Goal: Information Seeking & Learning: Learn about a topic

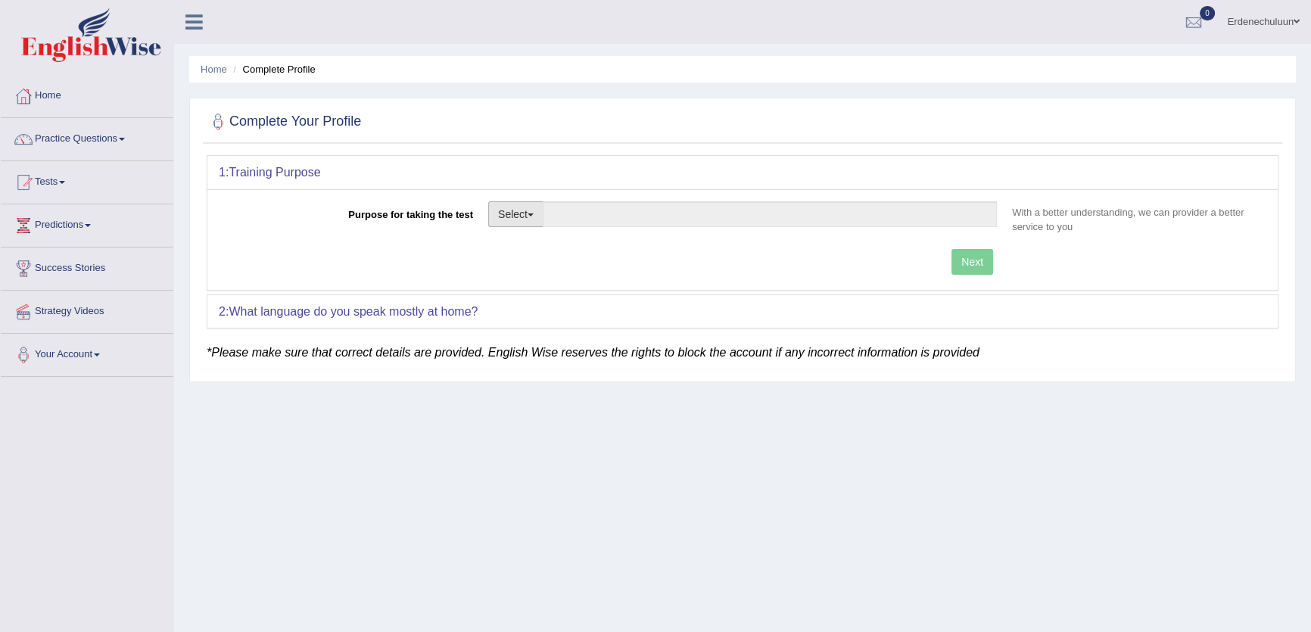
click at [514, 217] on button "Select" at bounding box center [515, 214] width 55 height 26
click at [553, 246] on link "Student Visa" at bounding box center [556, 247] width 135 height 20
type input "Student Visa"
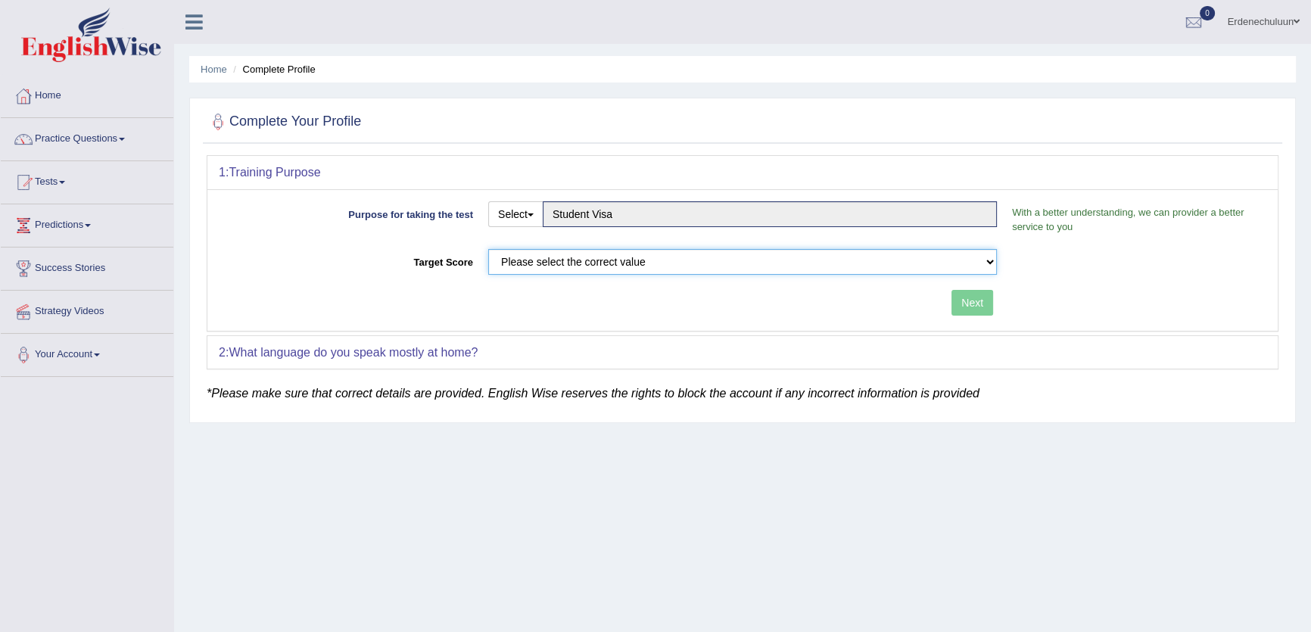
click at [564, 254] on select "Please select the correct value 50 (6 bands) 58 (6.5 bands) 65 (7 bands) 79 (8 …" at bounding box center [742, 262] width 509 height 26
select select "58"
click at [488, 249] on select "Please select the correct value 50 (6 bands) 58 (6.5 bands) 65 (7 bands) 79 (8 …" at bounding box center [742, 262] width 509 height 26
click at [980, 313] on button "Next" at bounding box center [973, 303] width 42 height 26
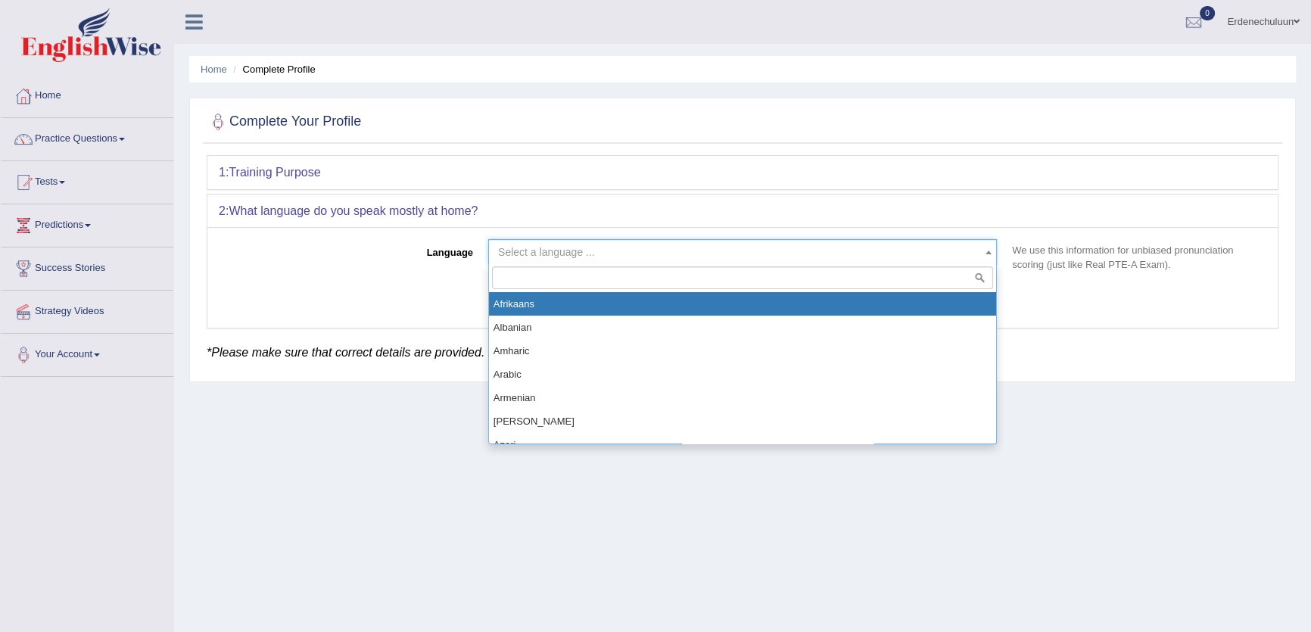
click at [693, 257] on span "Select a language ..." at bounding box center [738, 252] width 480 height 15
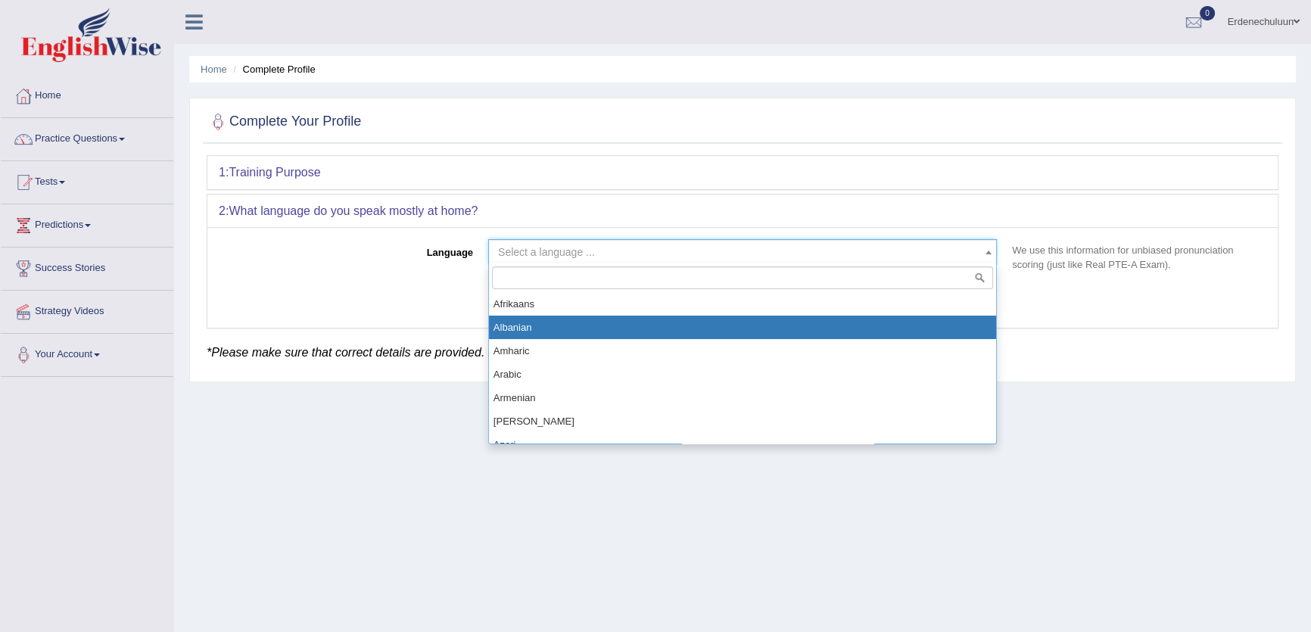
select select "Albanian"
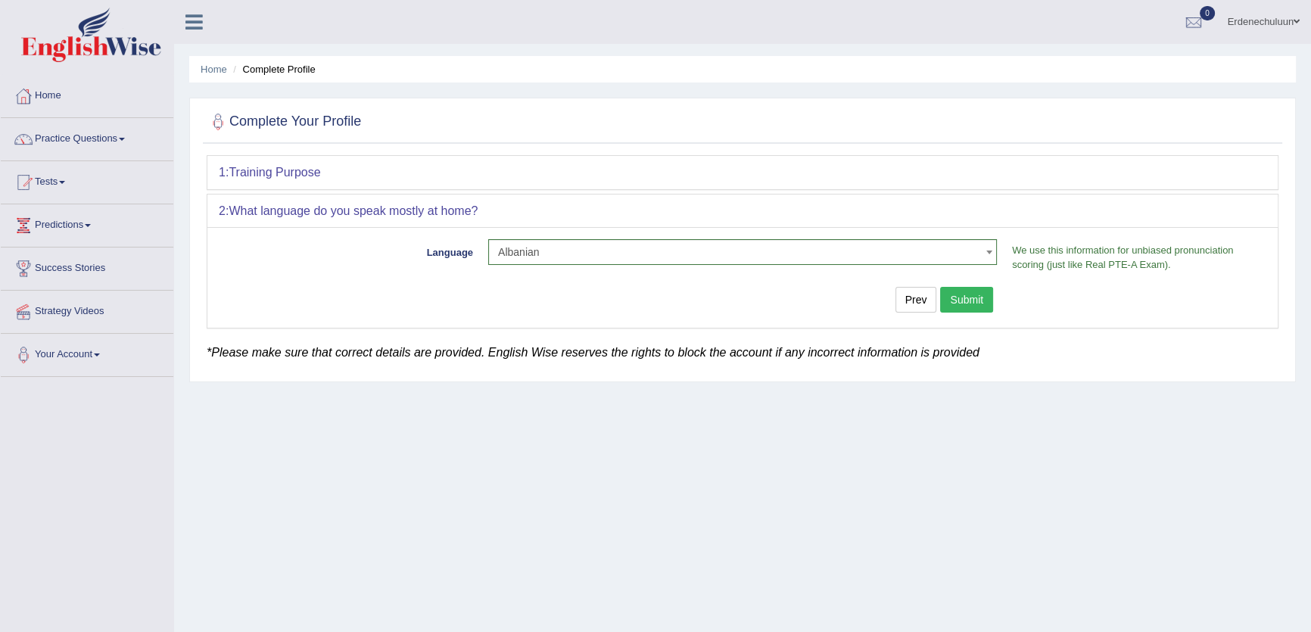
click at [954, 285] on div "Language Select a language ... Afrikaans Albanian Amharic Arabic Armenian Ashan…" at bounding box center [742, 277] width 1071 height 101
click at [963, 295] on button "Submit" at bounding box center [966, 300] width 53 height 26
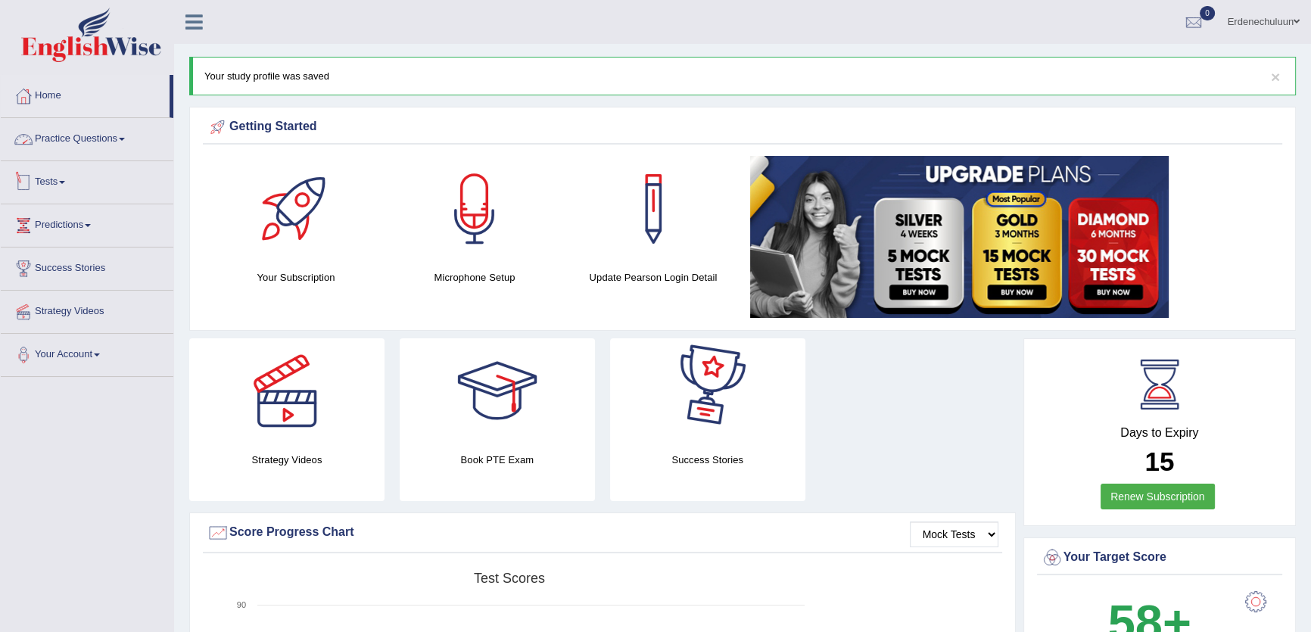
click at [107, 136] on link "Practice Questions" at bounding box center [87, 137] width 173 height 38
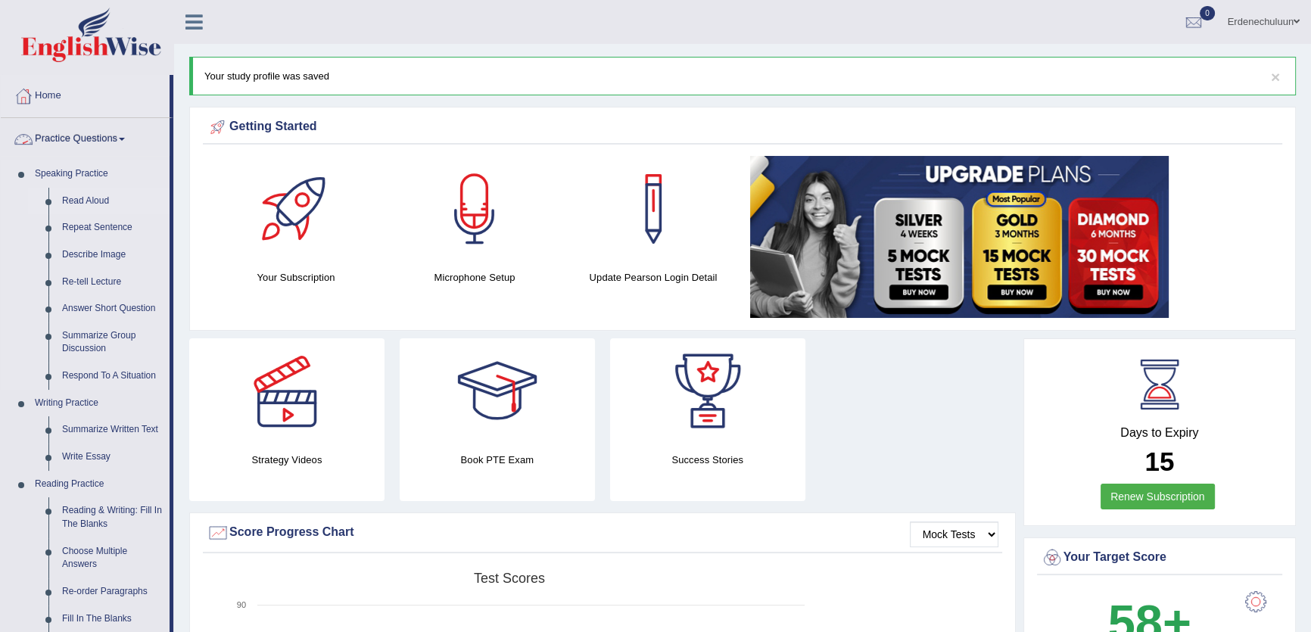
click at [97, 196] on link "Read Aloud" at bounding box center [112, 201] width 114 height 27
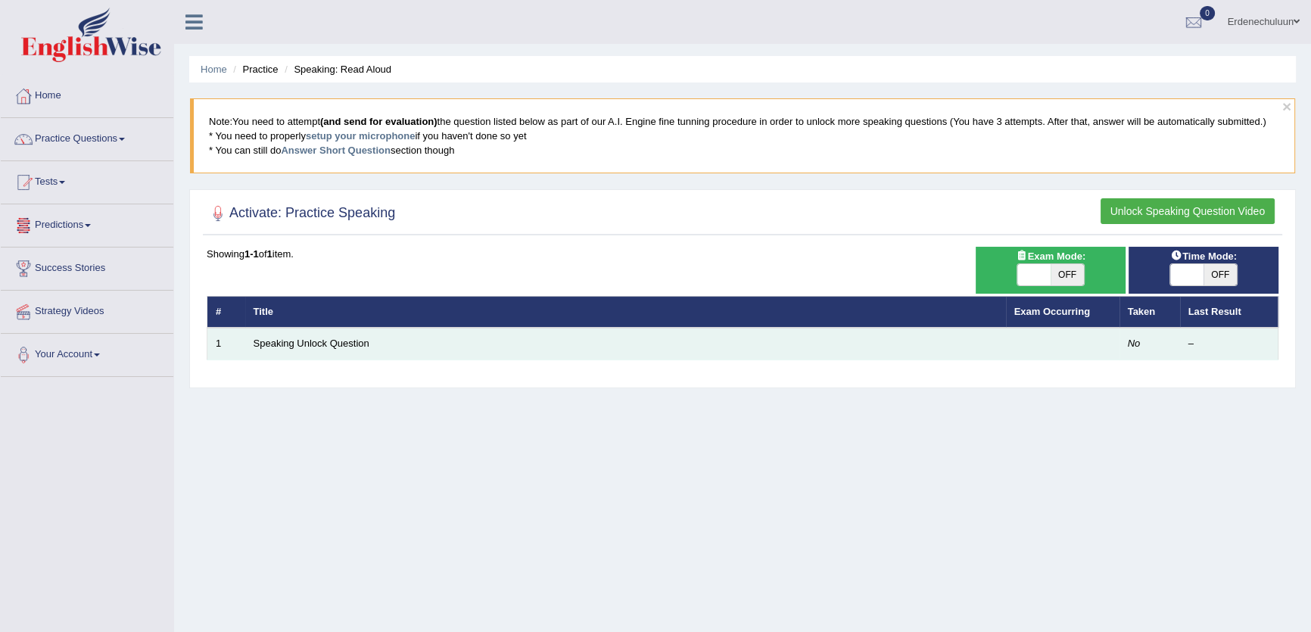
click at [348, 329] on td "Speaking Unlock Question" at bounding box center [625, 344] width 761 height 32
click at [344, 344] on link "Speaking Unlock Question" at bounding box center [312, 343] width 116 height 11
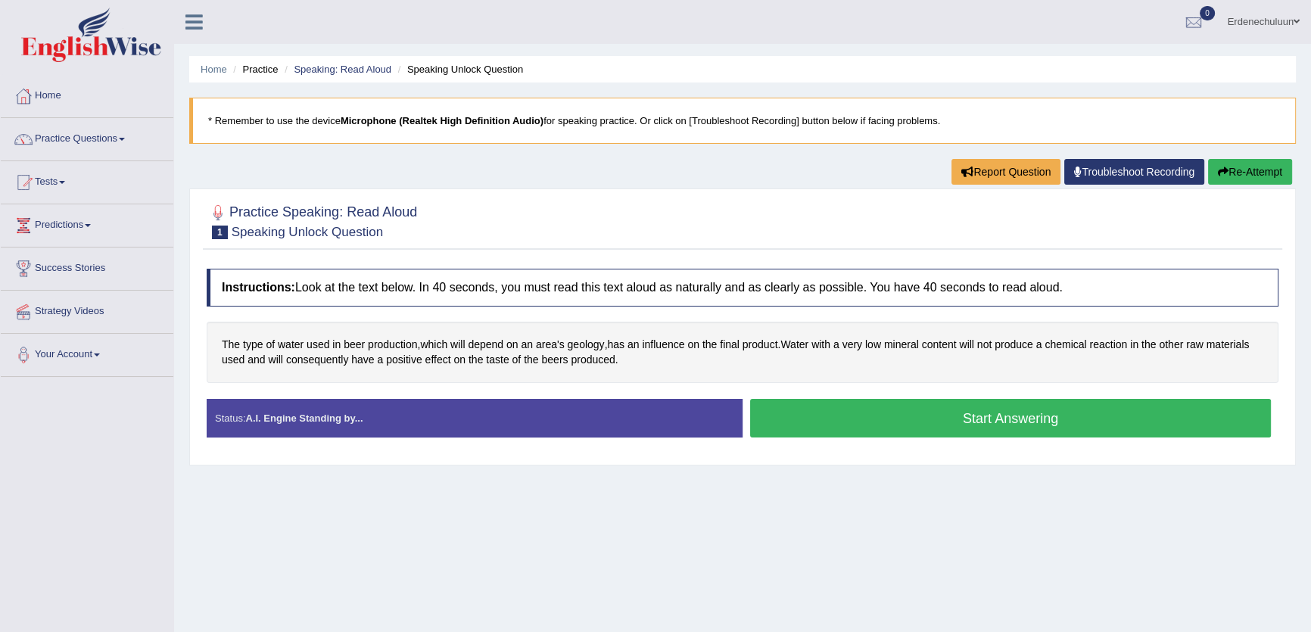
click at [1025, 398] on div "Created with Highcharts 7.1.2 Great Too slow Too fast Time Speech pace meter: 0…" at bounding box center [1015, 398] width 544 height 1
click at [1024, 416] on button "Start Answering" at bounding box center [1010, 418] width 521 height 39
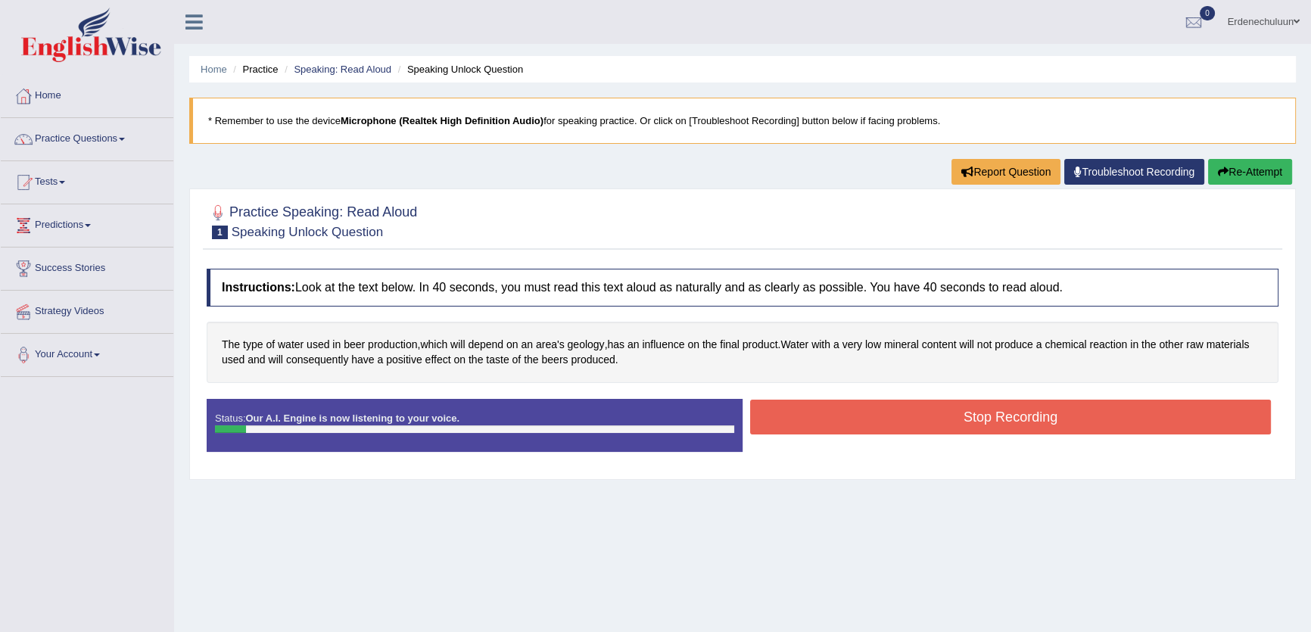
drag, startPoint x: 995, startPoint y: 394, endPoint x: 995, endPoint y: 412, distance: 17.4
click at [995, 402] on div "Instructions: Look at the text below. In 40 seconds, you must read this text al…" at bounding box center [743, 366] width 1080 height 210
click at [995, 413] on button "Stop Recording" at bounding box center [1010, 417] width 521 height 35
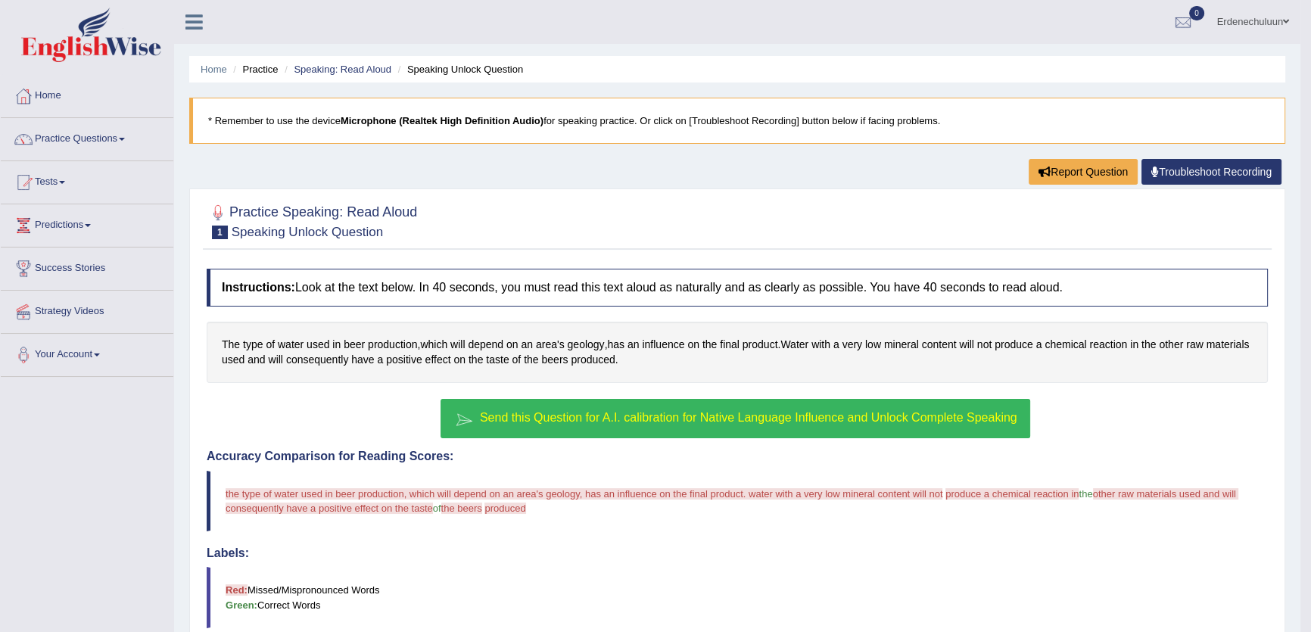
click at [887, 404] on button "Send this Question for A.I. calibration for Native Language Influence and Unloc…" at bounding box center [735, 418] width 589 height 39
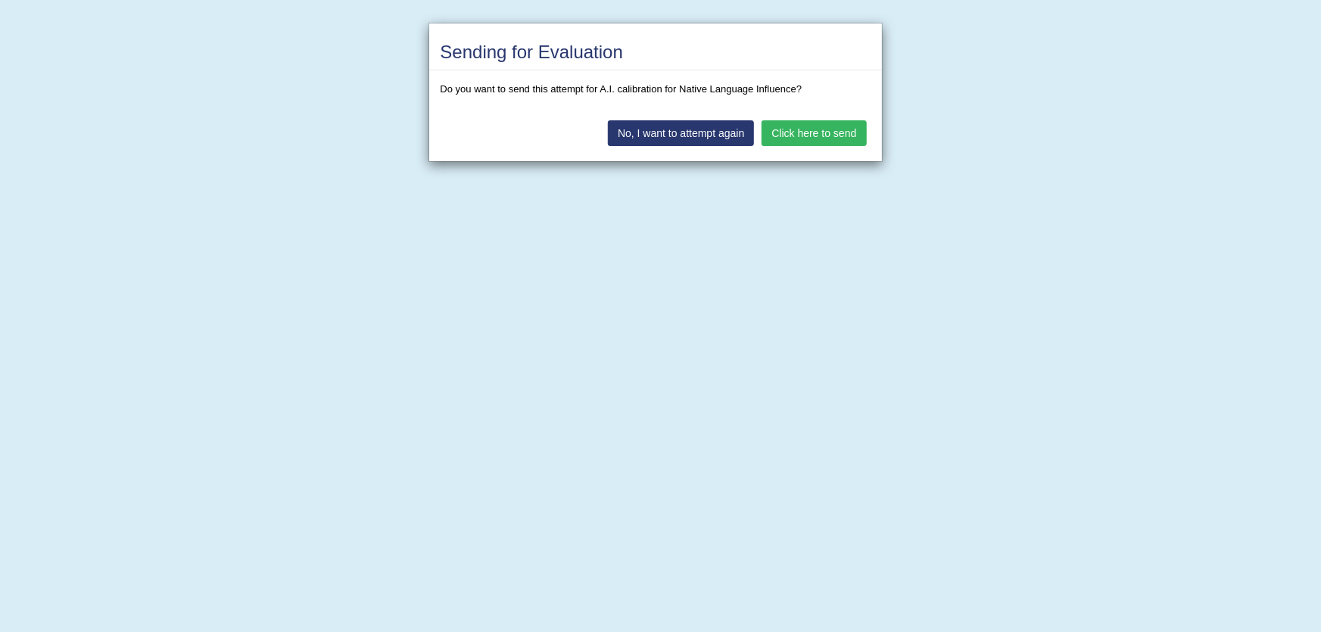
click at [803, 117] on div "No, I want to attempt again Click here to send" at bounding box center [655, 134] width 453 height 53
click at [805, 139] on button "Click here to send" at bounding box center [814, 133] width 104 height 26
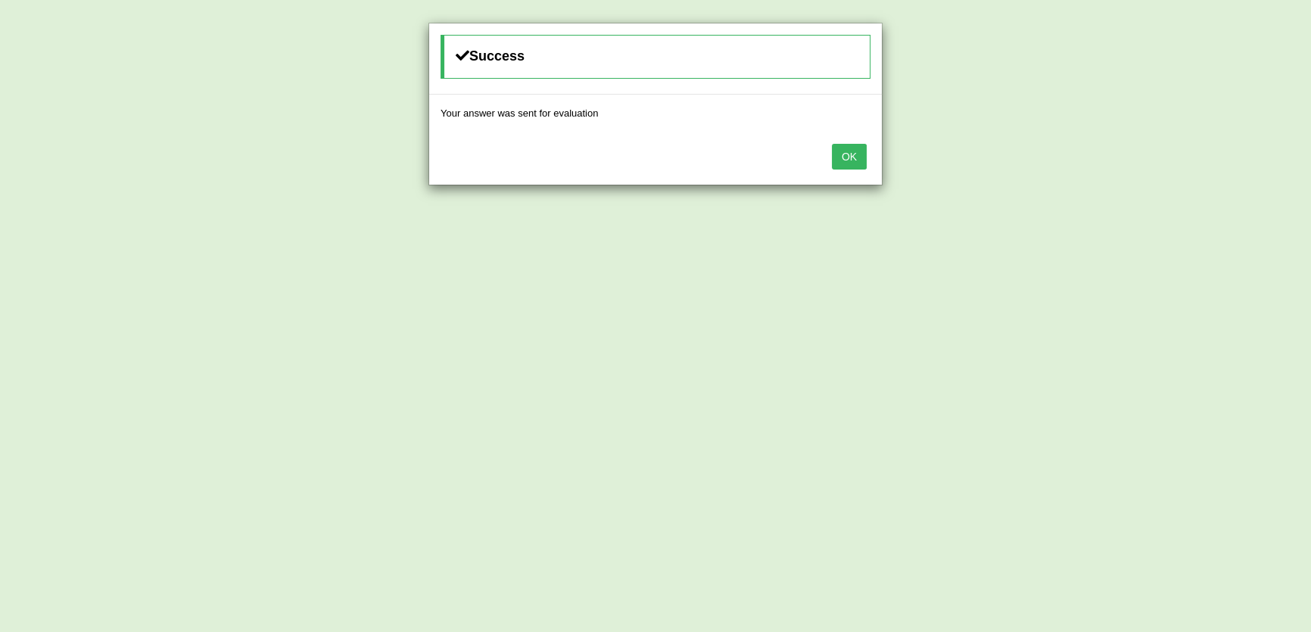
click at [858, 161] on button "OK" at bounding box center [849, 157] width 35 height 26
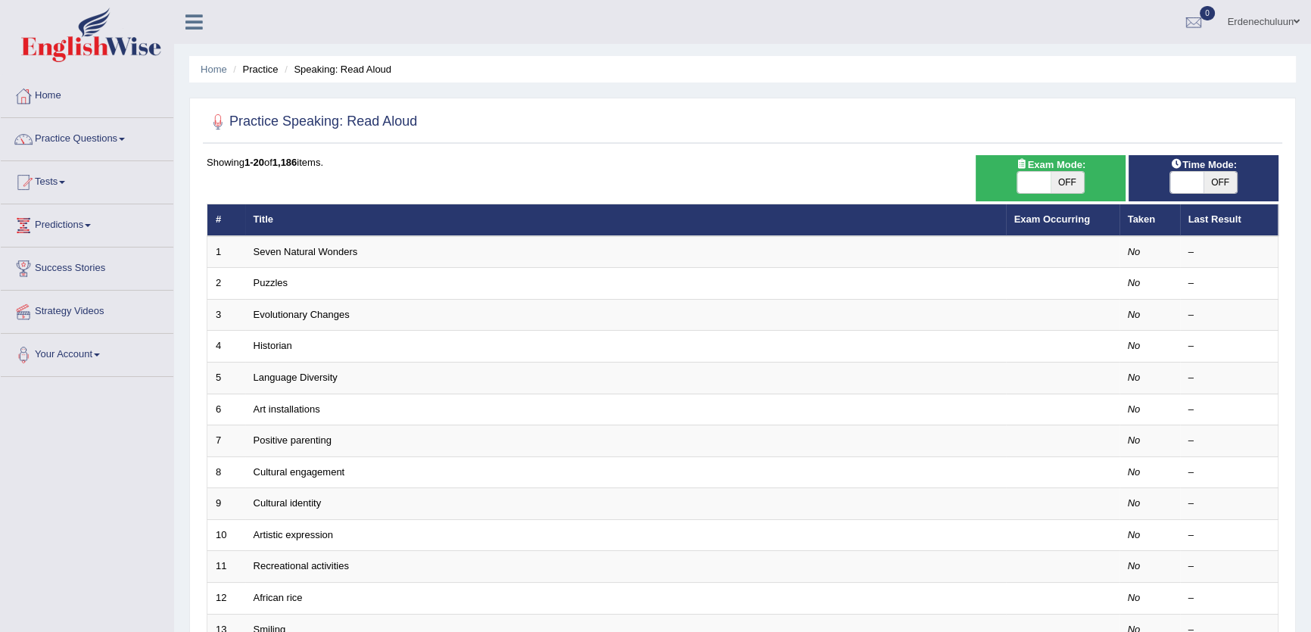
click at [1265, 6] on link "Erdenechuluun" at bounding box center [1264, 19] width 95 height 39
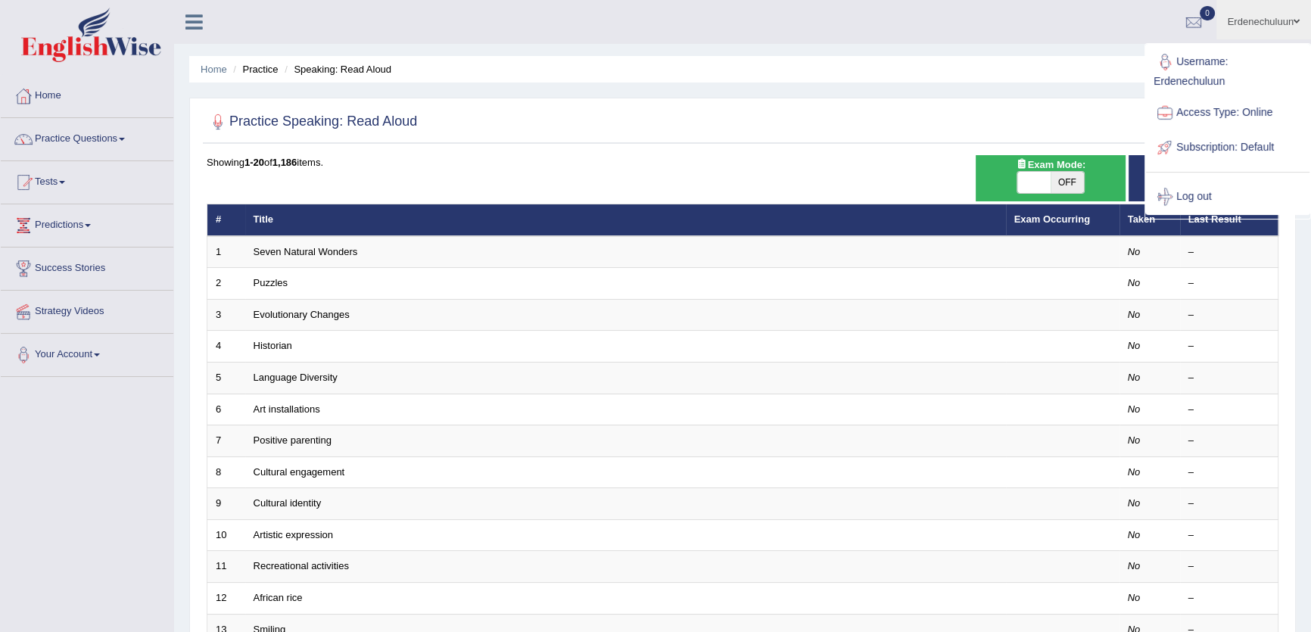
click at [847, 86] on div "Home Practice Speaking: Read Aloud Practice Speaking: Read Aloud Time Mode: ON …" at bounding box center [742, 482] width 1137 height 965
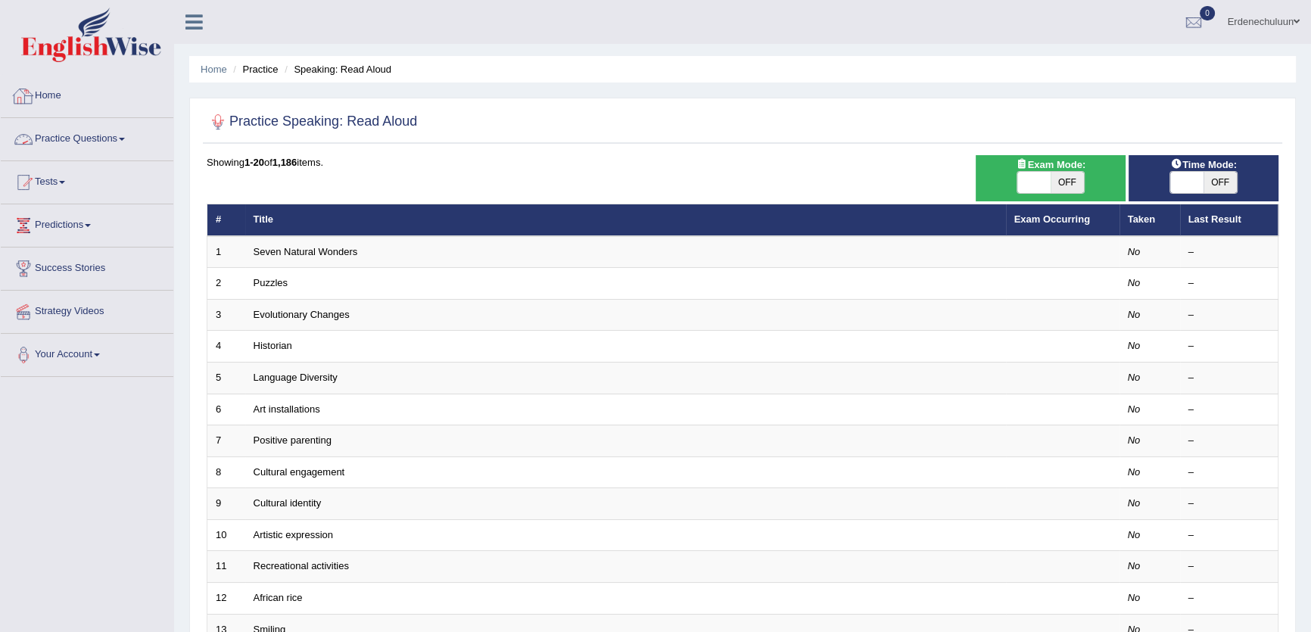
click at [45, 98] on link "Home" at bounding box center [87, 94] width 173 height 38
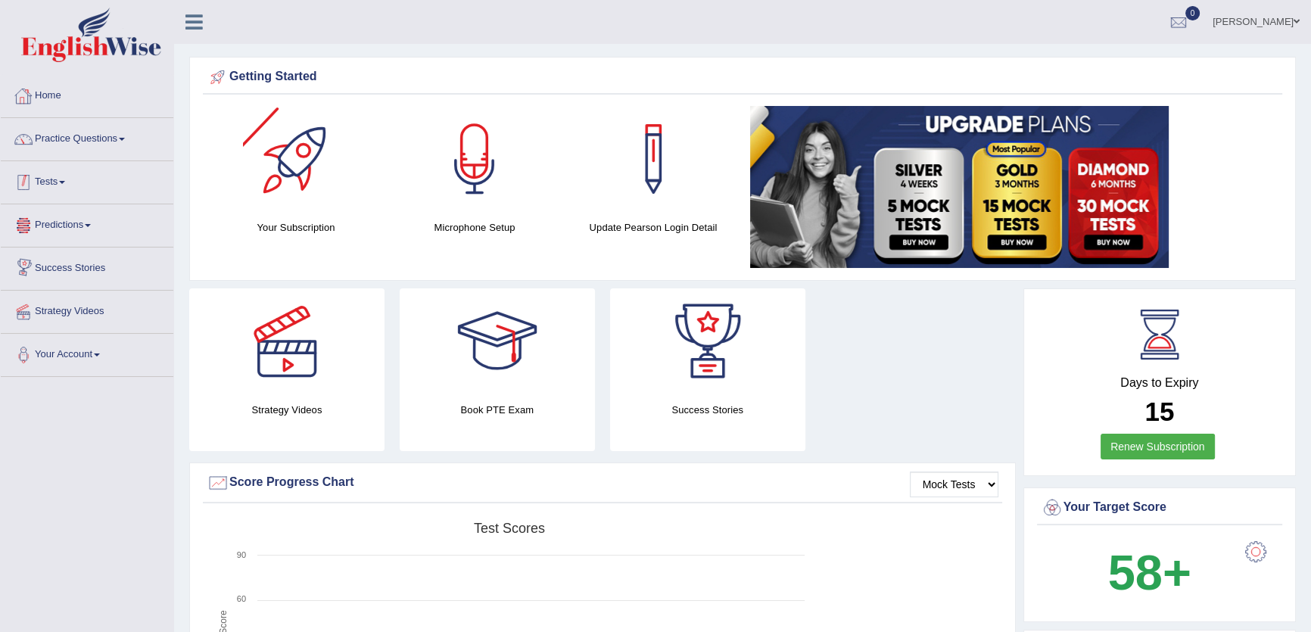
click at [46, 183] on link "Tests" at bounding box center [87, 180] width 173 height 38
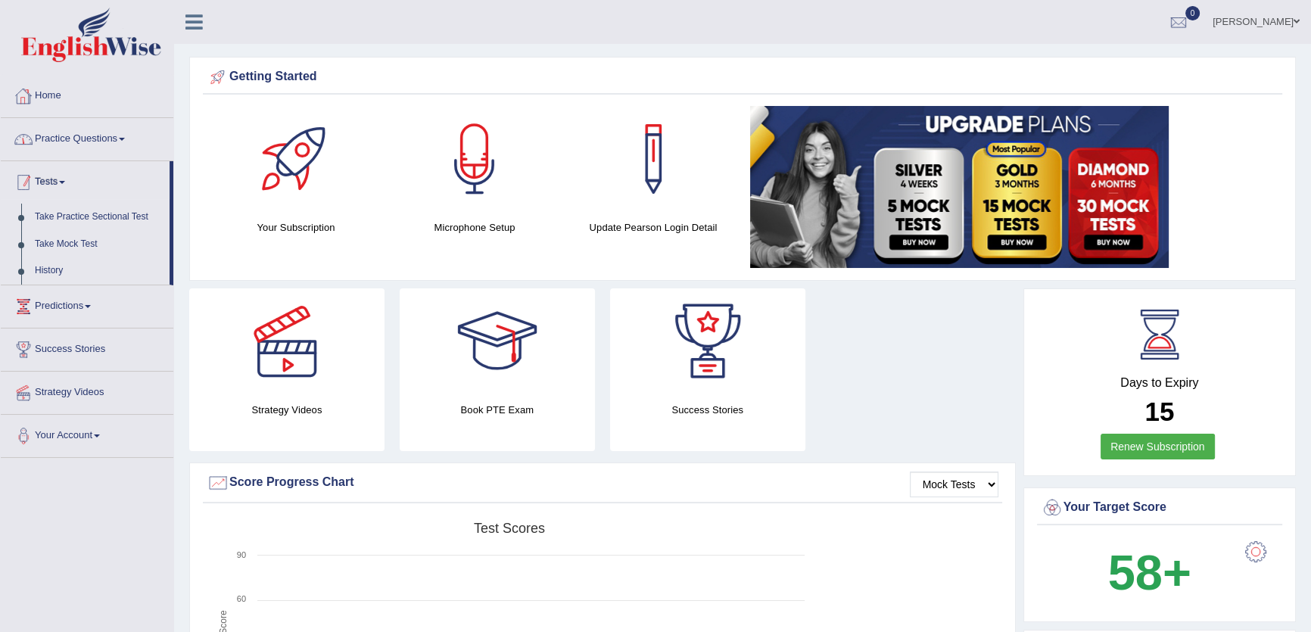
click at [86, 111] on link "Home" at bounding box center [87, 94] width 173 height 38
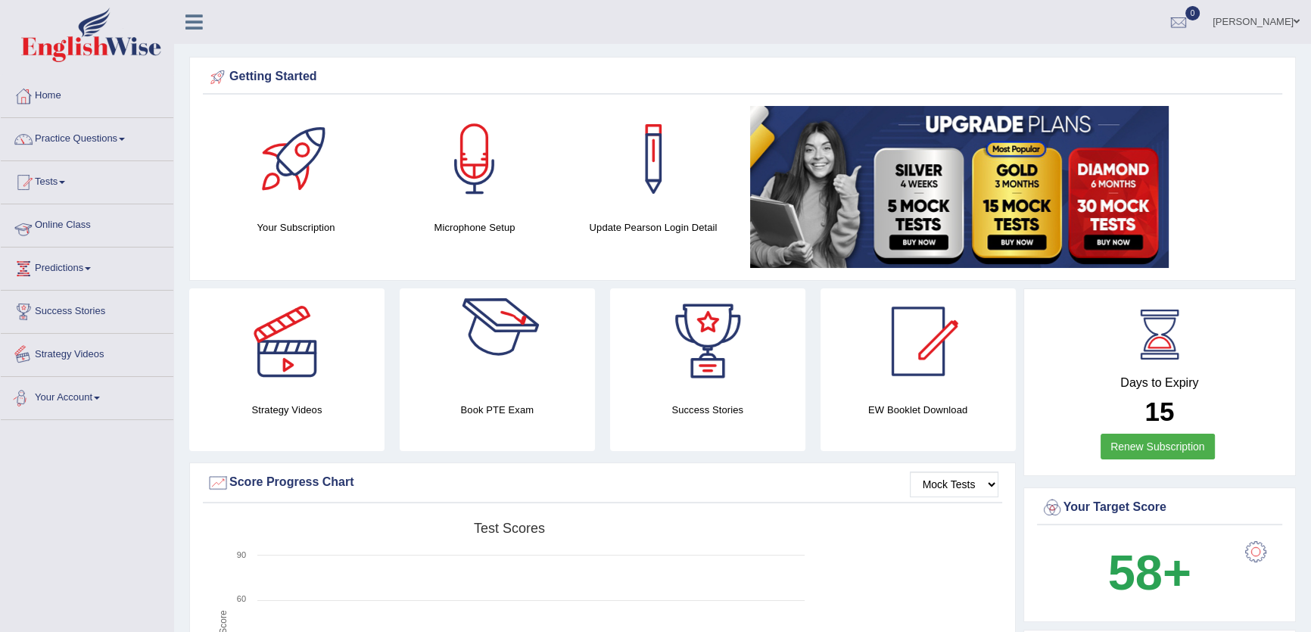
click at [74, 226] on link "Online Class" at bounding box center [87, 223] width 173 height 38
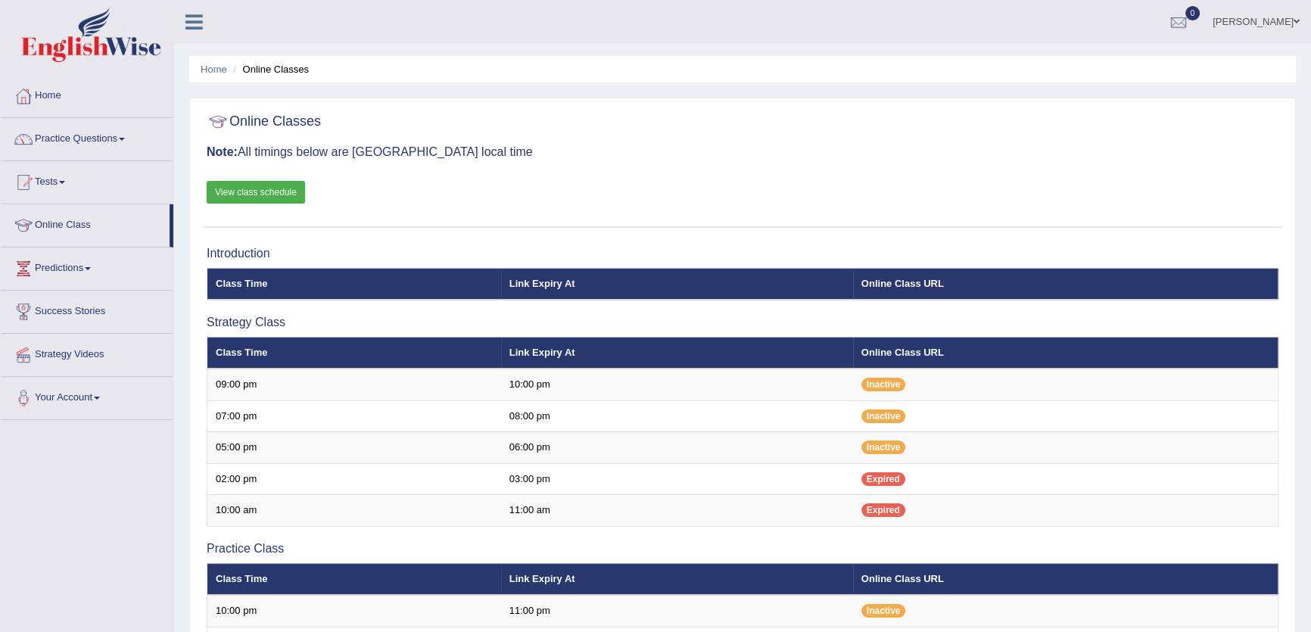
click at [244, 198] on link "View class schedule" at bounding box center [256, 192] width 98 height 23
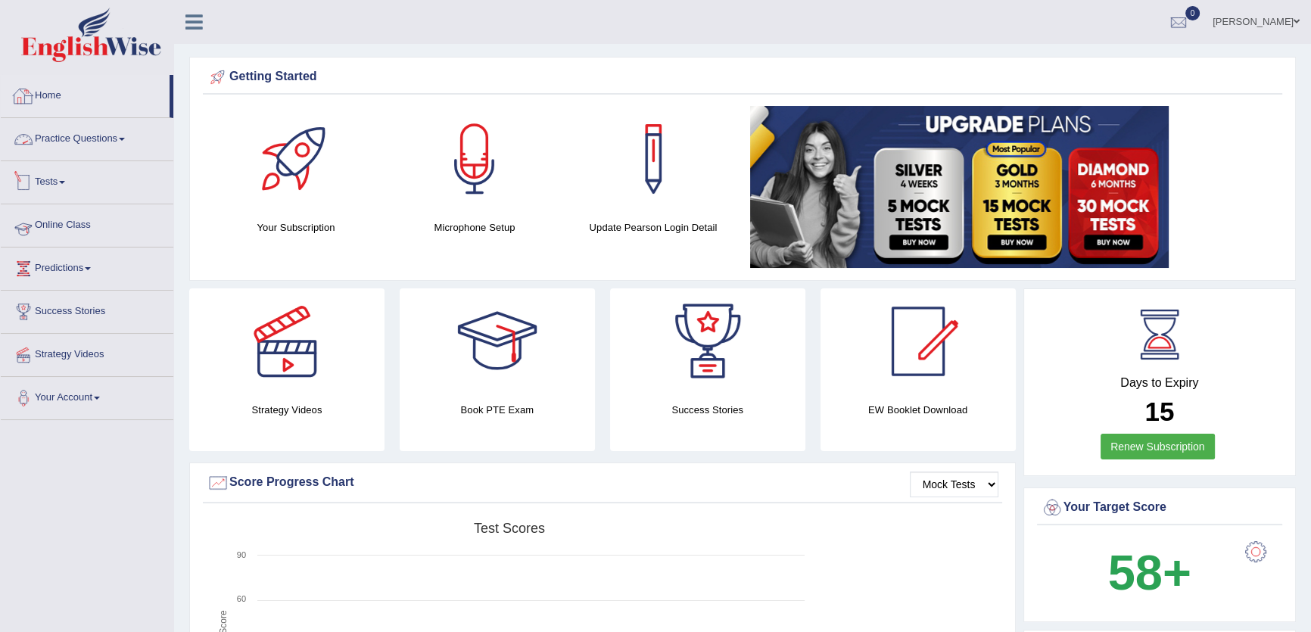
click at [70, 235] on link "Online Class" at bounding box center [87, 223] width 173 height 38
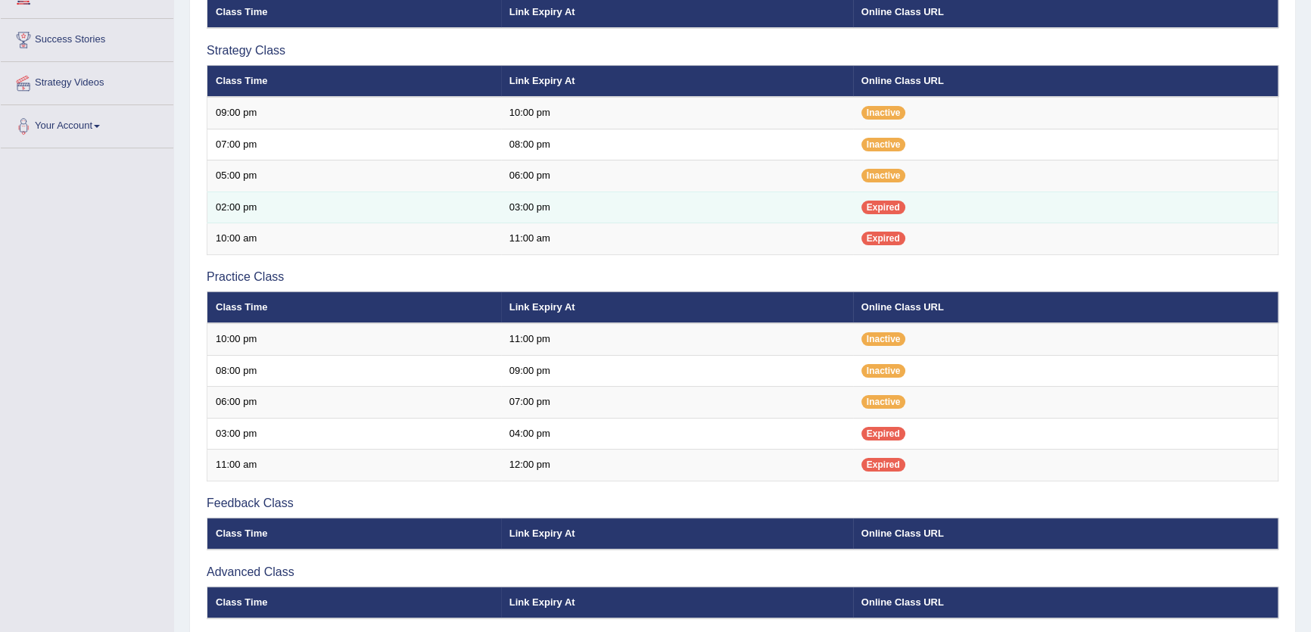
scroll to position [265, 0]
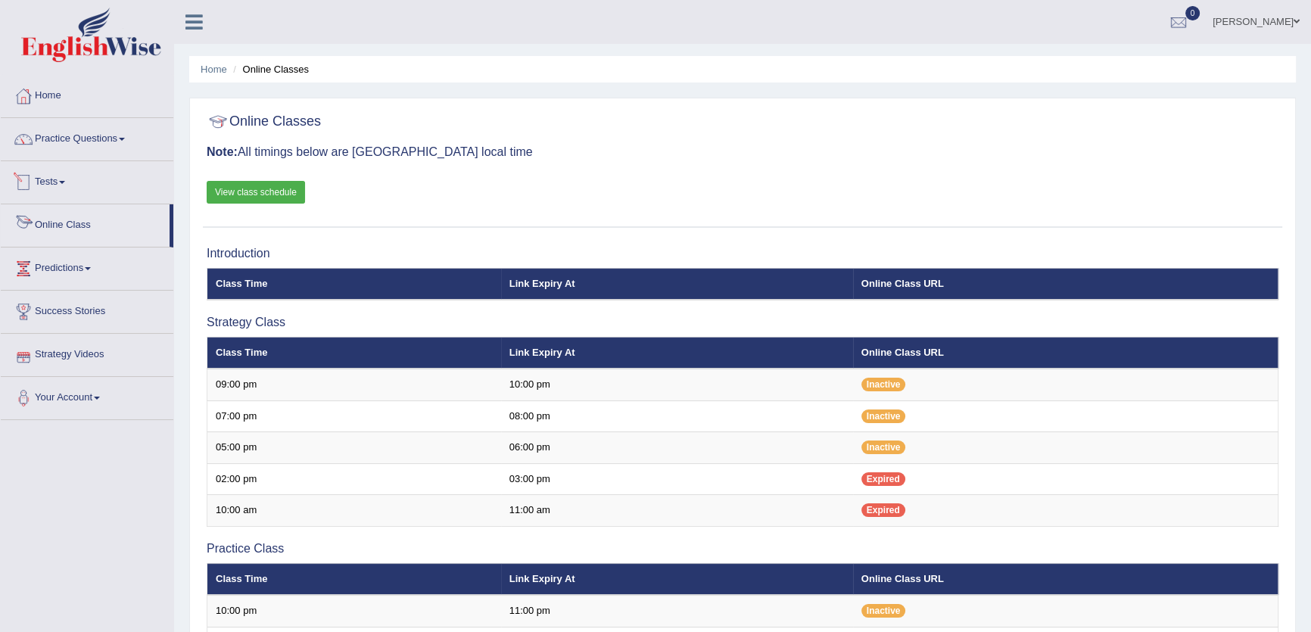
click at [85, 157] on li "Practice Questions Speaking Practice Read Aloud Repeat Sentence Describe Image …" at bounding box center [87, 139] width 173 height 43
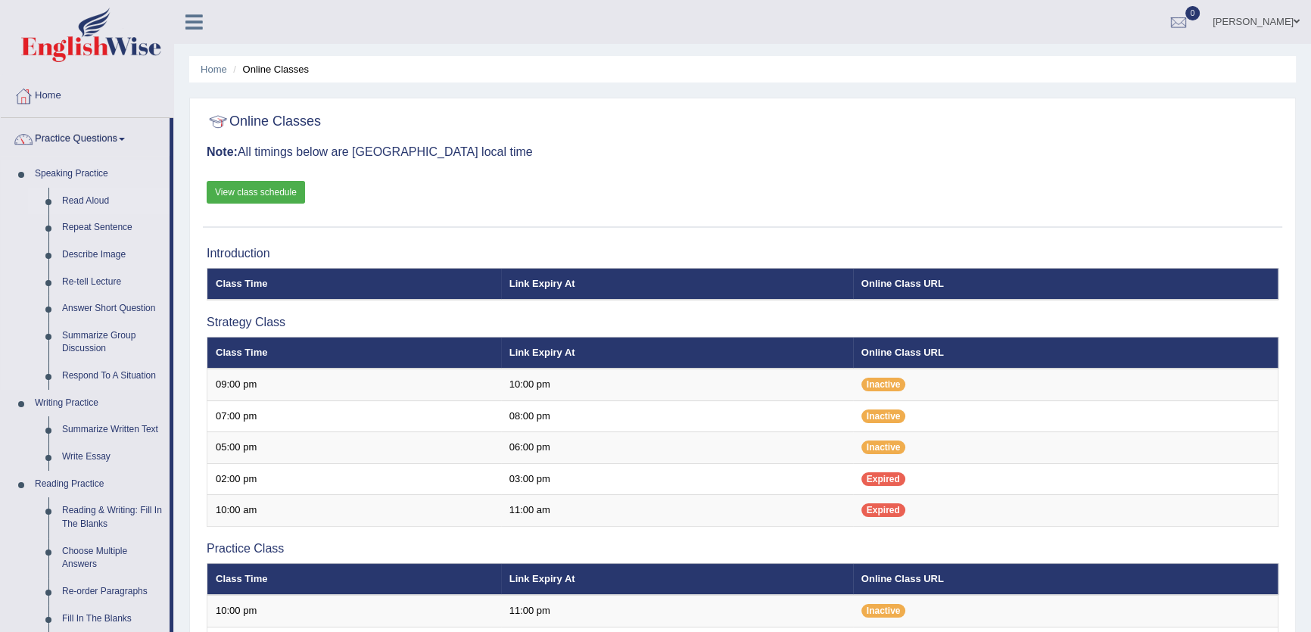
click at [101, 201] on link "Read Aloud" at bounding box center [112, 201] width 114 height 27
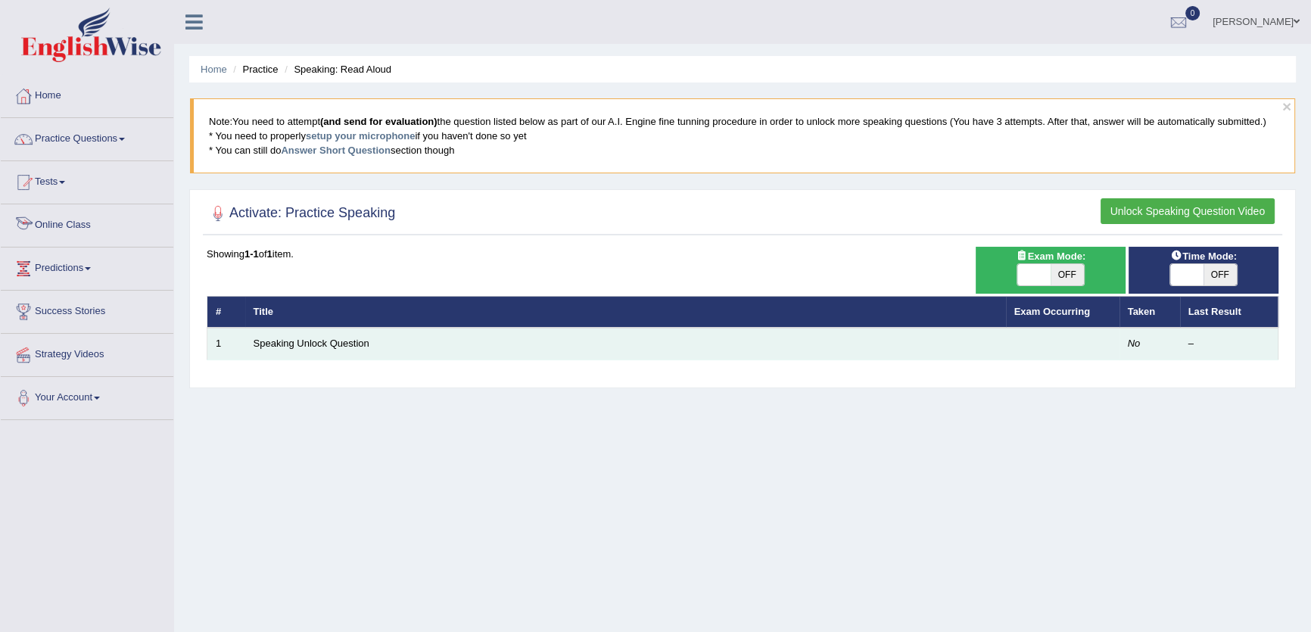
click at [324, 332] on td "Speaking Unlock Question" at bounding box center [625, 344] width 761 height 32
click at [326, 343] on link "Speaking Unlock Question" at bounding box center [312, 343] width 116 height 11
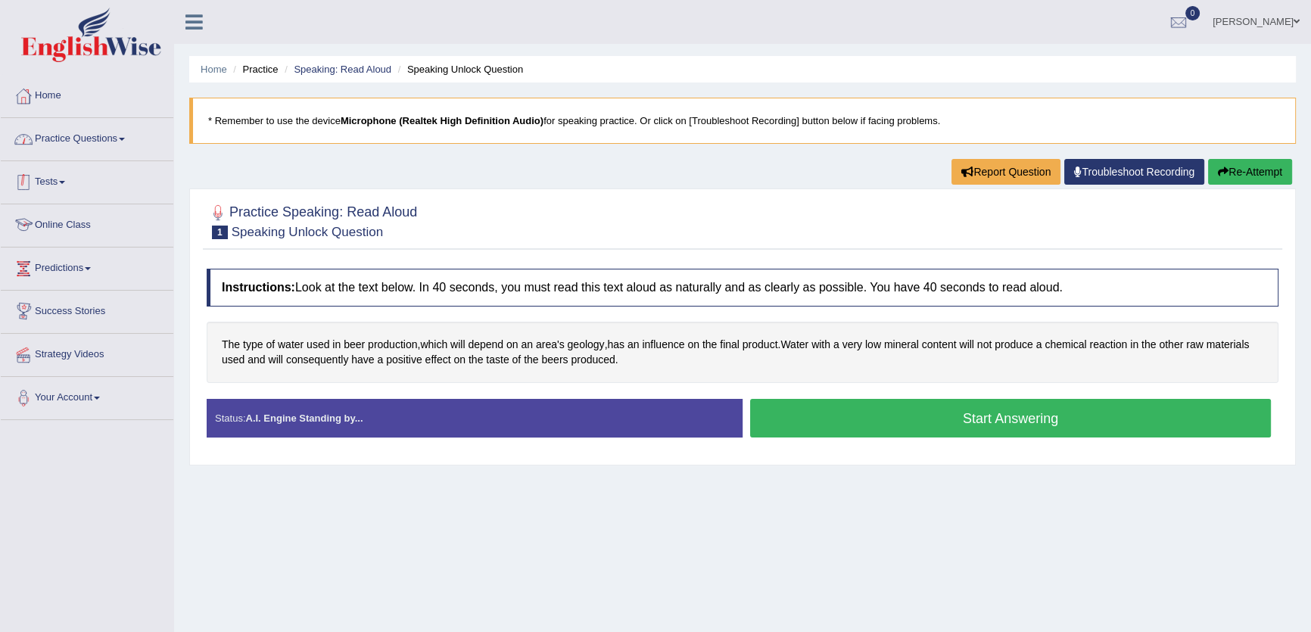
click at [39, 121] on link "Practice Questions" at bounding box center [87, 137] width 173 height 38
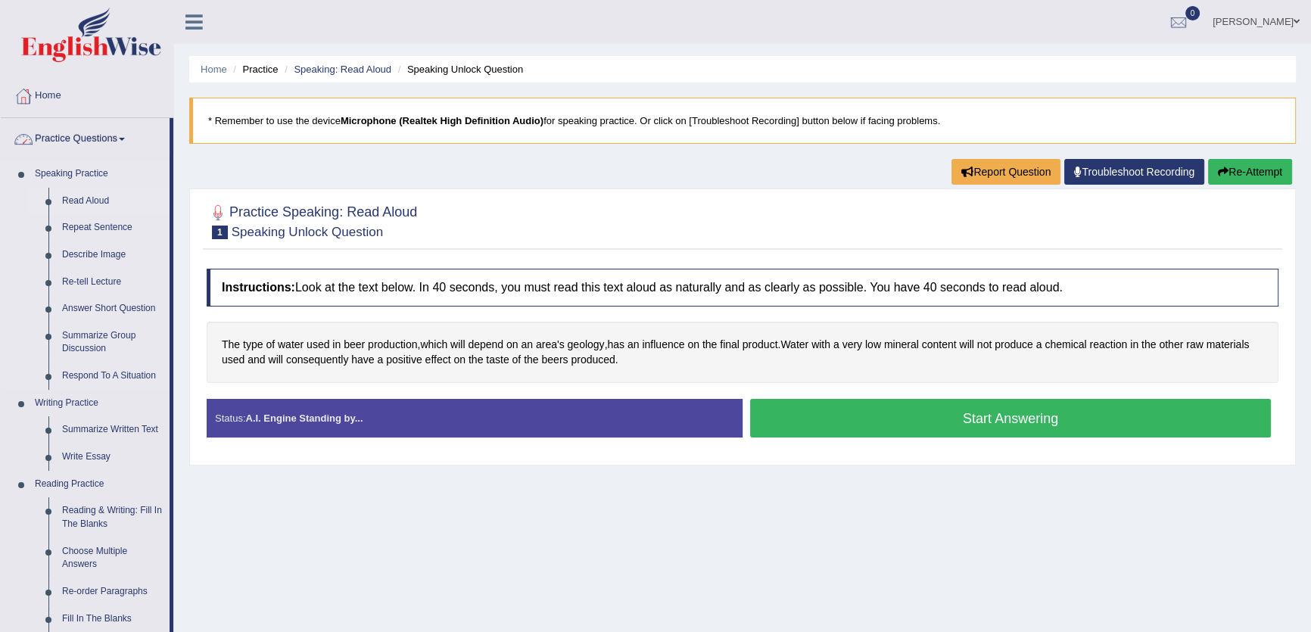
click at [84, 191] on link "Read Aloud" at bounding box center [112, 201] width 114 height 27
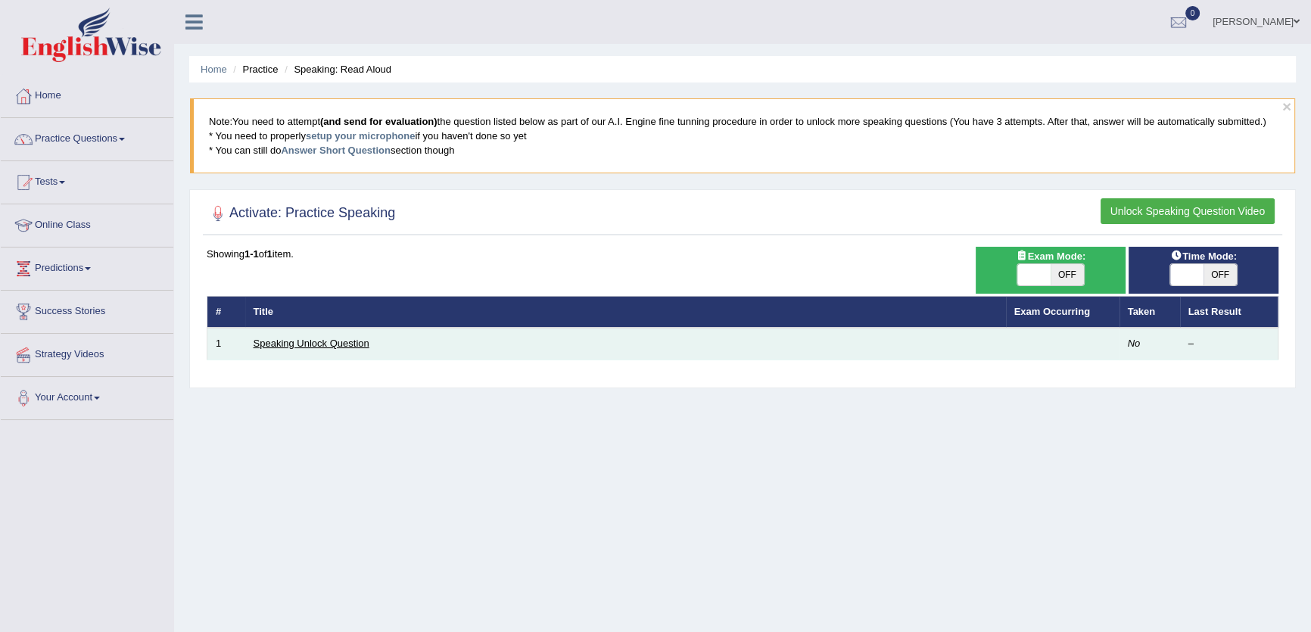
click at [294, 348] on link "Speaking Unlock Question" at bounding box center [312, 343] width 116 height 11
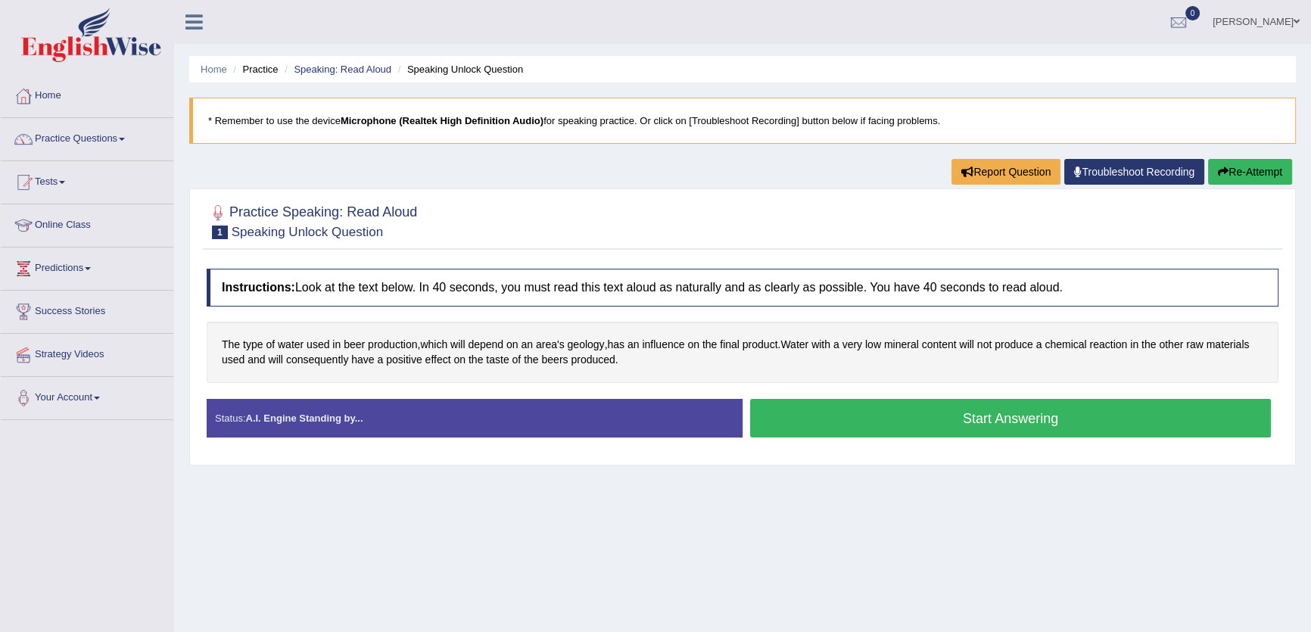
click at [881, 423] on button "Start Answering" at bounding box center [1010, 418] width 521 height 39
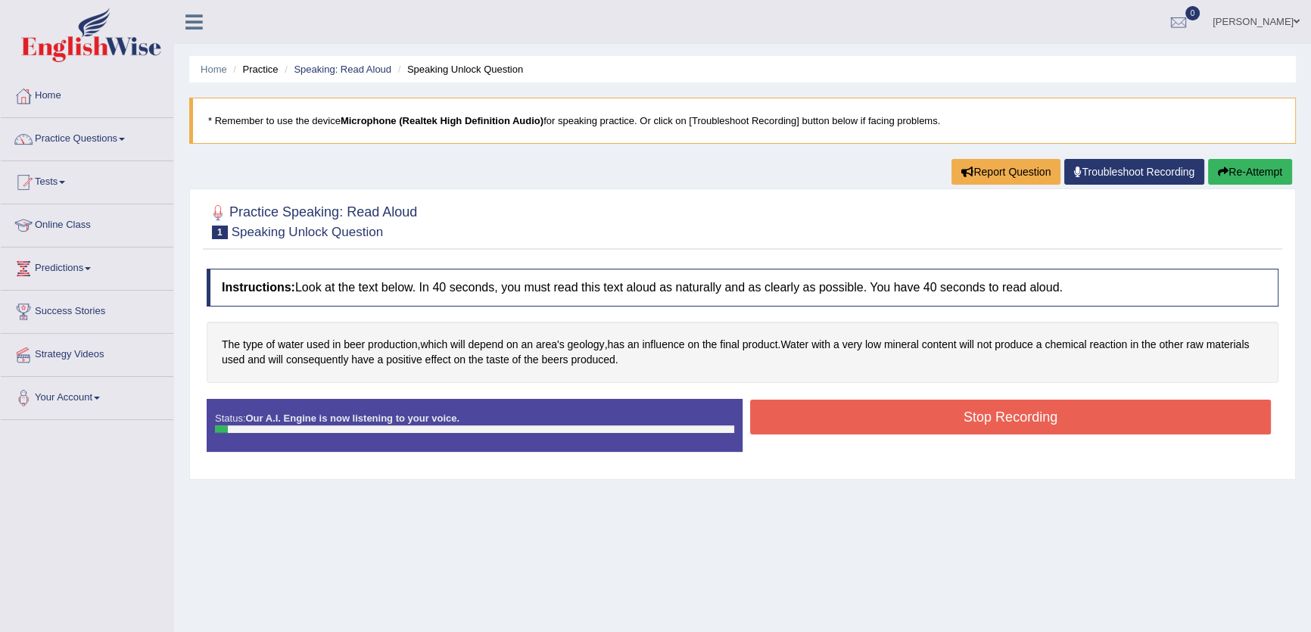
click at [881, 423] on button "Stop Recording" at bounding box center [1010, 417] width 521 height 35
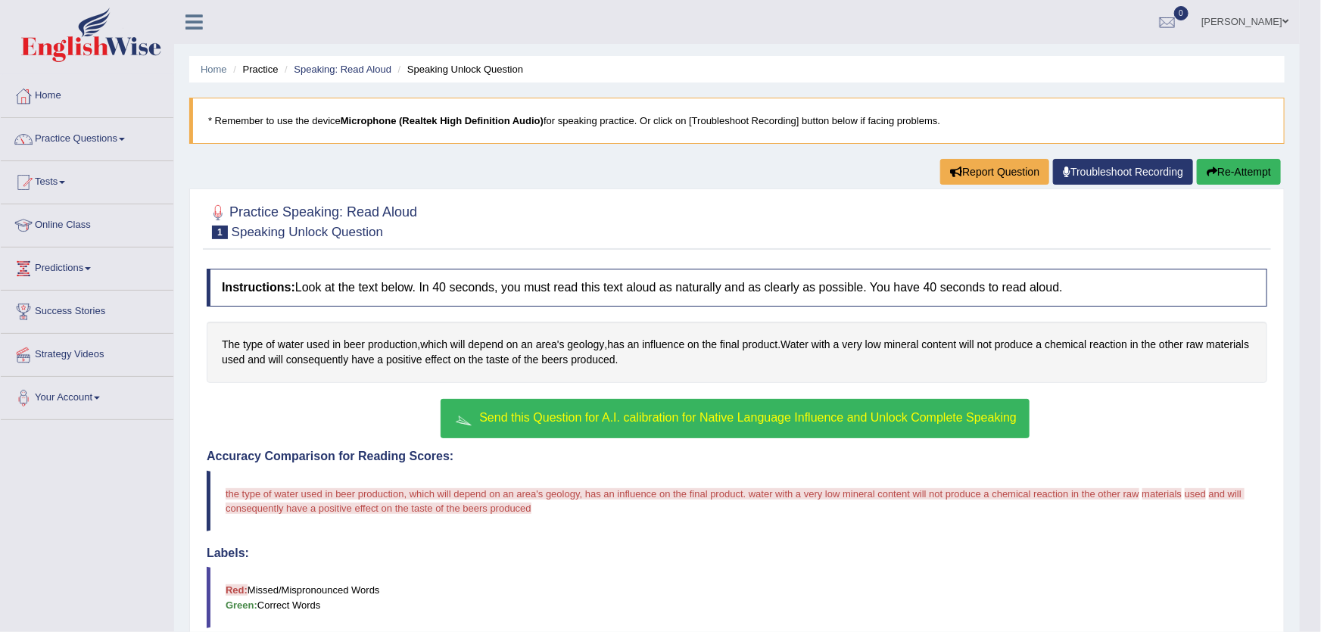
click at [772, 412] on div "Updating answer..." at bounding box center [660, 316] width 1321 height 632
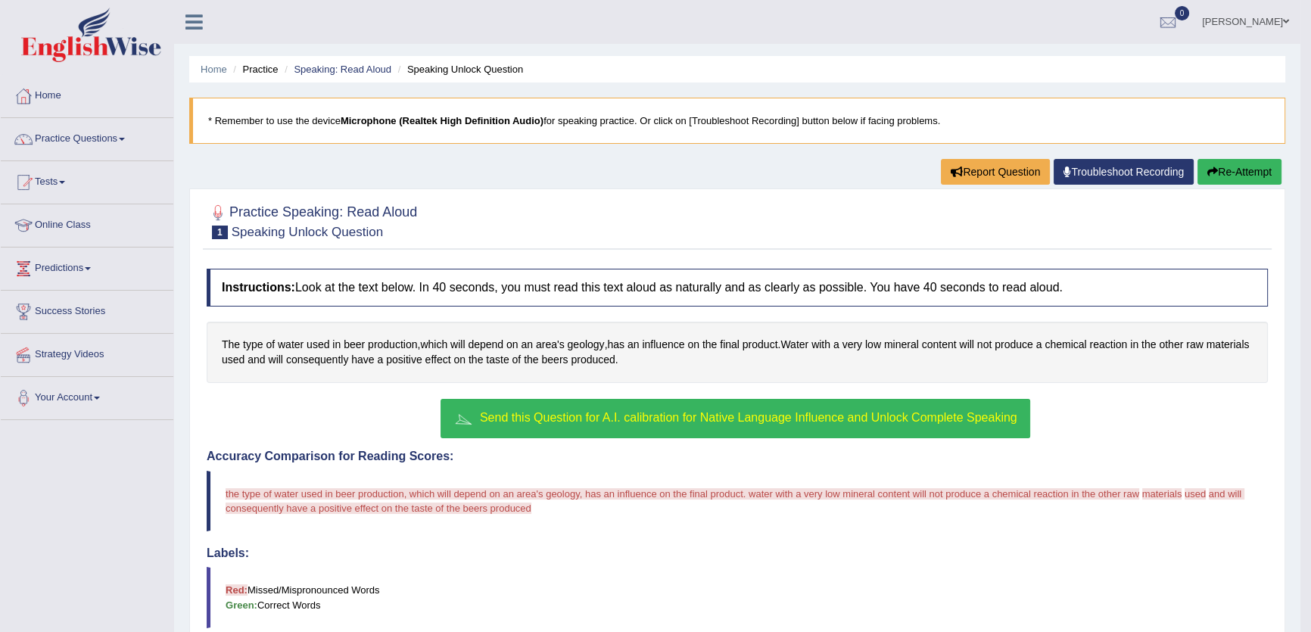
click at [921, 408] on button "Send this Question for A.I. calibration for Native Language Influence and Unloc…" at bounding box center [735, 418] width 589 height 39
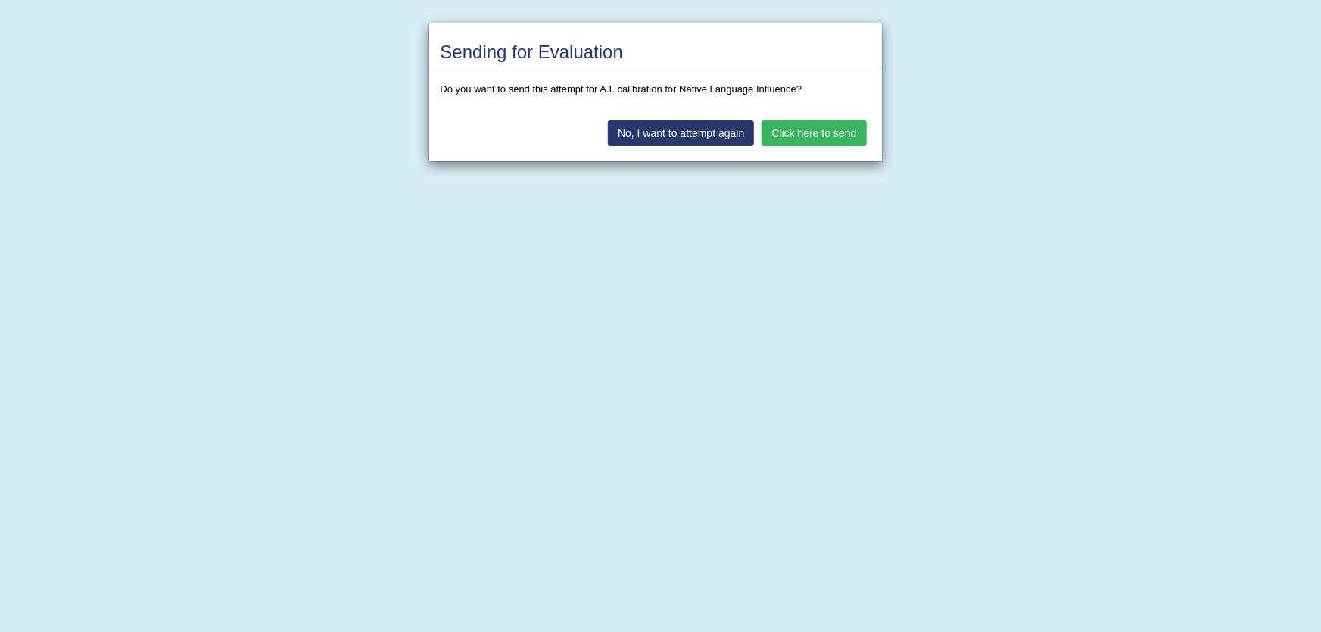
click at [786, 131] on button "Click here to send" at bounding box center [814, 133] width 104 height 26
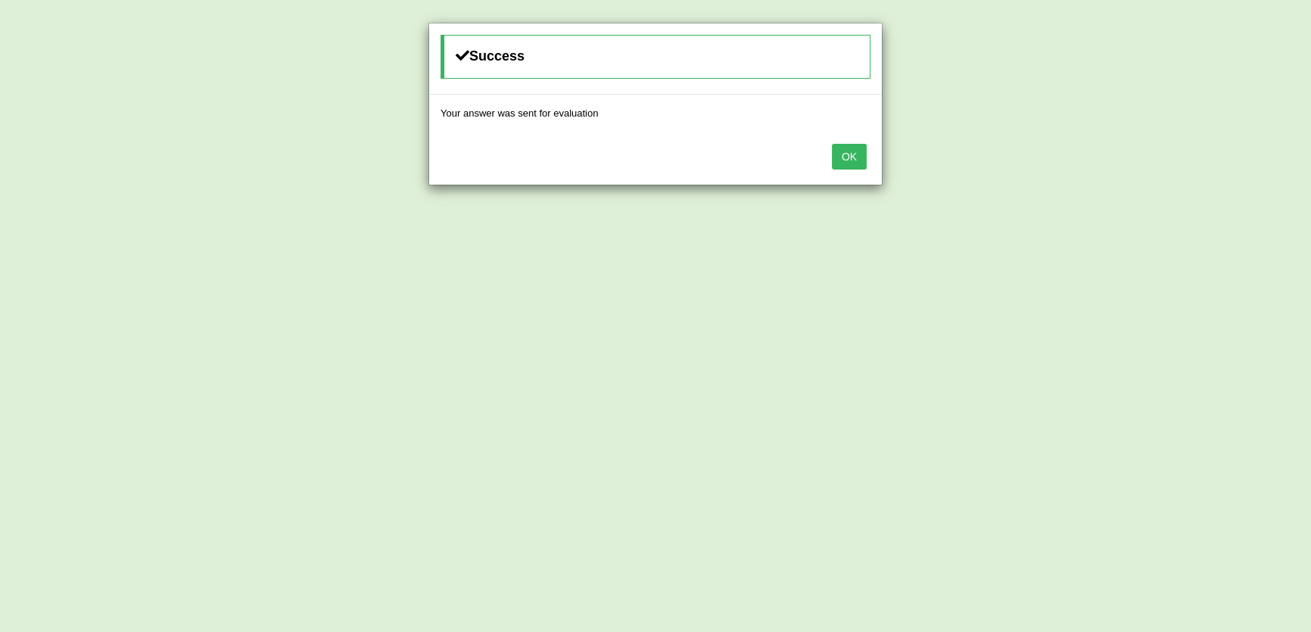
click at [839, 155] on button "OK" at bounding box center [849, 157] width 35 height 26
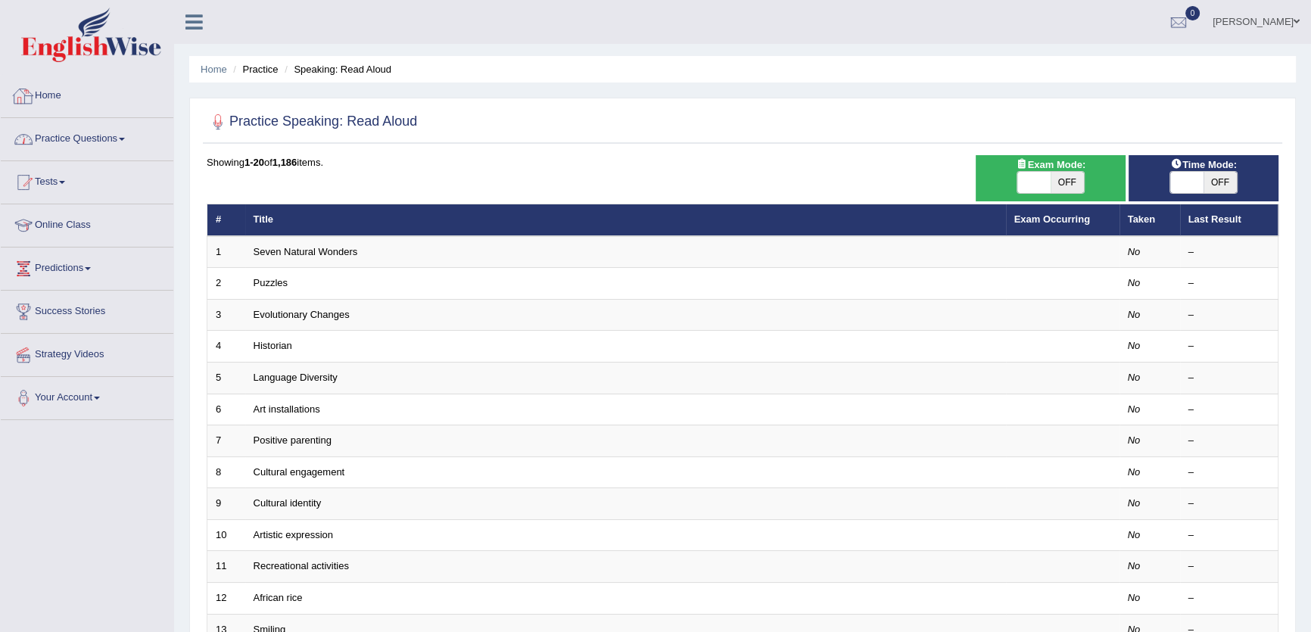
click at [64, 134] on link "Practice Questions" at bounding box center [87, 137] width 173 height 38
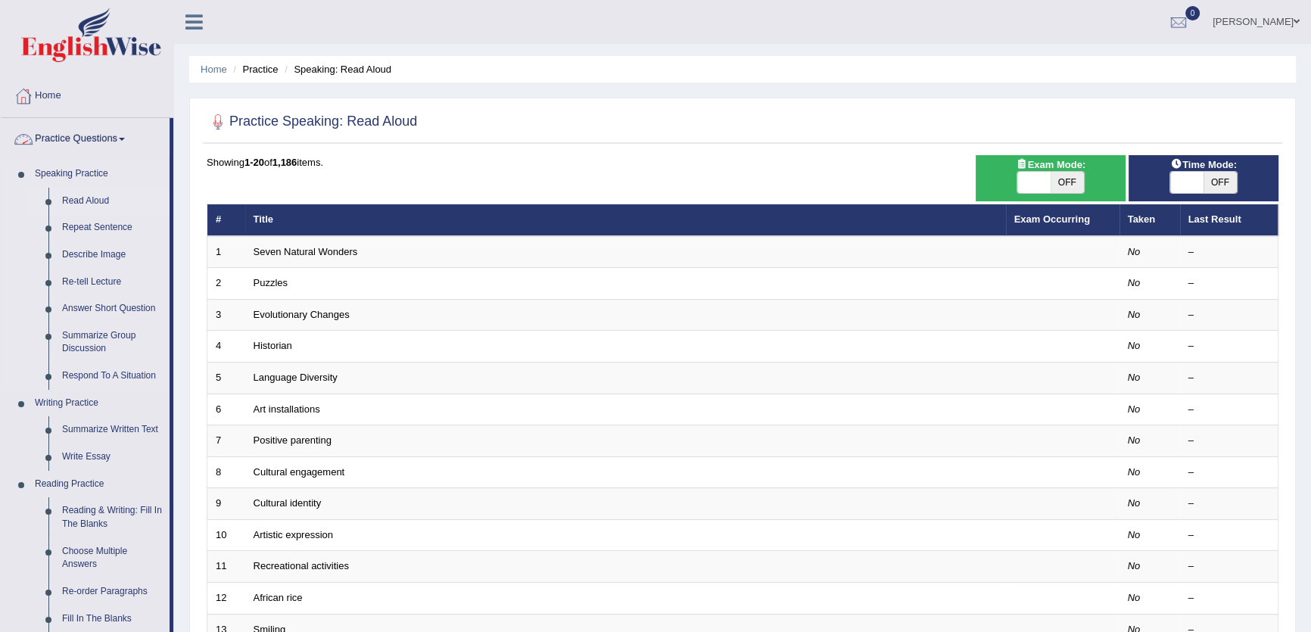
click at [83, 200] on link "Read Aloud" at bounding box center [112, 201] width 114 height 27
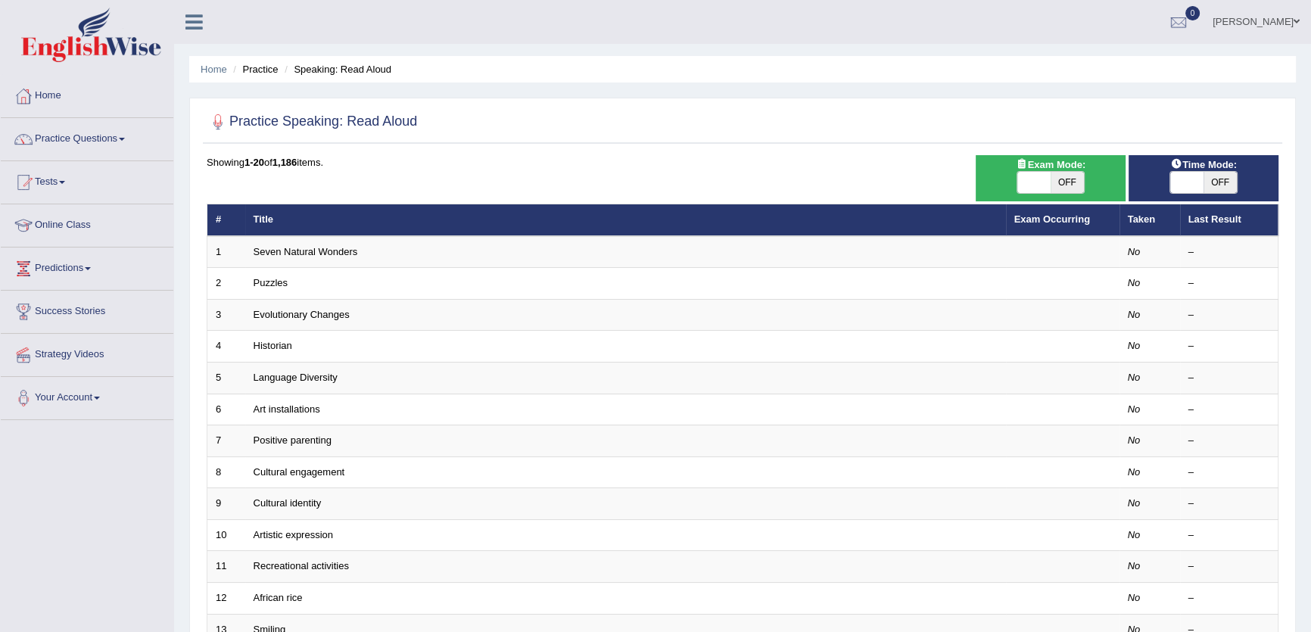
click at [83, 200] on li "Tests Take Practice Sectional Test Take Mock Test History" at bounding box center [87, 182] width 173 height 43
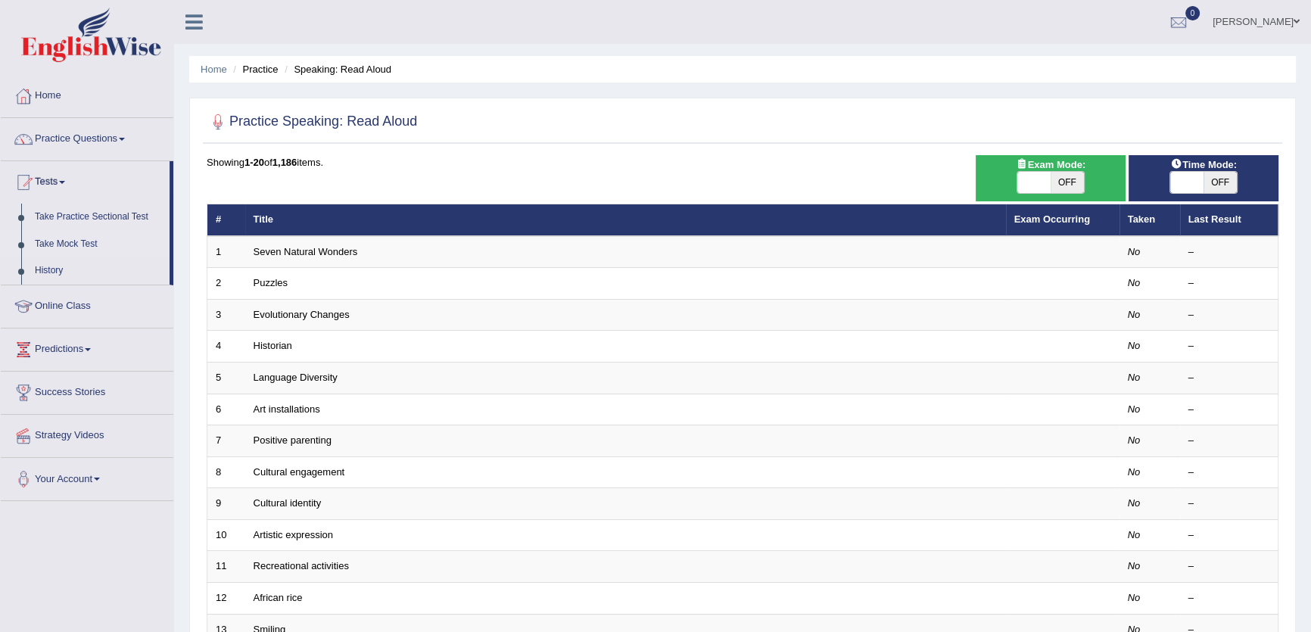
click at [71, 246] on link "Take Mock Test" at bounding box center [99, 244] width 142 height 27
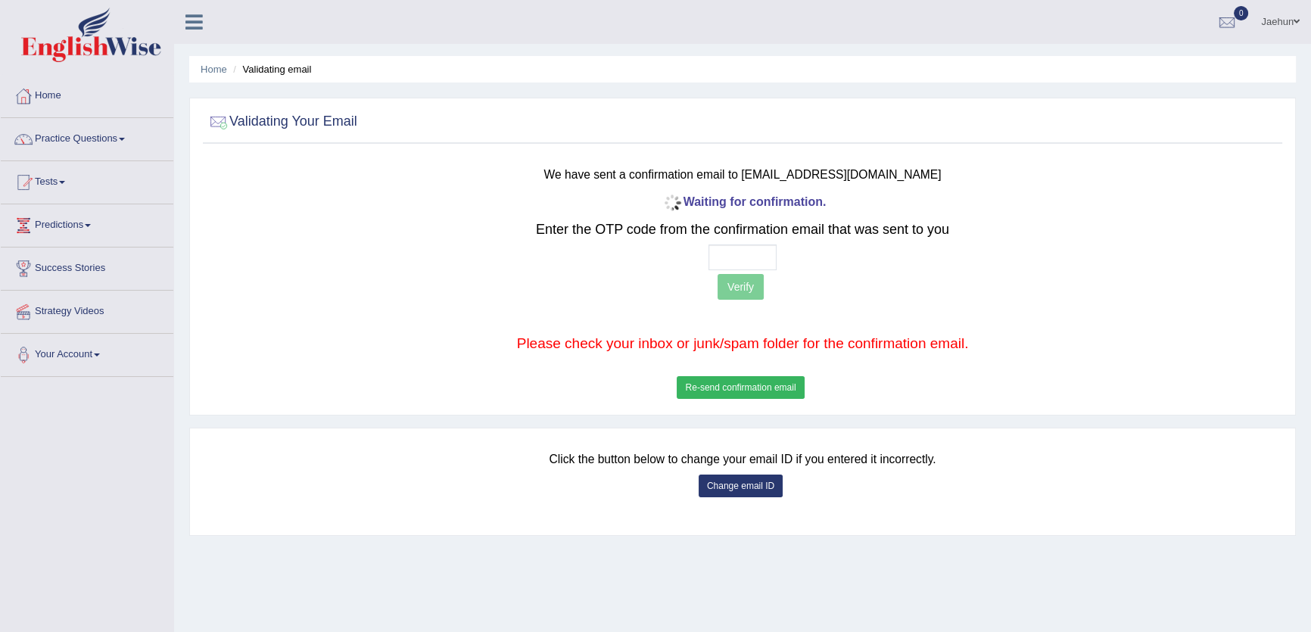
click at [717, 385] on button "Re-send confirmation email" at bounding box center [740, 387] width 127 height 23
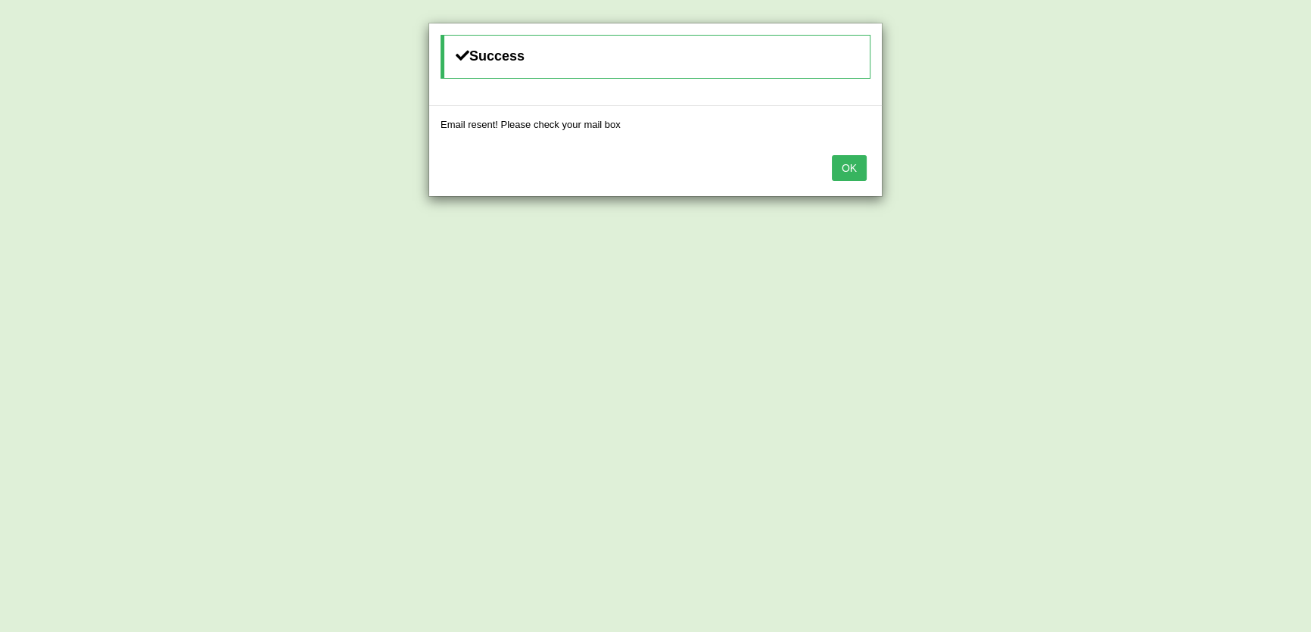
click at [865, 170] on button "OK" at bounding box center [849, 168] width 35 height 26
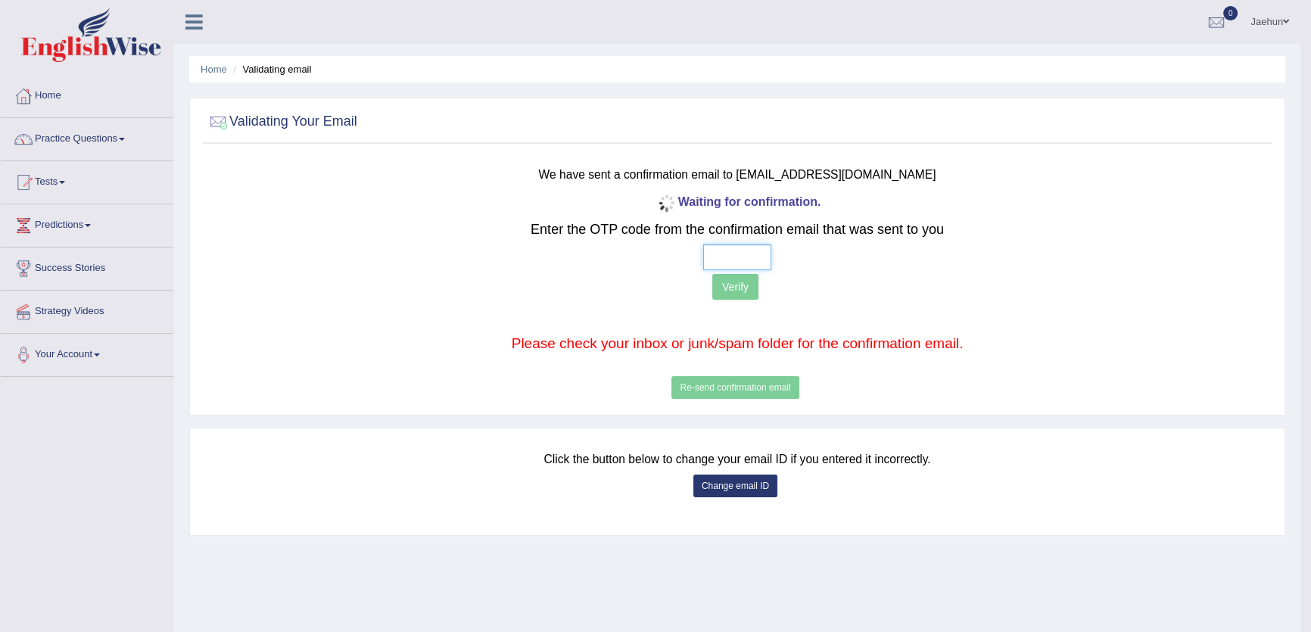
drag, startPoint x: 712, startPoint y: 262, endPoint x: 703, endPoint y: 251, distance: 14.0
click at [711, 260] on input "text" at bounding box center [737, 258] width 68 height 26
type input "4 9 1 9"
click at [730, 286] on button "Verify" at bounding box center [735, 287] width 46 height 26
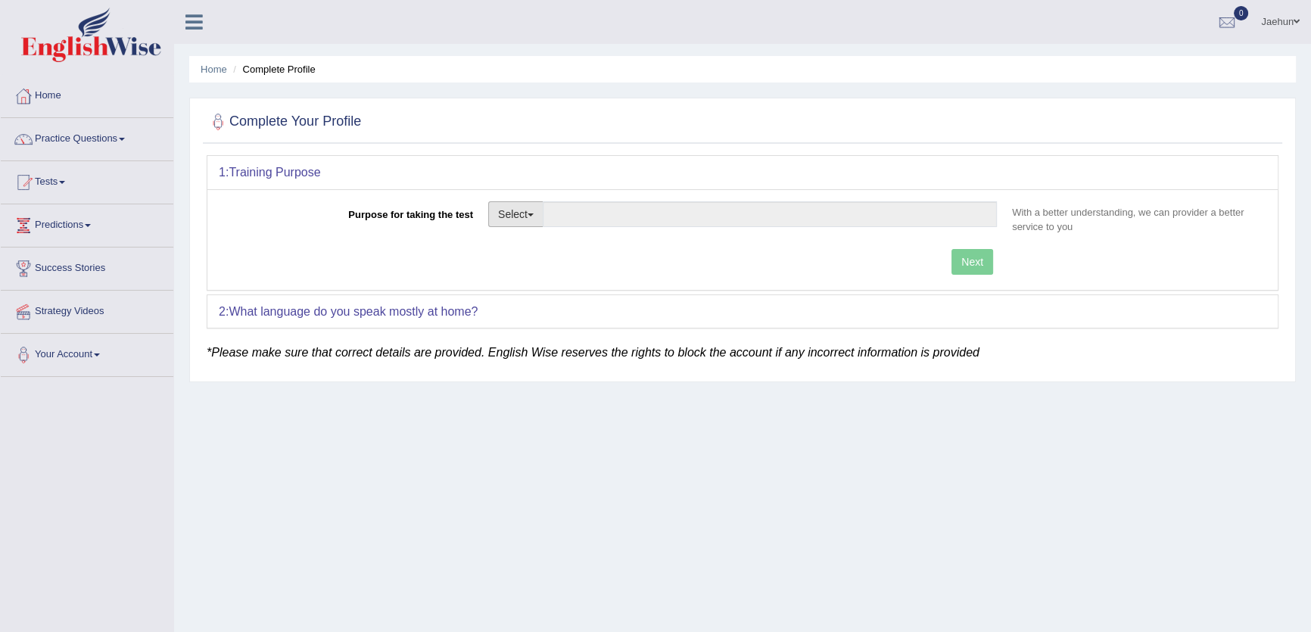
click at [518, 225] on button "Select" at bounding box center [515, 214] width 55 height 26
click at [516, 209] on button "Select" at bounding box center [515, 214] width 55 height 26
click at [538, 254] on link "Student Visa" at bounding box center [556, 247] width 135 height 20
type input "Student Visa"
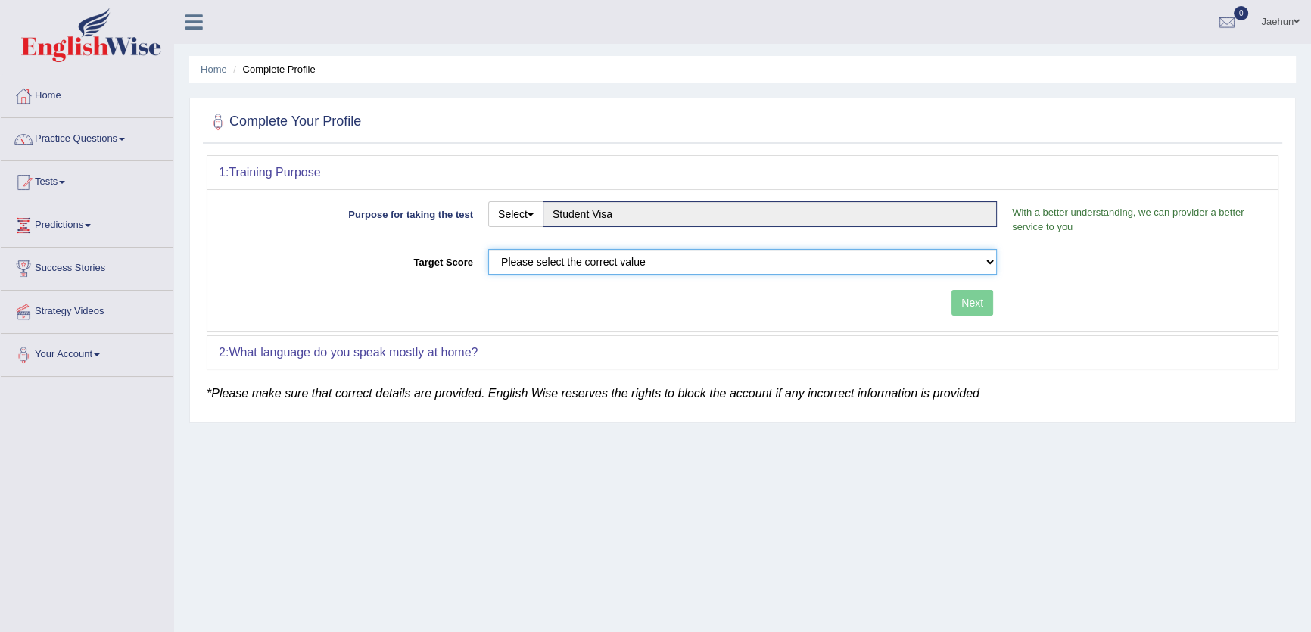
click at [583, 270] on select "Please select the correct value 50 (6 bands) 58 (6.5 bands) 65 (7 bands) 79 (8 …" at bounding box center [742, 262] width 509 height 26
select select "50"
click at [488, 249] on select "Please select the correct value 50 (6 bands) 58 (6.5 bands) 65 (7 bands) 79 (8 …" at bounding box center [742, 262] width 509 height 26
click at [977, 300] on button "Next" at bounding box center [973, 303] width 42 height 26
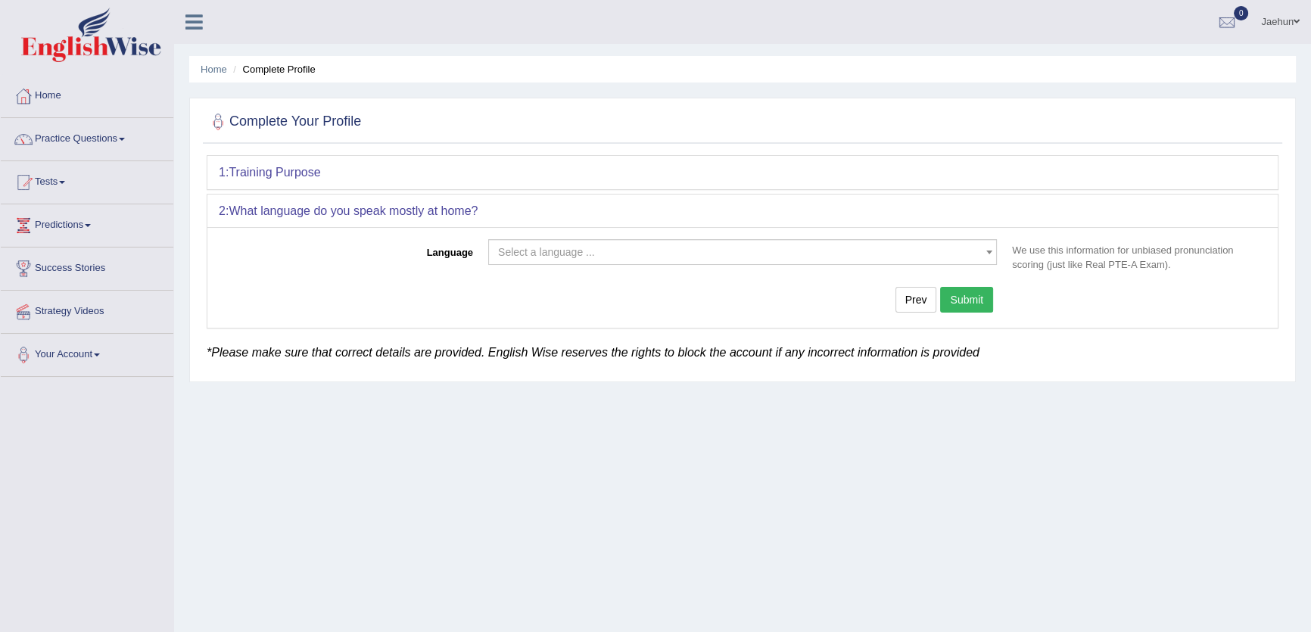
click at [547, 248] on span "Select a language ..." at bounding box center [546, 252] width 97 height 12
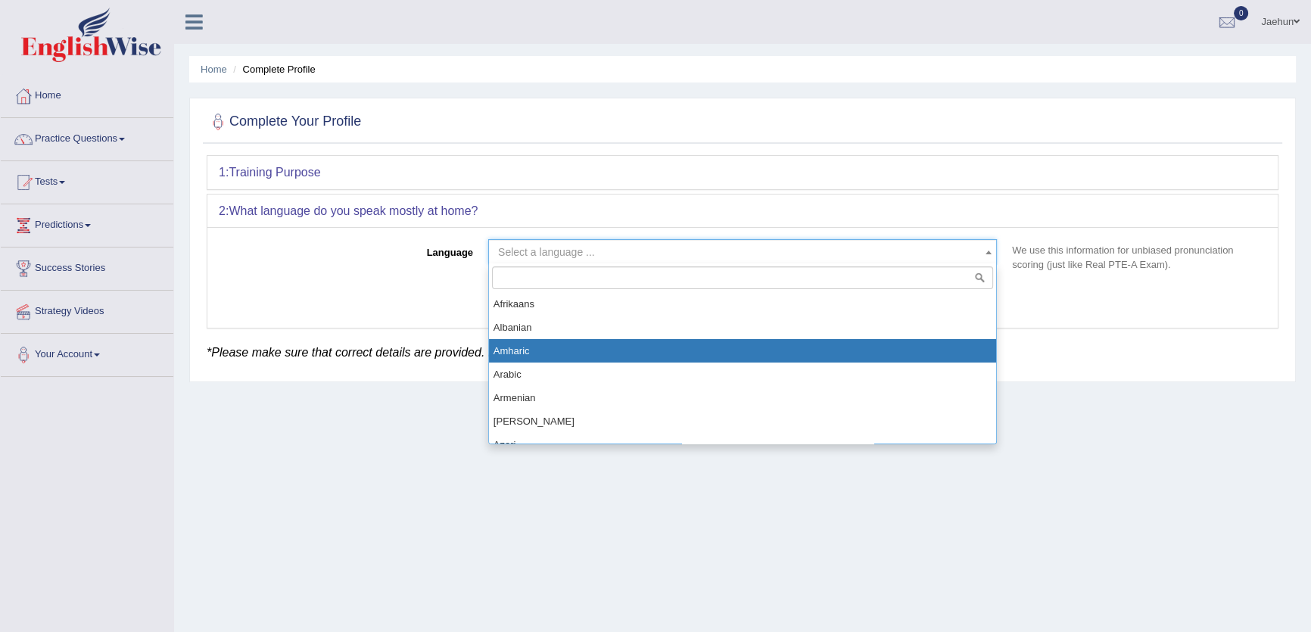
drag, startPoint x: 569, startPoint y: 348, endPoint x: 883, endPoint y: 323, distance: 314.5
select select "Amharic"
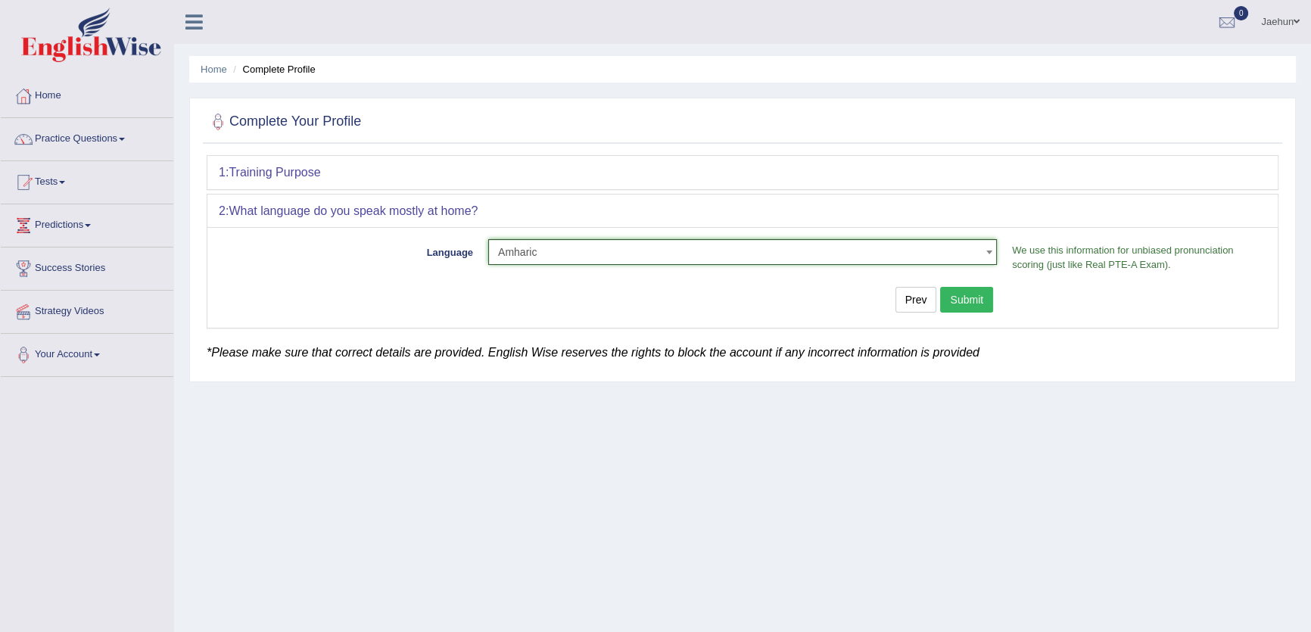
click at [974, 299] on button "Submit" at bounding box center [966, 300] width 53 height 26
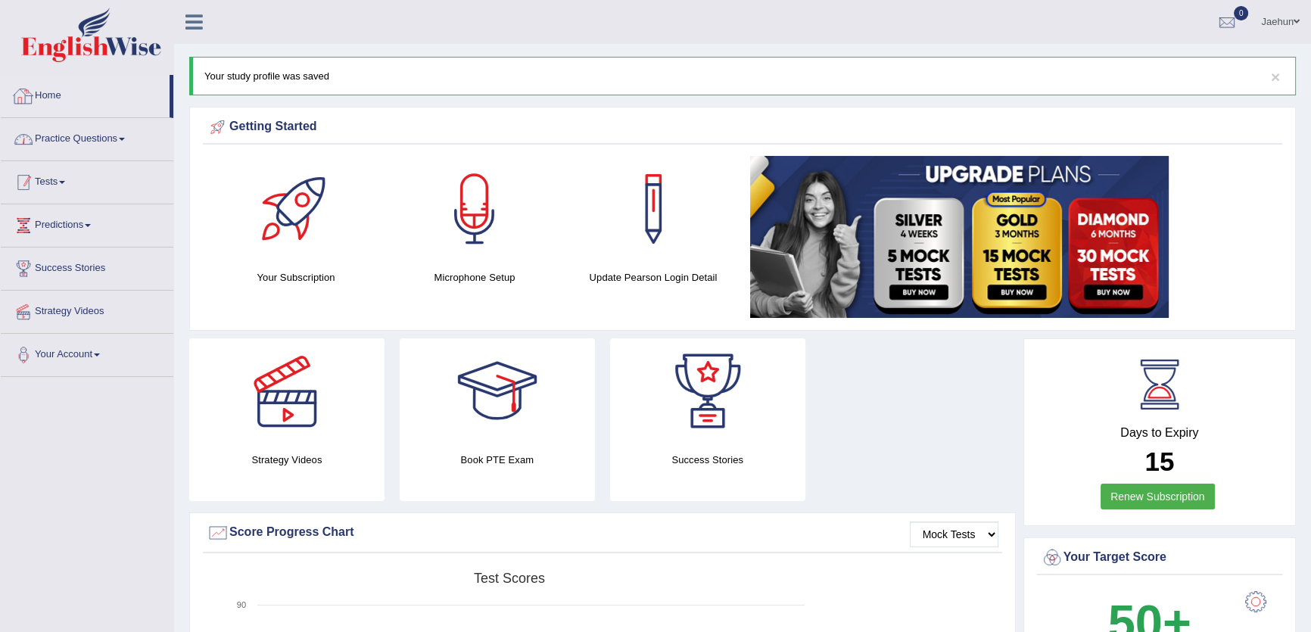
click at [79, 144] on link "Practice Questions" at bounding box center [87, 137] width 173 height 38
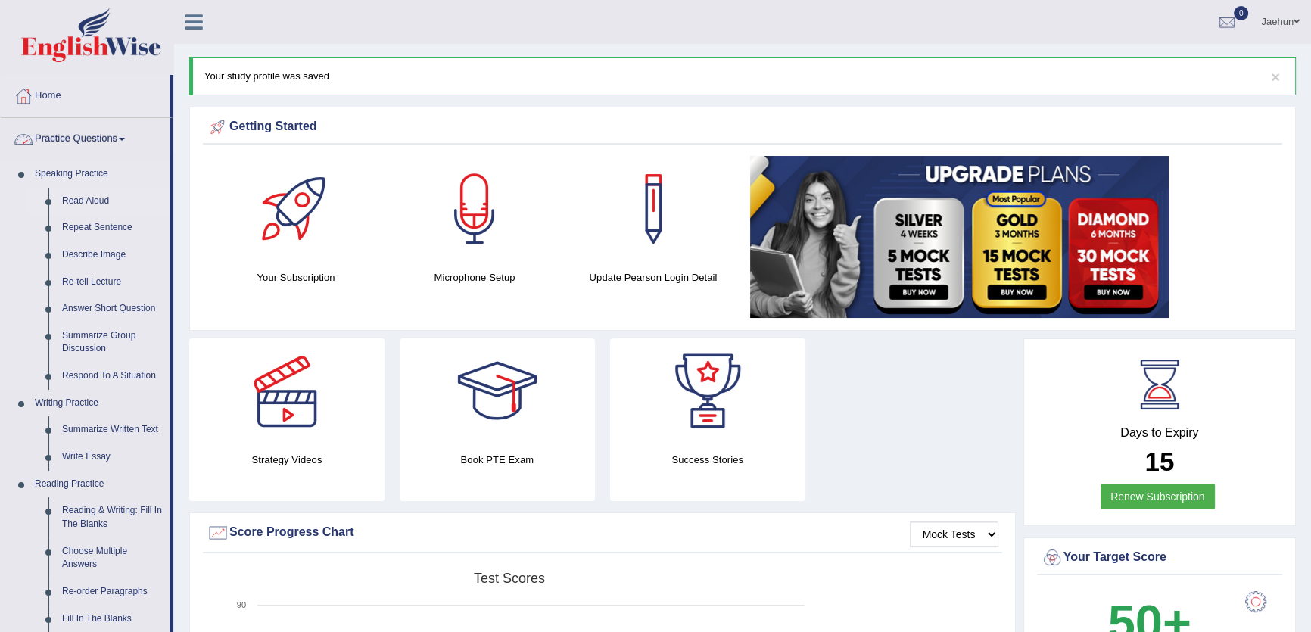
click at [85, 207] on link "Read Aloud" at bounding box center [112, 201] width 114 height 27
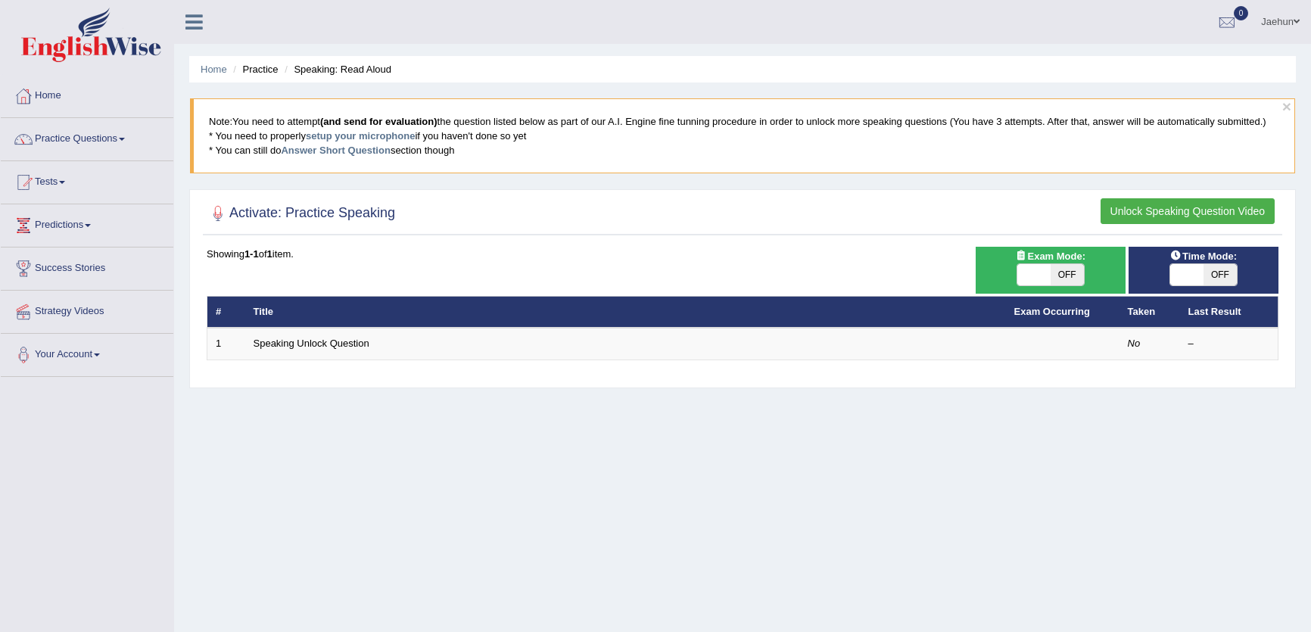
click at [288, 344] on link "Speaking Unlock Question" at bounding box center [312, 343] width 116 height 11
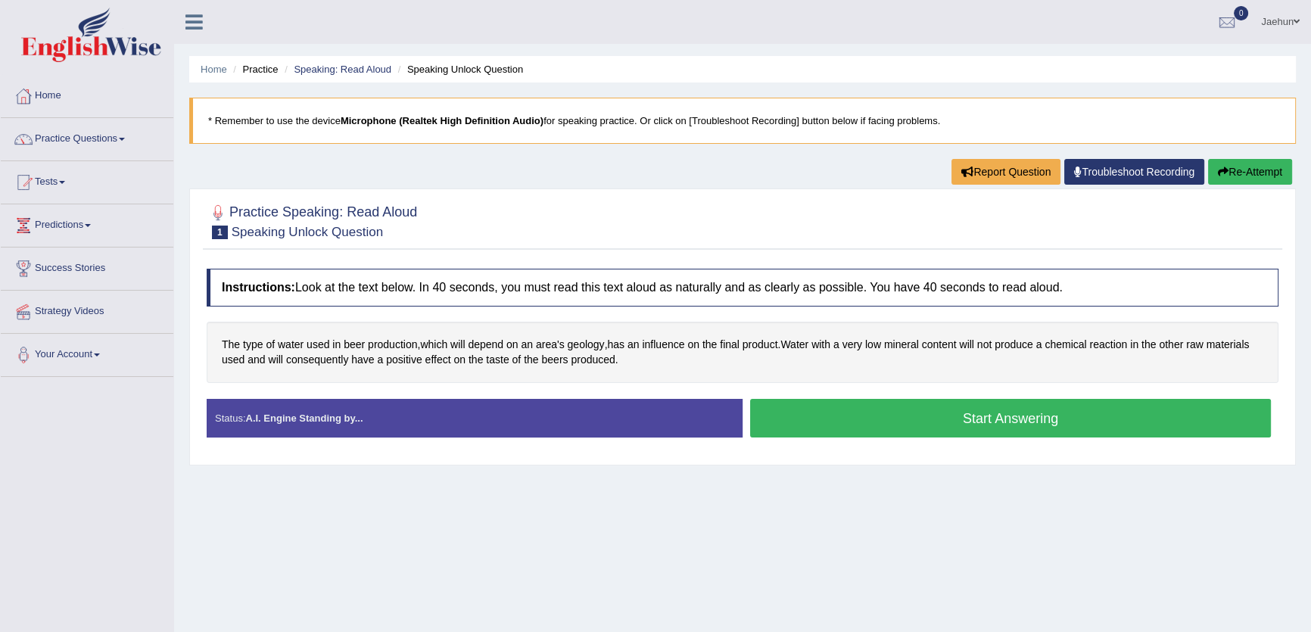
click at [1037, 416] on button "Start Answering" at bounding box center [1010, 418] width 521 height 39
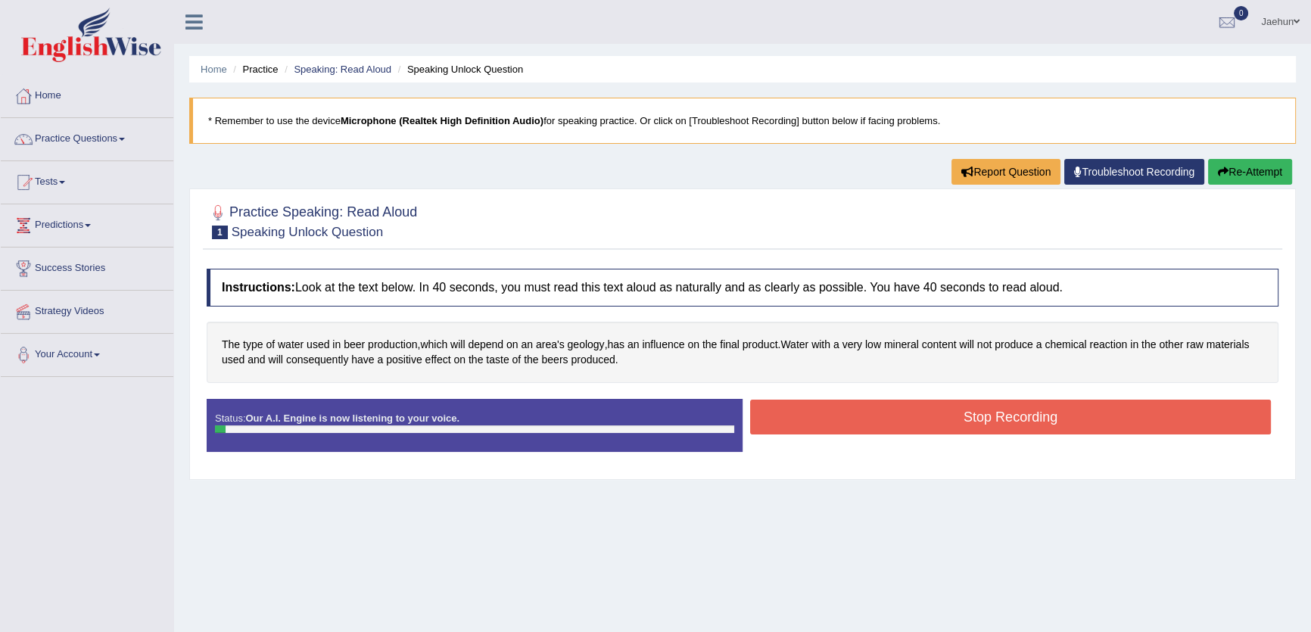
click at [1037, 416] on button "Stop Recording" at bounding box center [1010, 417] width 521 height 35
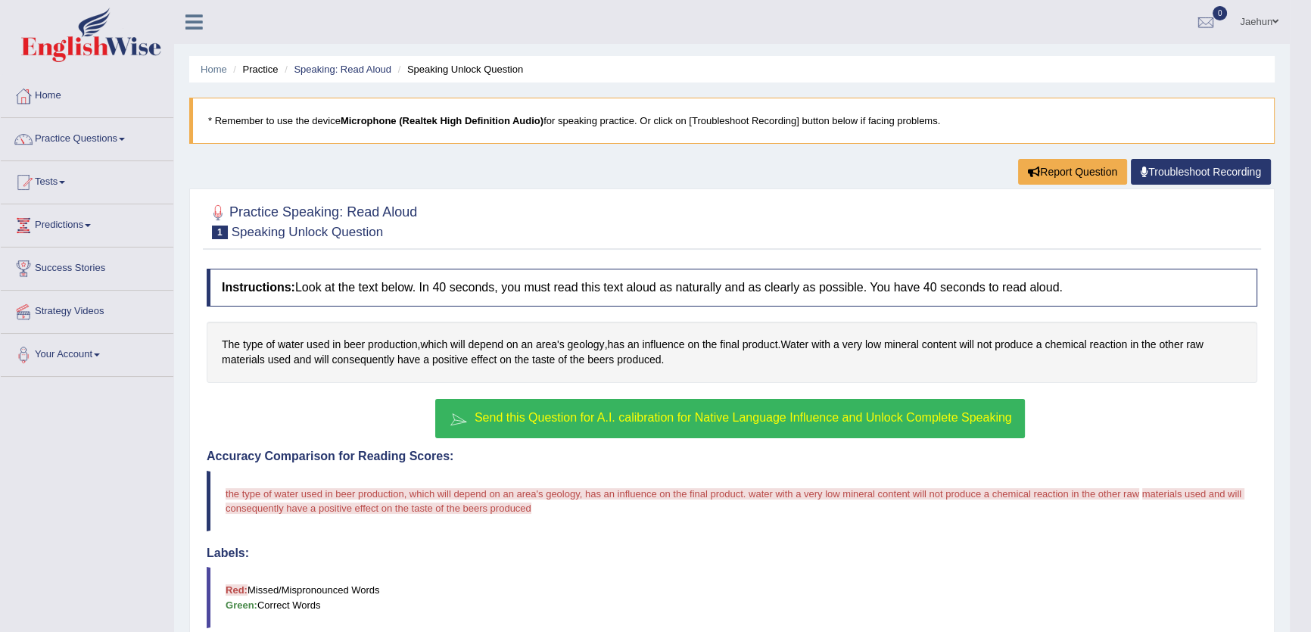
click at [793, 425] on button "Send this Question for A.I. calibration for Native Language Influence and Unloc…" at bounding box center [729, 418] width 589 height 39
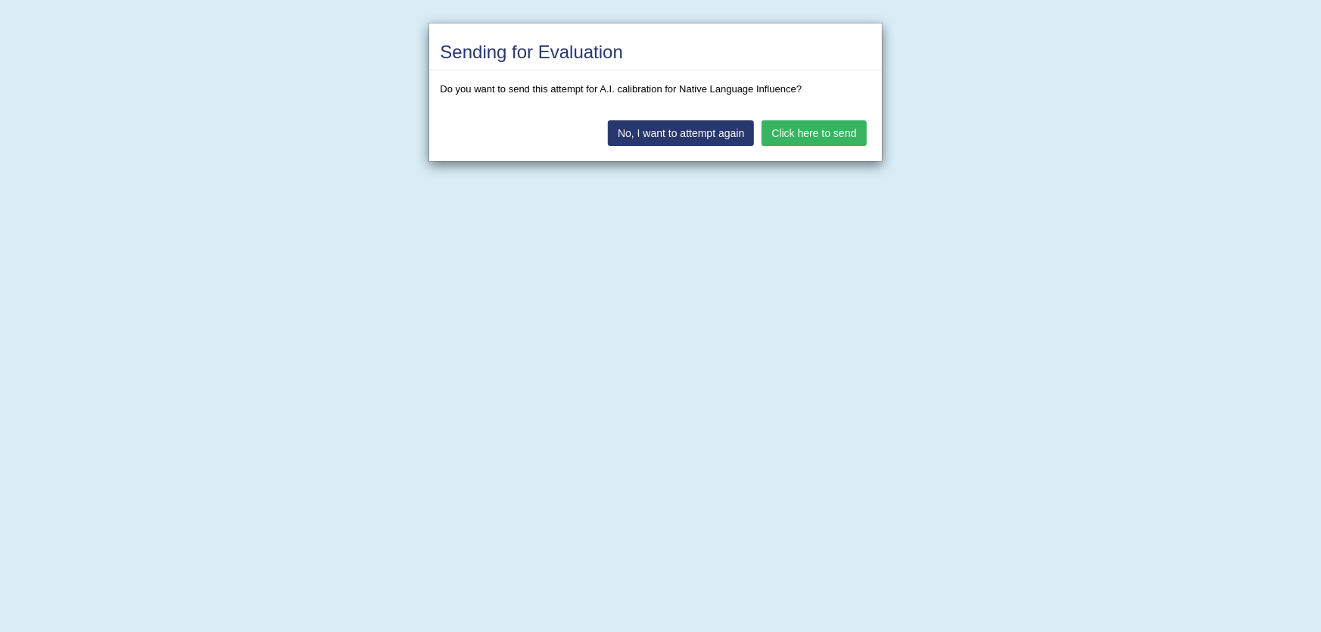
click at [811, 124] on button "Click here to send" at bounding box center [814, 133] width 104 height 26
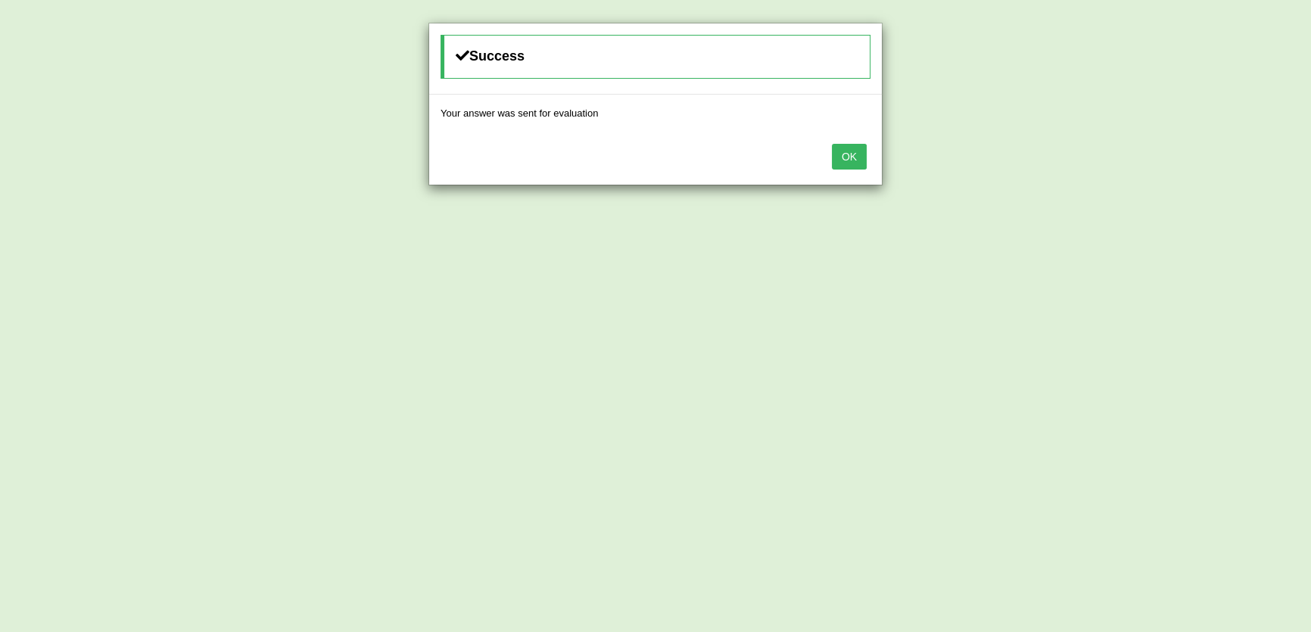
click at [864, 168] on div "OK" at bounding box center [655, 158] width 453 height 53
click at [852, 155] on button "OK" at bounding box center [849, 157] width 35 height 26
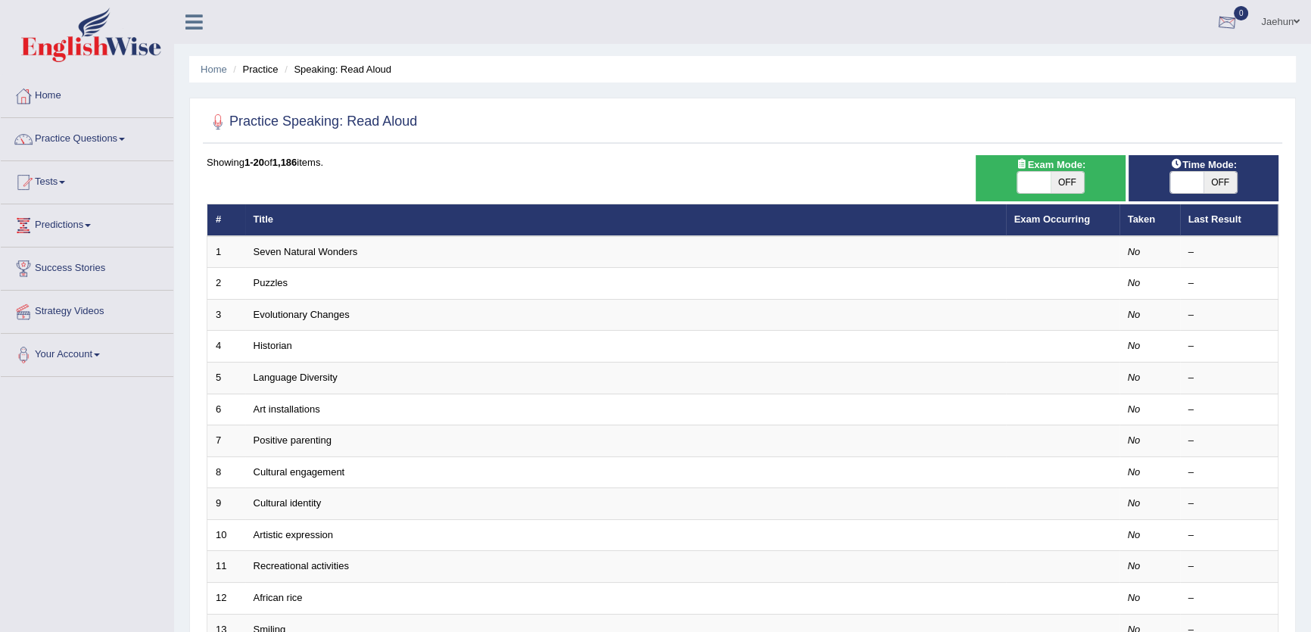
click at [1287, 20] on link "Jaehun" at bounding box center [1280, 19] width 61 height 39
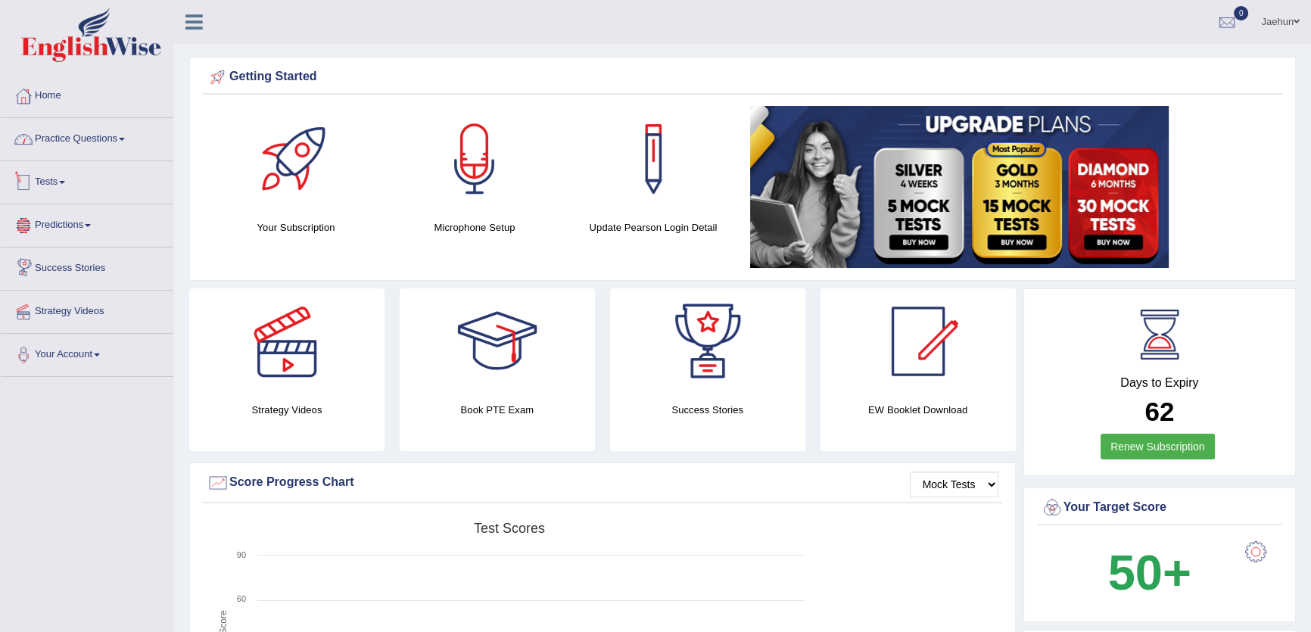
click at [76, 127] on link "Practice Questions" at bounding box center [87, 137] width 173 height 38
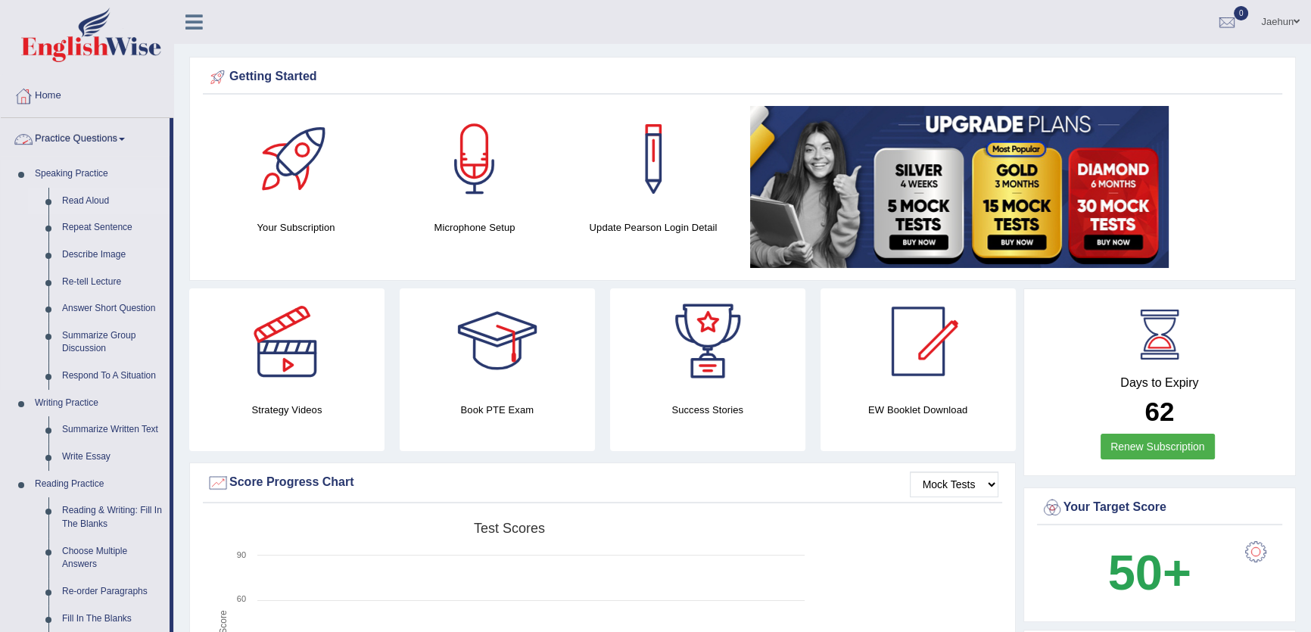
click at [86, 201] on link "Read Aloud" at bounding box center [112, 201] width 114 height 27
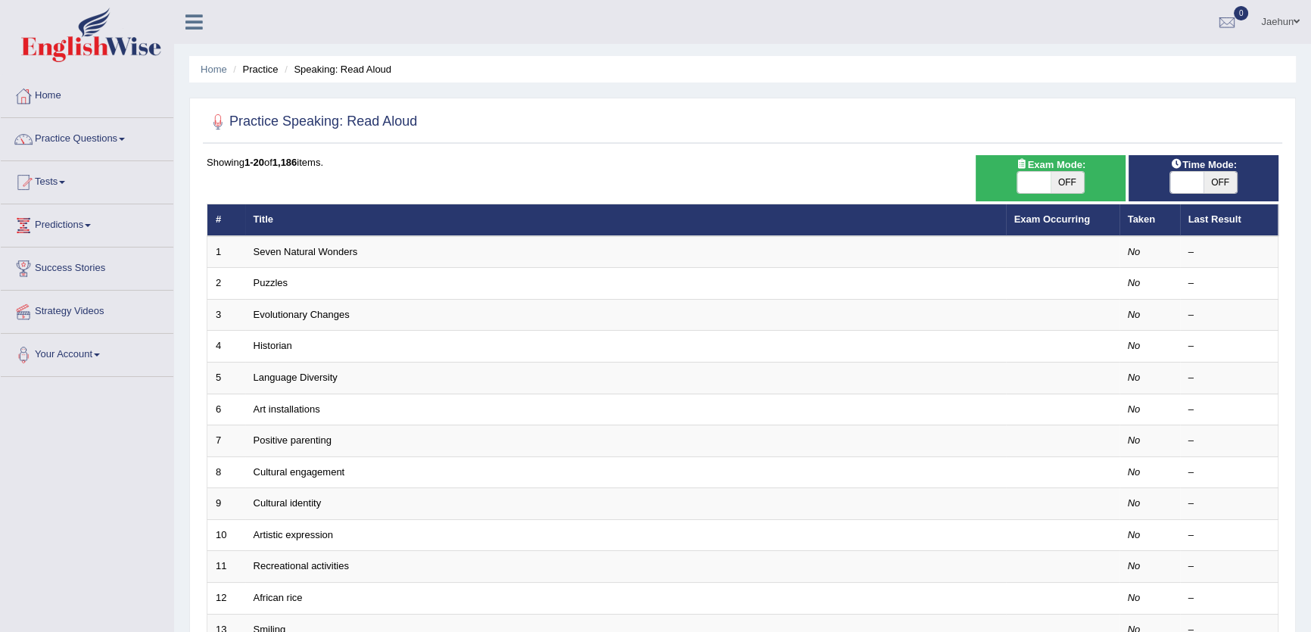
click at [61, 184] on link "Tests" at bounding box center [87, 180] width 173 height 38
click at [82, 242] on link "Take Mock Test" at bounding box center [99, 244] width 142 height 27
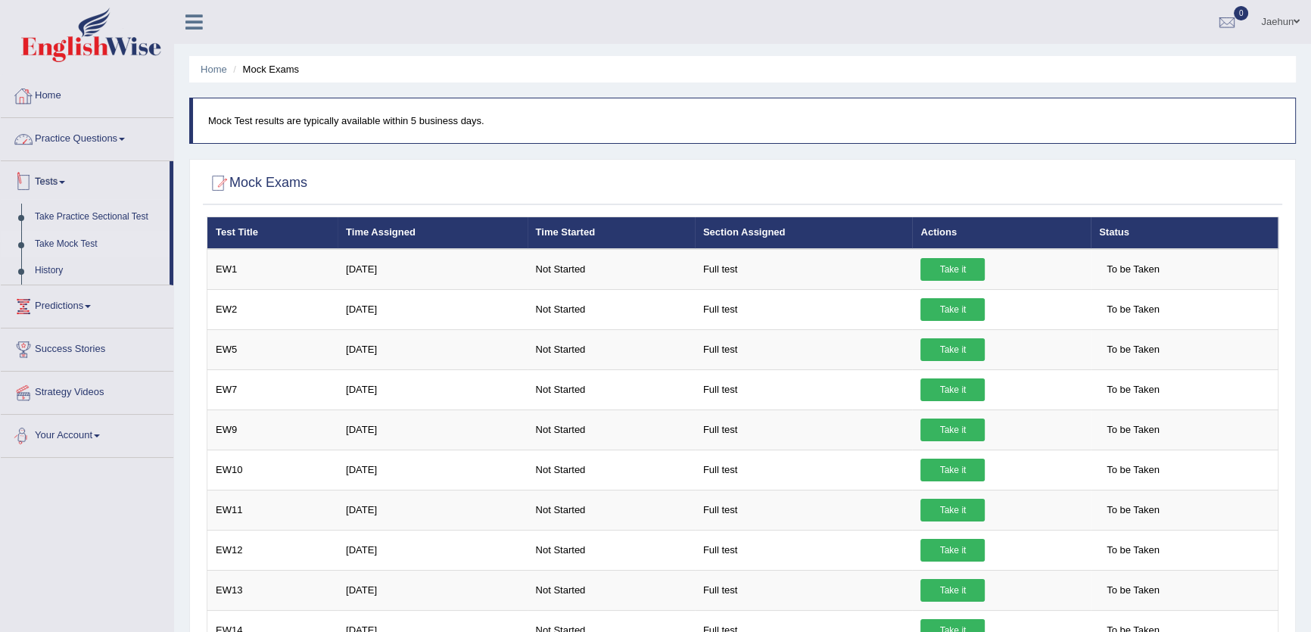
click at [68, 97] on link "Home" at bounding box center [87, 94] width 173 height 38
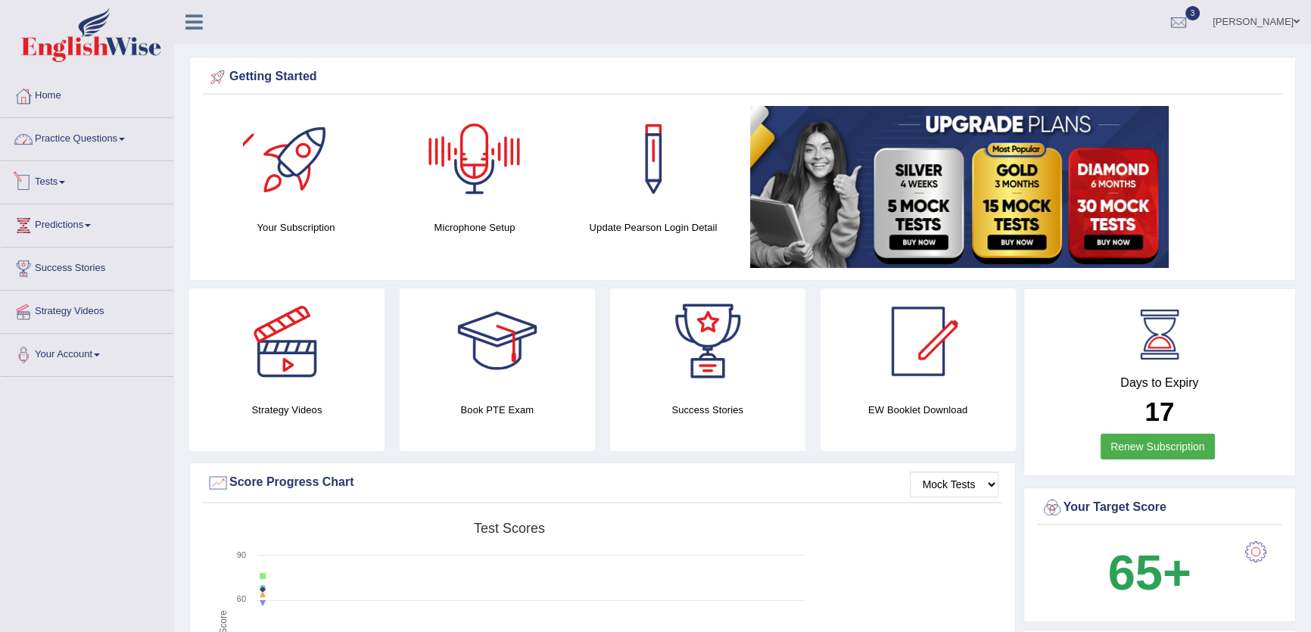
click at [103, 140] on link "Practice Questions" at bounding box center [87, 137] width 173 height 38
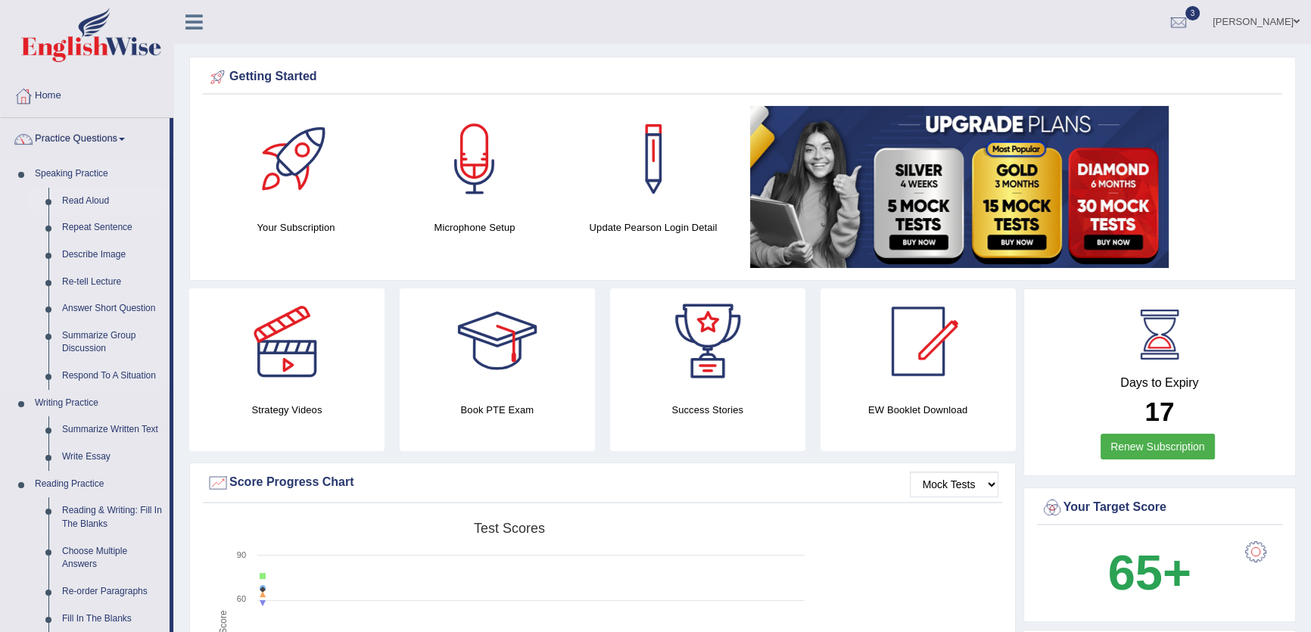
click at [94, 191] on link "Read Aloud" at bounding box center [112, 201] width 114 height 27
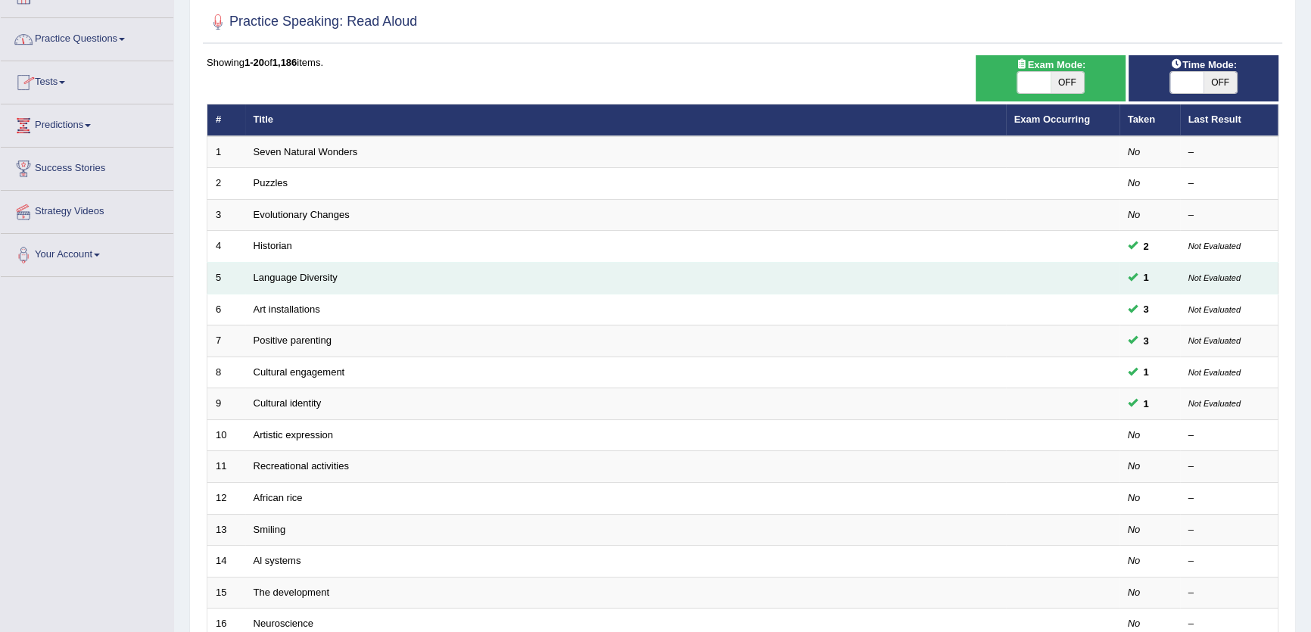
scroll to position [206, 0]
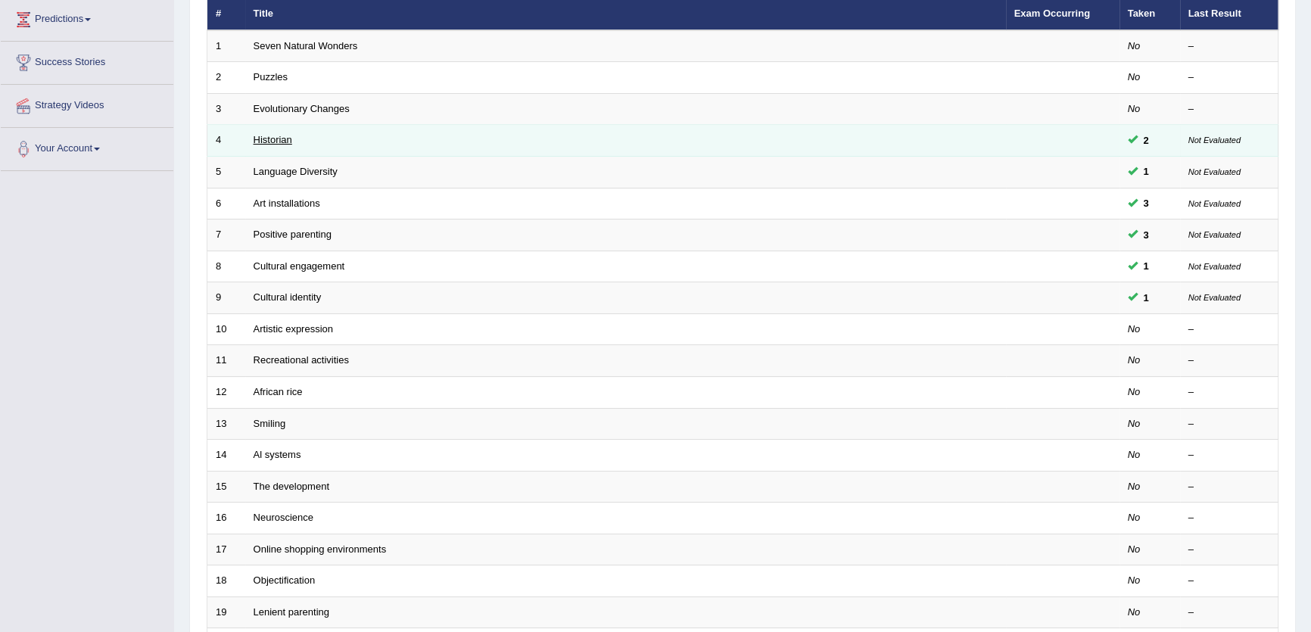
click at [275, 144] on link "Historian" at bounding box center [273, 139] width 39 height 11
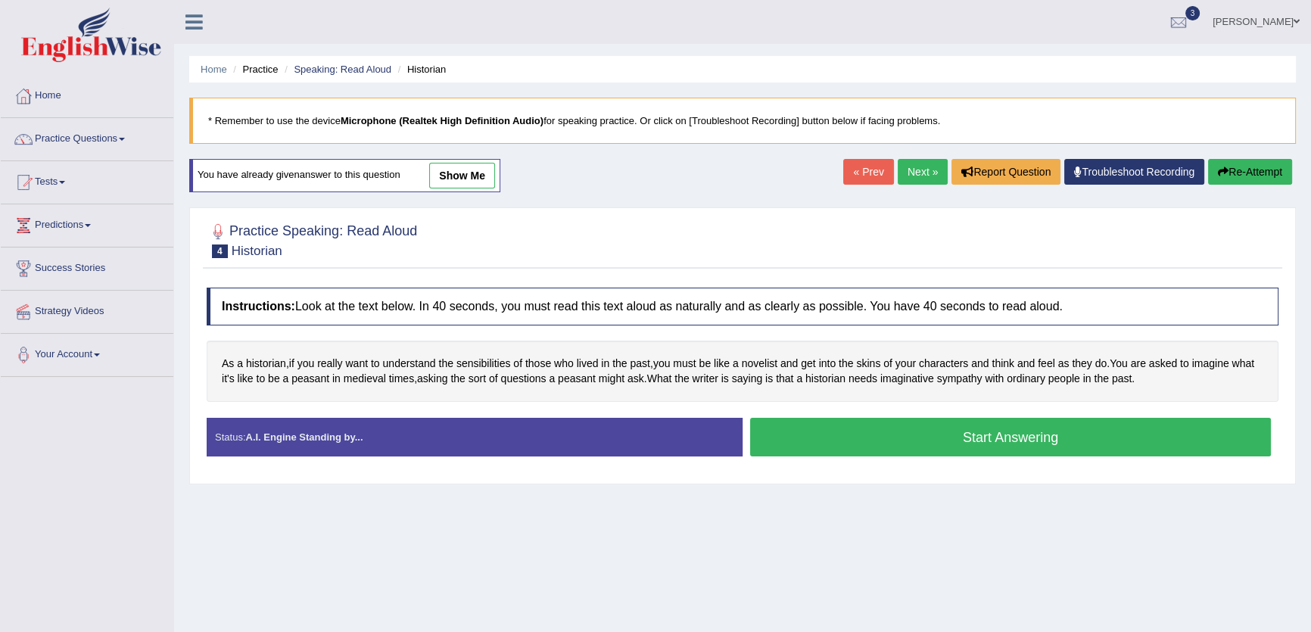
click at [459, 180] on link "show me" at bounding box center [462, 176] width 66 height 26
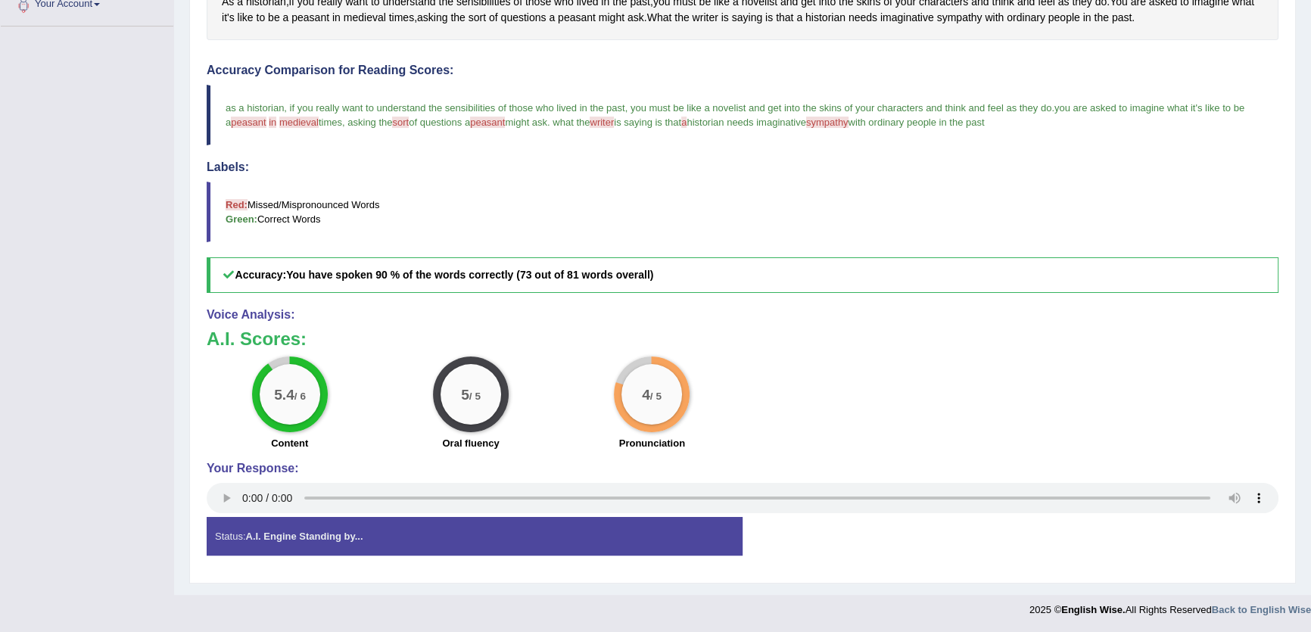
scroll to position [7, 0]
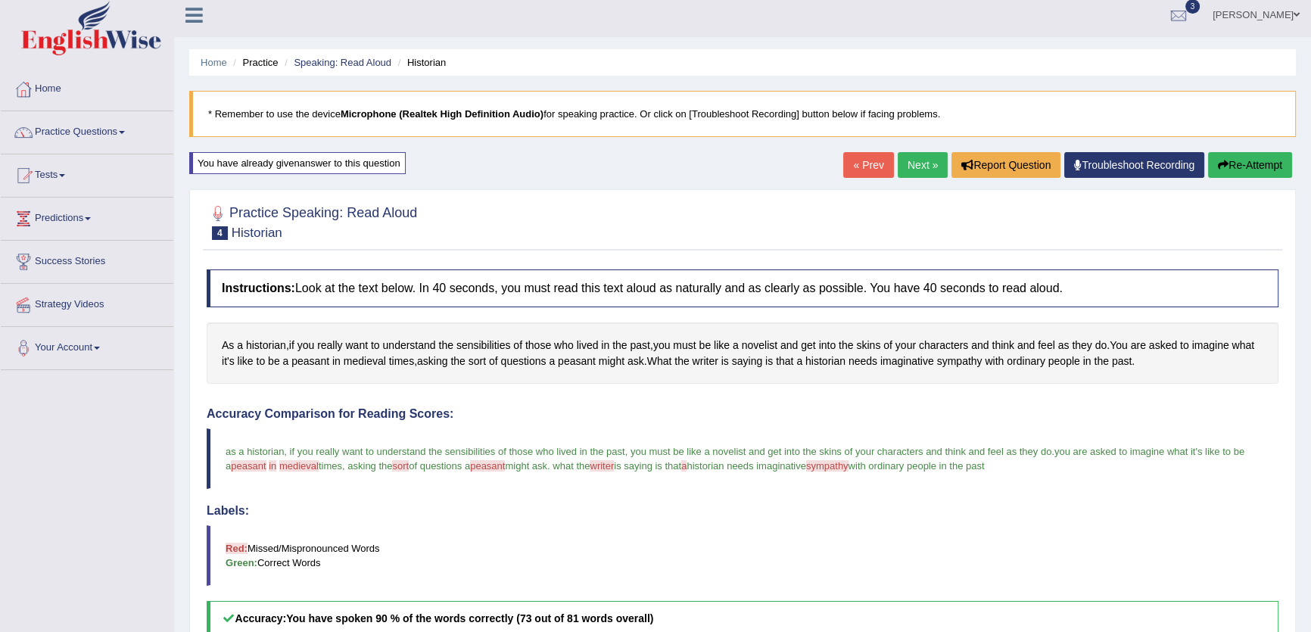
click at [904, 167] on link "Next »" at bounding box center [923, 165] width 50 height 26
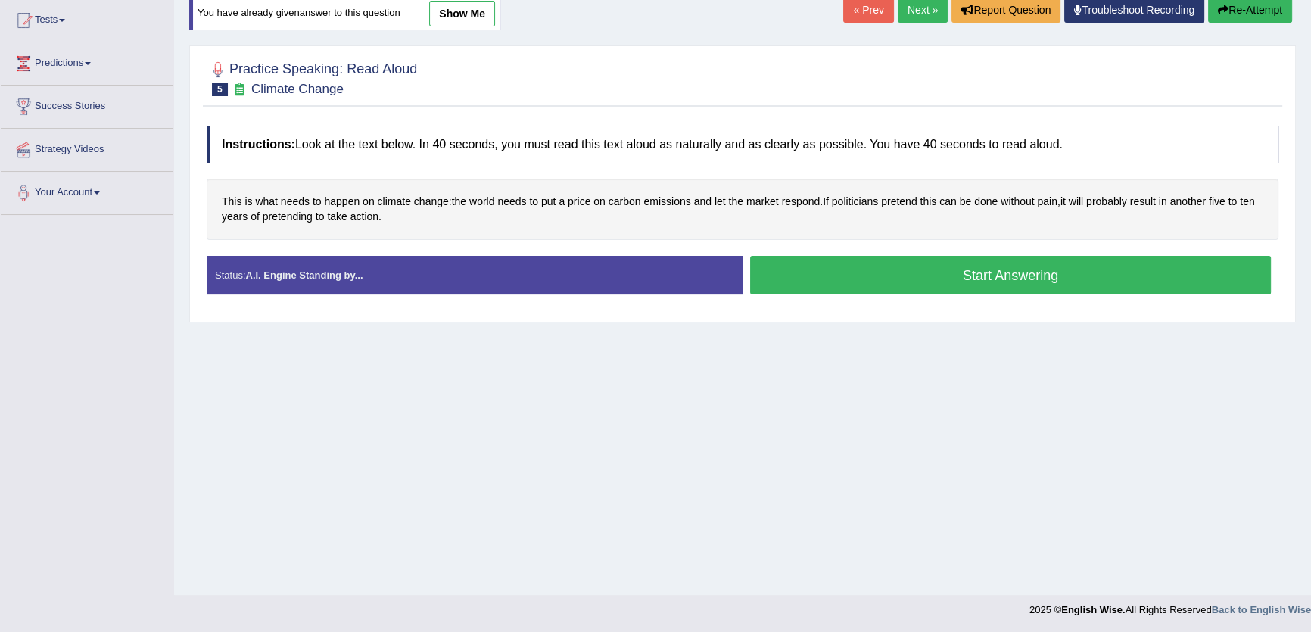
click at [460, 20] on link "show me" at bounding box center [462, 14] width 66 height 26
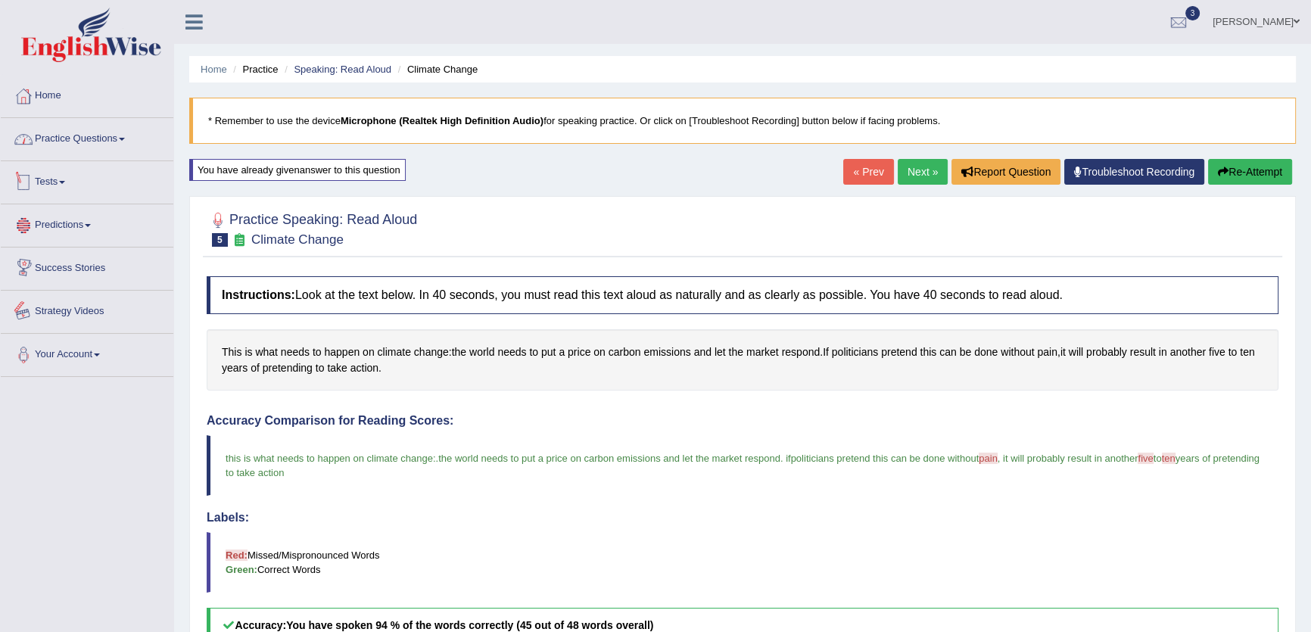
click at [117, 132] on link "Practice Questions" at bounding box center [87, 137] width 173 height 38
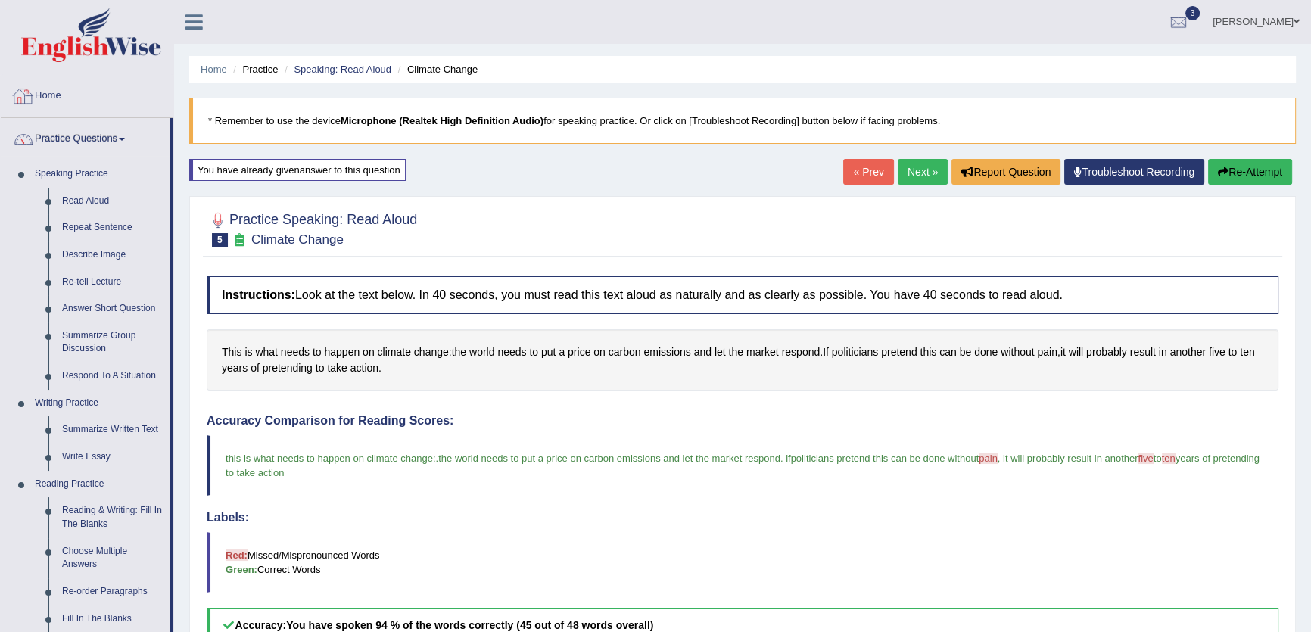
click at [45, 98] on link "Home" at bounding box center [87, 94] width 173 height 38
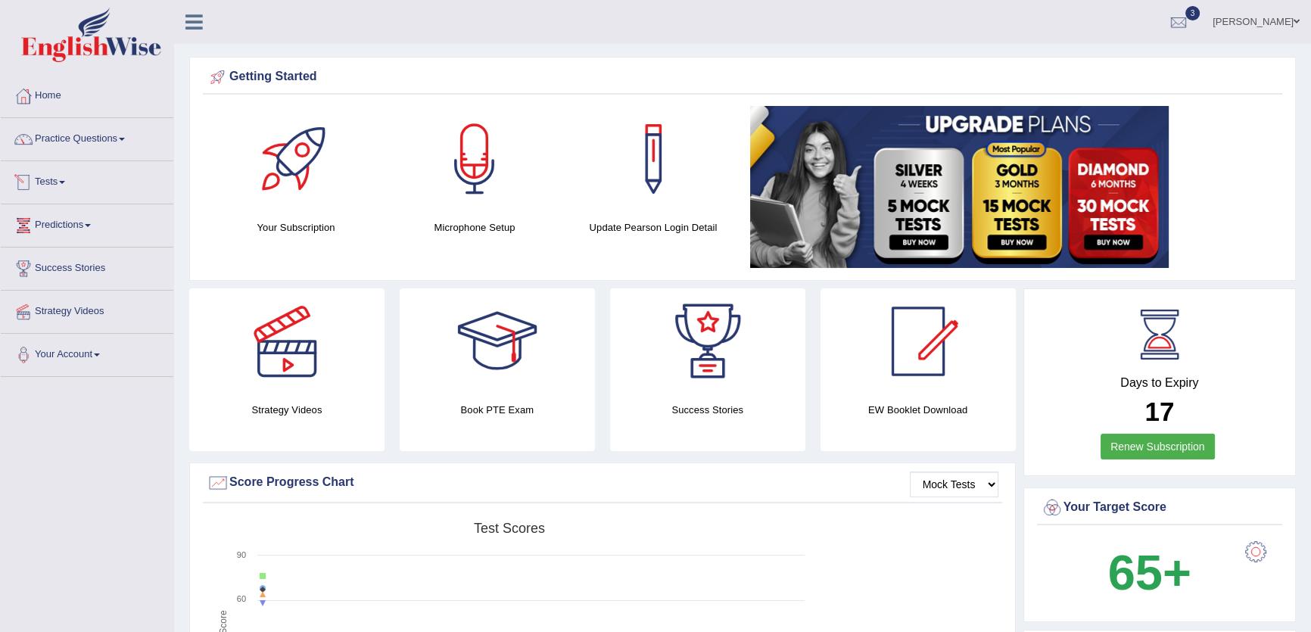
click at [60, 185] on link "Tests" at bounding box center [87, 180] width 173 height 38
click at [46, 274] on link "History" at bounding box center [99, 270] width 142 height 27
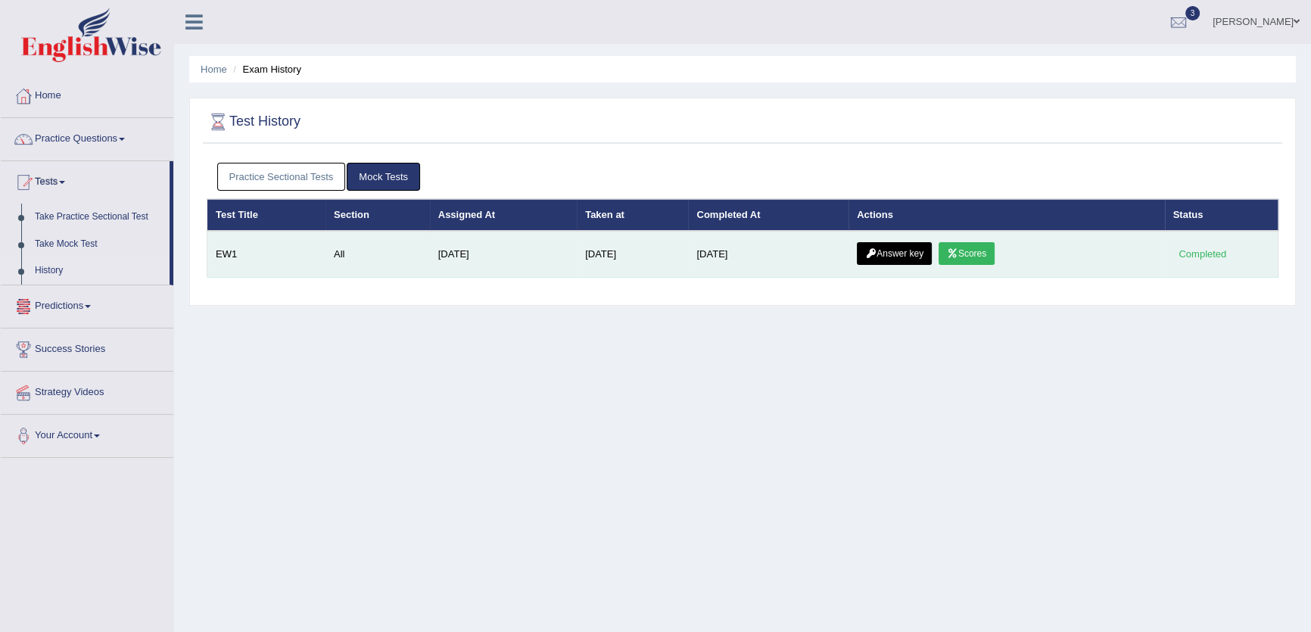
click at [960, 262] on link "Scores" at bounding box center [967, 253] width 56 height 23
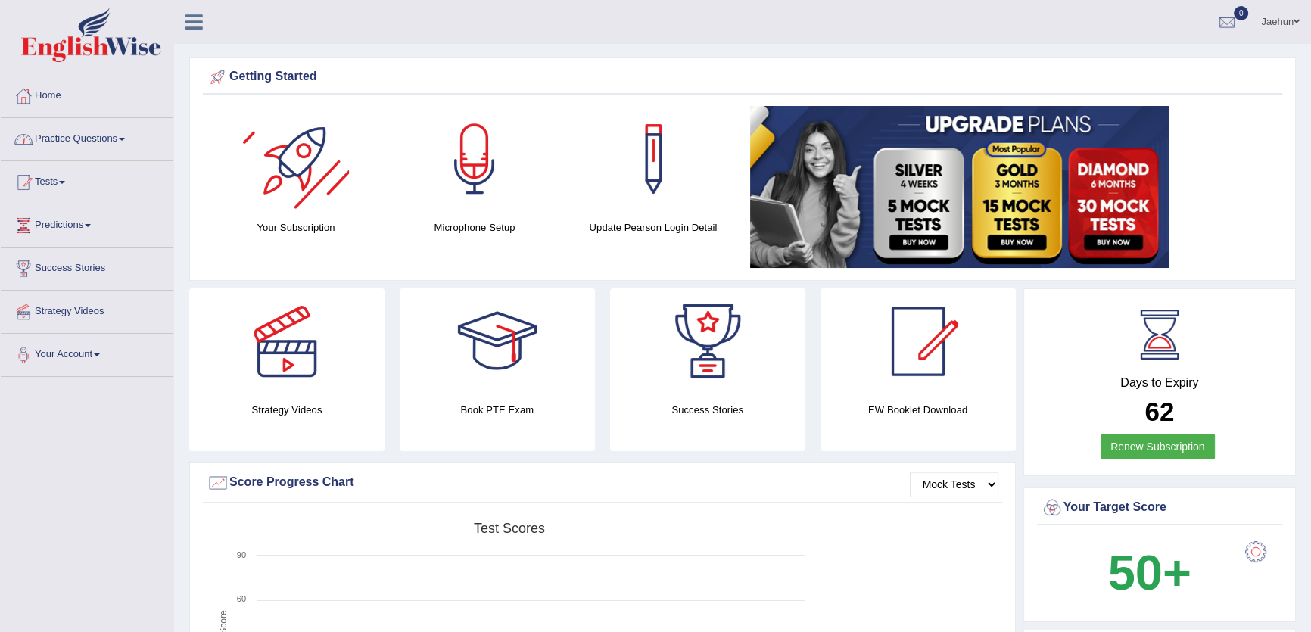
click at [48, 136] on link "Practice Questions" at bounding box center [87, 137] width 173 height 38
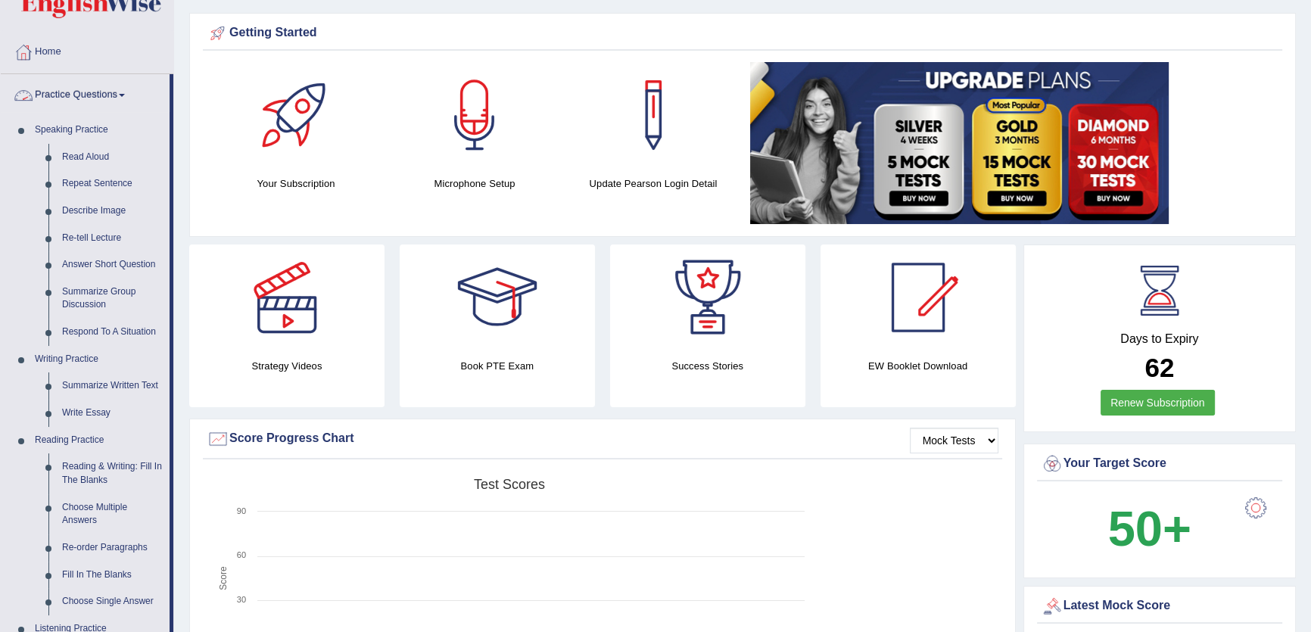
scroll to position [68, 0]
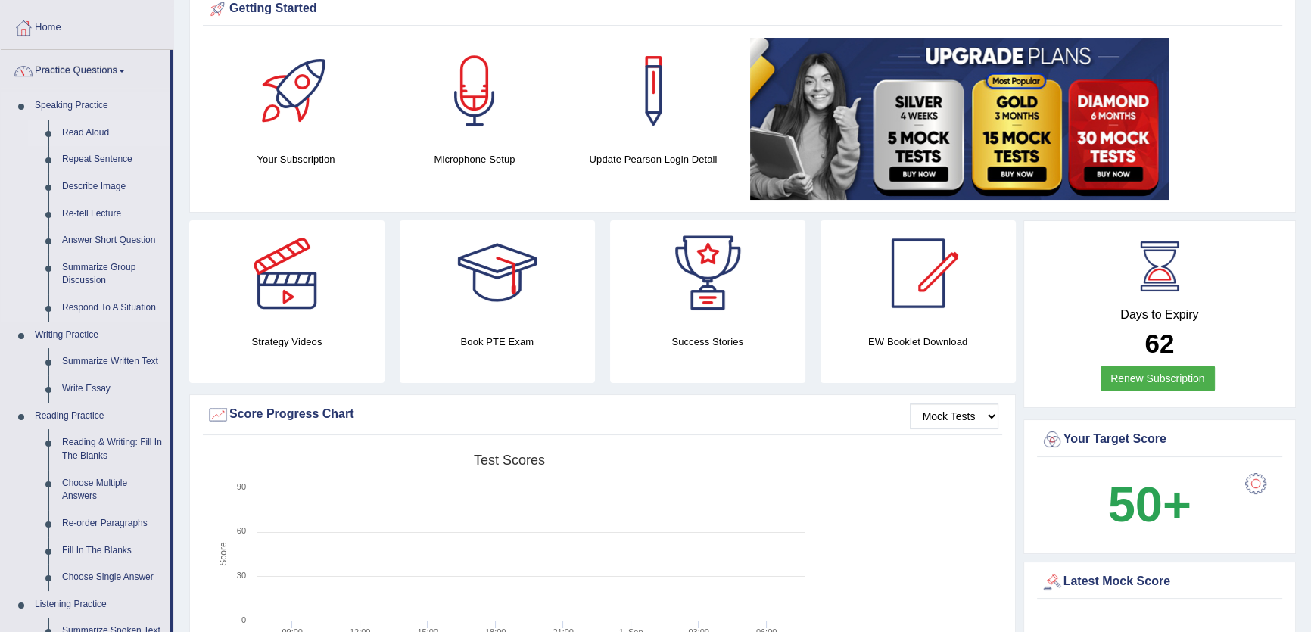
click at [83, 132] on link "Read Aloud" at bounding box center [112, 133] width 114 height 27
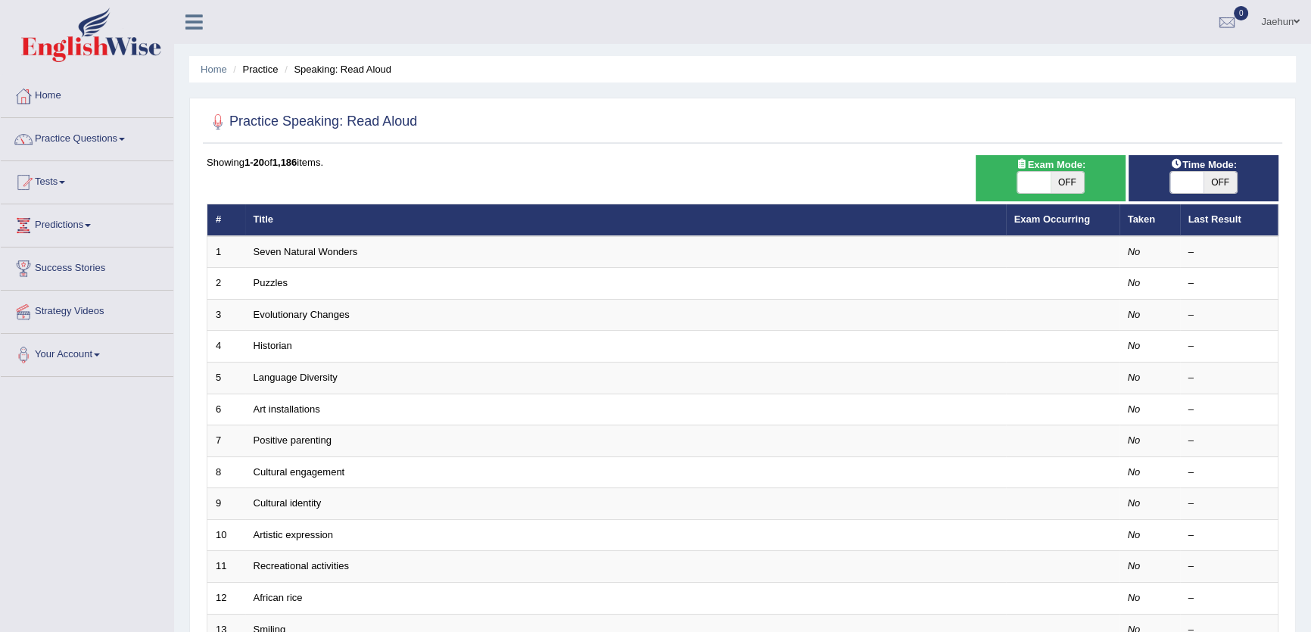
click at [1229, 182] on span "OFF" at bounding box center [1220, 182] width 33 height 21
checkbox input "true"
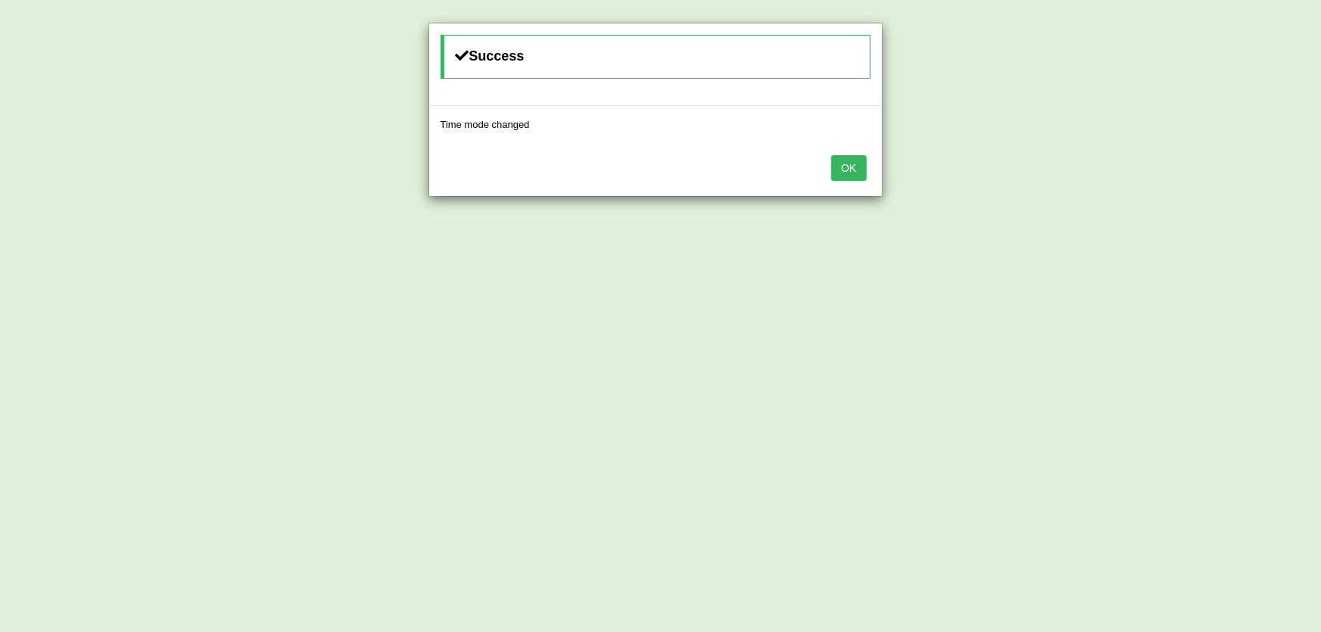
click at [849, 171] on button "OK" at bounding box center [848, 168] width 35 height 26
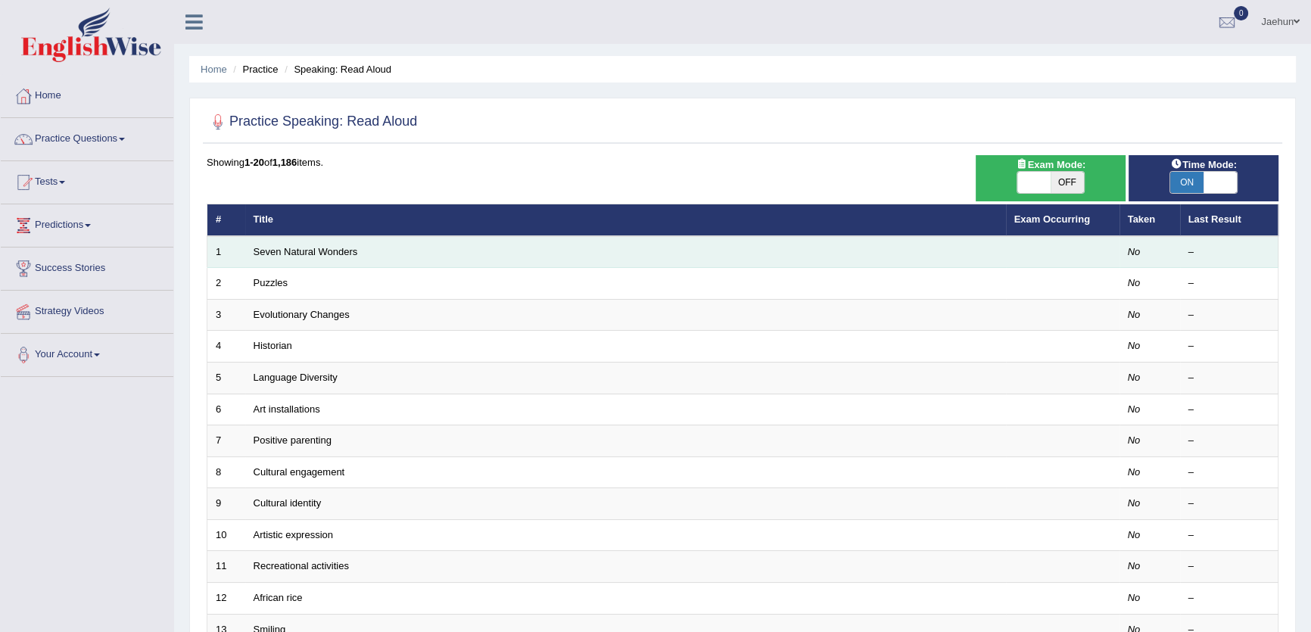
click at [987, 250] on td "Seven Natural Wonders" at bounding box center [625, 252] width 761 height 32
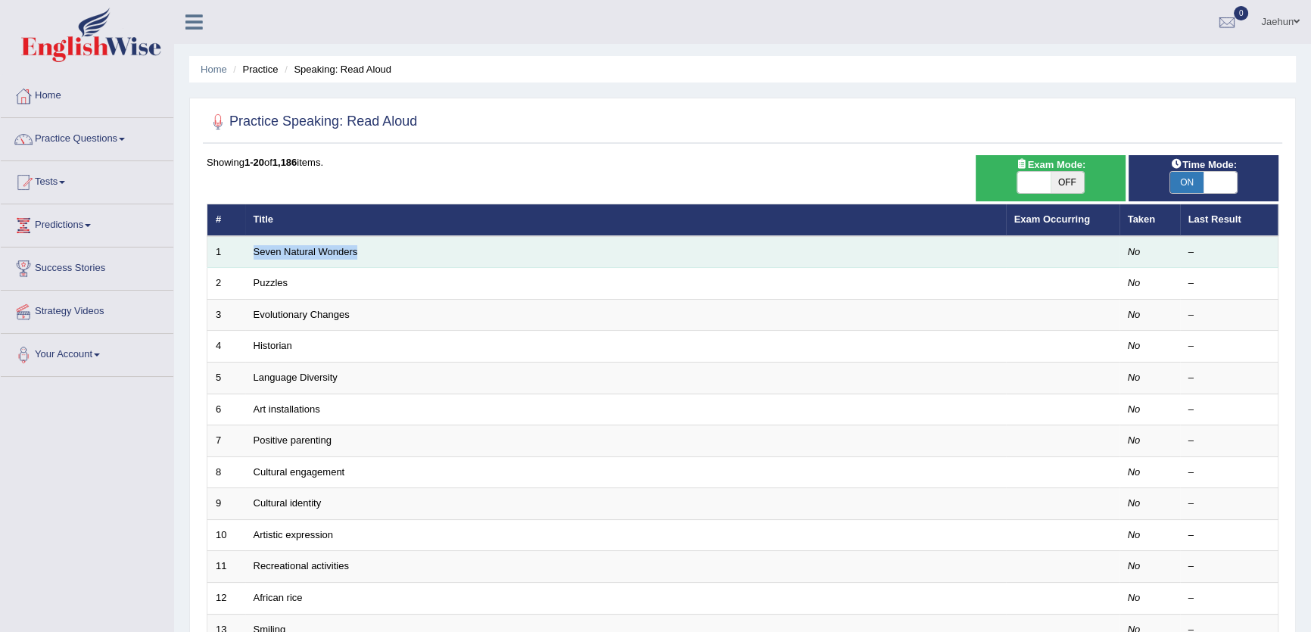
click at [987, 250] on td "Seven Natural Wonders" at bounding box center [625, 252] width 761 height 32
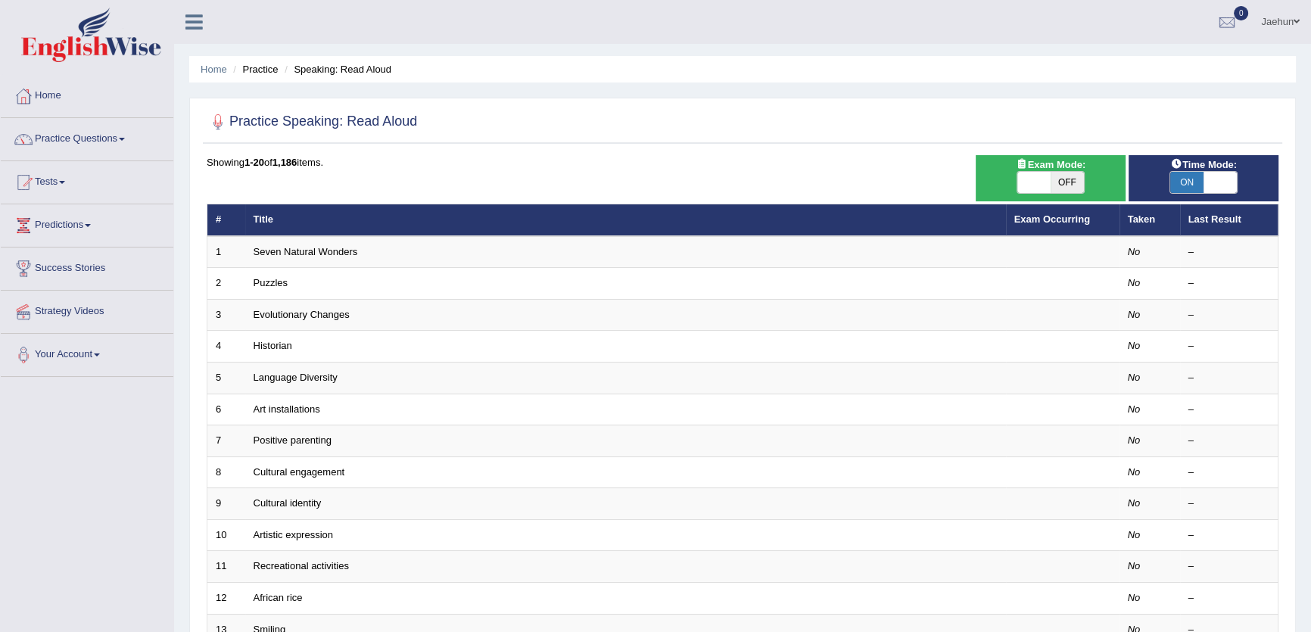
drag, startPoint x: 612, startPoint y: 176, endPoint x: 613, endPoint y: 205, distance: 29.5
click at [613, 205] on div "Showing 1-20 of 1,186 items. # Title Exam Occurring Taken Last Result 1 Seven N…" at bounding box center [743, 547] width 1072 height 785
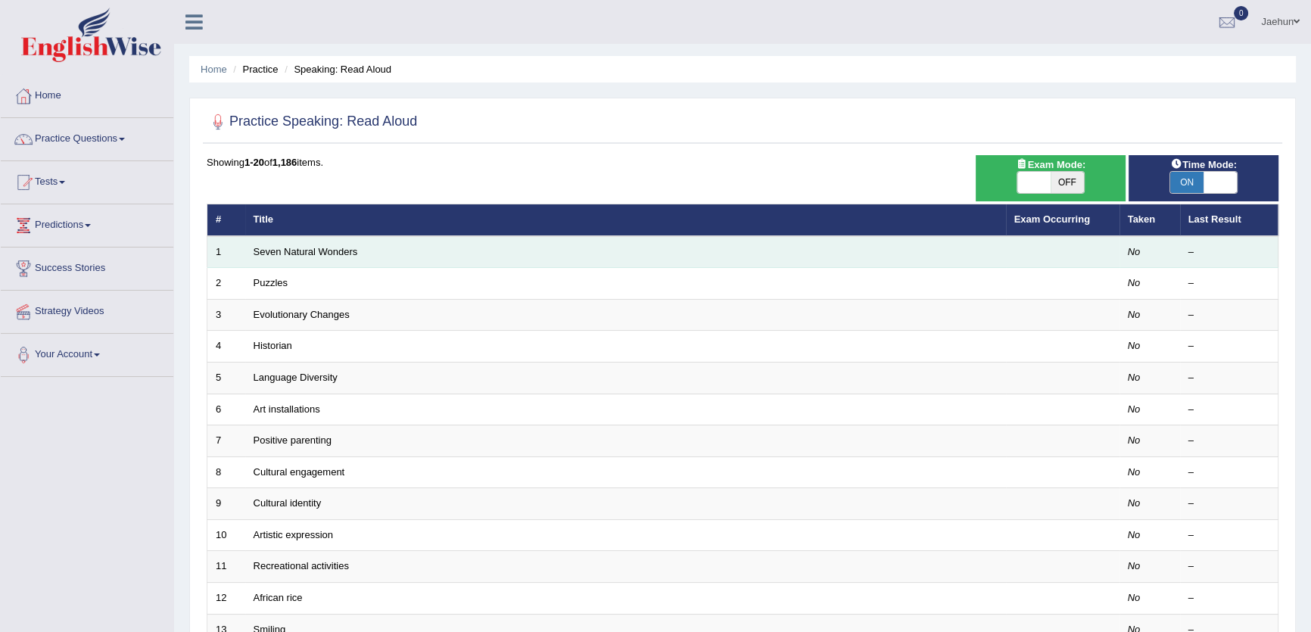
click at [732, 251] on td "Seven Natural Wonders" at bounding box center [625, 252] width 761 height 32
click at [731, 251] on td "Seven Natural Wonders" at bounding box center [625, 252] width 761 height 32
click at [307, 246] on link "Seven Natural Wonders" at bounding box center [306, 251] width 104 height 11
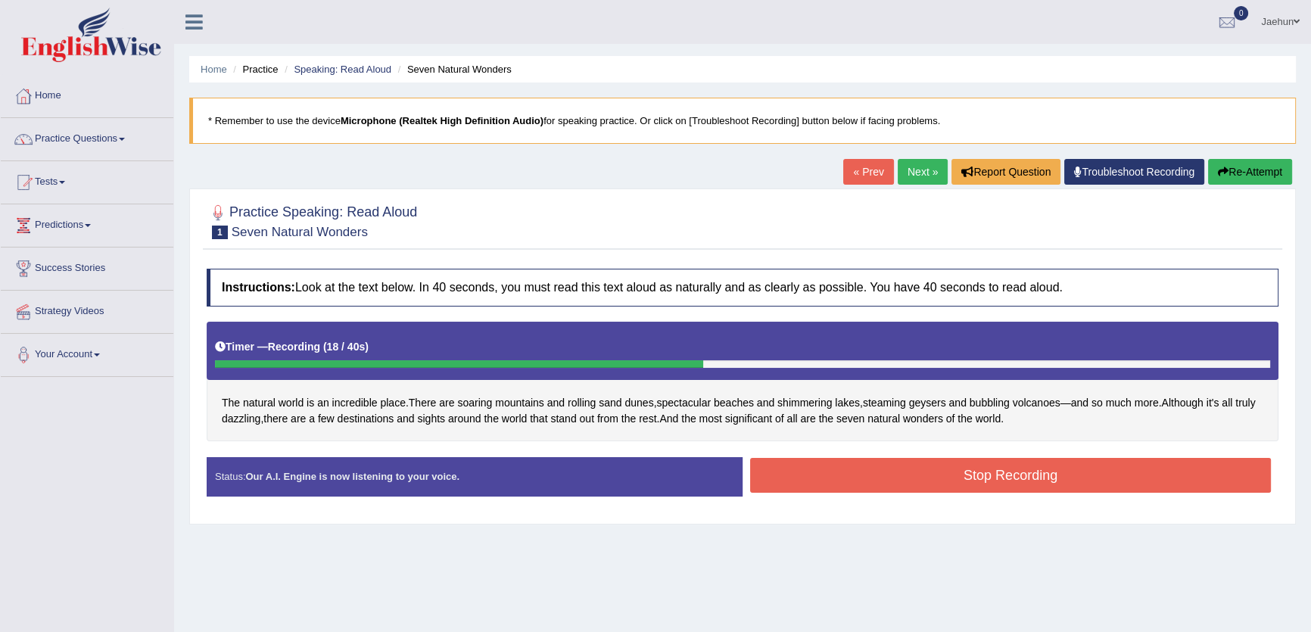
click at [1246, 166] on button "Re-Attempt" at bounding box center [1250, 172] width 84 height 26
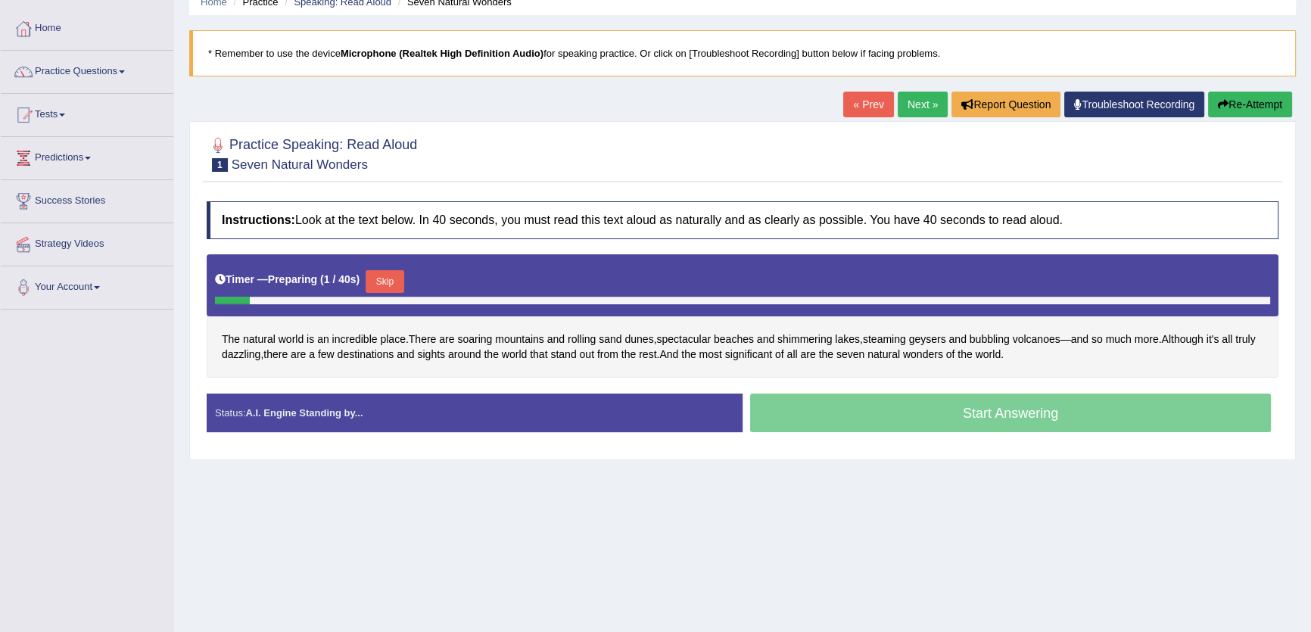
scroll to position [162, 0]
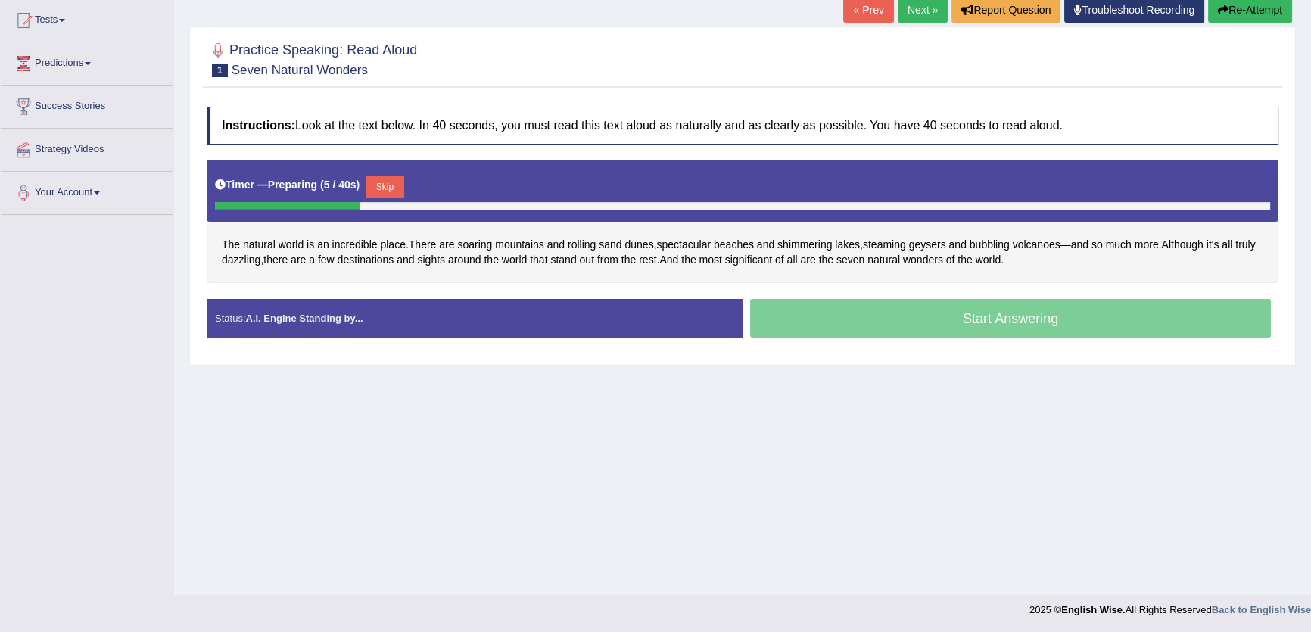
click at [385, 185] on button "Skip" at bounding box center [385, 187] width 38 height 23
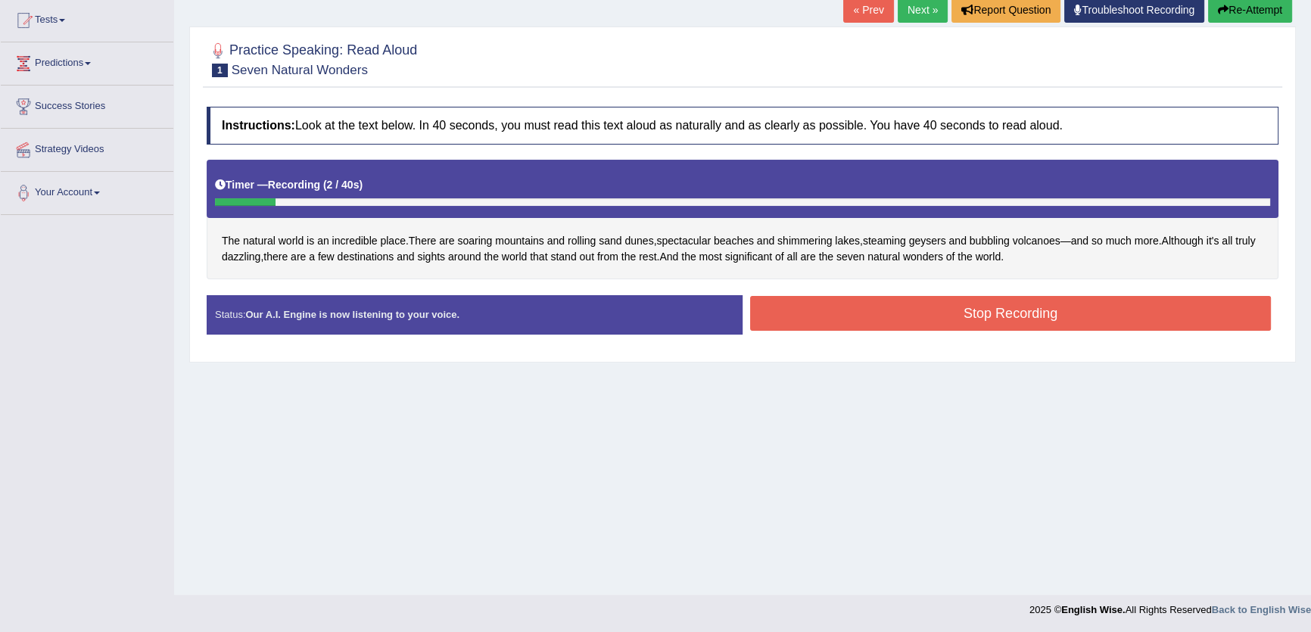
click at [809, 318] on button "Stop Recording" at bounding box center [1010, 313] width 521 height 35
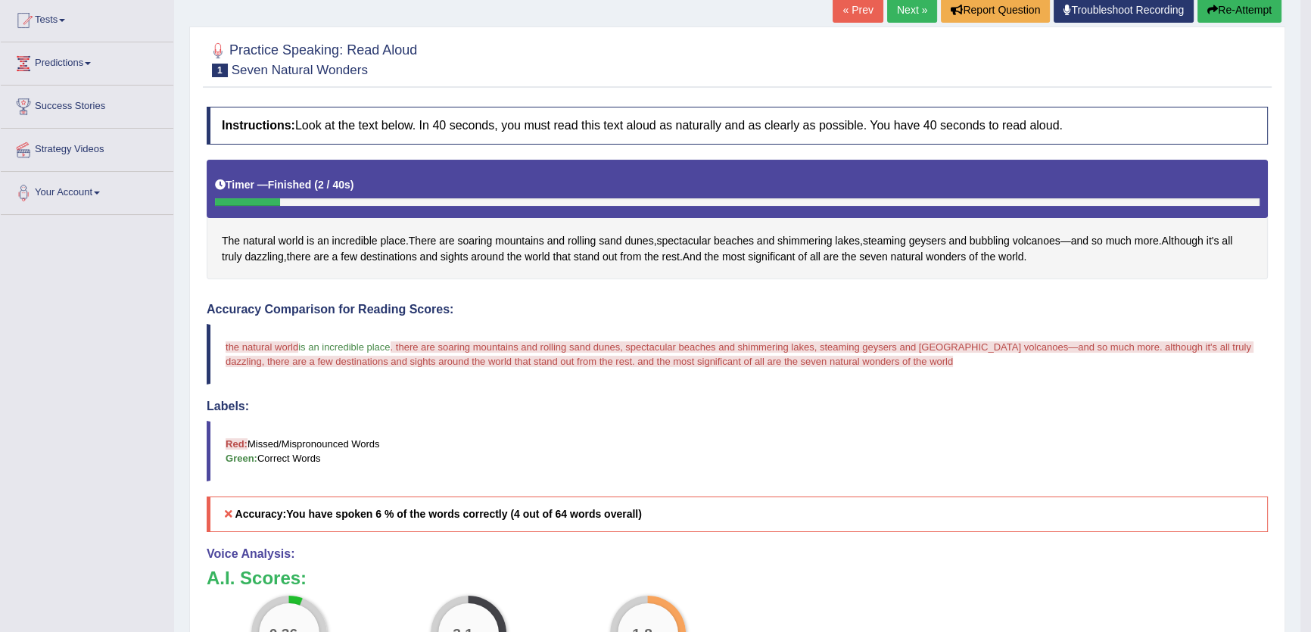
click at [1223, 14] on button "Re-Attempt" at bounding box center [1240, 10] width 84 height 26
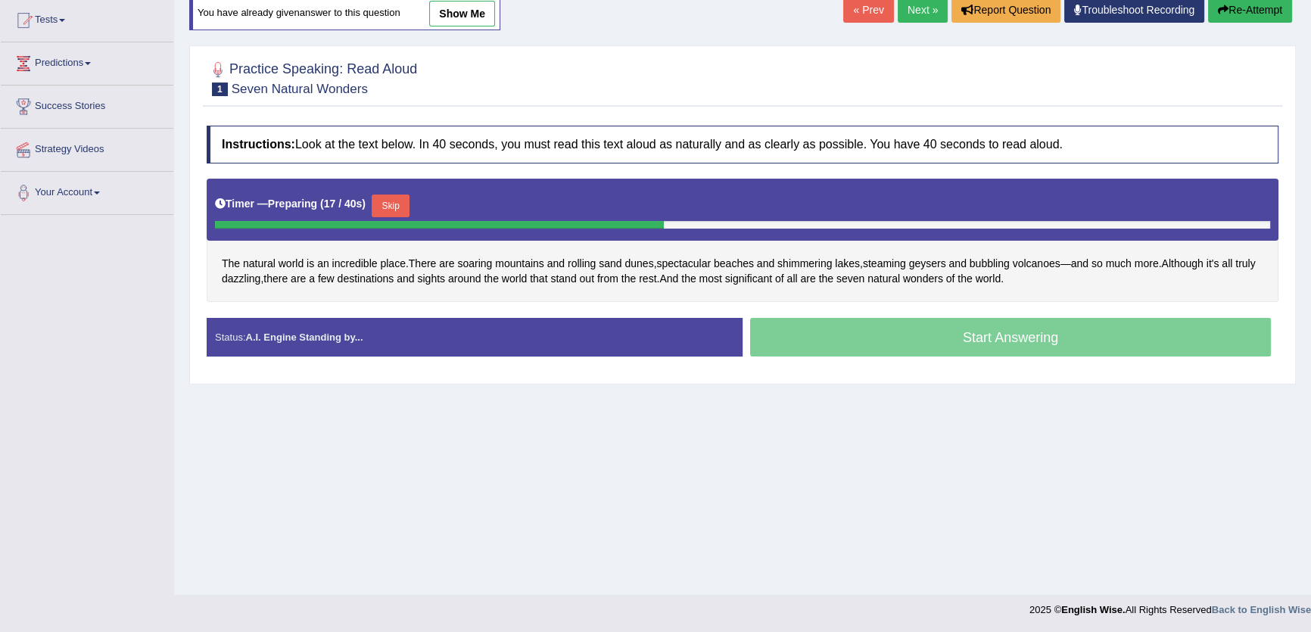
click at [403, 204] on button "Skip" at bounding box center [391, 206] width 38 height 23
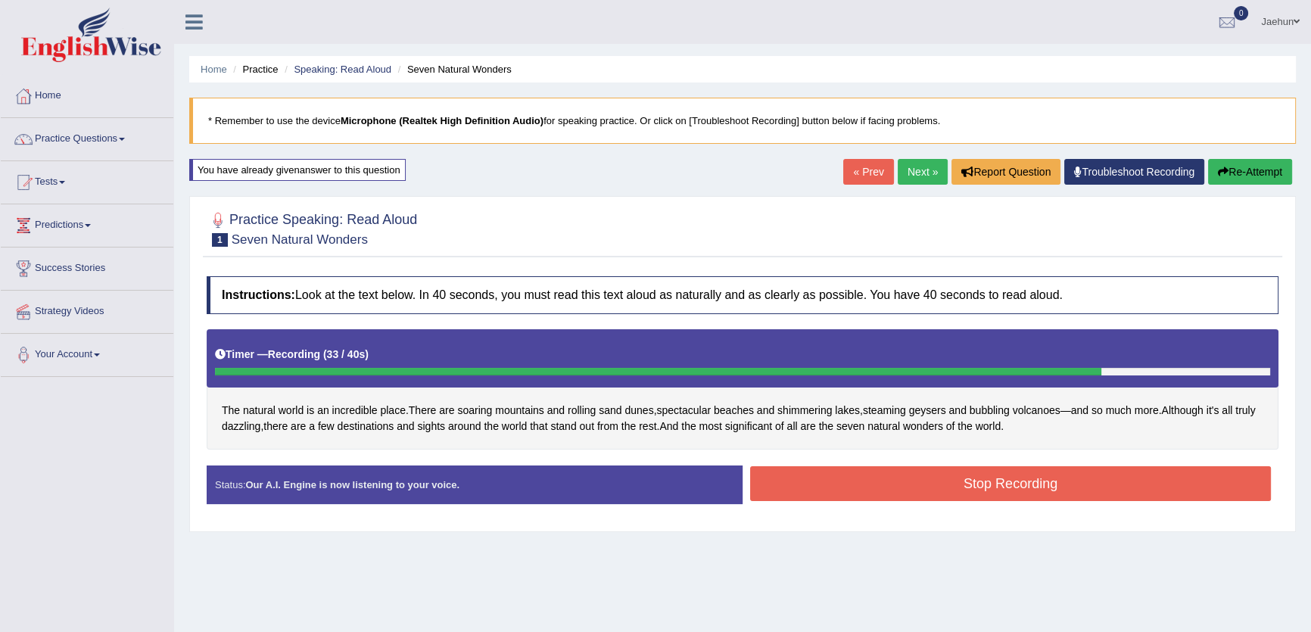
click at [1281, 173] on button "Re-Attempt" at bounding box center [1250, 172] width 84 height 26
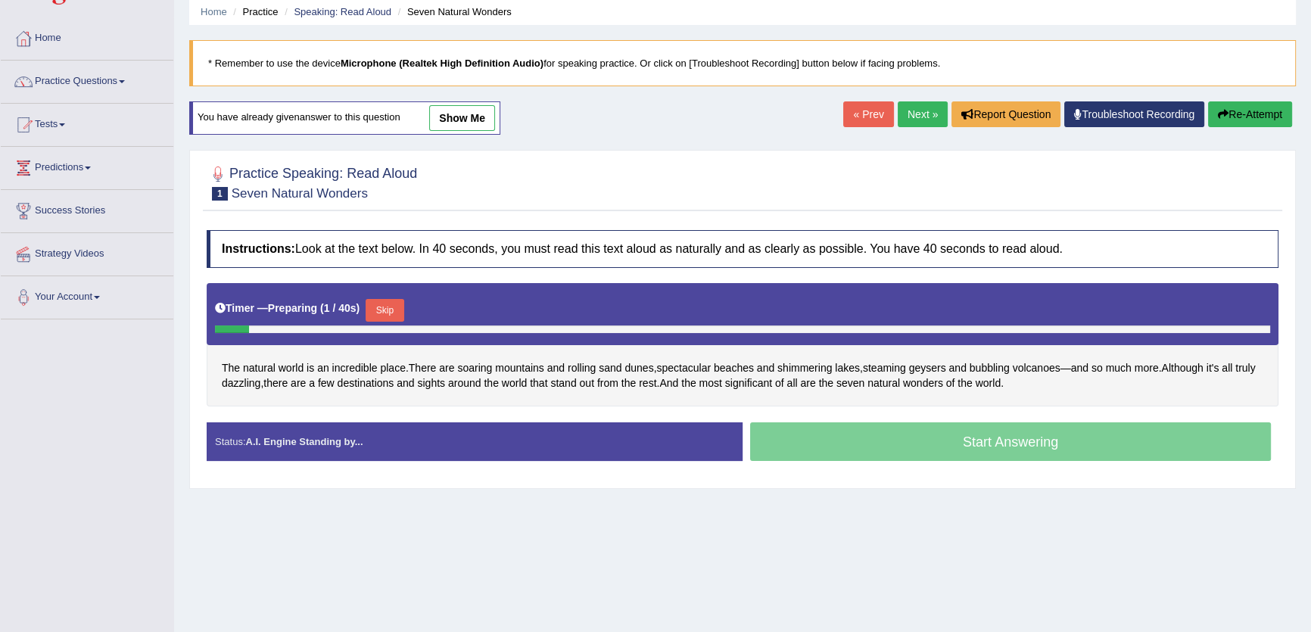
scroll to position [137, 0]
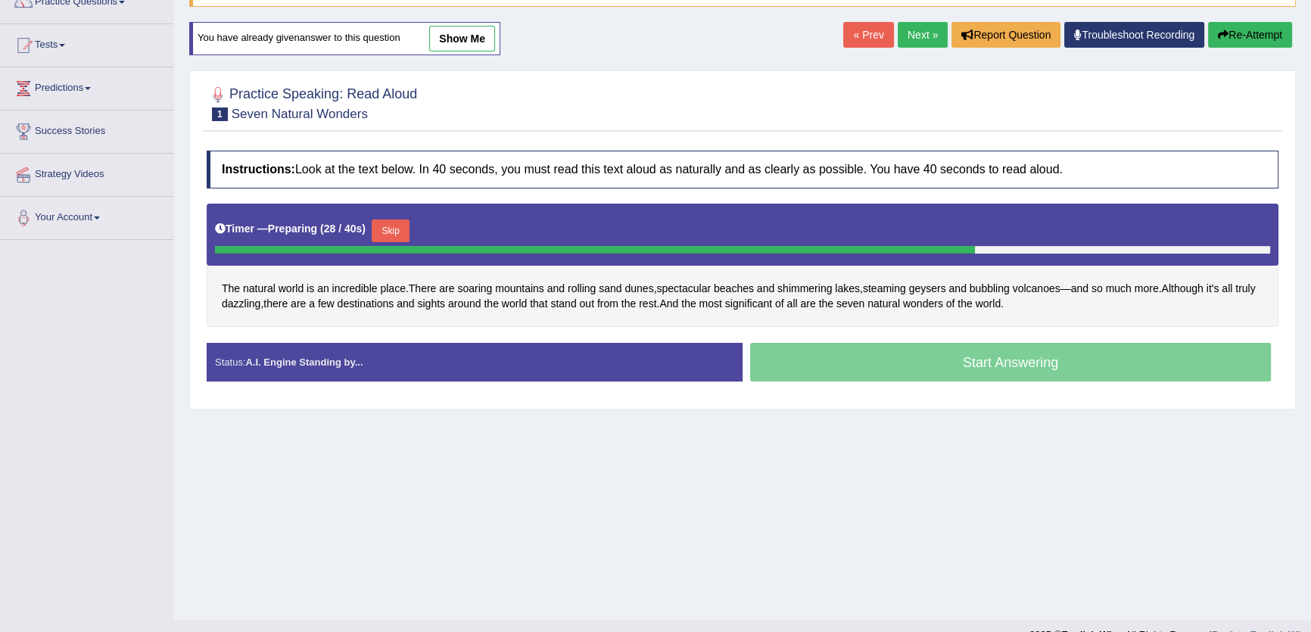
click at [1227, 36] on button "Re-Attempt" at bounding box center [1250, 35] width 84 height 26
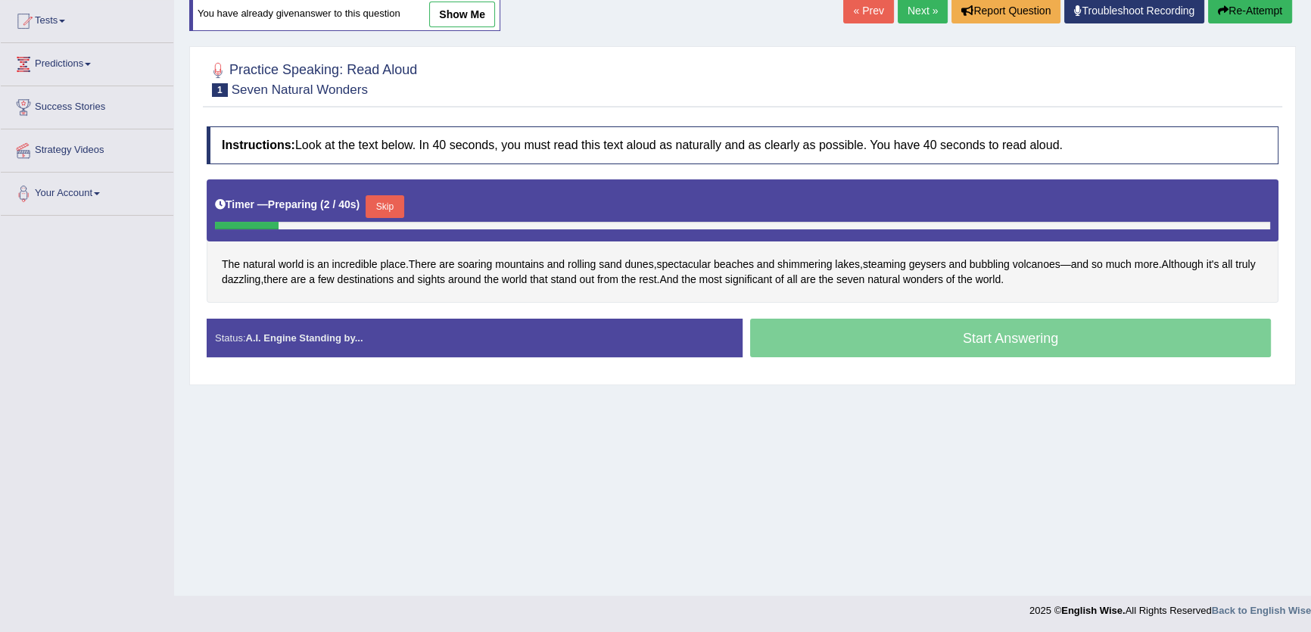
scroll to position [162, 0]
click at [401, 212] on button "Skip" at bounding box center [391, 206] width 38 height 23
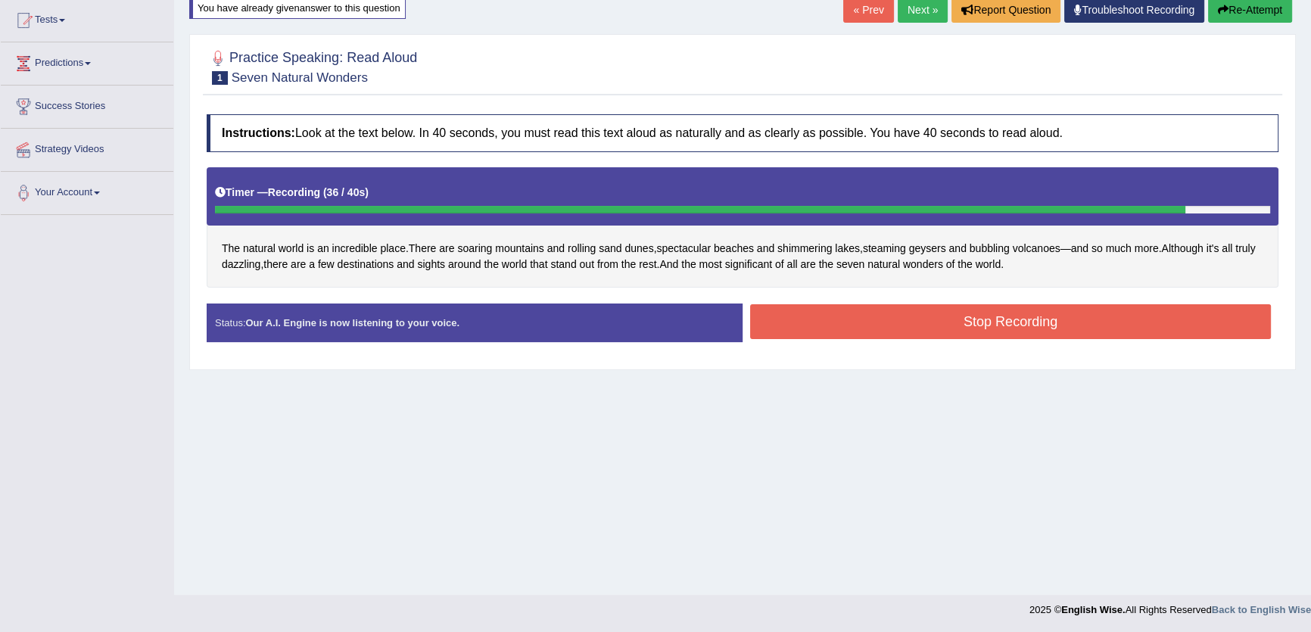
click at [1027, 330] on button "Stop Recording" at bounding box center [1010, 321] width 521 height 35
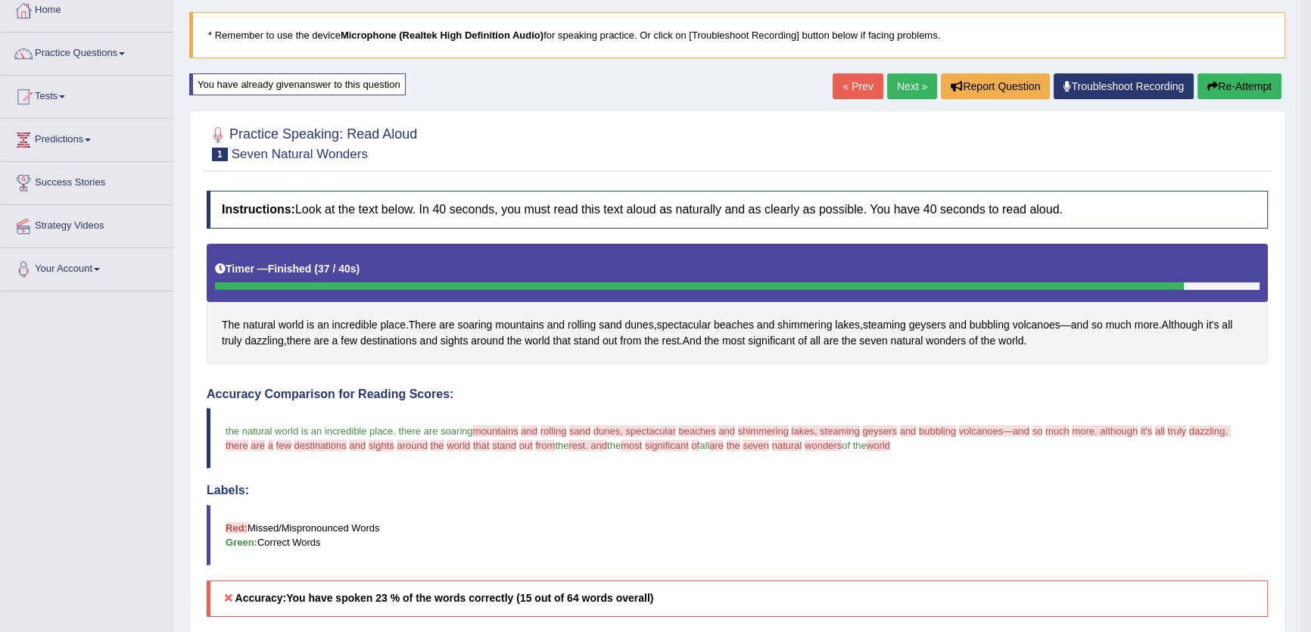
scroll to position [0, 0]
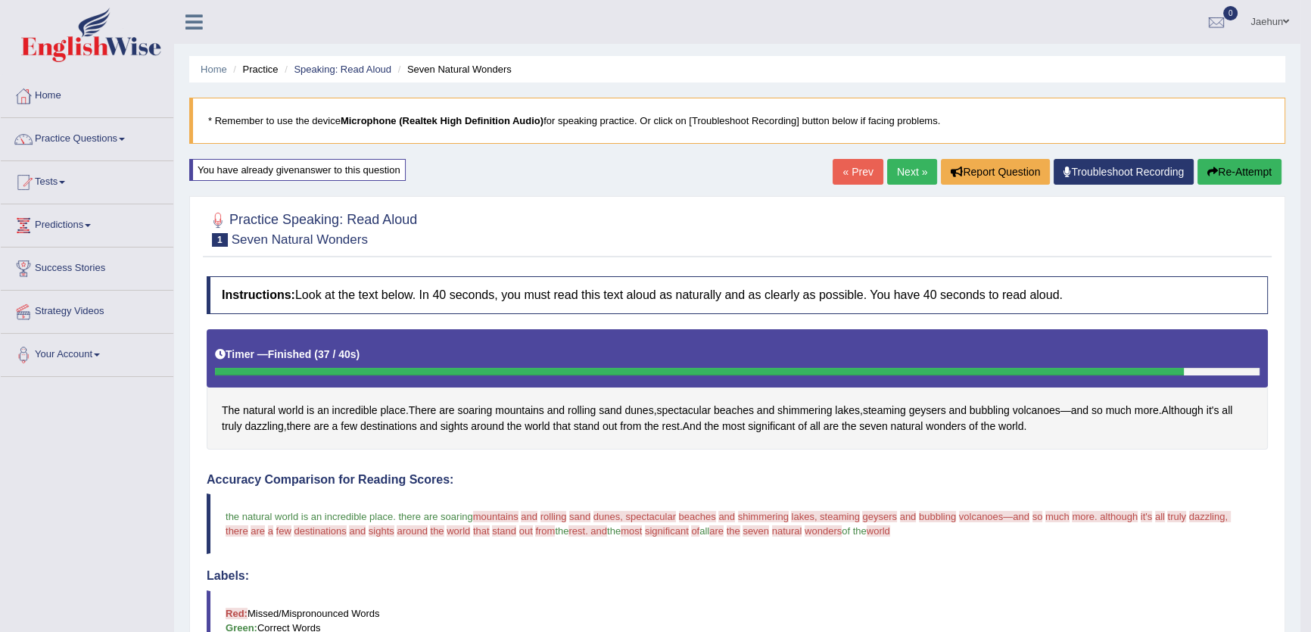
drag, startPoint x: 1257, startPoint y: 169, endPoint x: 662, endPoint y: 434, distance: 650.7
click at [1042, 471] on div "Home Practice Speaking: Read Aloud Seven Natural Wonders * Remember to use the …" at bounding box center [737, 502] width 1127 height 1005
click at [916, 169] on link "Next »" at bounding box center [912, 172] width 50 height 26
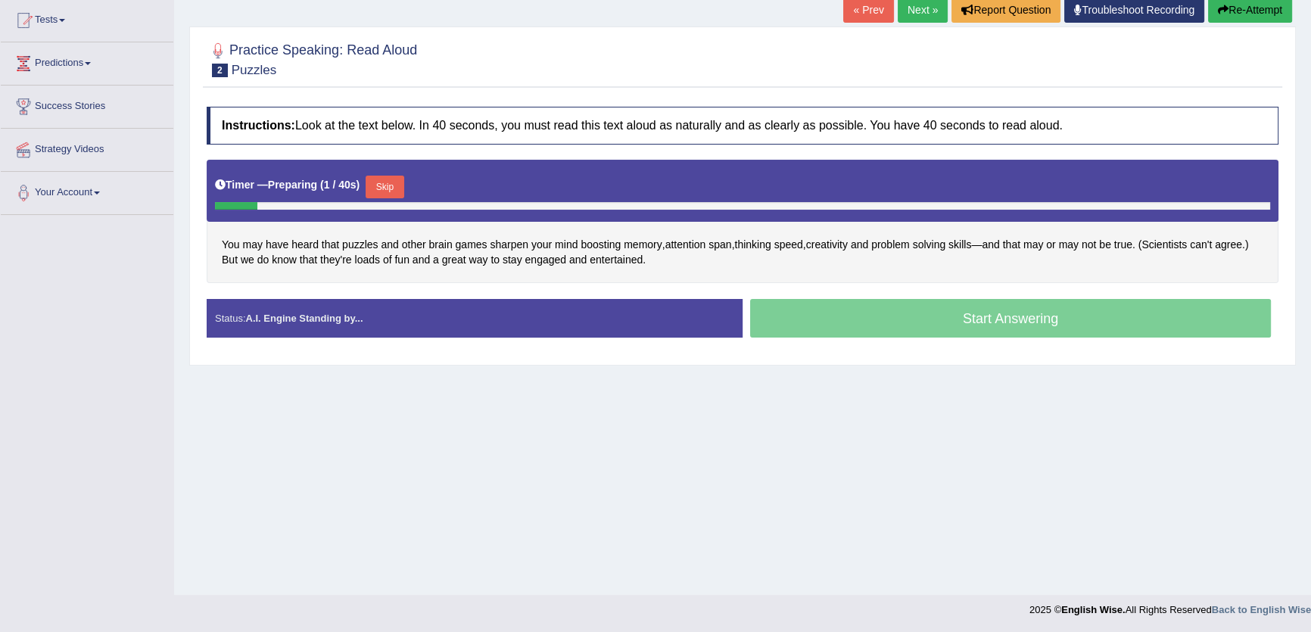
click at [918, 8] on link "Next »" at bounding box center [923, 10] width 50 height 26
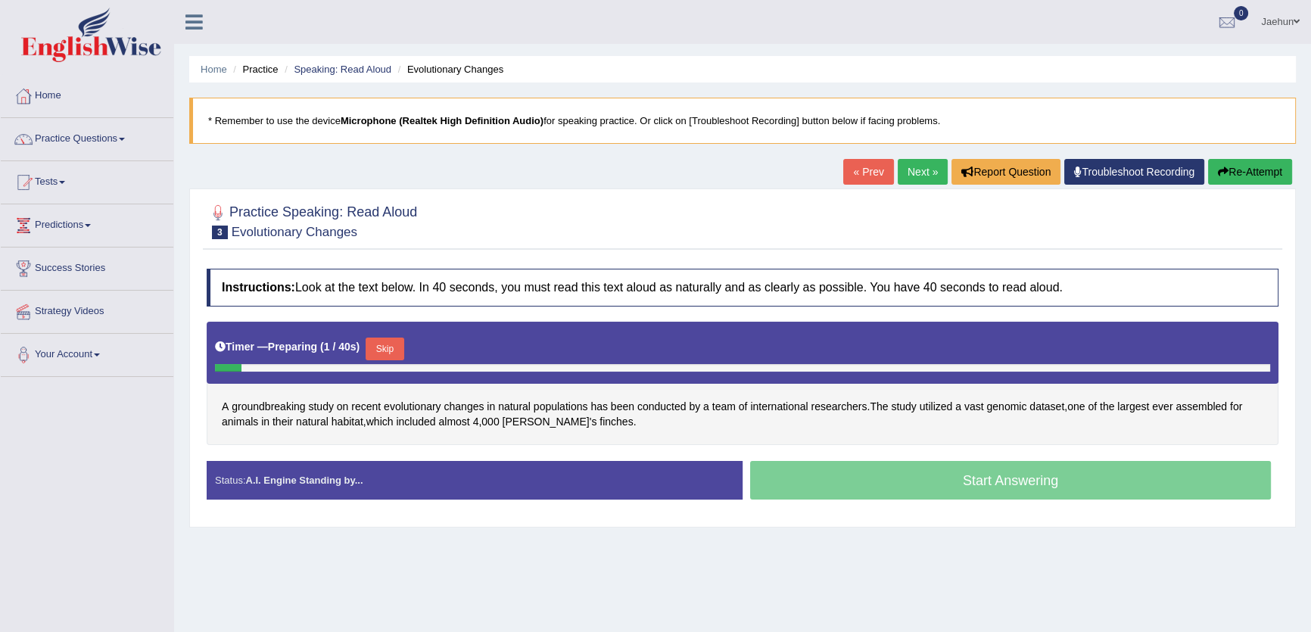
scroll to position [162, 0]
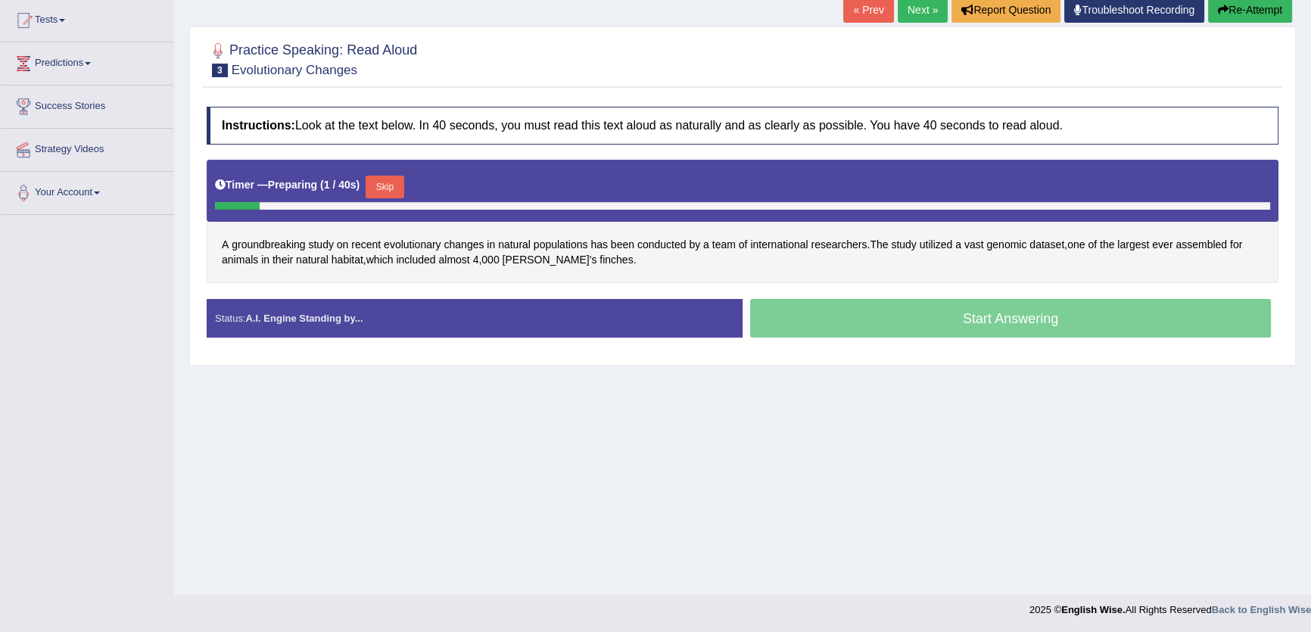
click at [919, 14] on link "Next »" at bounding box center [923, 10] width 50 height 26
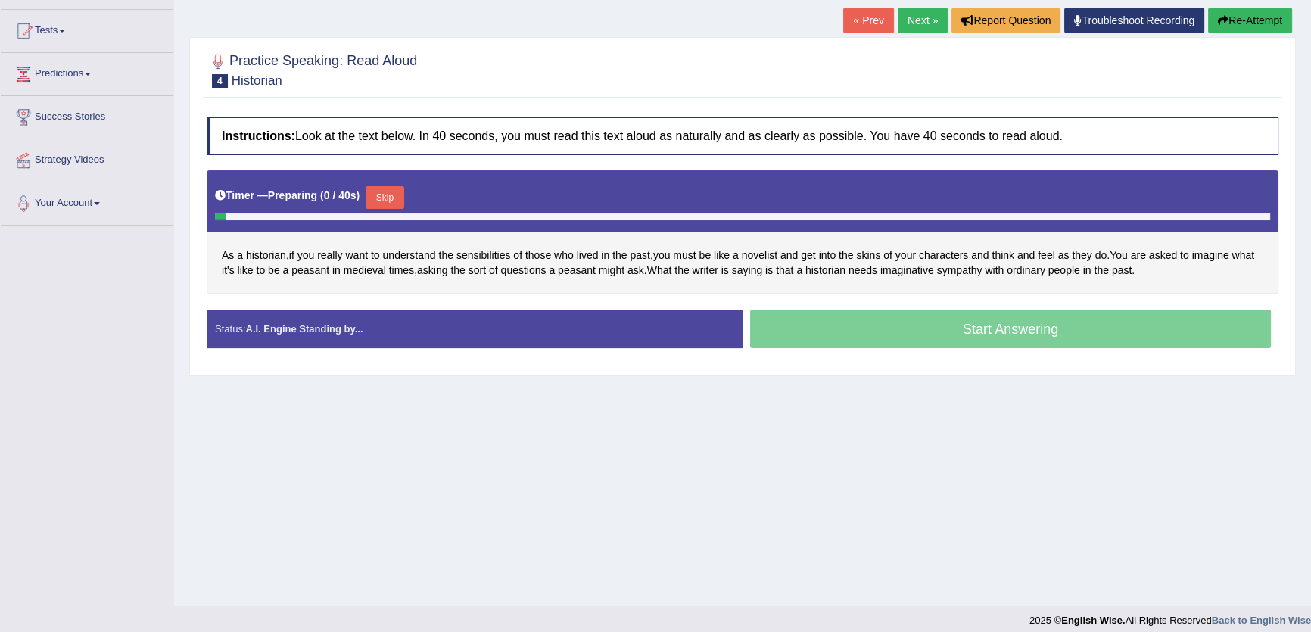
scroll to position [162, 0]
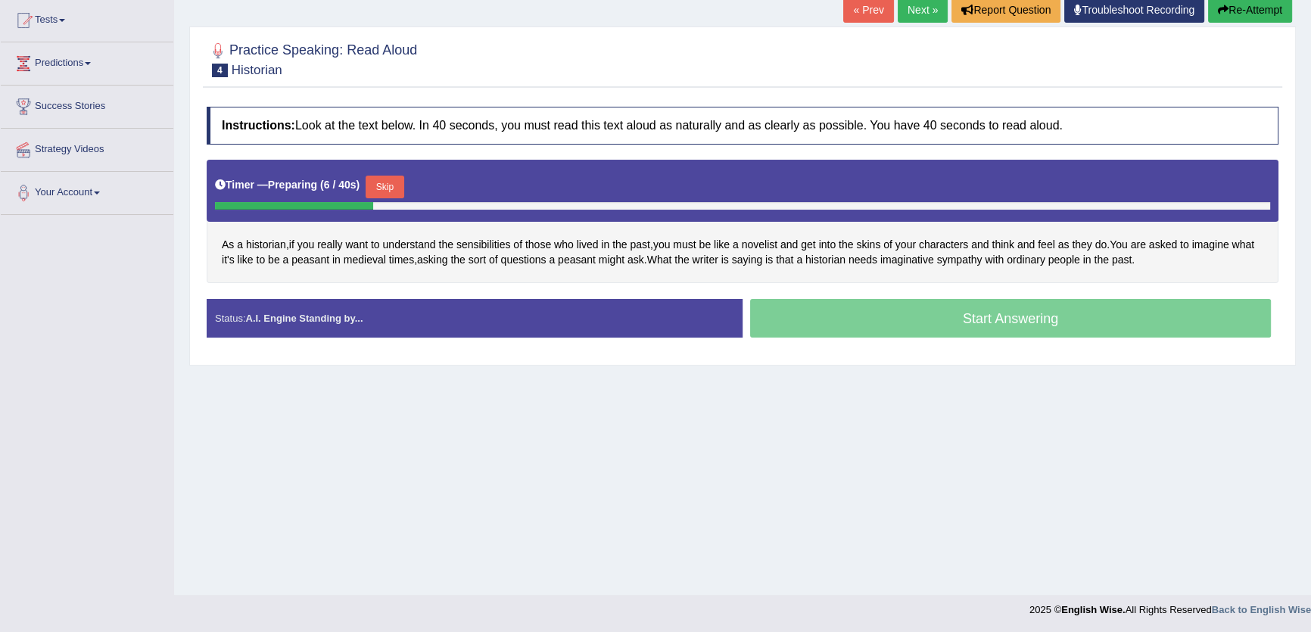
click at [399, 185] on button "Skip" at bounding box center [385, 187] width 38 height 23
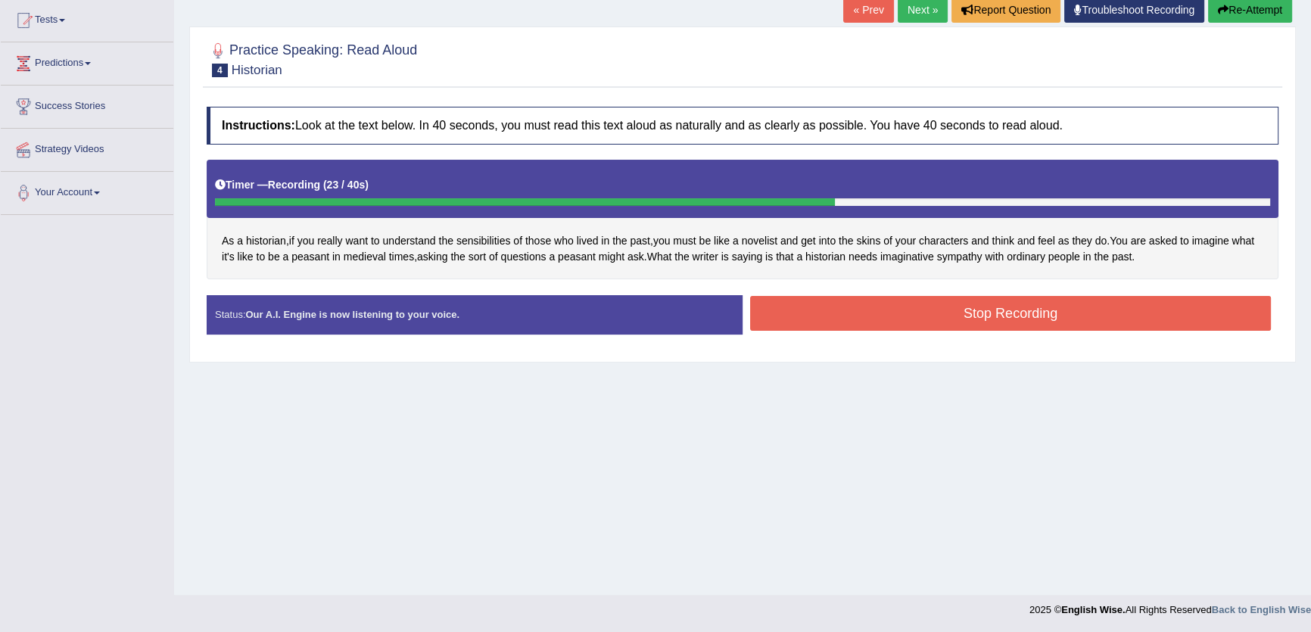
click at [1115, 303] on button "Stop Recording" at bounding box center [1010, 313] width 521 height 35
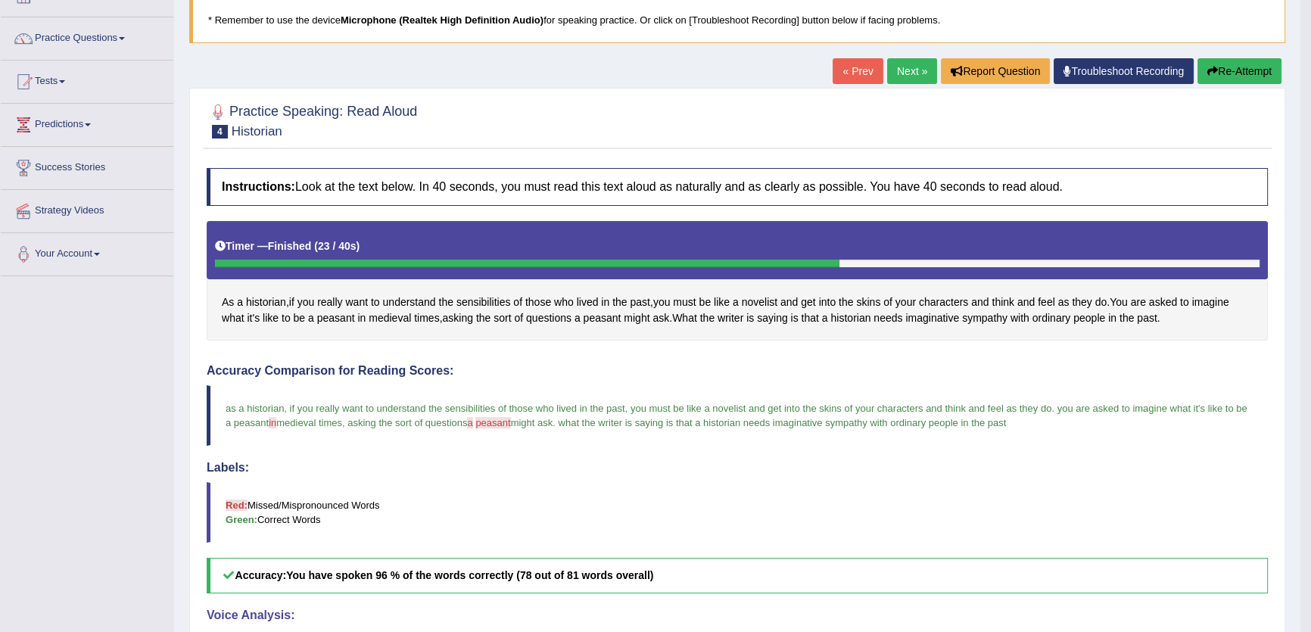
scroll to position [93, 0]
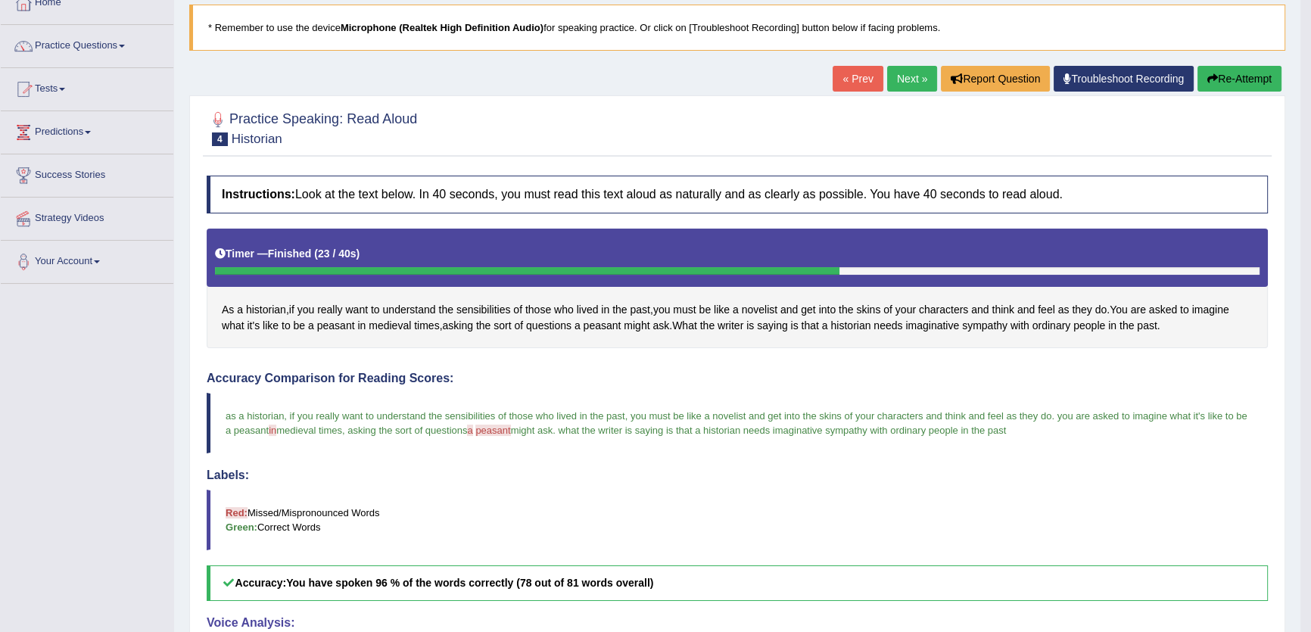
click at [909, 82] on link "Next »" at bounding box center [912, 79] width 50 height 26
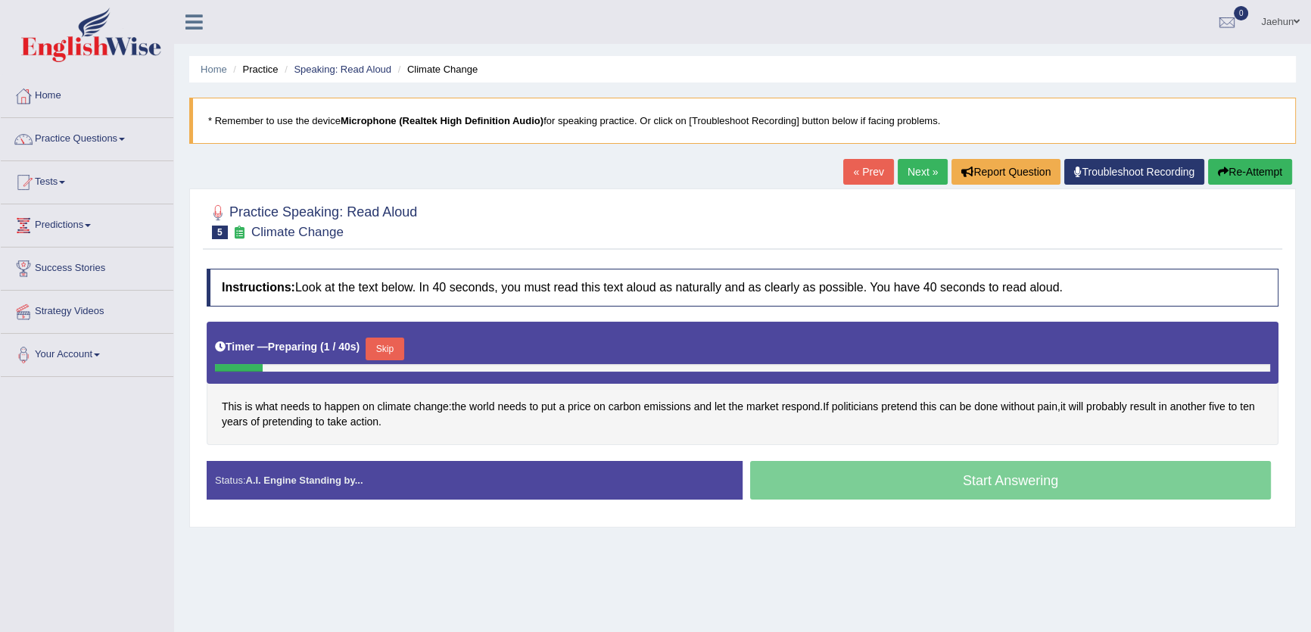
click at [909, 158] on div "Home Practice Speaking: Read Aloud Climate Change * Remember to use the device …" at bounding box center [742, 378] width 1137 height 757
click at [910, 164] on link "Next »" at bounding box center [923, 172] width 50 height 26
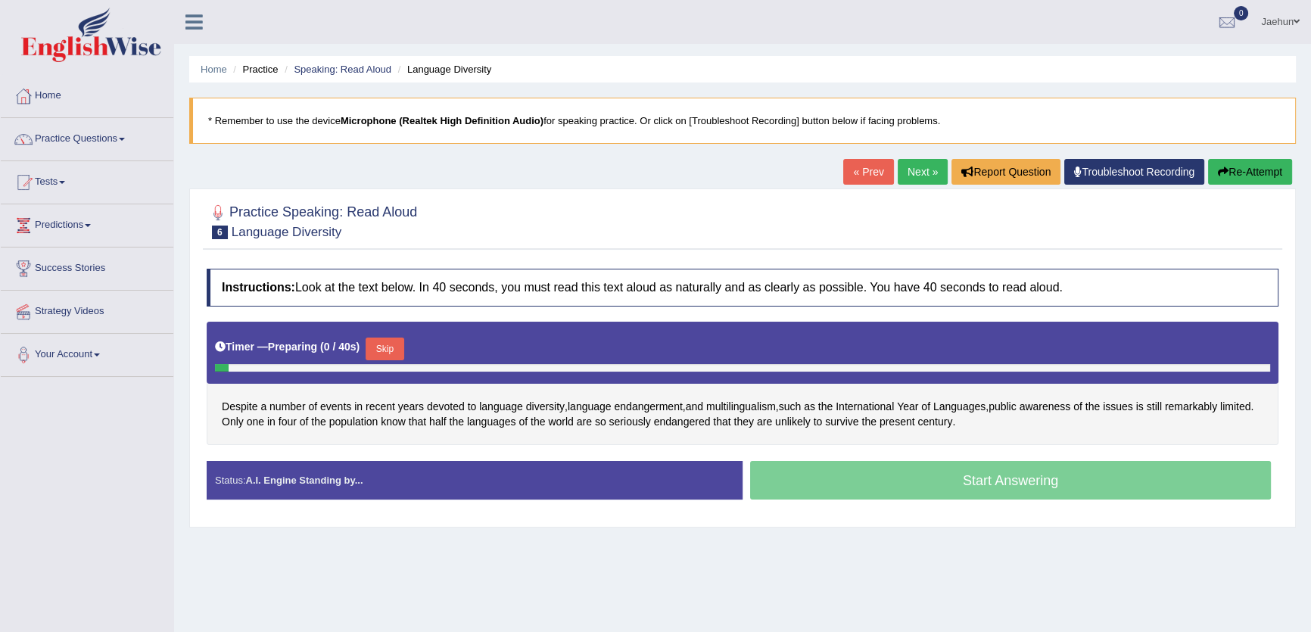
click at [911, 166] on link "Next »" at bounding box center [923, 172] width 50 height 26
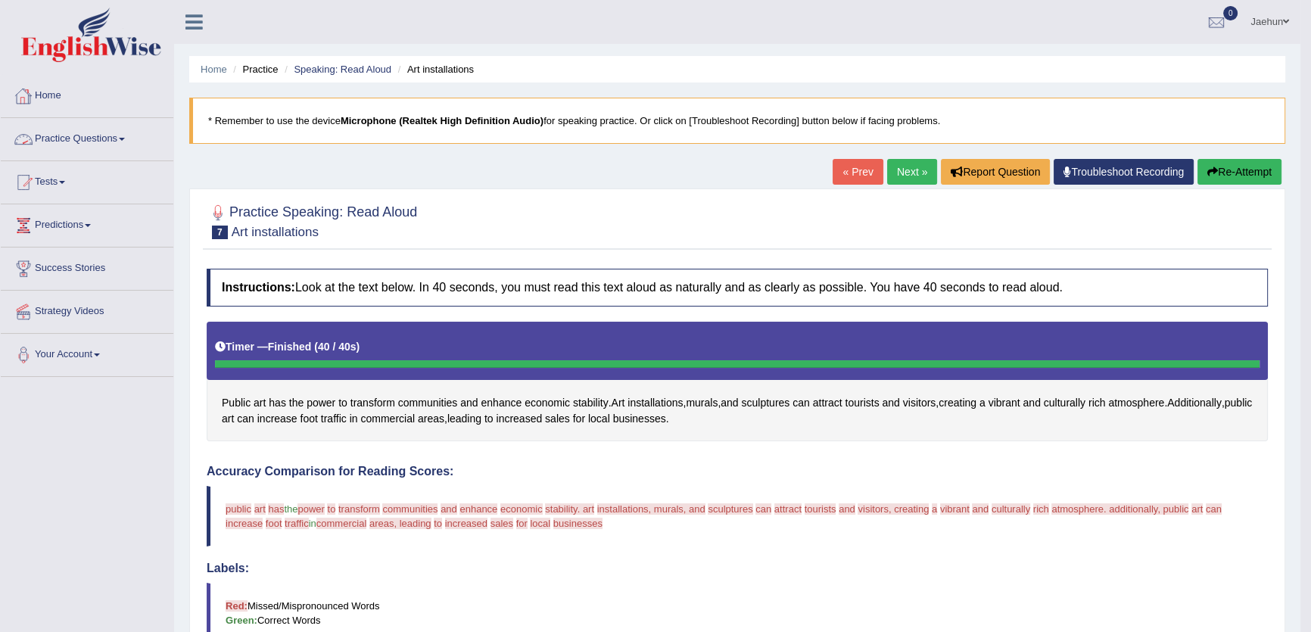
click at [896, 173] on link "Next »" at bounding box center [912, 172] width 50 height 26
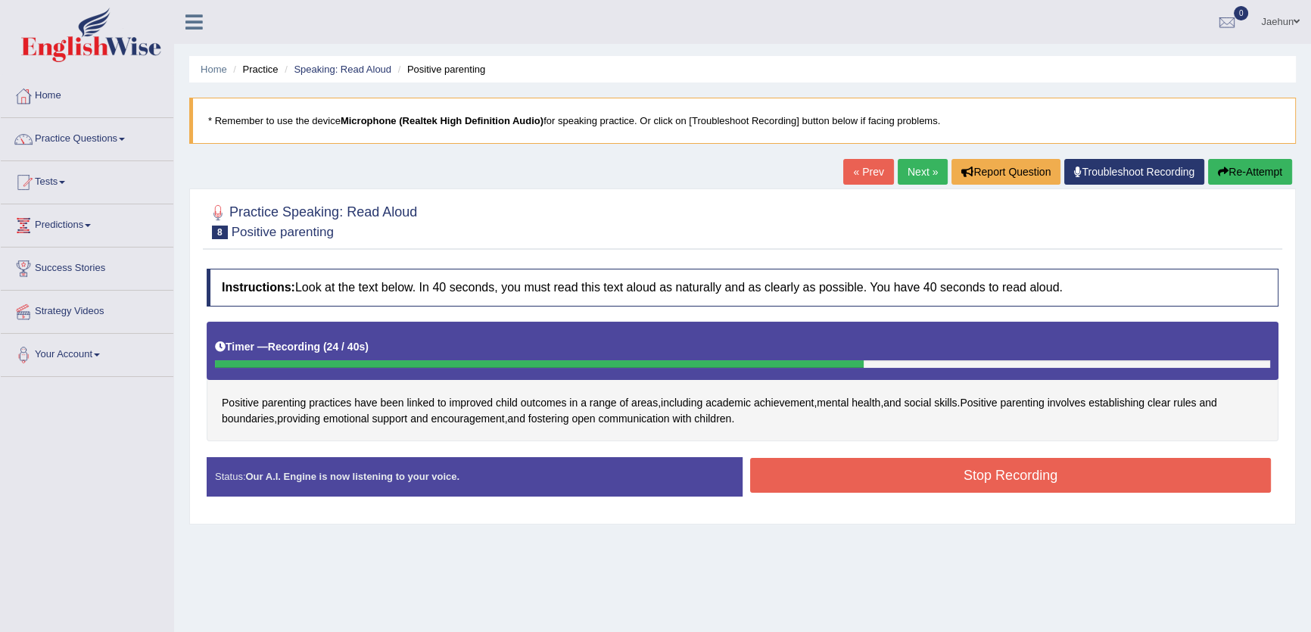
click at [1022, 473] on button "Stop Recording" at bounding box center [1010, 475] width 521 height 35
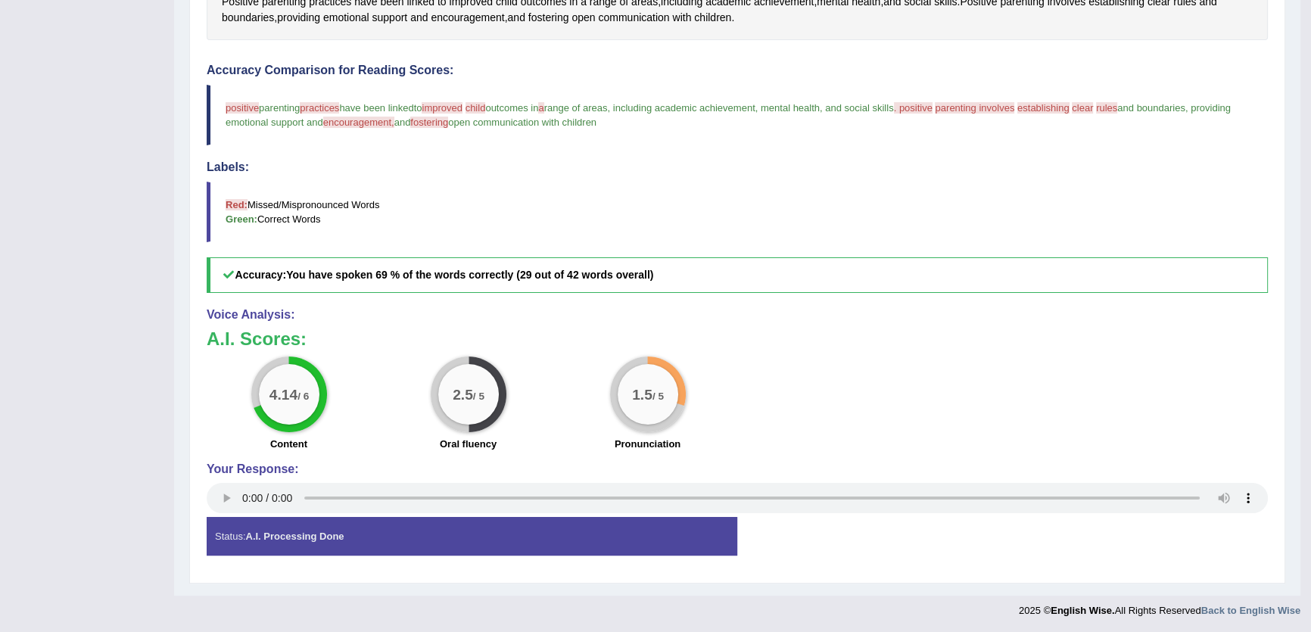
scroll to position [126, 0]
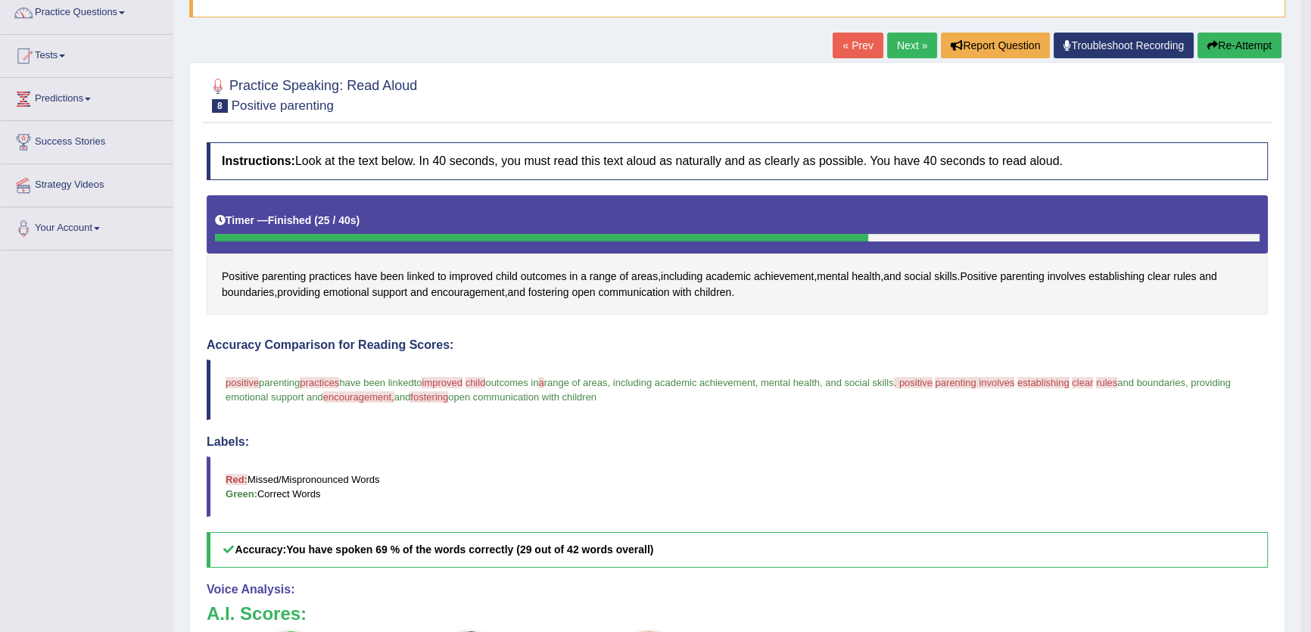
click at [1245, 50] on button "Re-Attempt" at bounding box center [1240, 46] width 84 height 26
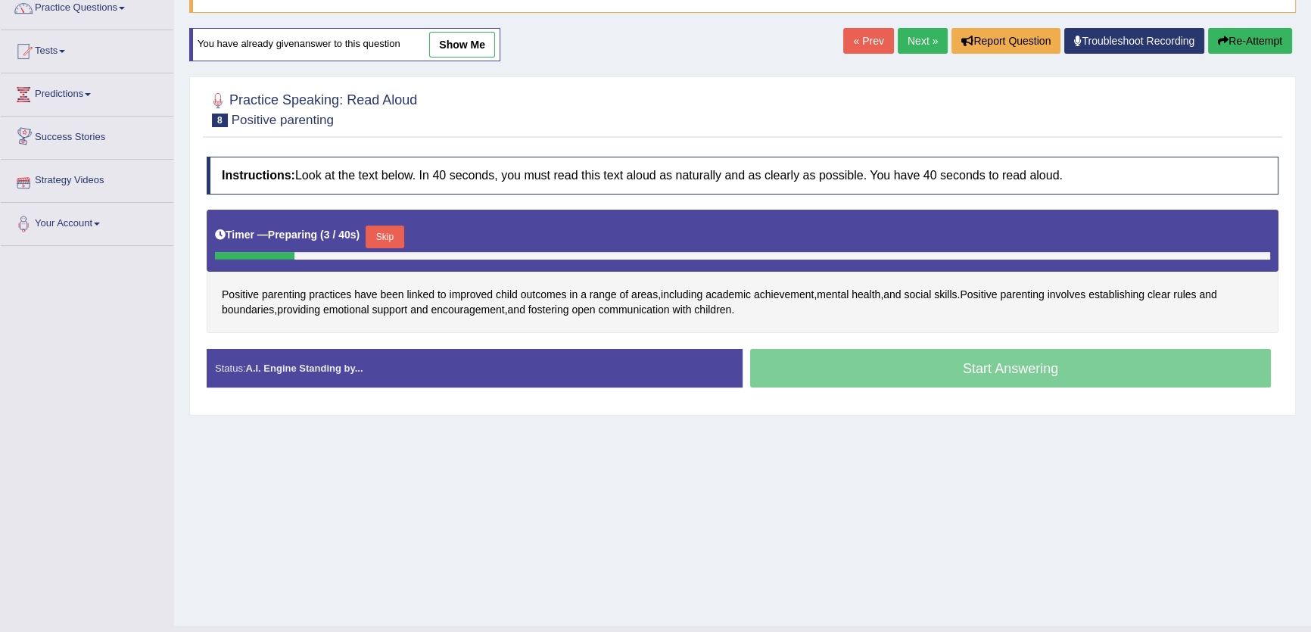
click at [383, 238] on button "Skip" at bounding box center [385, 237] width 38 height 23
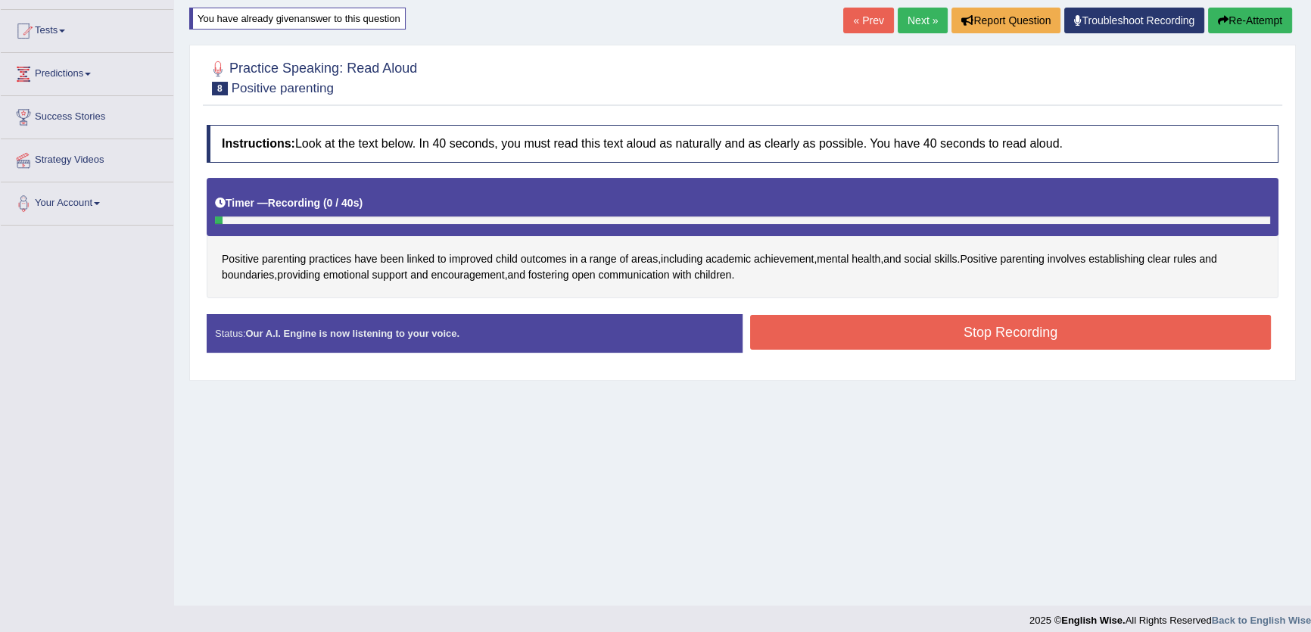
scroll to position [162, 0]
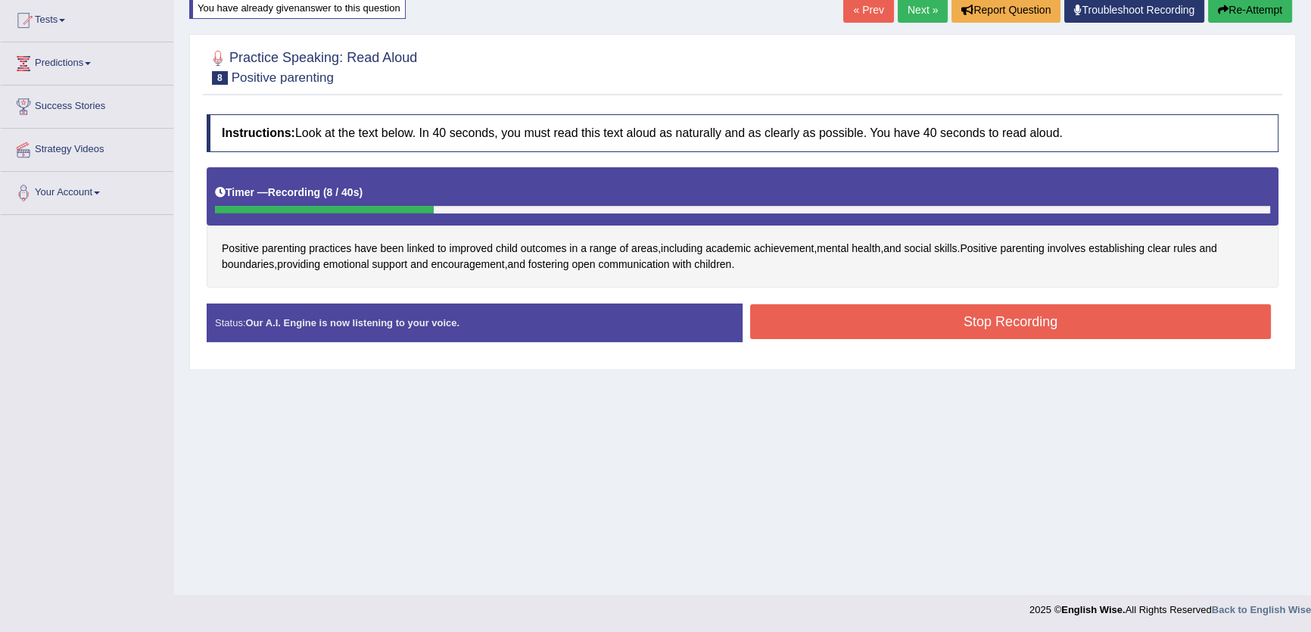
click at [1263, 9] on button "Re-Attempt" at bounding box center [1250, 10] width 84 height 26
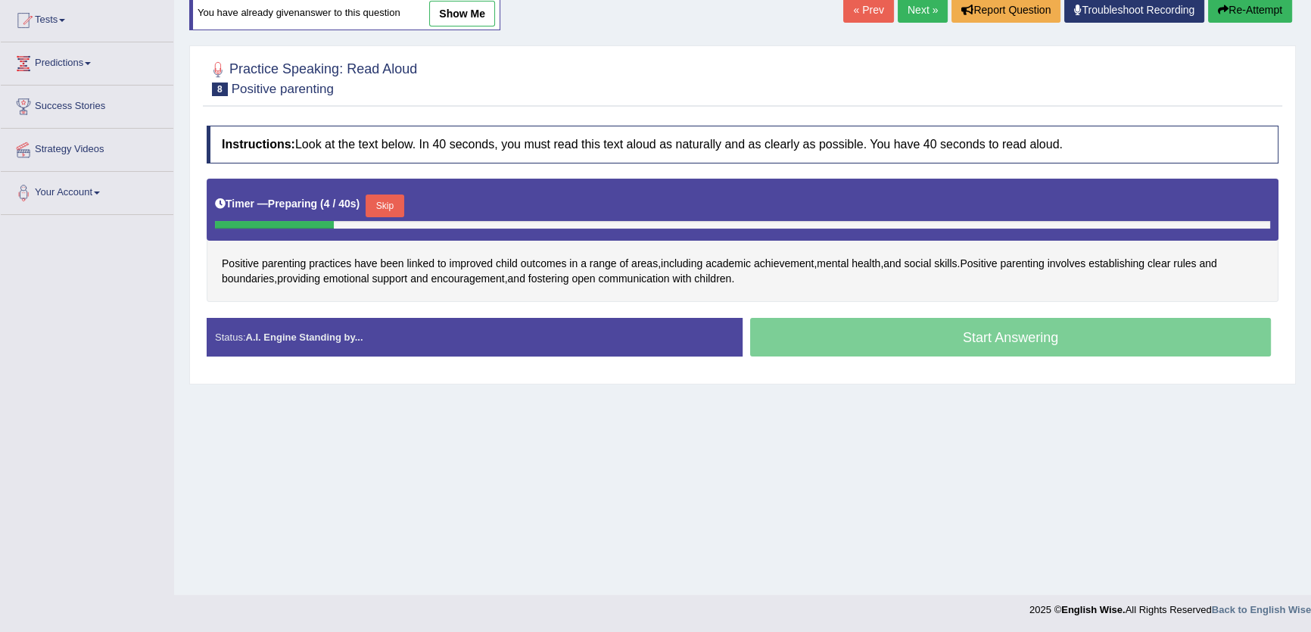
click at [383, 198] on button "Skip" at bounding box center [385, 206] width 38 height 23
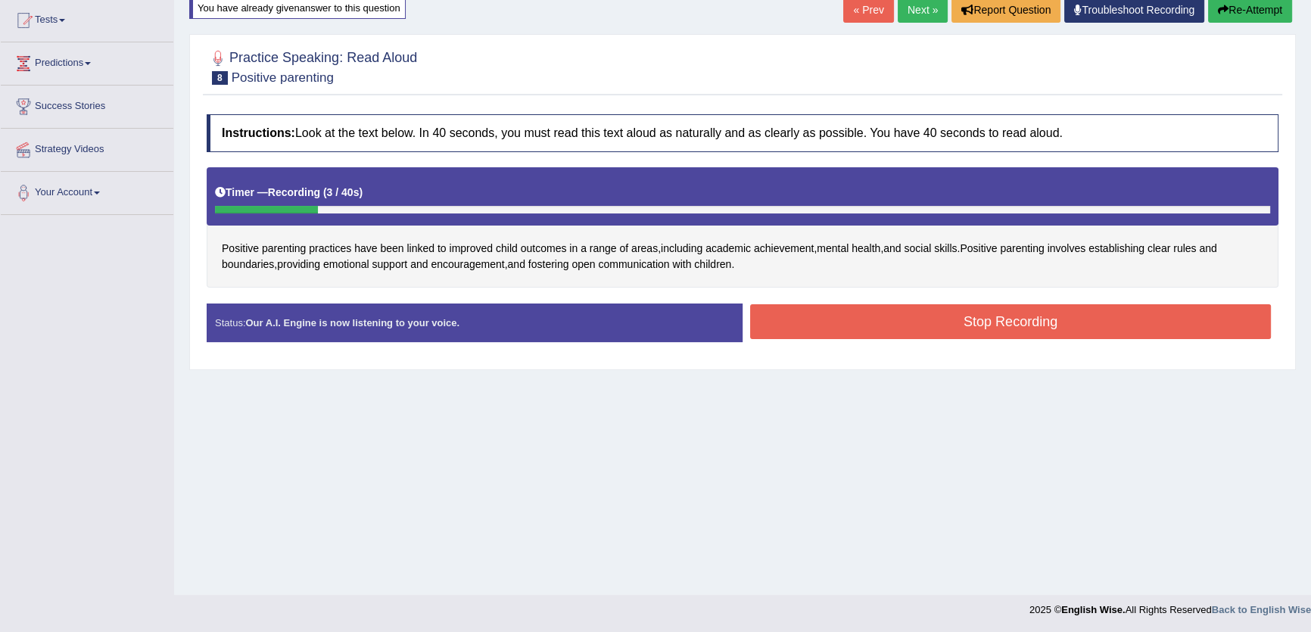
click at [916, 326] on button "Stop Recording" at bounding box center [1010, 321] width 521 height 35
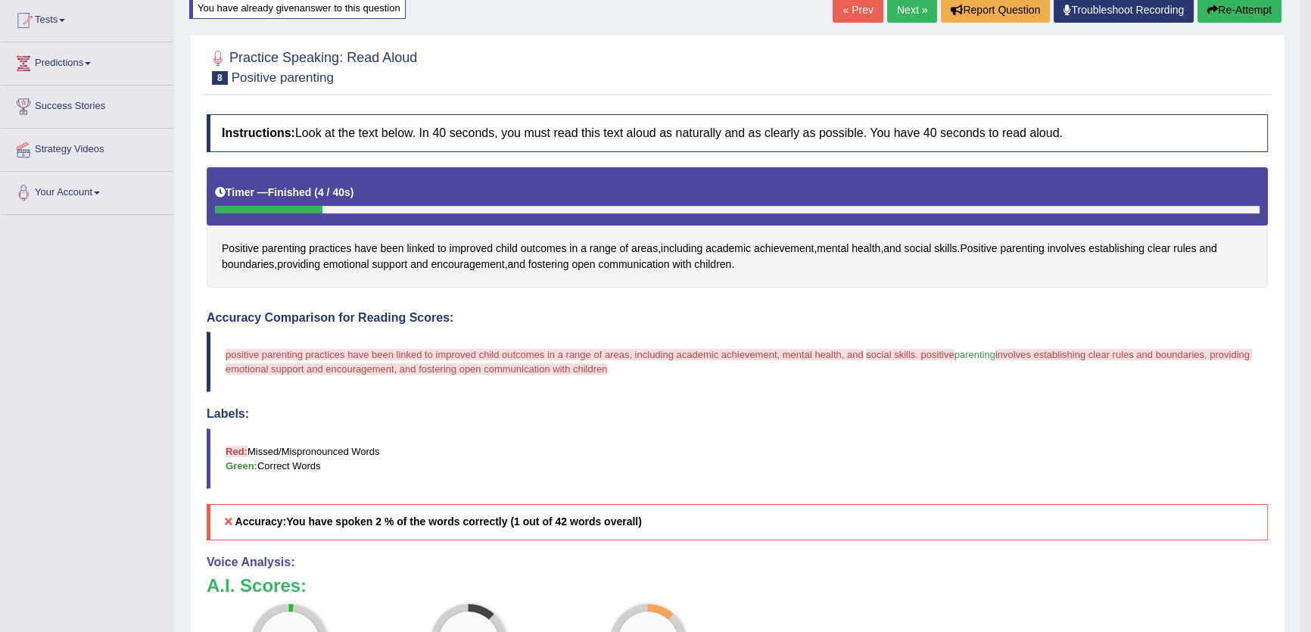
click at [1248, 7] on button "Re-Attempt" at bounding box center [1240, 10] width 84 height 26
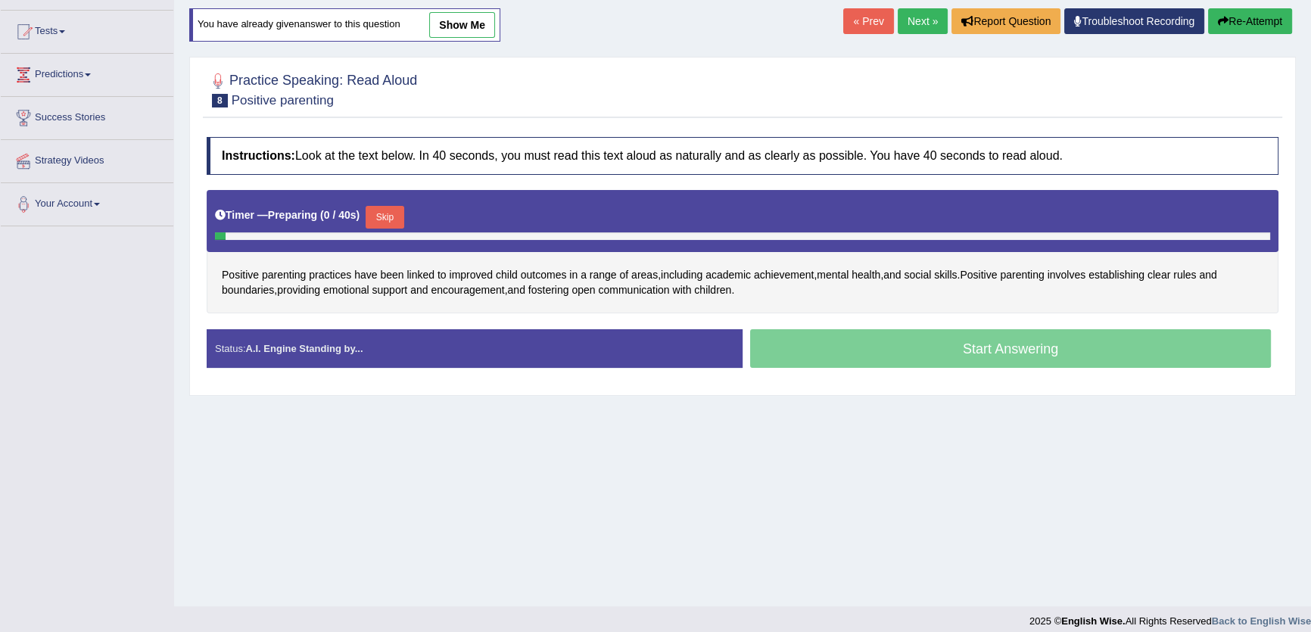
click at [382, 220] on button "Skip" at bounding box center [385, 217] width 38 height 23
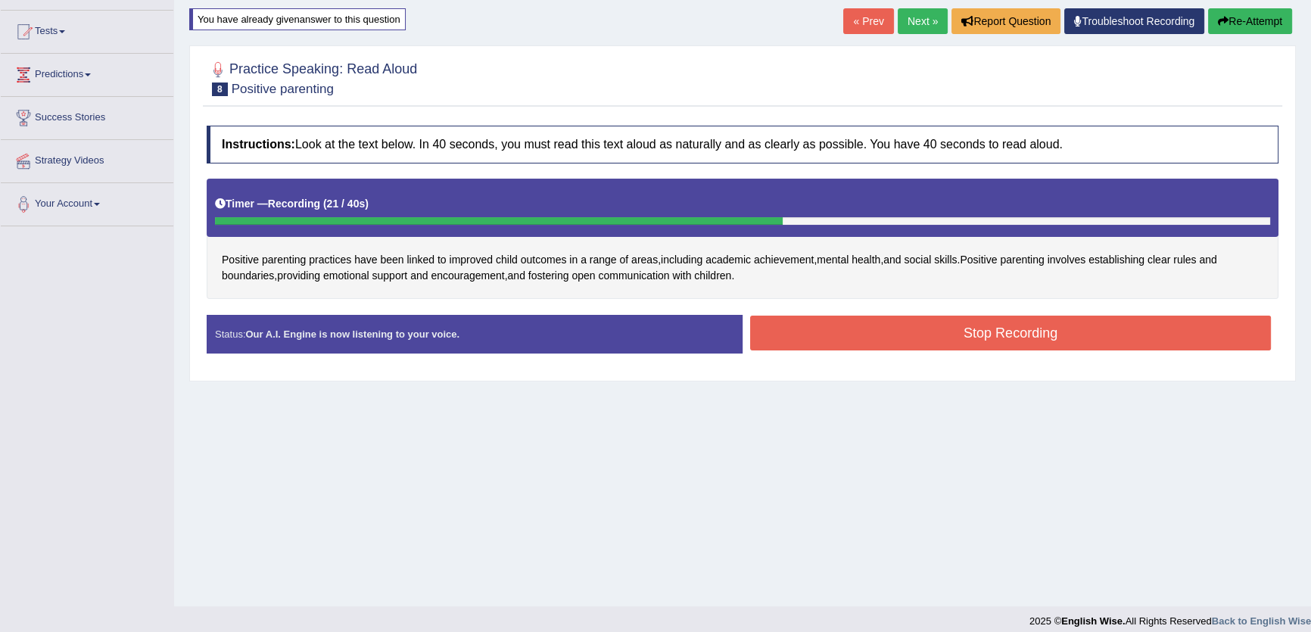
click at [901, 338] on button "Stop Recording" at bounding box center [1010, 333] width 521 height 35
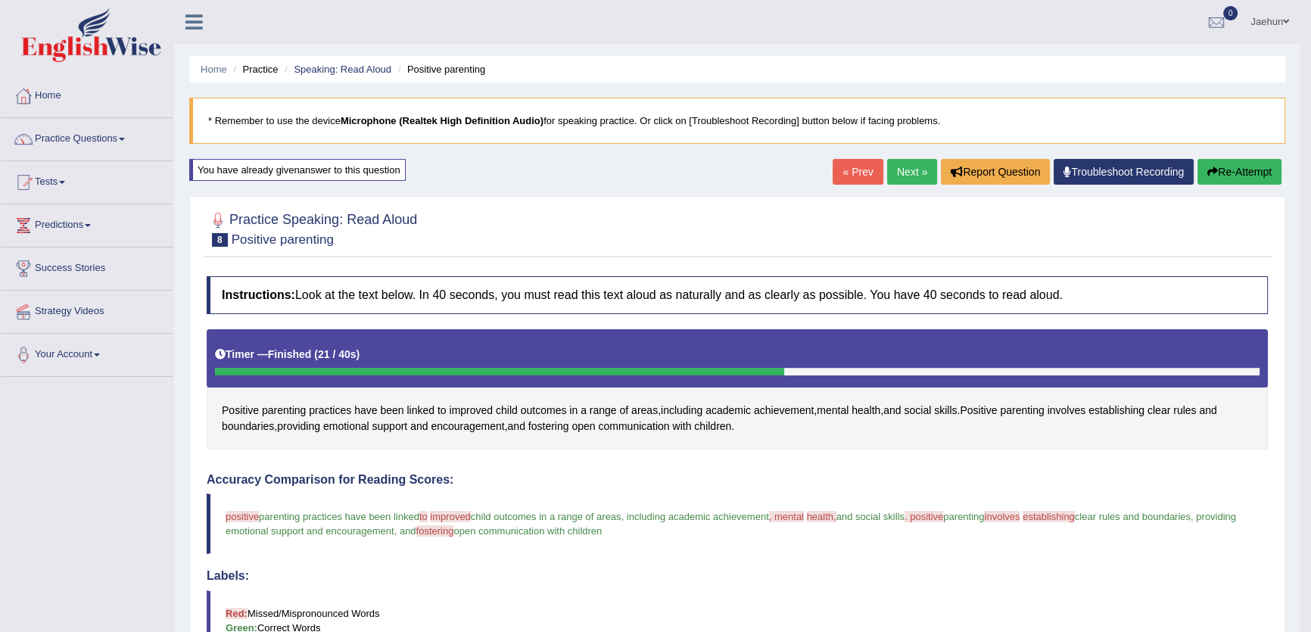
click at [1246, 171] on button "Re-Attempt" at bounding box center [1240, 172] width 84 height 26
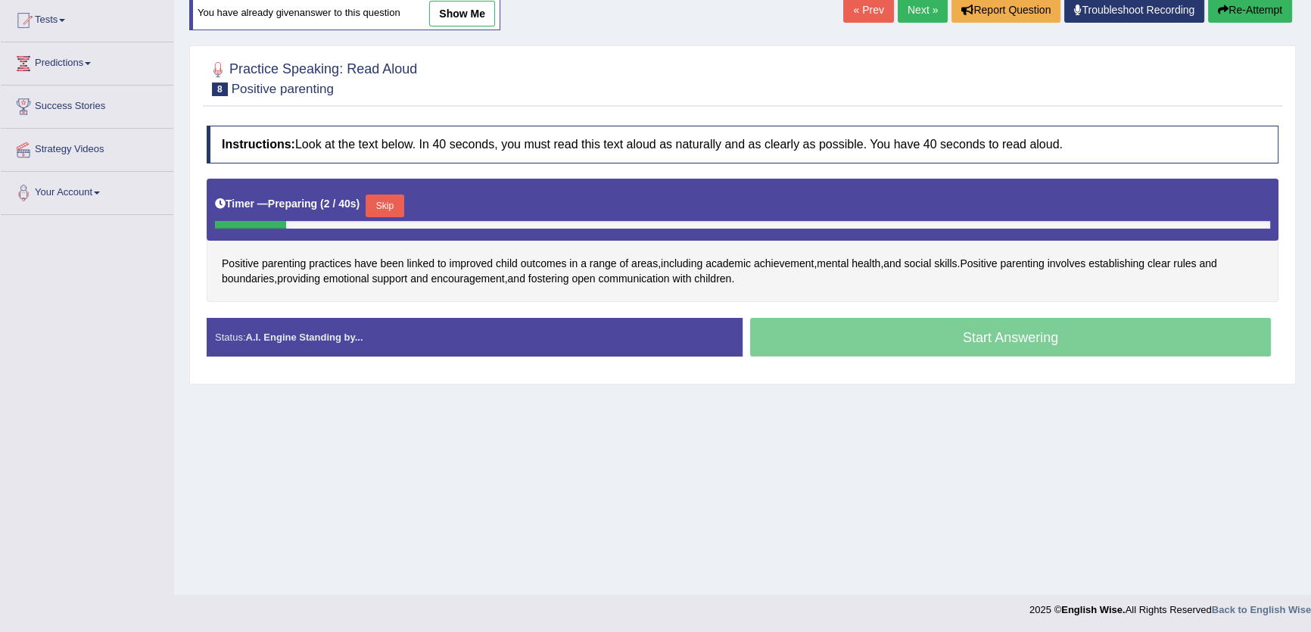
click at [385, 205] on button "Skip" at bounding box center [385, 206] width 38 height 23
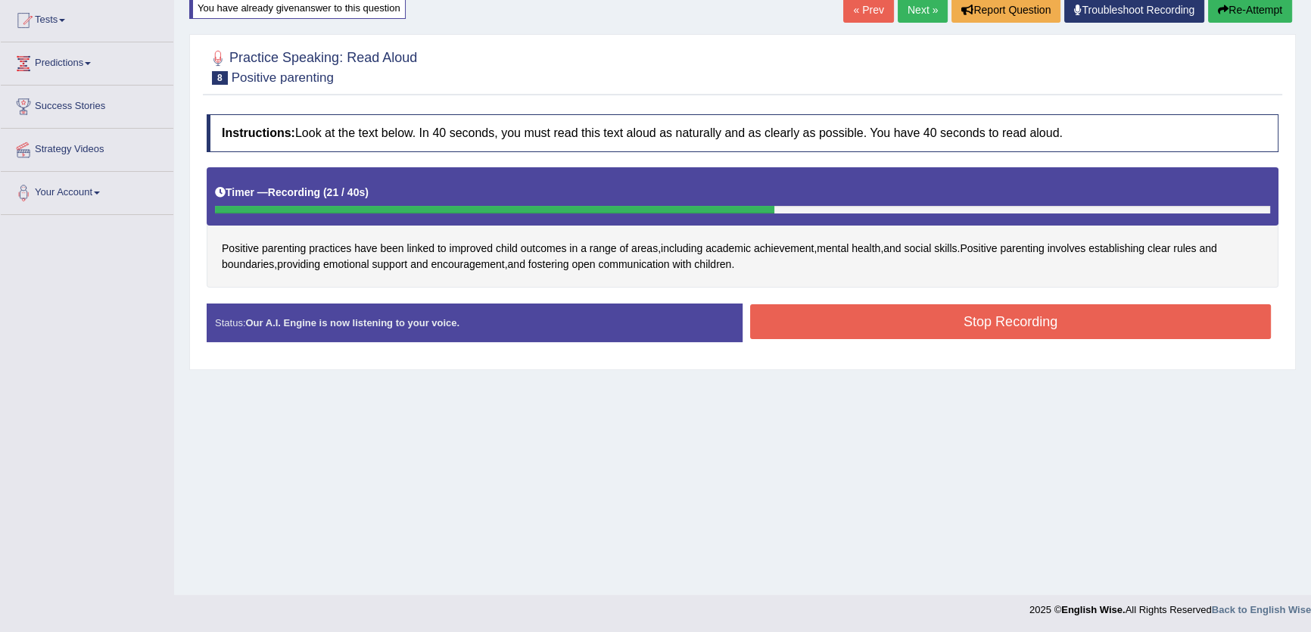
click at [921, 321] on button "Stop Recording" at bounding box center [1010, 321] width 521 height 35
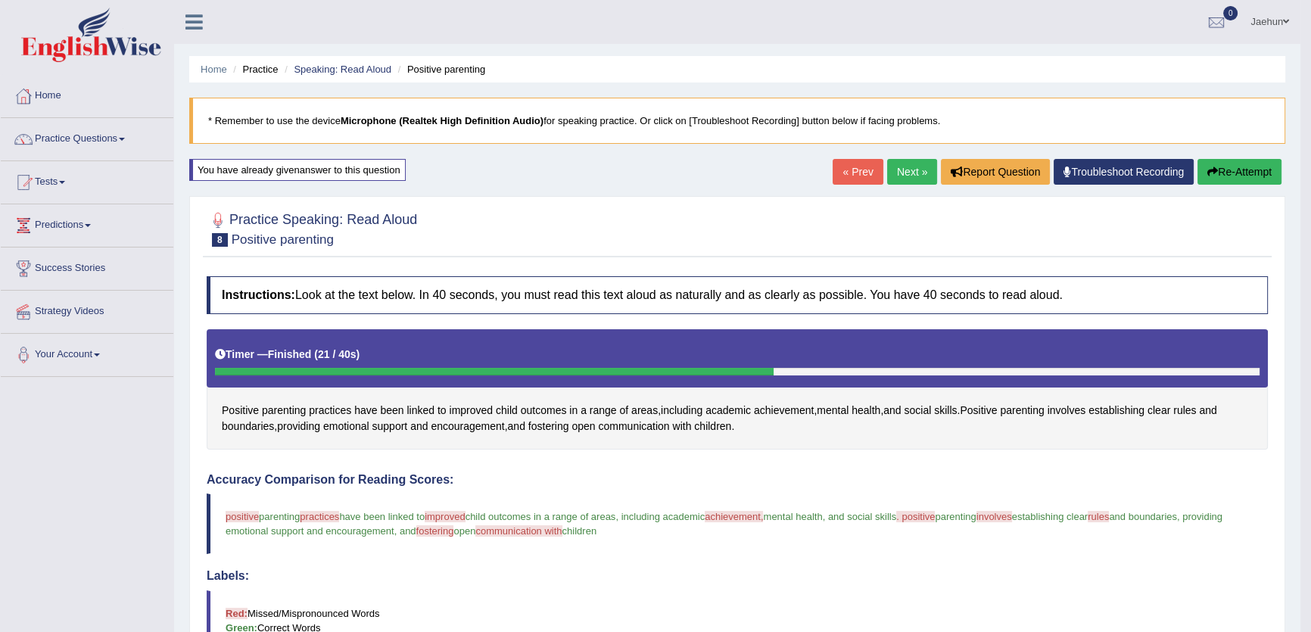
click at [1211, 176] on icon "button" at bounding box center [1213, 172] width 11 height 11
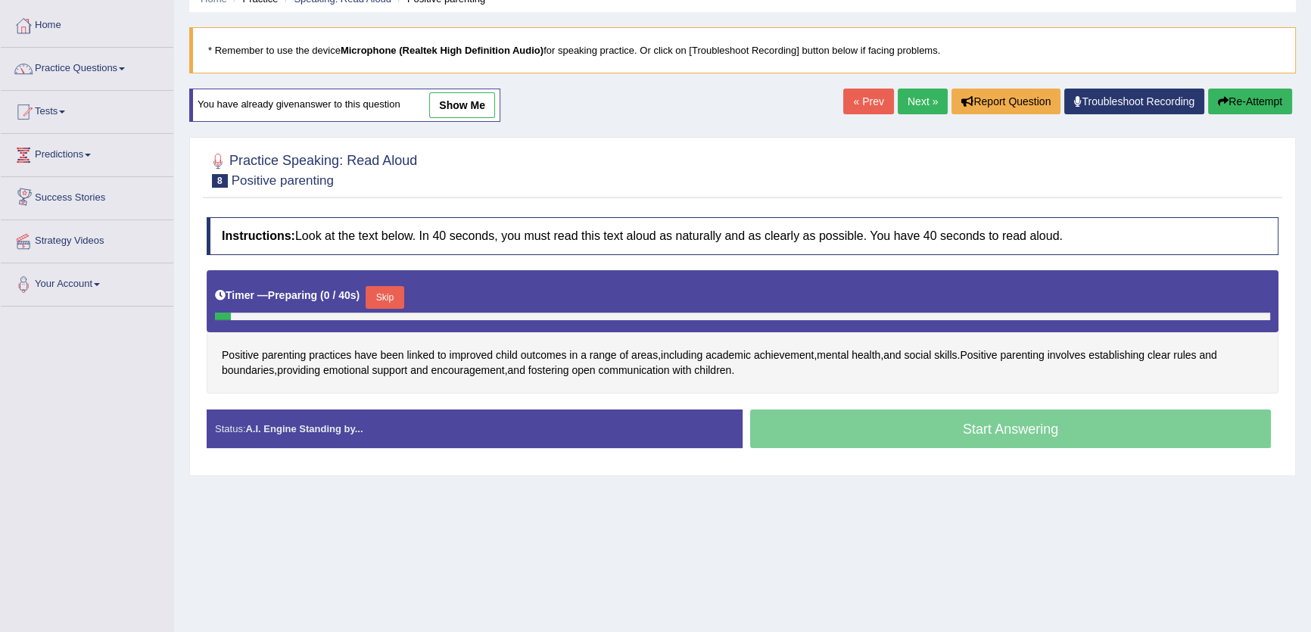
scroll to position [162, 0]
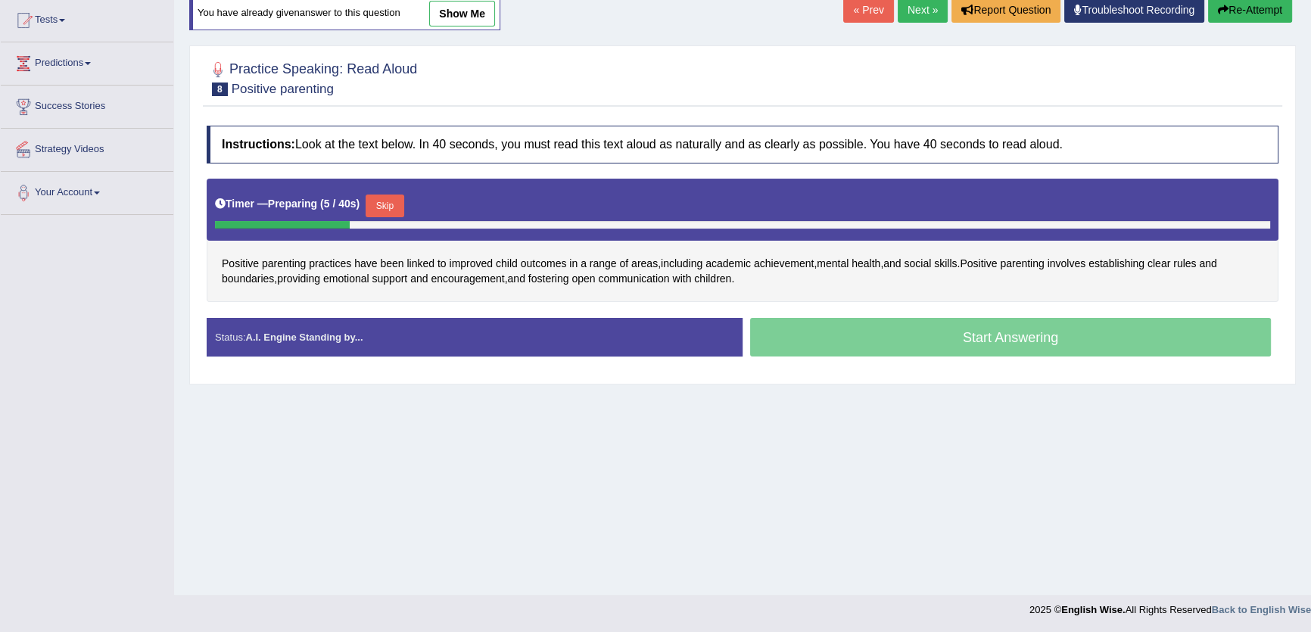
click at [360, 198] on b ")" at bounding box center [359, 204] width 4 height 12
click at [394, 203] on button "Skip" at bounding box center [385, 206] width 38 height 23
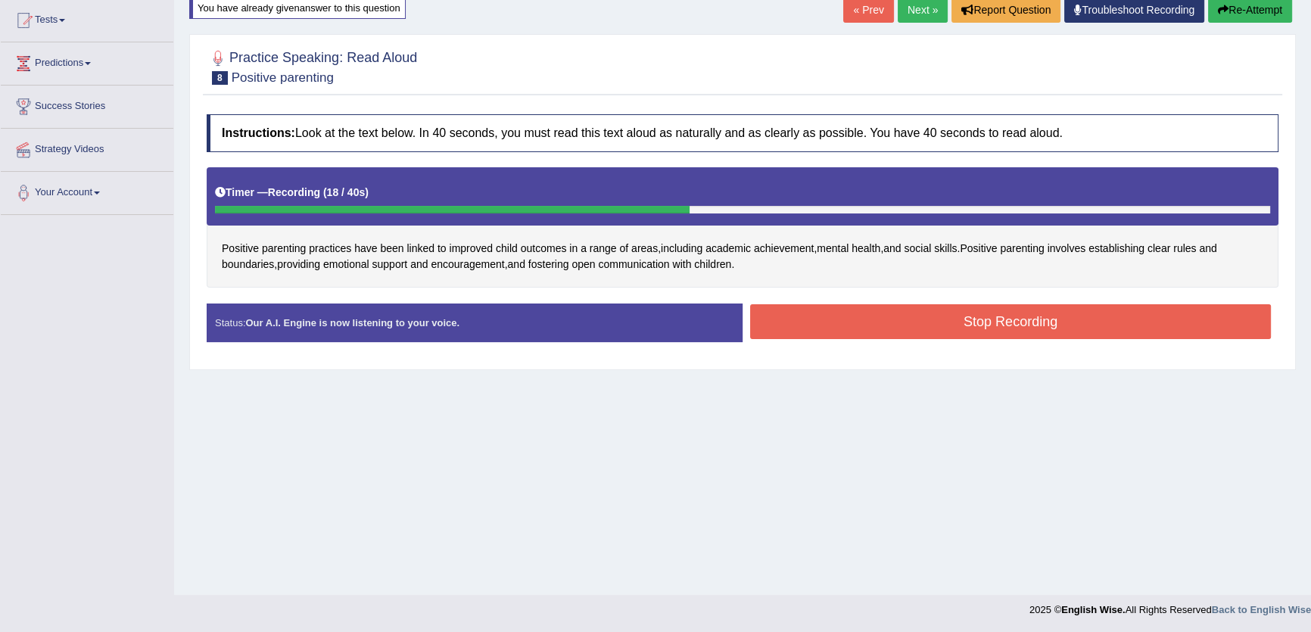
click at [828, 319] on button "Stop Recording" at bounding box center [1010, 321] width 521 height 35
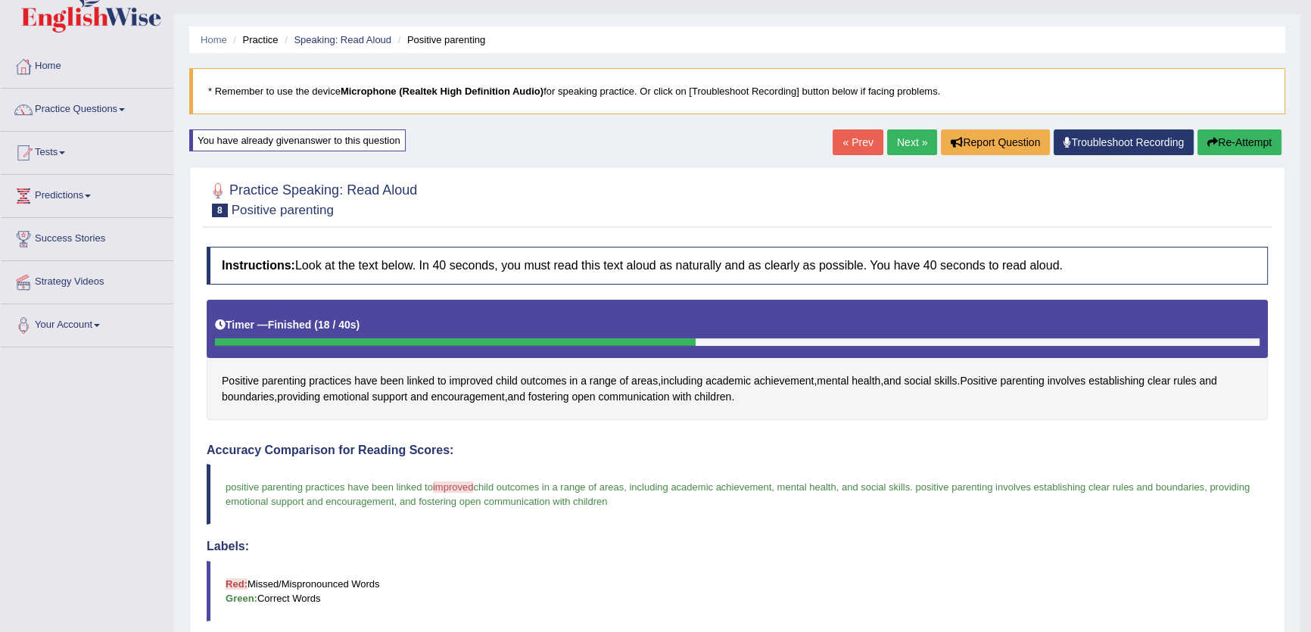
scroll to position [0, 0]
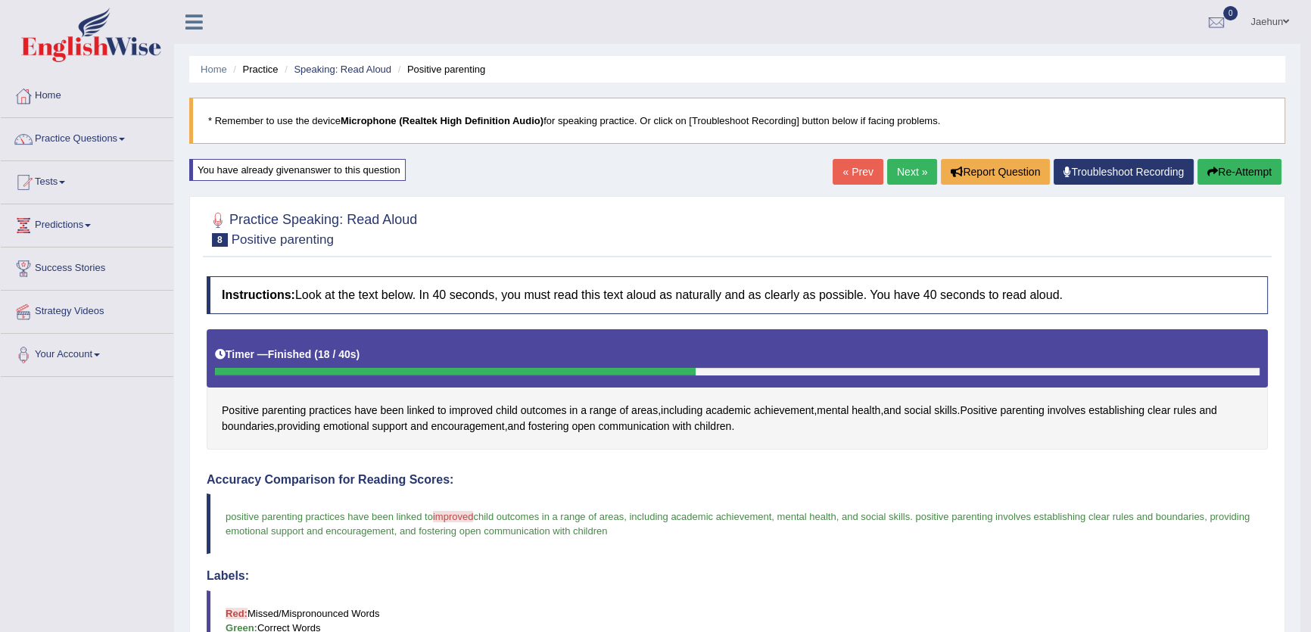
drag, startPoint x: 346, startPoint y: 373, endPoint x: 232, endPoint y: 291, distance: 140.6
click at [254, 305] on div "Instructions: Look at the text below. In 40 seconds, you must read this text al…" at bounding box center [737, 626] width 1069 height 715
click at [95, 134] on link "Practice Questions" at bounding box center [87, 137] width 173 height 38
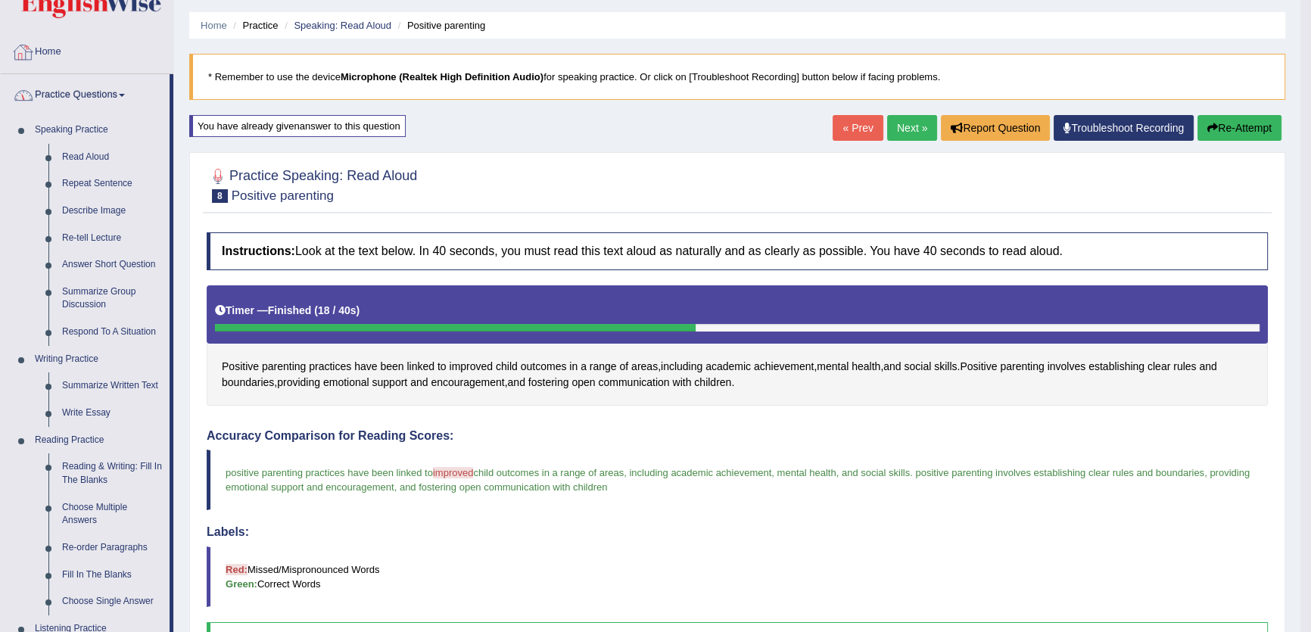
scroll to position [68, 0]
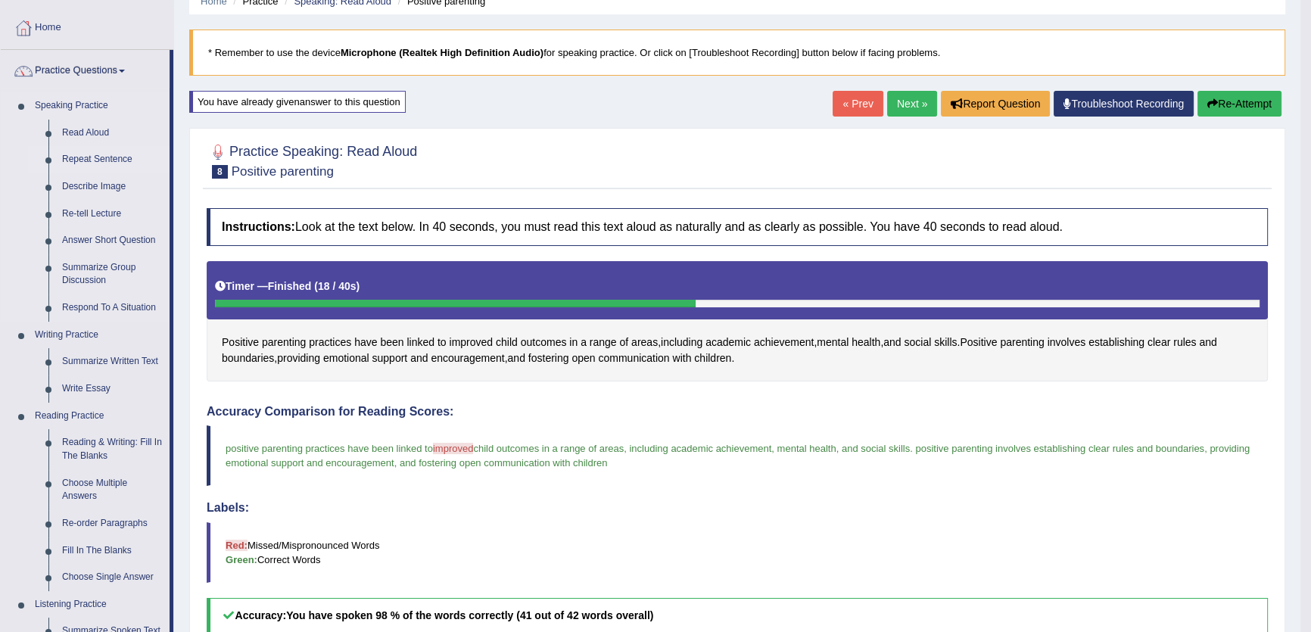
click at [109, 154] on link "Repeat Sentence" at bounding box center [112, 159] width 114 height 27
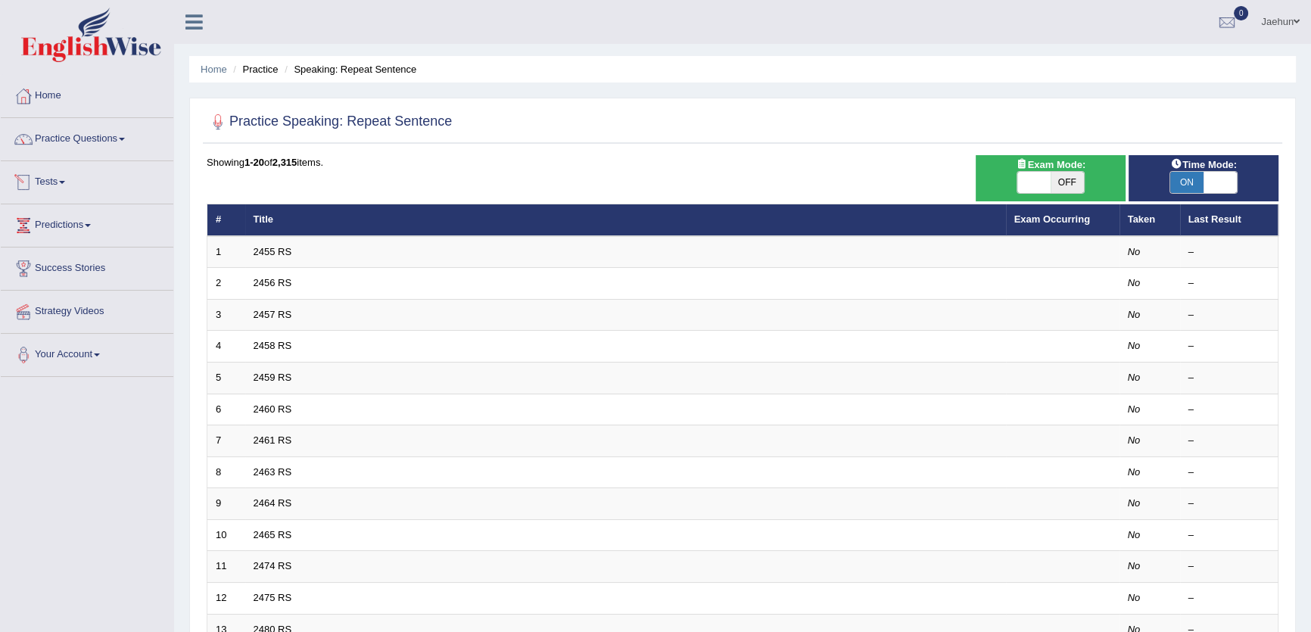
click at [275, 256] on link "2455 RS" at bounding box center [273, 251] width 39 height 11
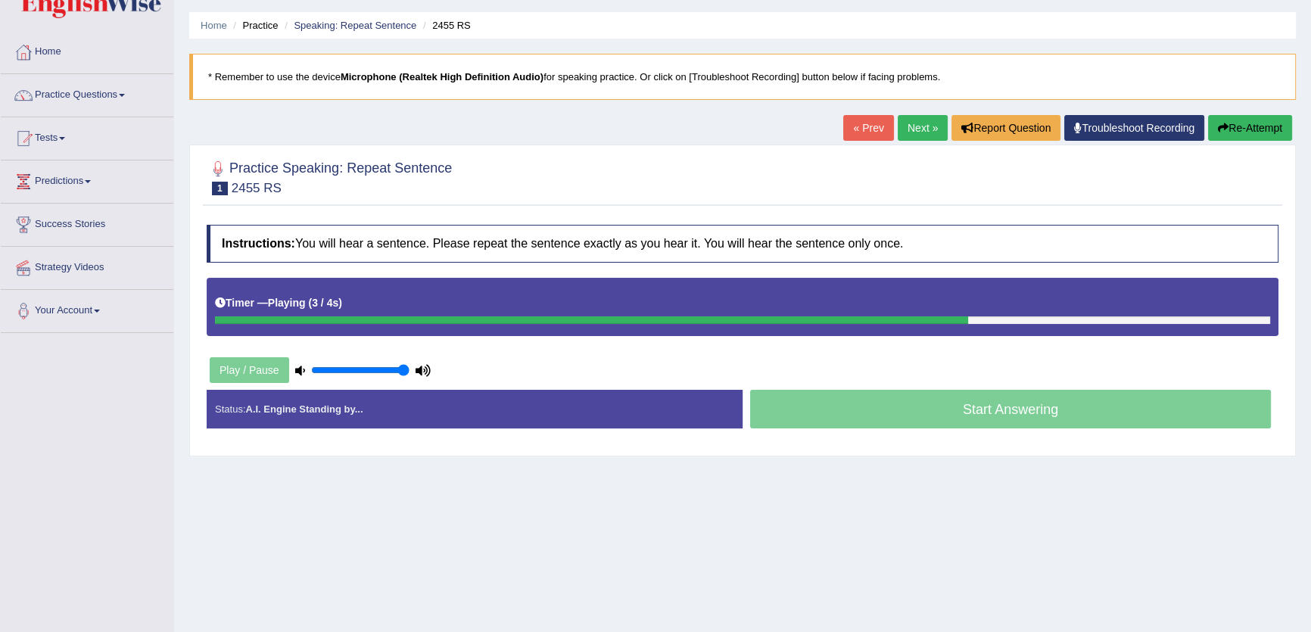
scroll to position [68, 0]
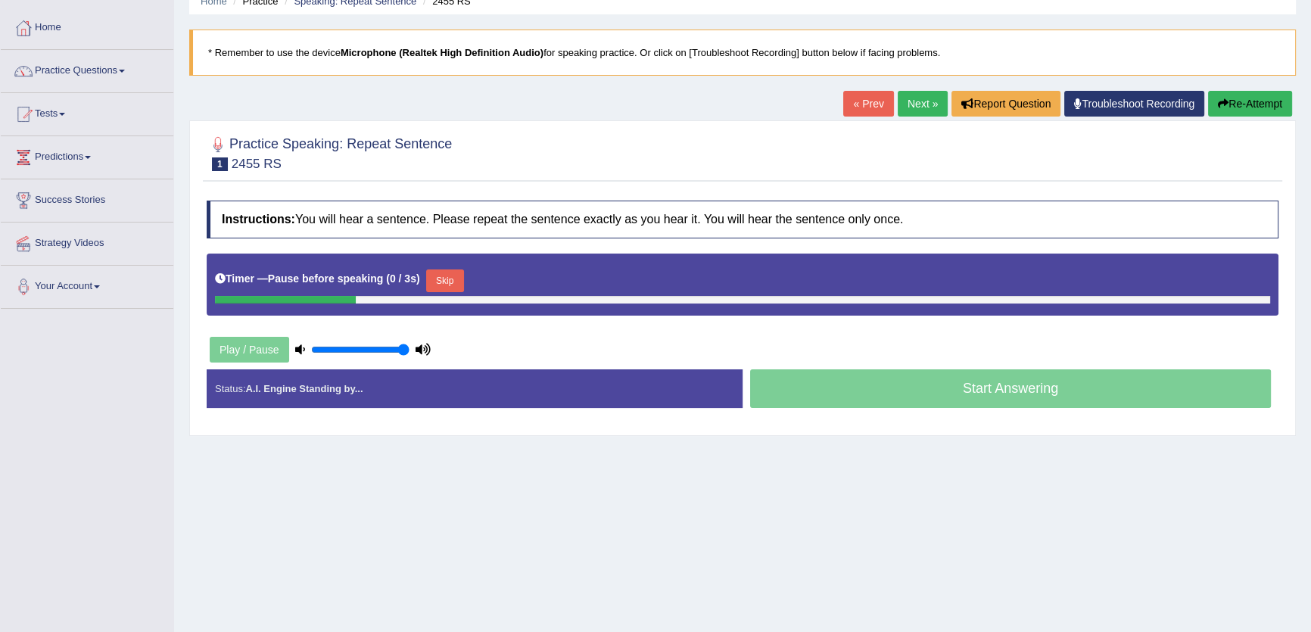
drag, startPoint x: 447, startPoint y: 284, endPoint x: 432, endPoint y: 278, distance: 16.3
click at [435, 279] on button "Skip" at bounding box center [445, 281] width 38 height 23
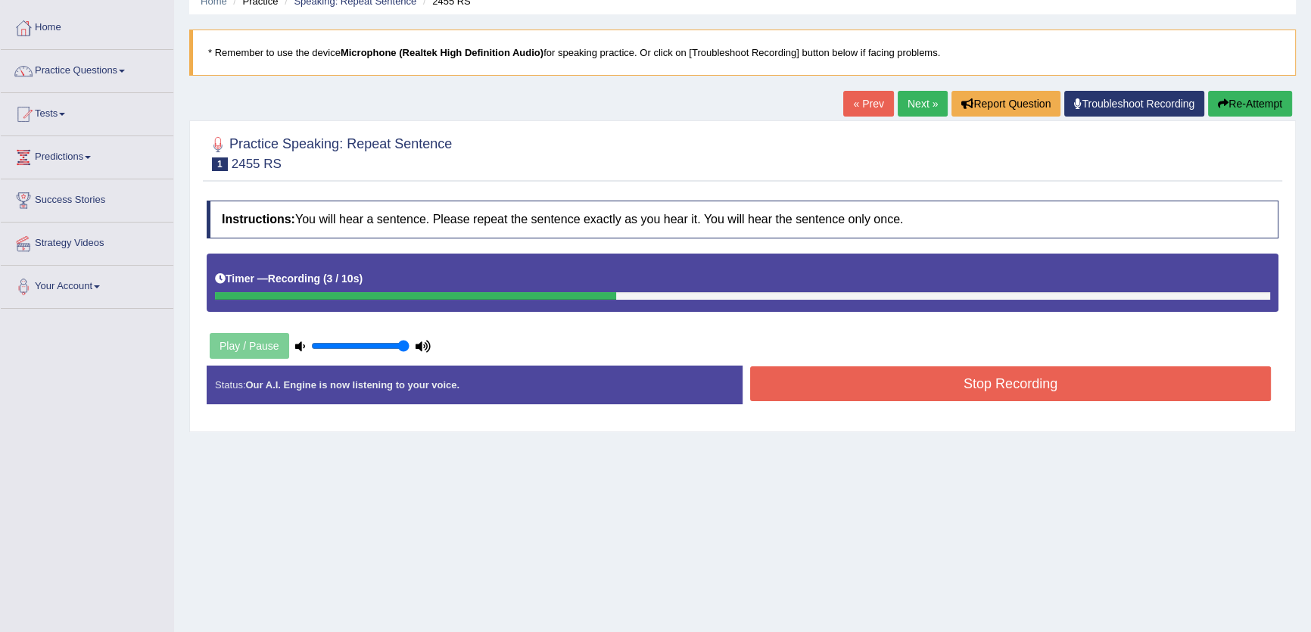
click at [828, 385] on button "Stop Recording" at bounding box center [1010, 383] width 521 height 35
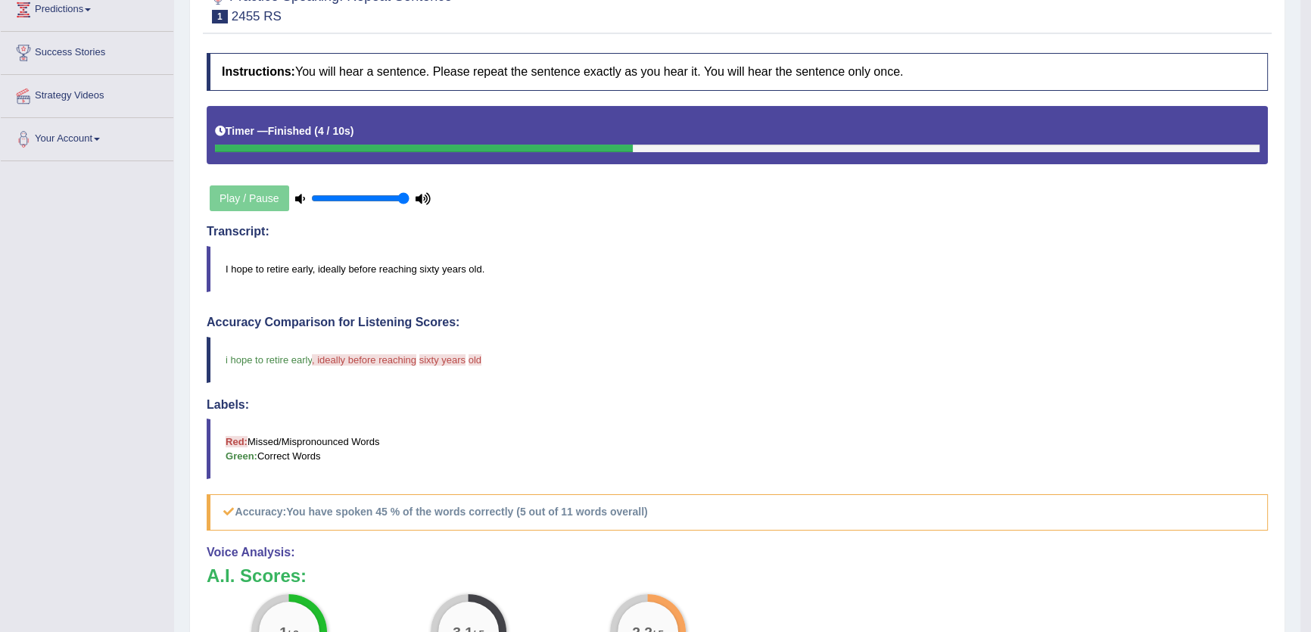
scroll to position [40, 0]
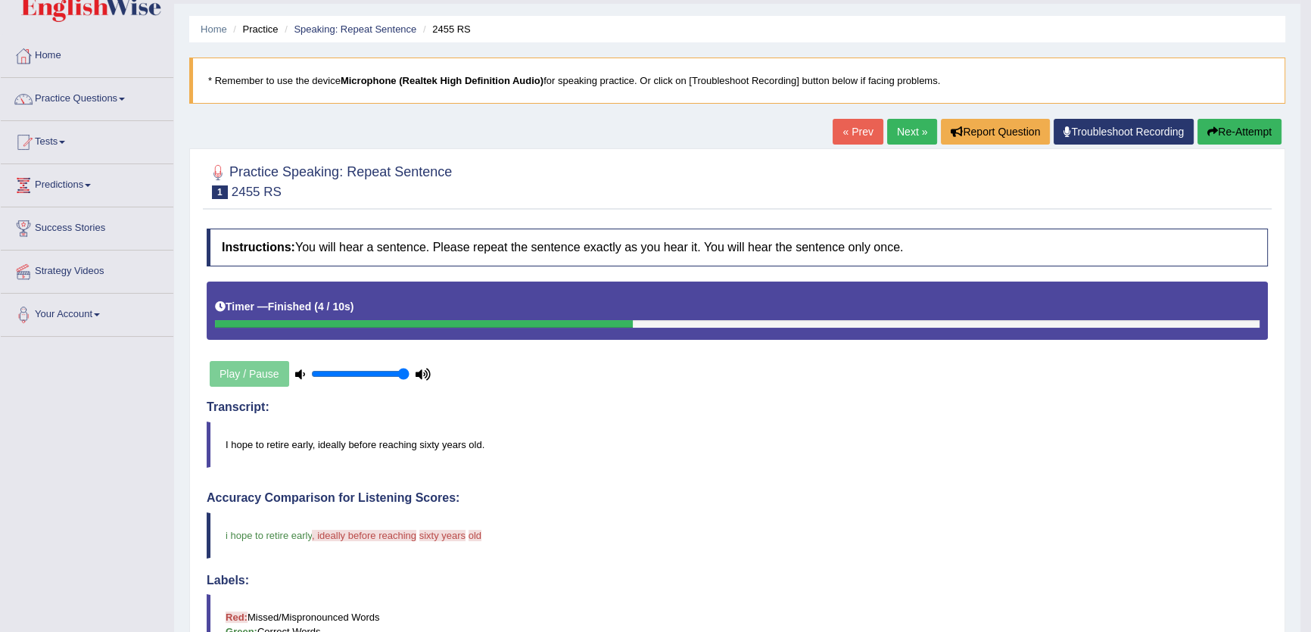
click at [1251, 135] on button "Re-Attempt" at bounding box center [1240, 132] width 84 height 26
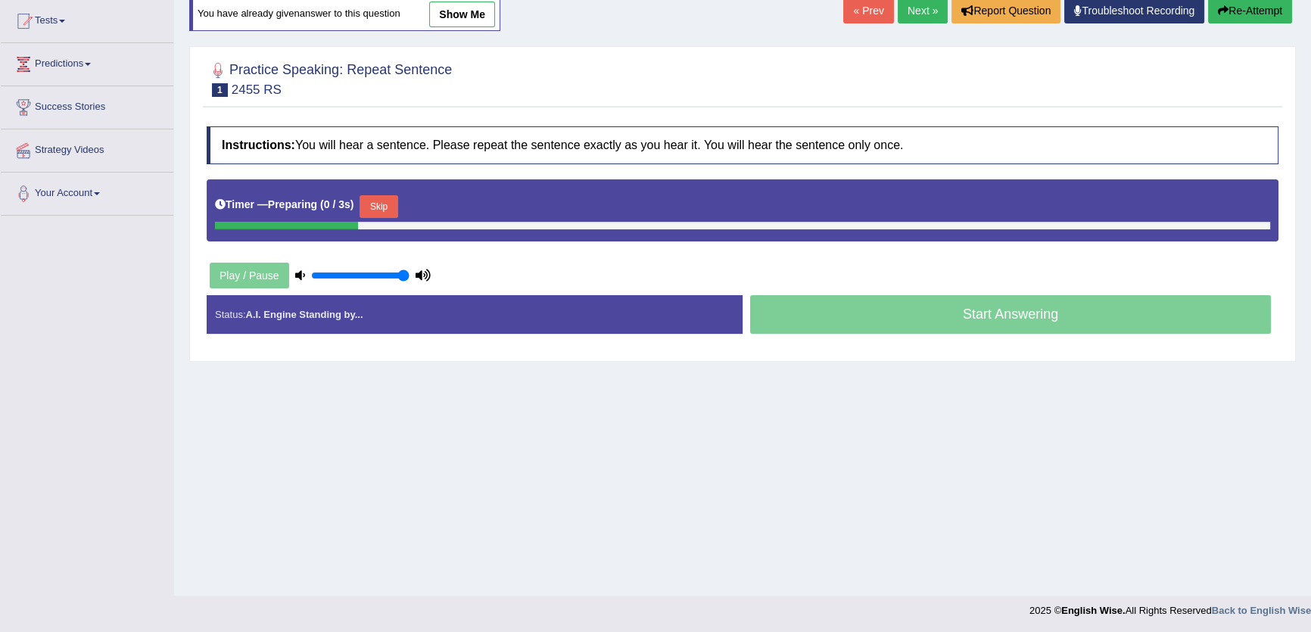
scroll to position [162, 0]
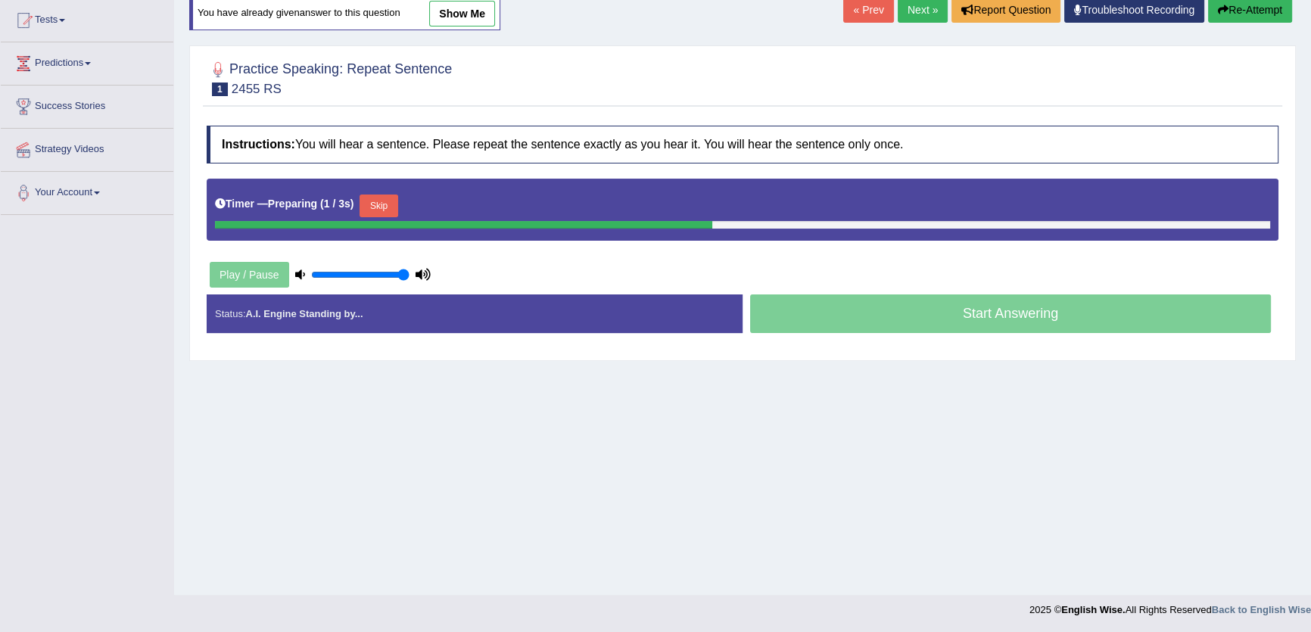
click at [383, 204] on button "Skip" at bounding box center [379, 206] width 38 height 23
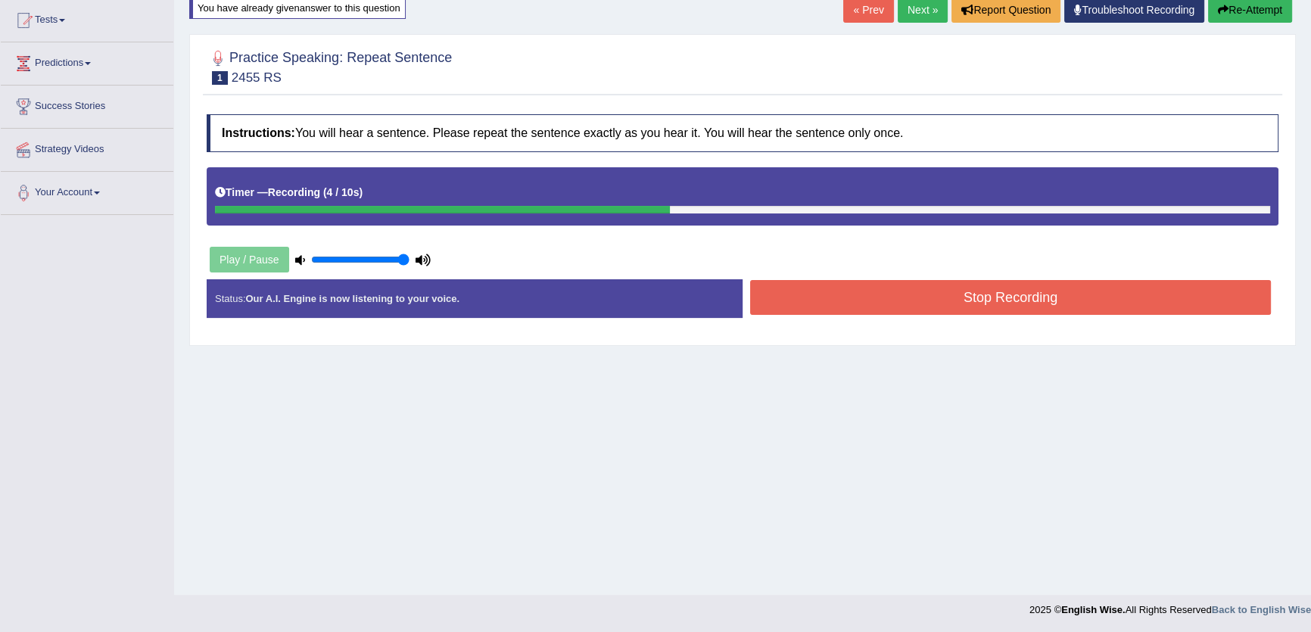
click at [884, 288] on button "Stop Recording" at bounding box center [1010, 297] width 521 height 35
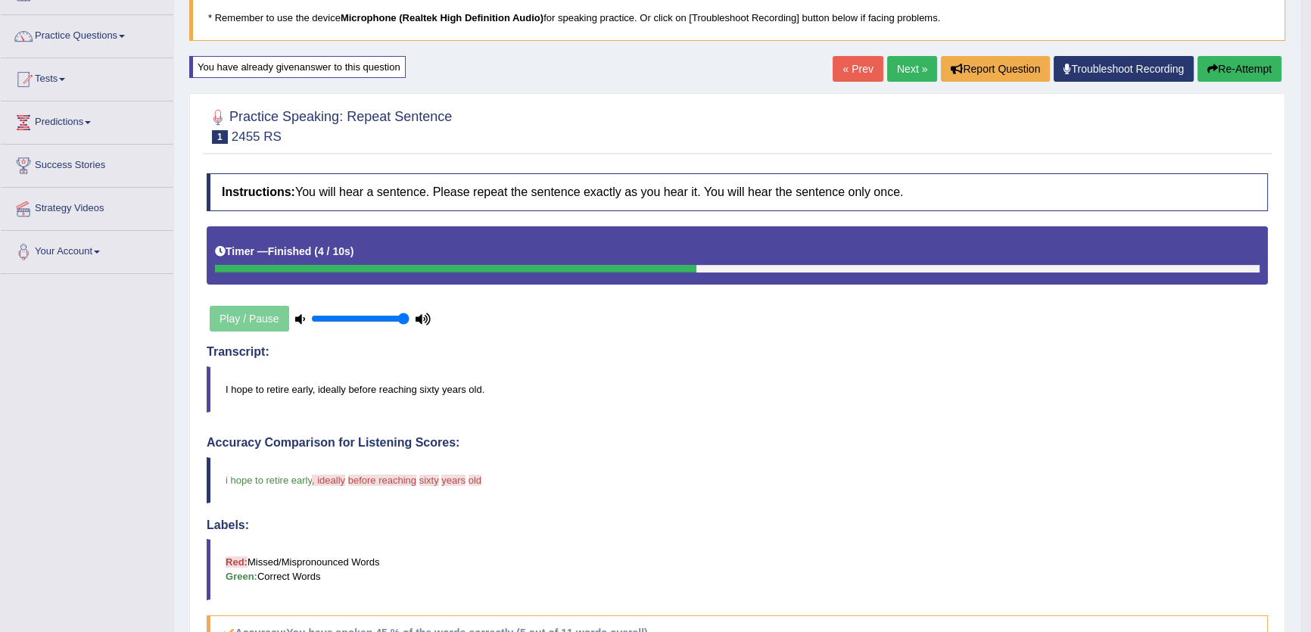
scroll to position [0, 0]
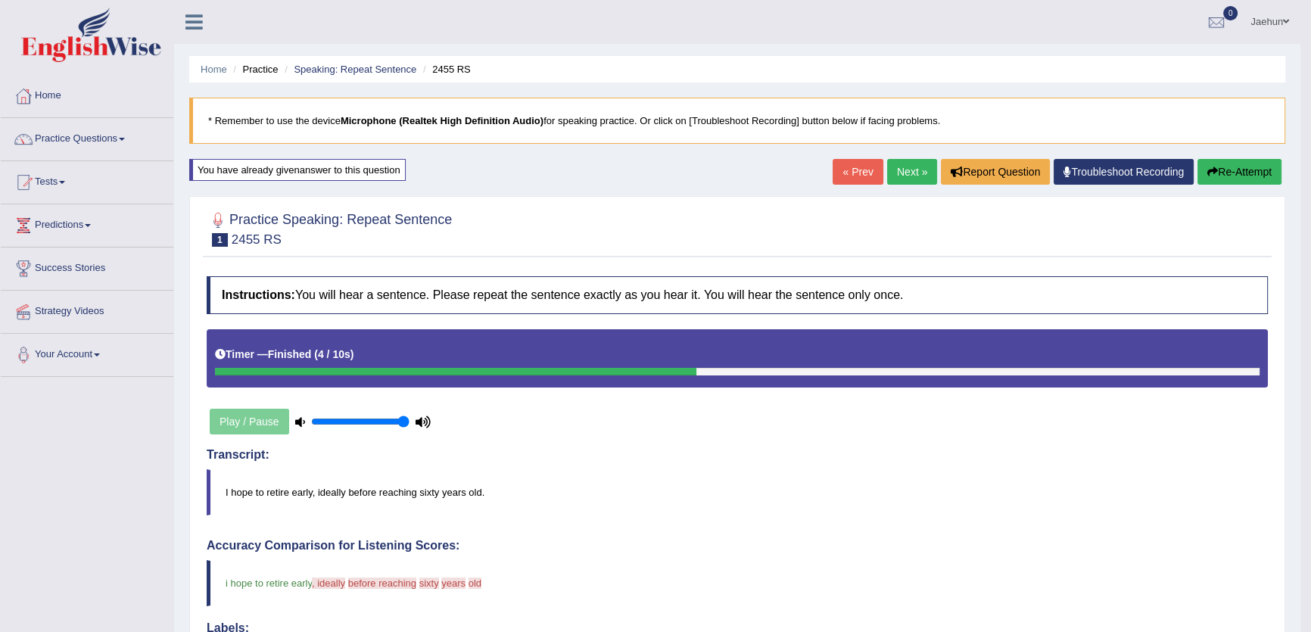
click at [896, 161] on link "Next »" at bounding box center [912, 172] width 50 height 26
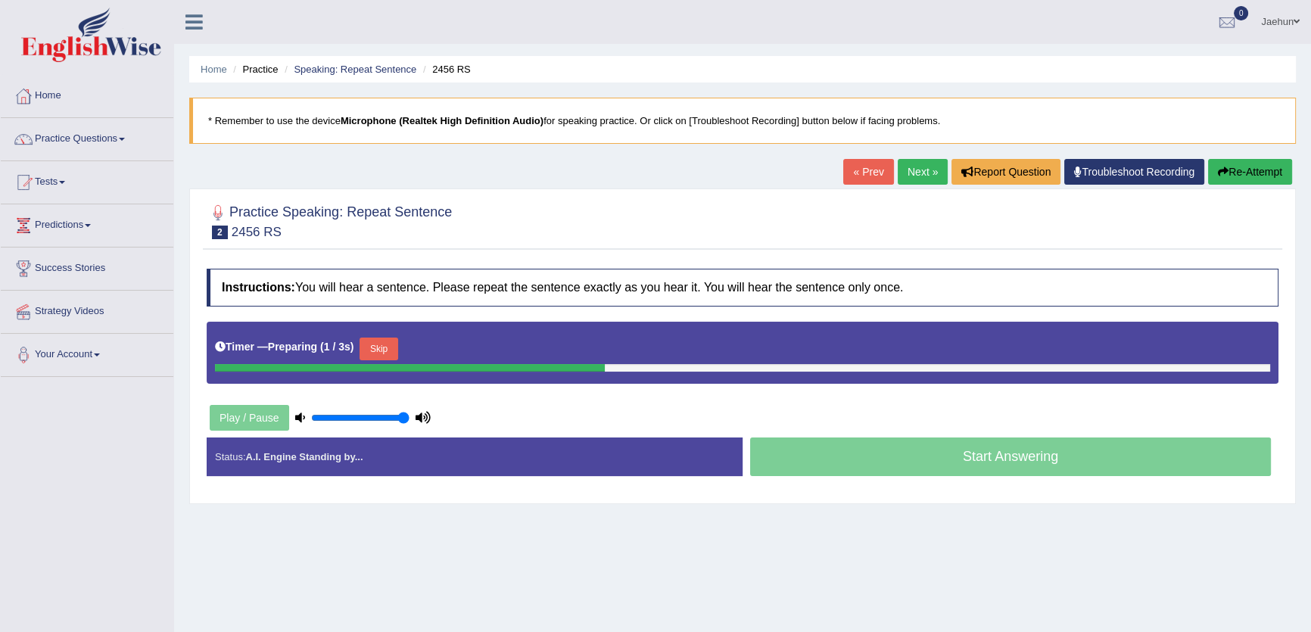
click at [391, 347] on button "Skip" at bounding box center [379, 349] width 38 height 23
click at [473, 346] on div "Timer — Pause before speaking ( 0 / 3s ) Skip" at bounding box center [742, 349] width 1055 height 30
click at [453, 350] on button "Skip" at bounding box center [445, 349] width 38 height 23
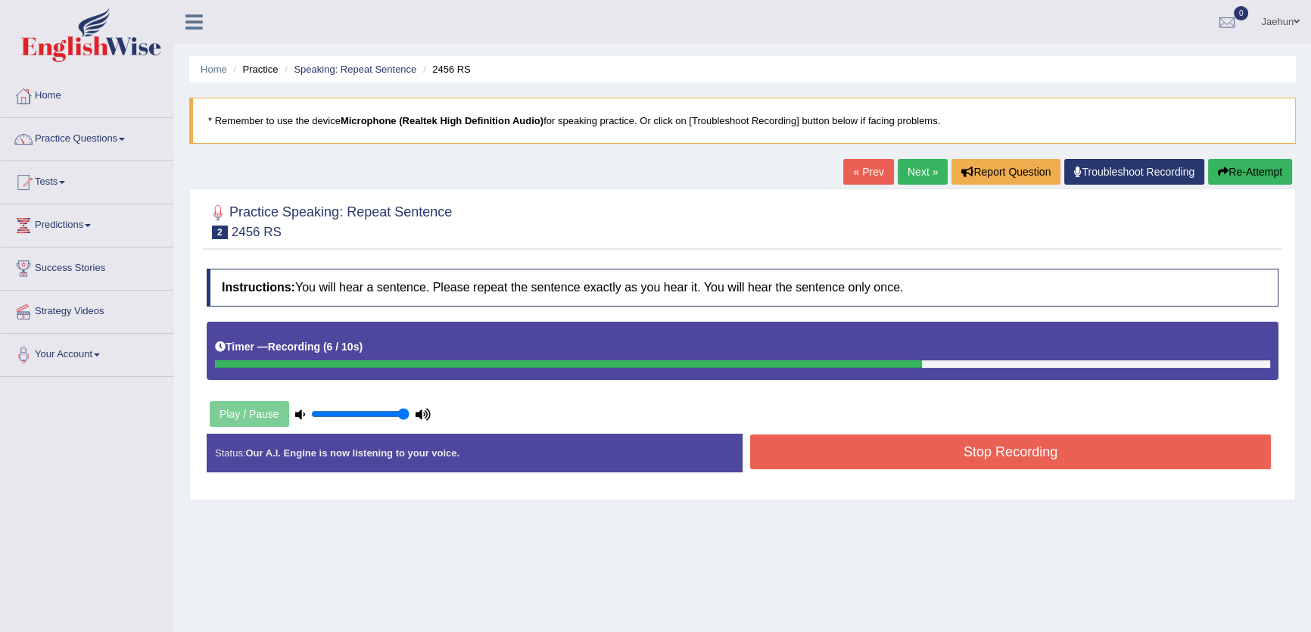
click at [900, 167] on link "Next »" at bounding box center [923, 172] width 50 height 26
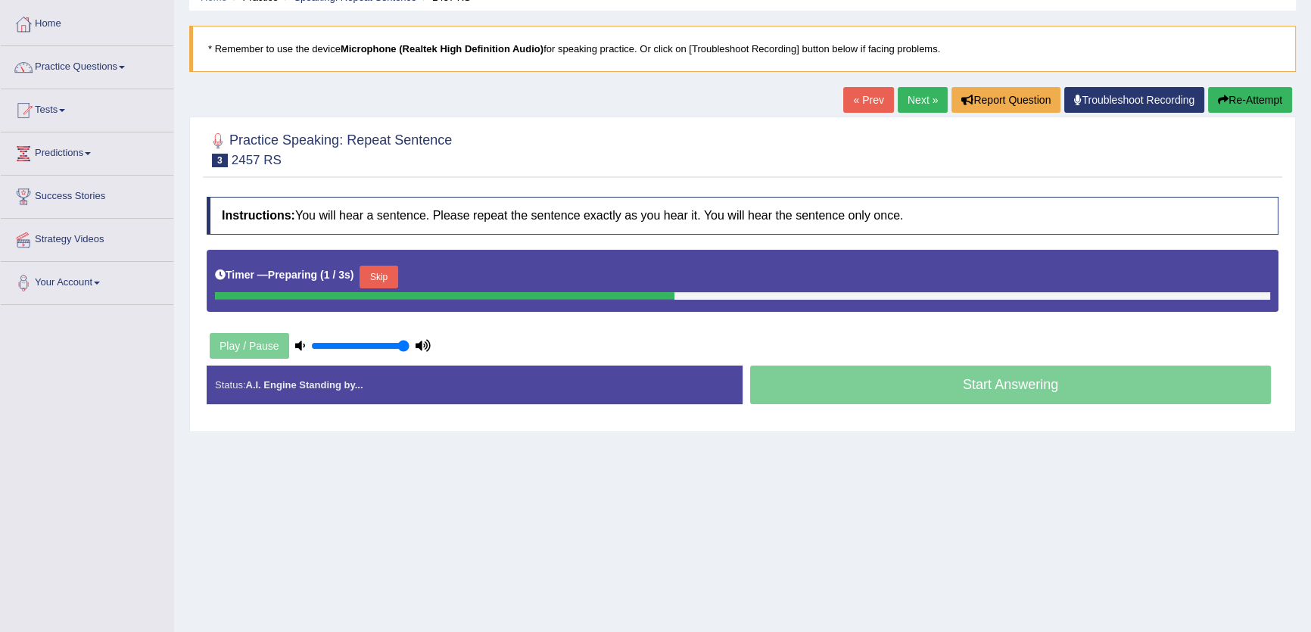
scroll to position [162, 0]
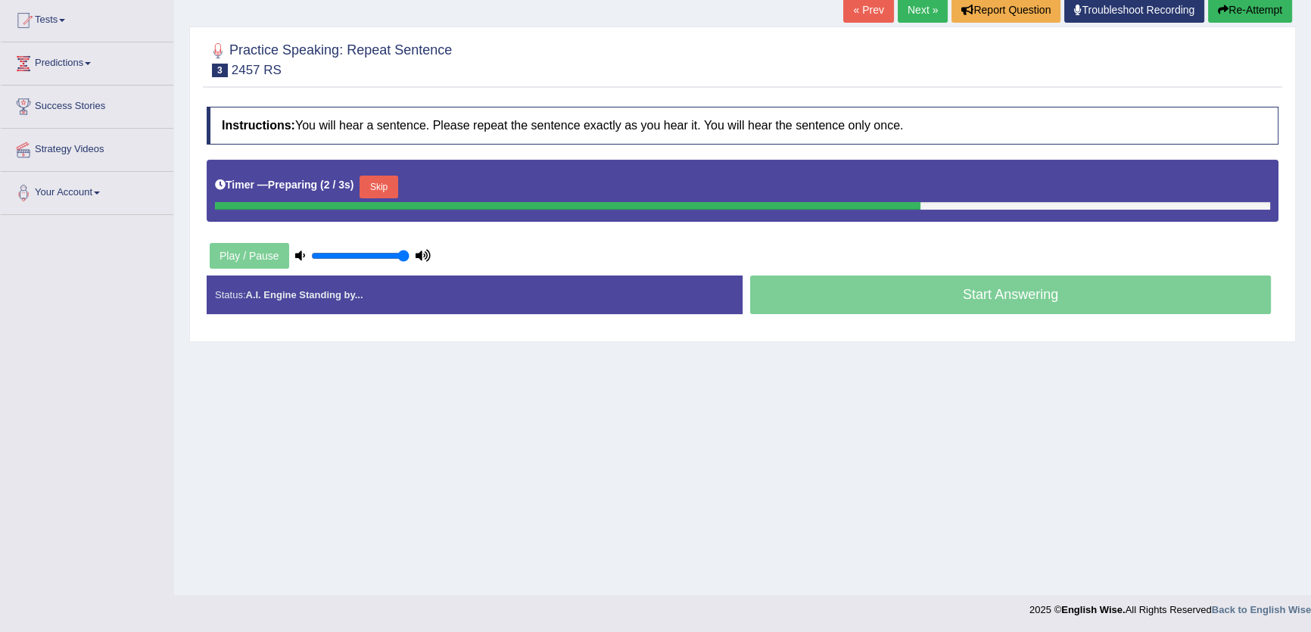
click at [388, 192] on button "Skip" at bounding box center [379, 187] width 38 height 23
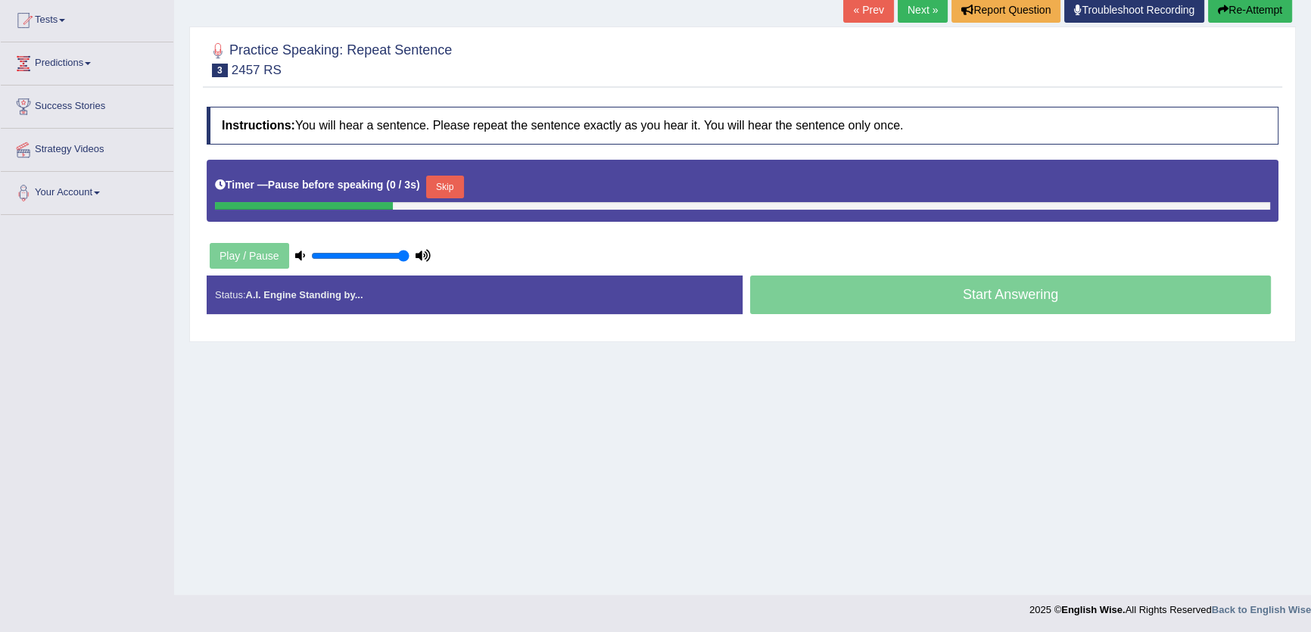
click at [464, 182] on button "Skip" at bounding box center [445, 187] width 38 height 23
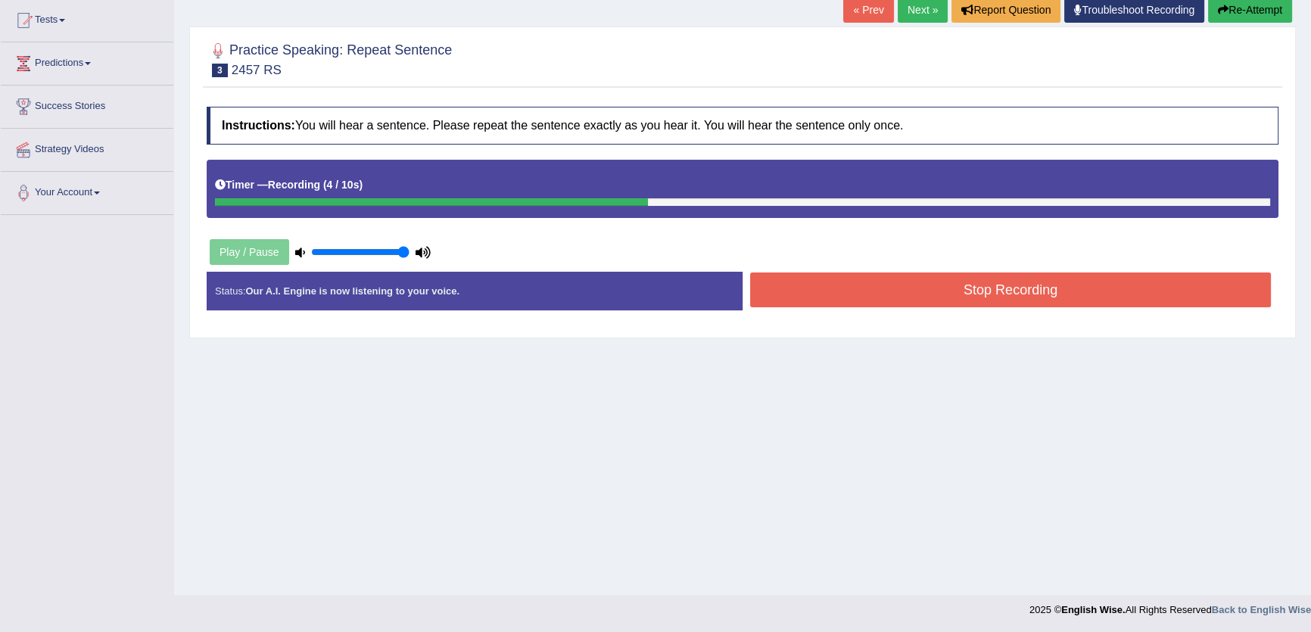
click at [840, 283] on button "Stop Recording" at bounding box center [1010, 290] width 521 height 35
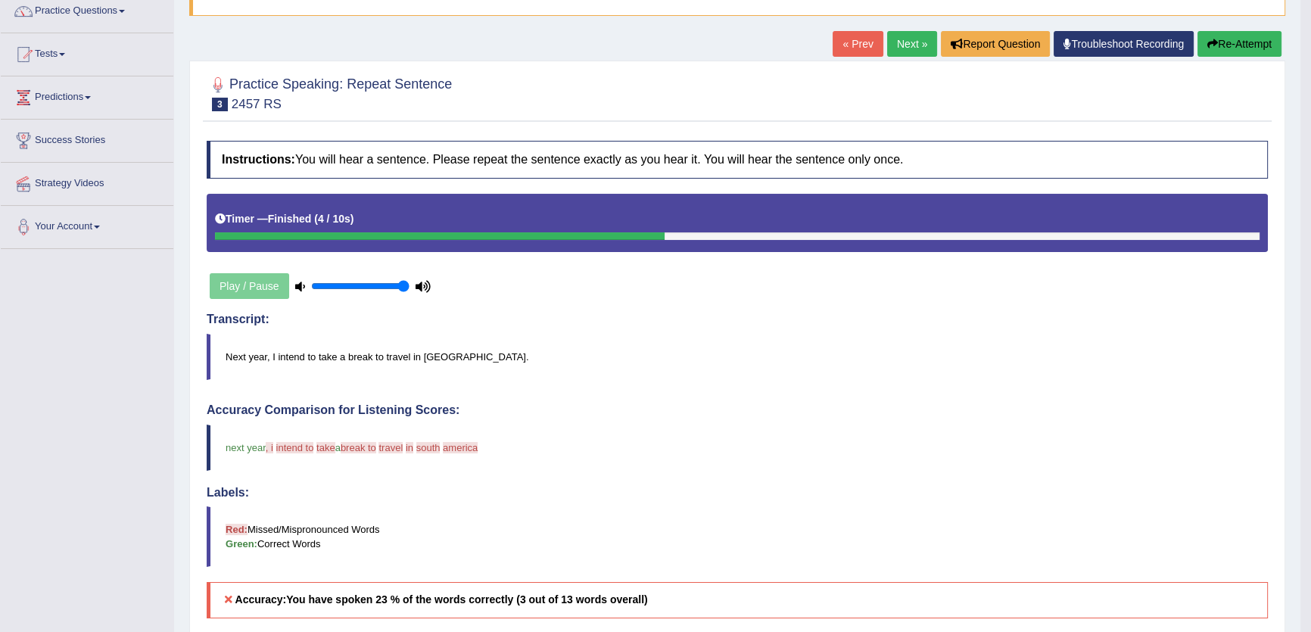
scroll to position [0, 0]
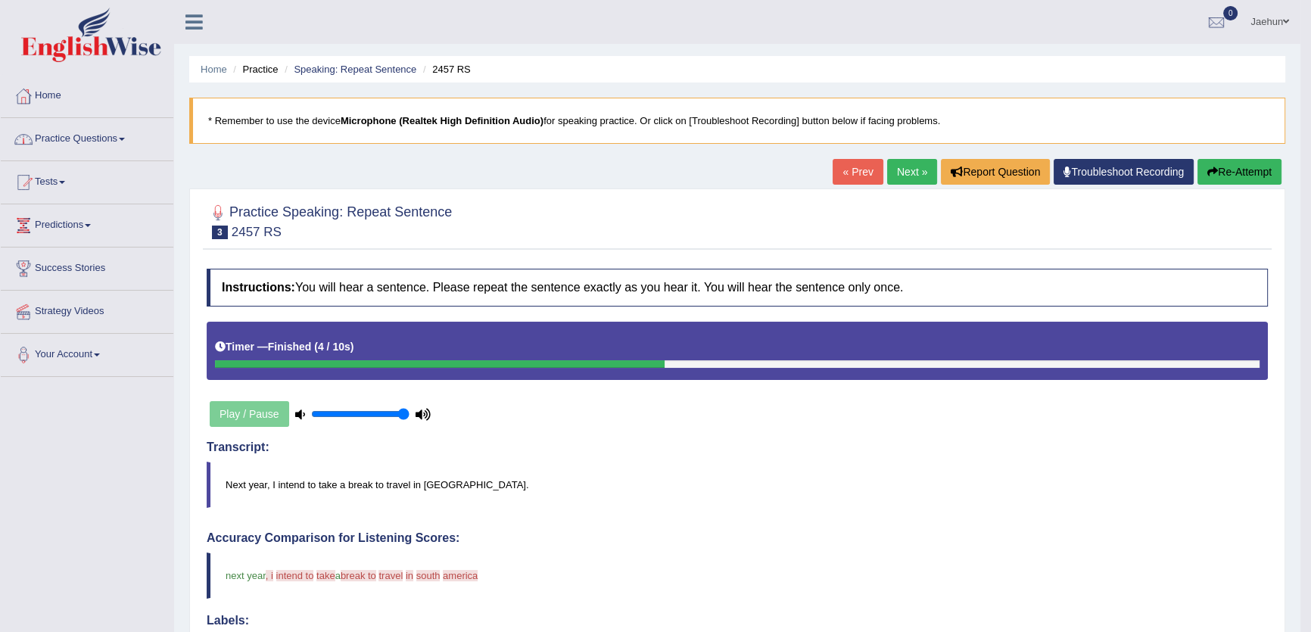
click at [108, 152] on link "Practice Questions" at bounding box center [87, 137] width 173 height 38
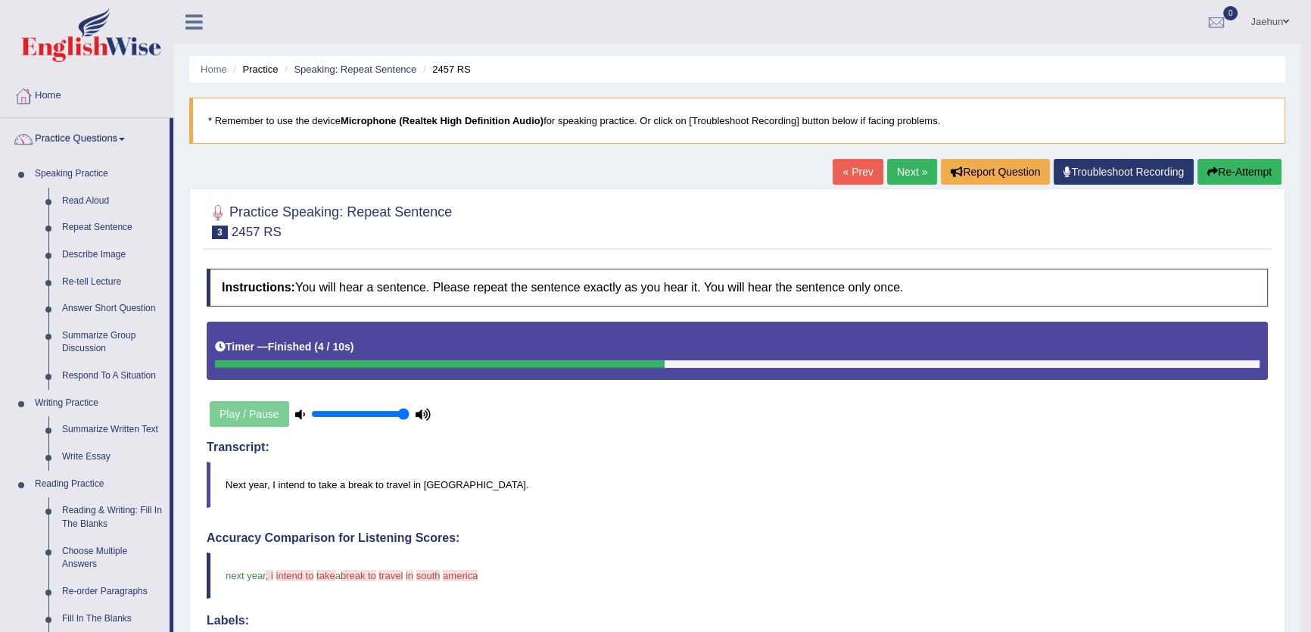
click at [924, 166] on link "Next »" at bounding box center [912, 172] width 50 height 26
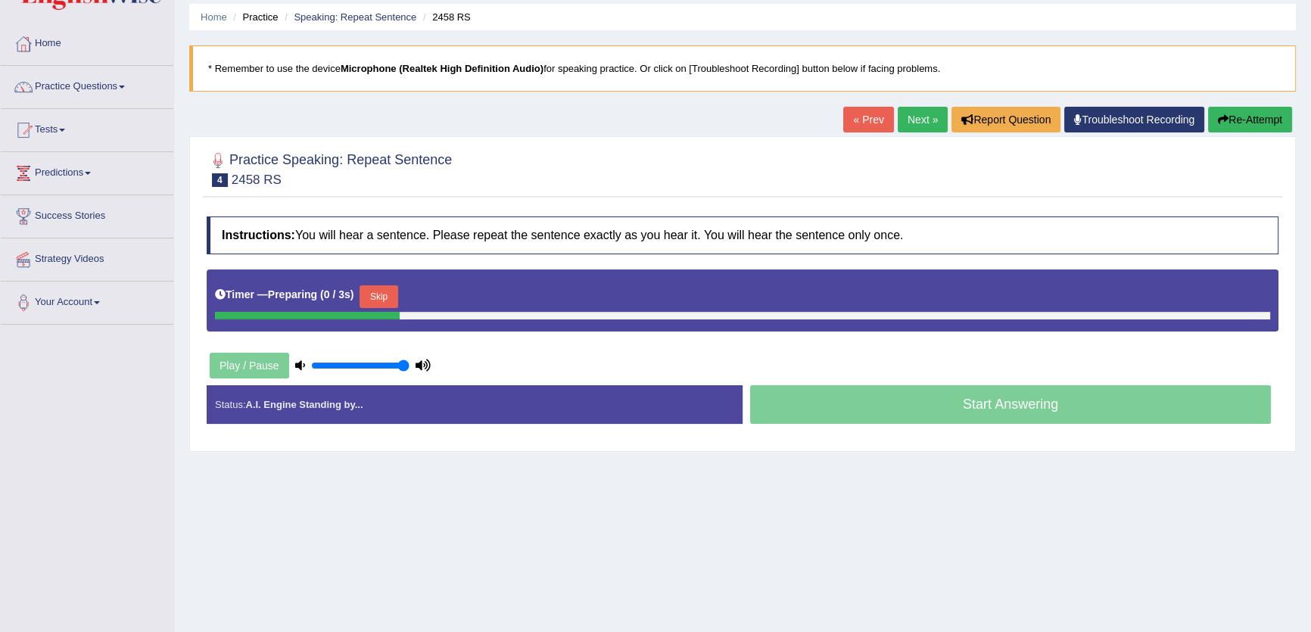
scroll to position [24, 0]
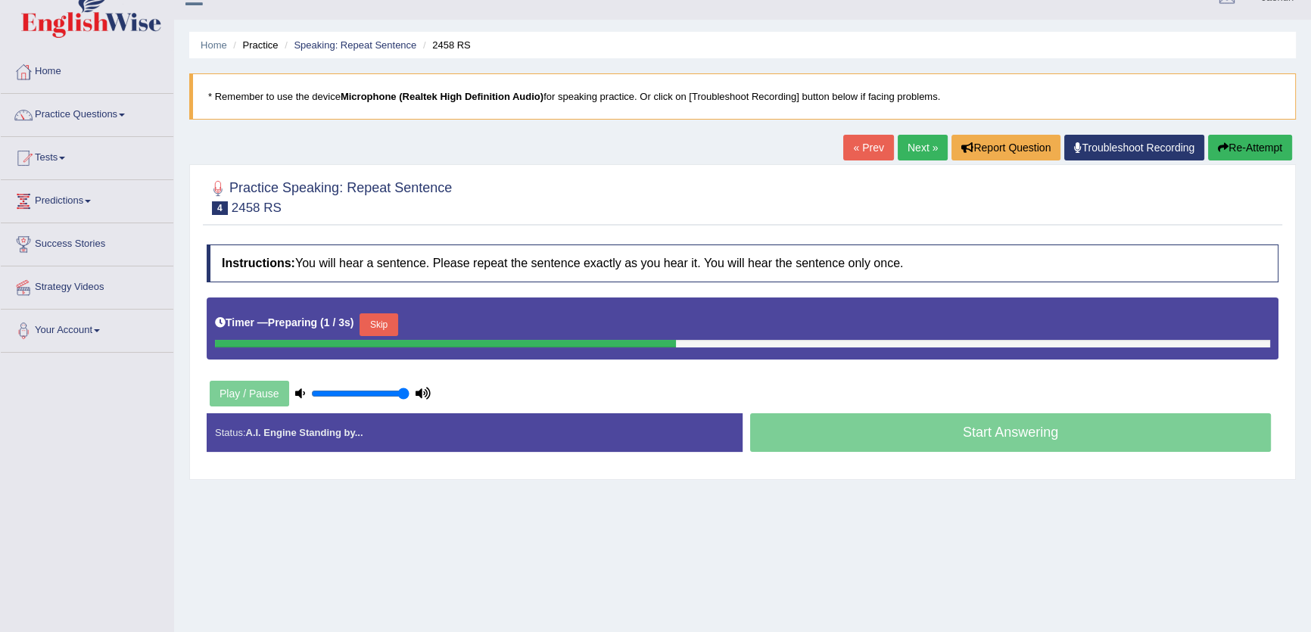
click at [912, 147] on link "Next »" at bounding box center [923, 148] width 50 height 26
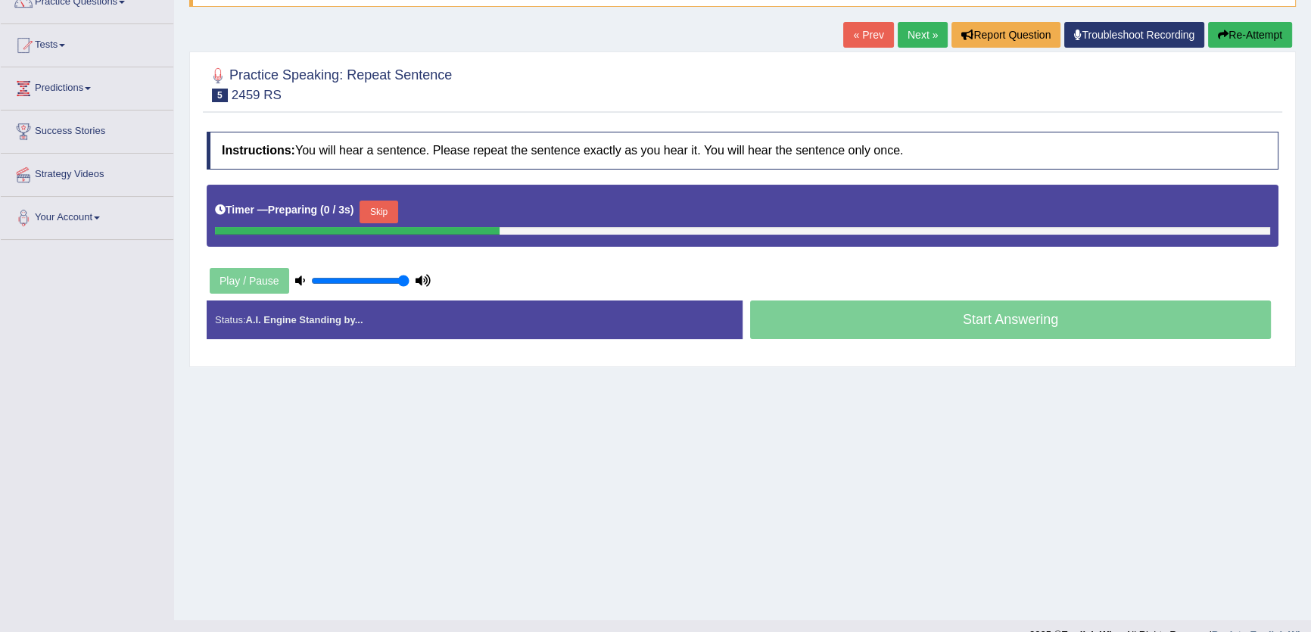
click at [389, 212] on button "Skip" at bounding box center [379, 212] width 38 height 23
click at [436, 212] on button "Skip" at bounding box center [445, 212] width 38 height 23
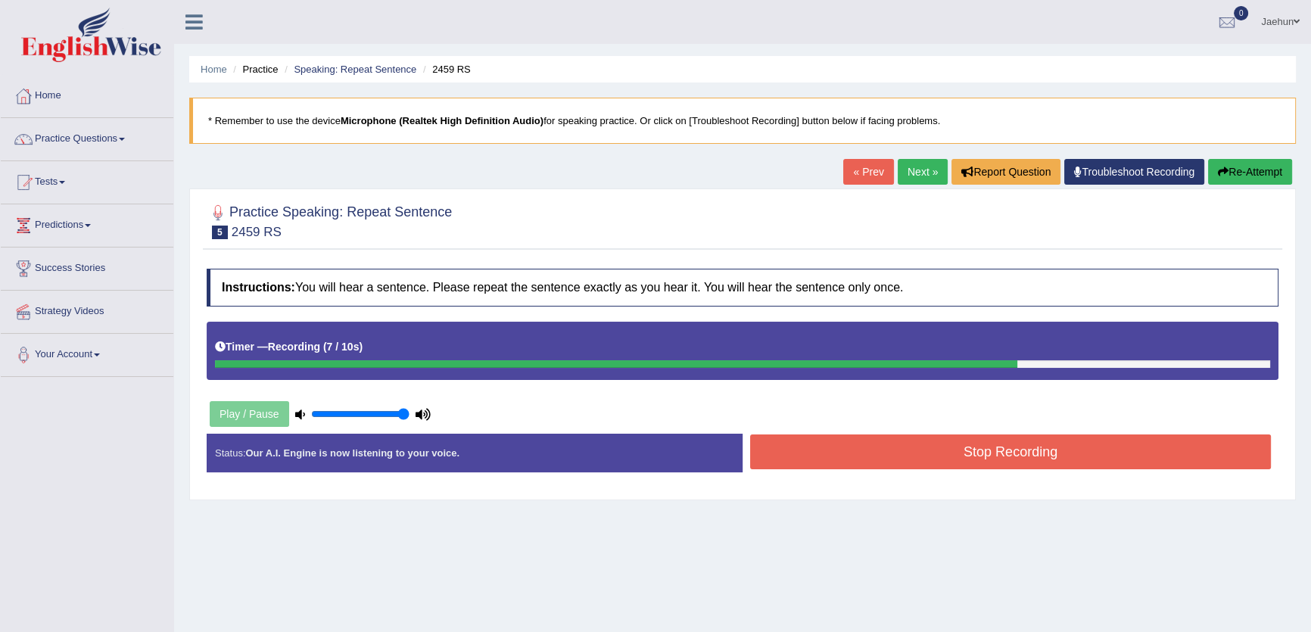
click at [908, 167] on link "Next »" at bounding box center [923, 172] width 50 height 26
click at [878, 448] on button "Stop Recording" at bounding box center [1010, 452] width 521 height 35
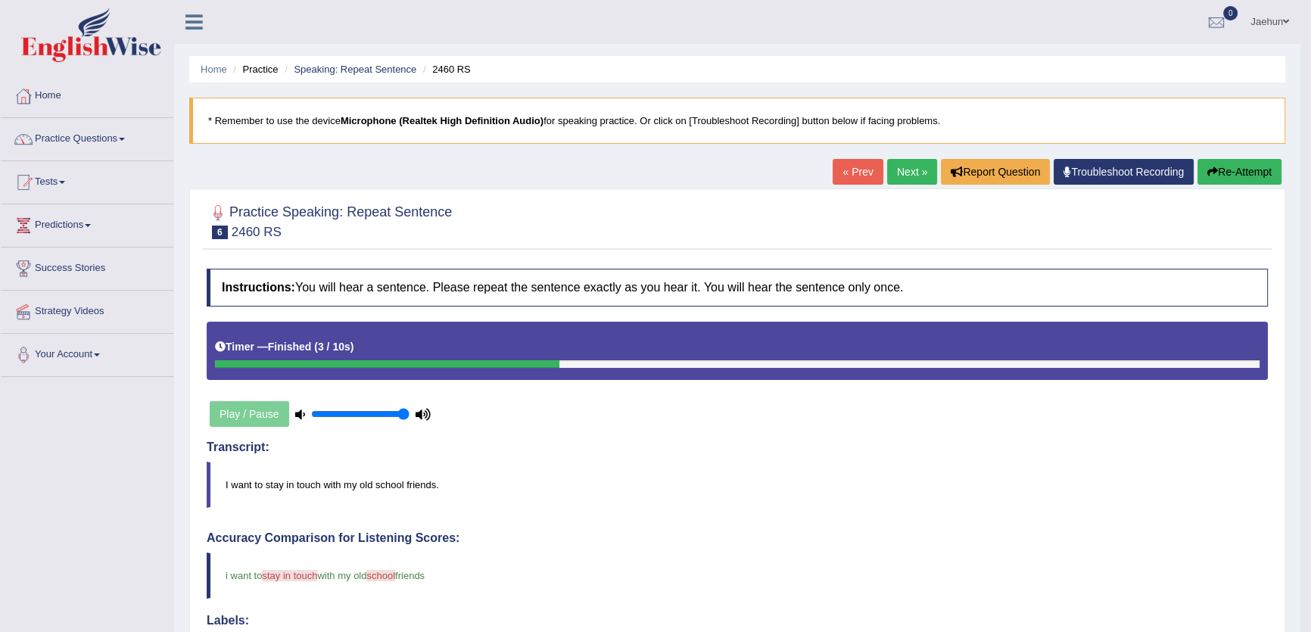
click at [907, 166] on link "Next »" at bounding box center [912, 172] width 50 height 26
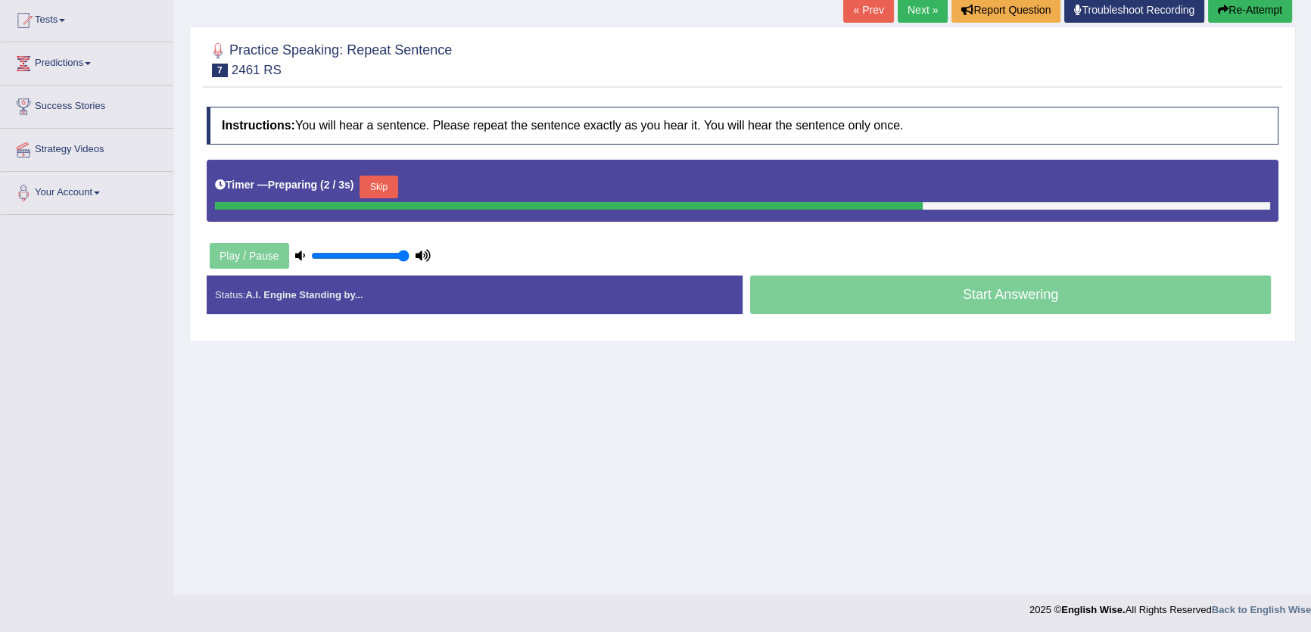
click at [388, 183] on button "Skip" at bounding box center [379, 187] width 38 height 23
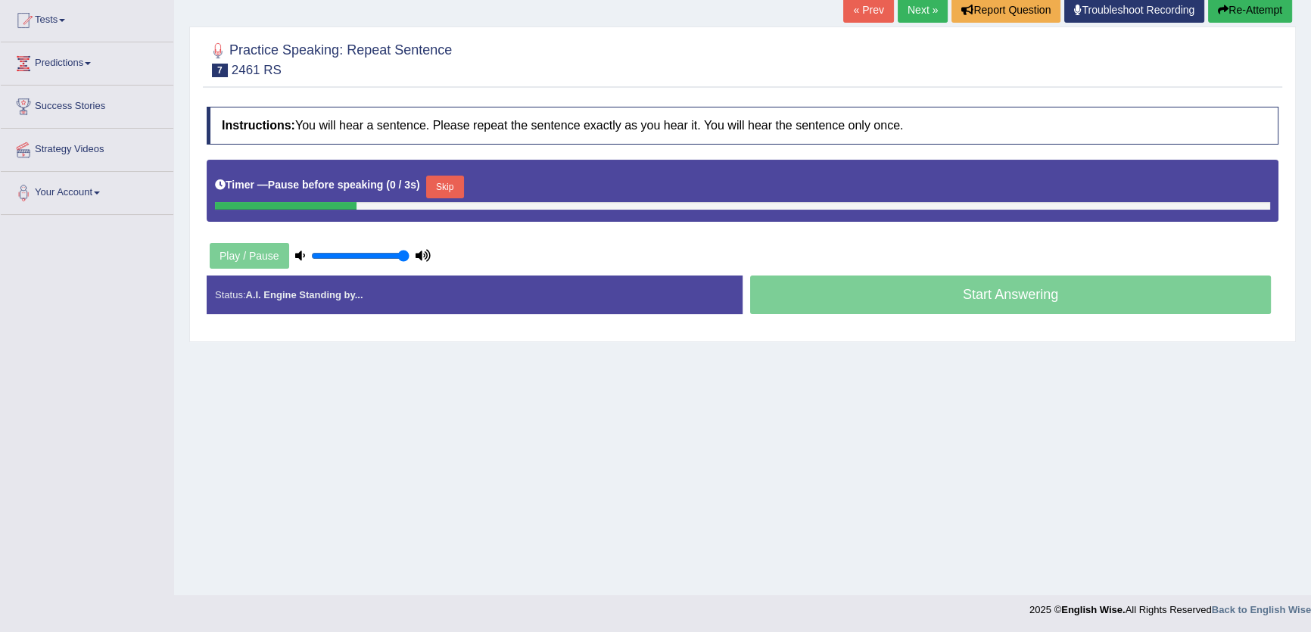
click at [448, 189] on button "Skip" at bounding box center [445, 187] width 38 height 23
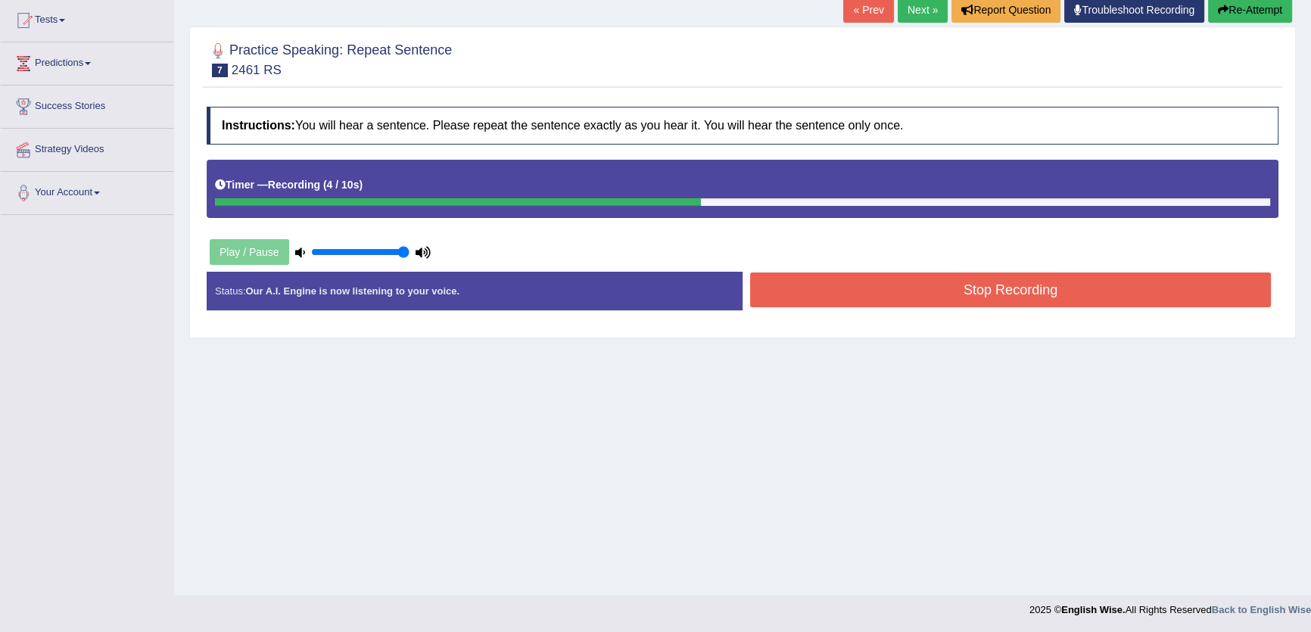
drag, startPoint x: 959, startPoint y: 325, endPoint x: 929, endPoint y: 246, distance: 84.4
click at [959, 324] on div "Instructions: You will hear a sentence. Please repeat the sentence exactly as y…" at bounding box center [743, 214] width 1080 height 231
drag, startPoint x: 929, startPoint y: 246, endPoint x: 921, endPoint y: 254, distance: 11.3
click at [924, 254] on div "Instructions: You will hear a sentence. Please repeat the sentence exactly as y…" at bounding box center [743, 214] width 1080 height 231
click at [920, 273] on button "Stop Recording" at bounding box center [1010, 290] width 521 height 35
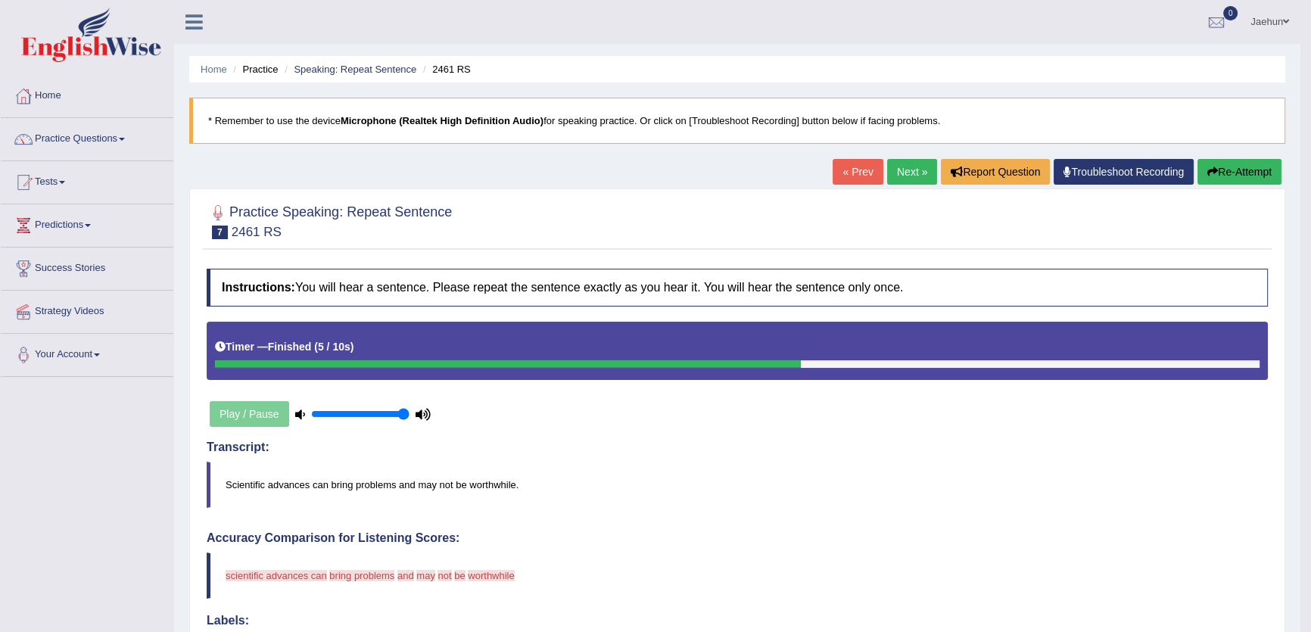
click at [898, 172] on link "Next »" at bounding box center [912, 172] width 50 height 26
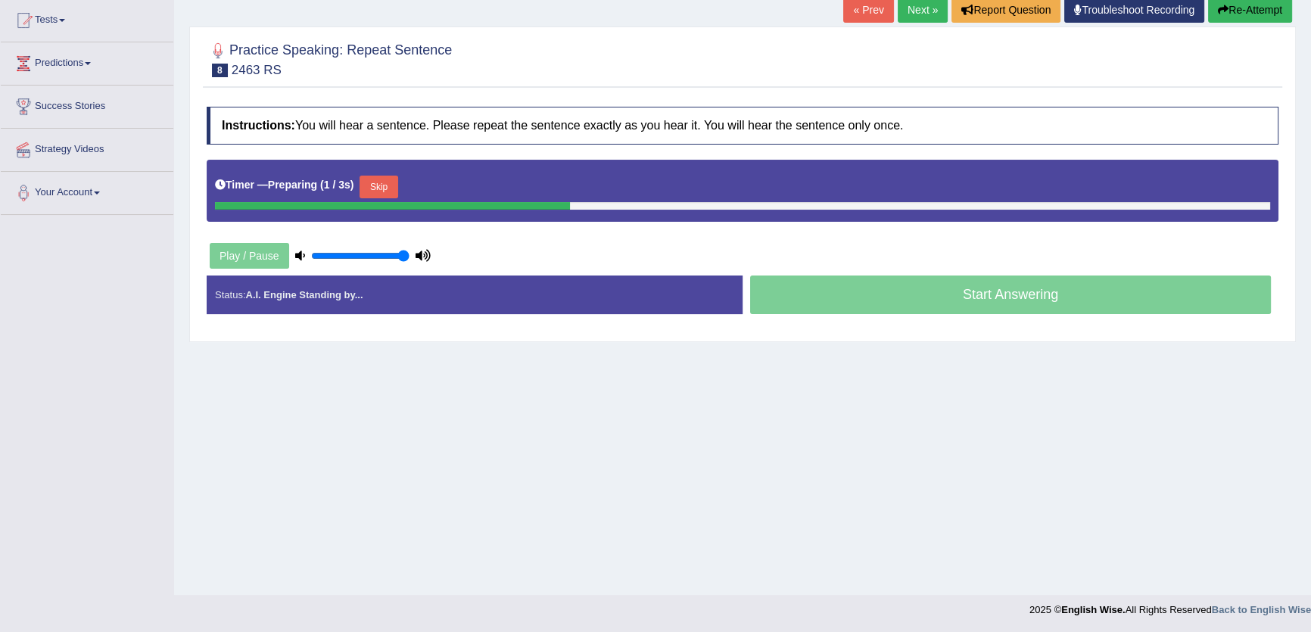
click at [379, 176] on button "Skip" at bounding box center [379, 187] width 38 height 23
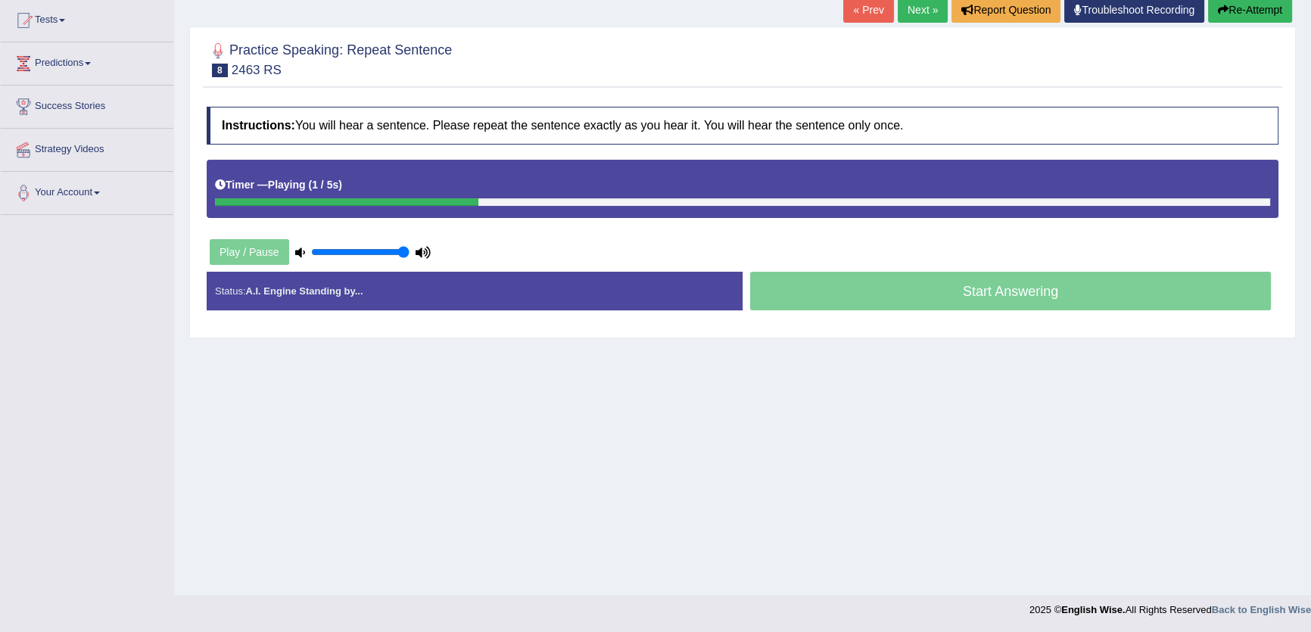
click at [898, 6] on link "Next »" at bounding box center [923, 10] width 50 height 26
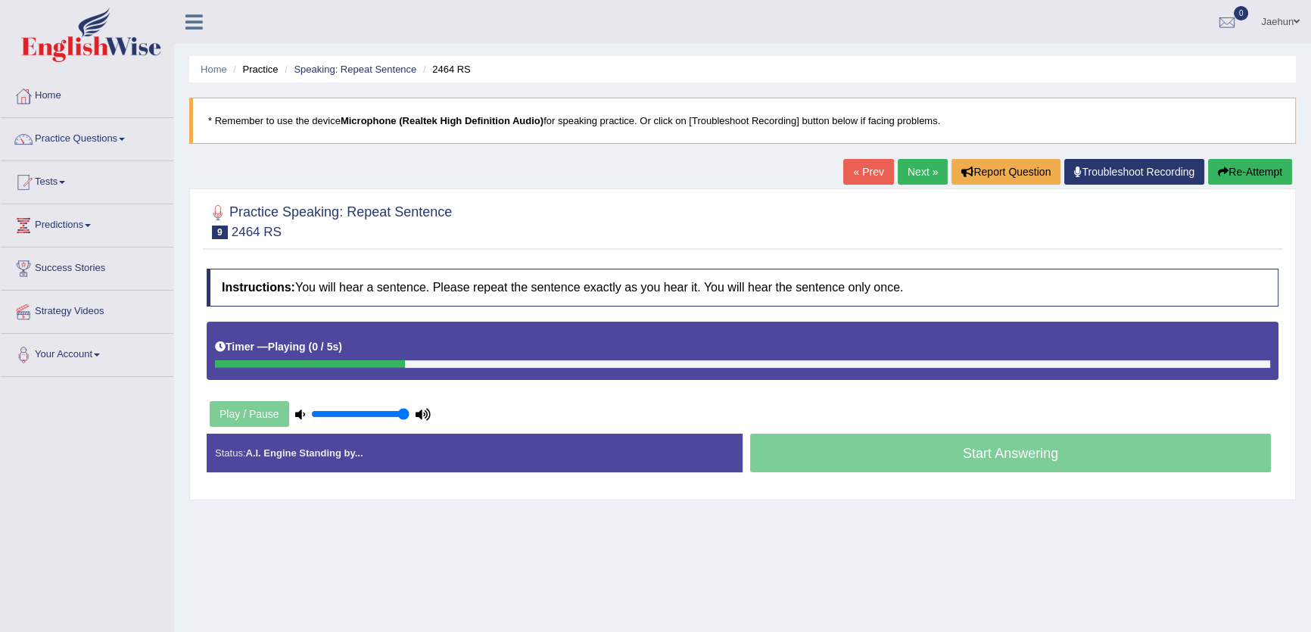
click at [909, 170] on link "Next »" at bounding box center [923, 172] width 50 height 26
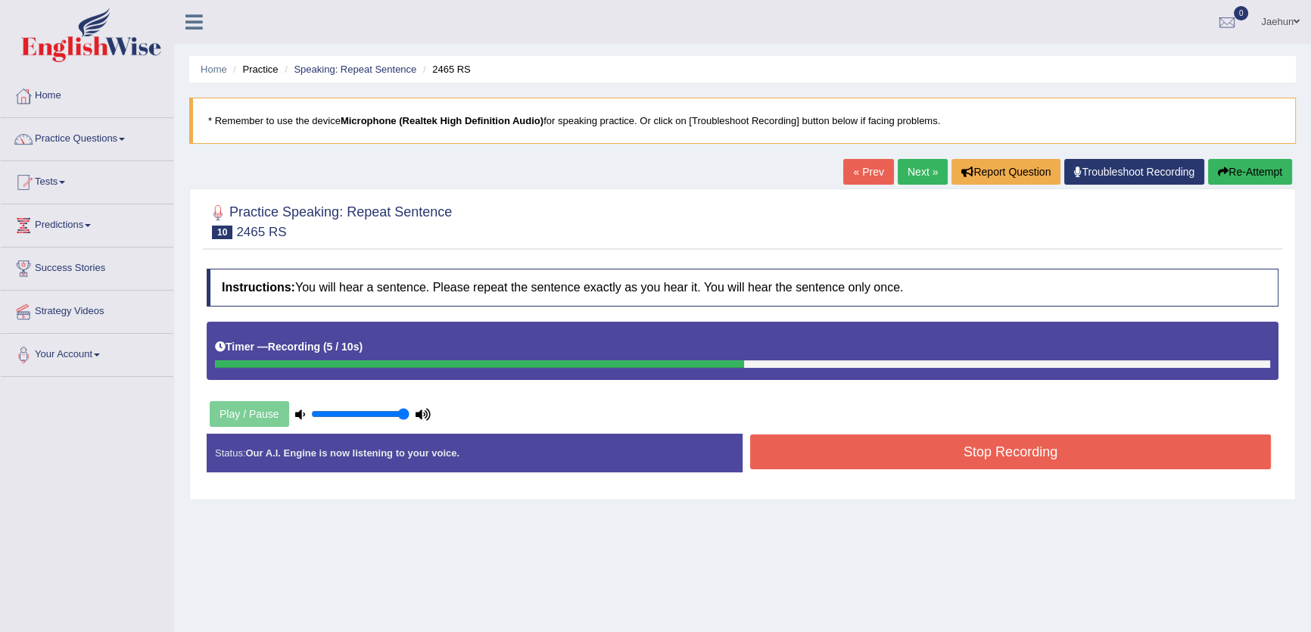
click at [976, 439] on button "Stop Recording" at bounding box center [1010, 452] width 521 height 35
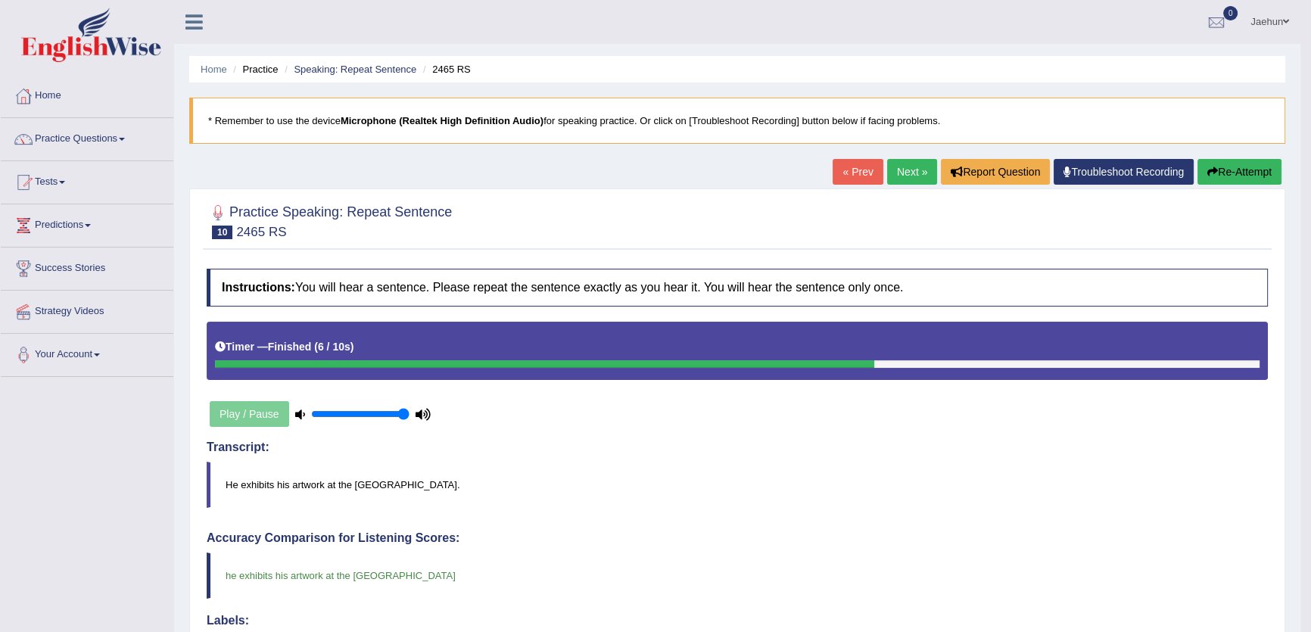
click at [895, 167] on link "Next »" at bounding box center [912, 172] width 50 height 26
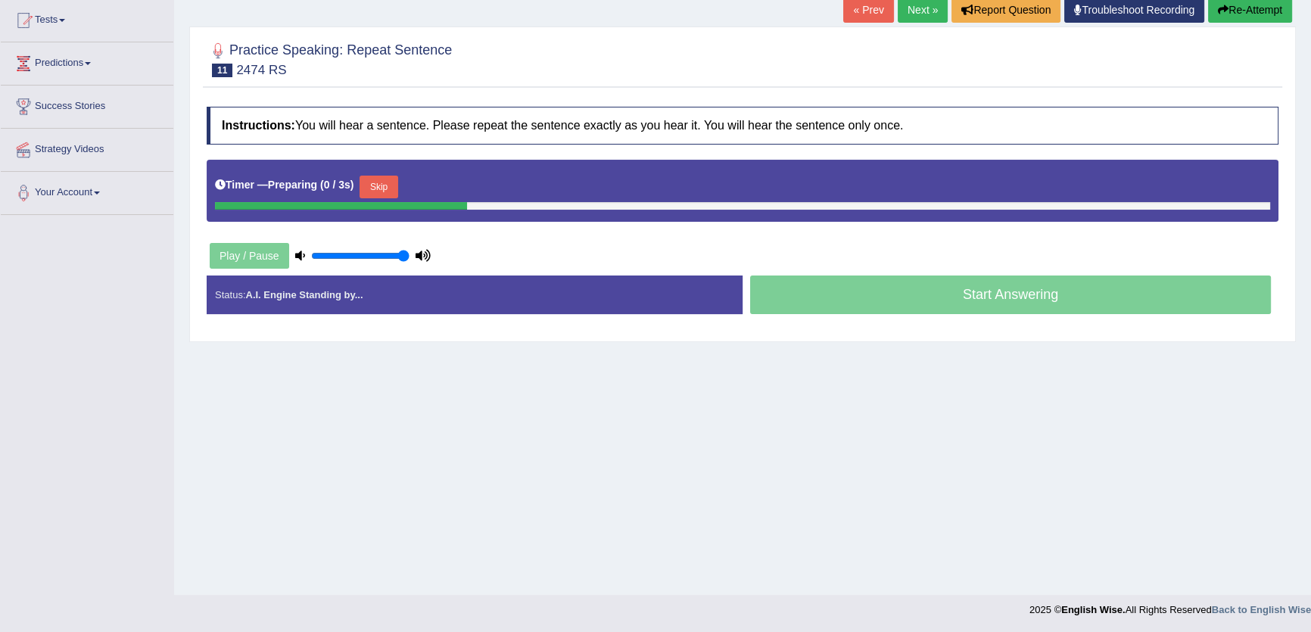
click at [397, 187] on button "Skip" at bounding box center [379, 187] width 38 height 23
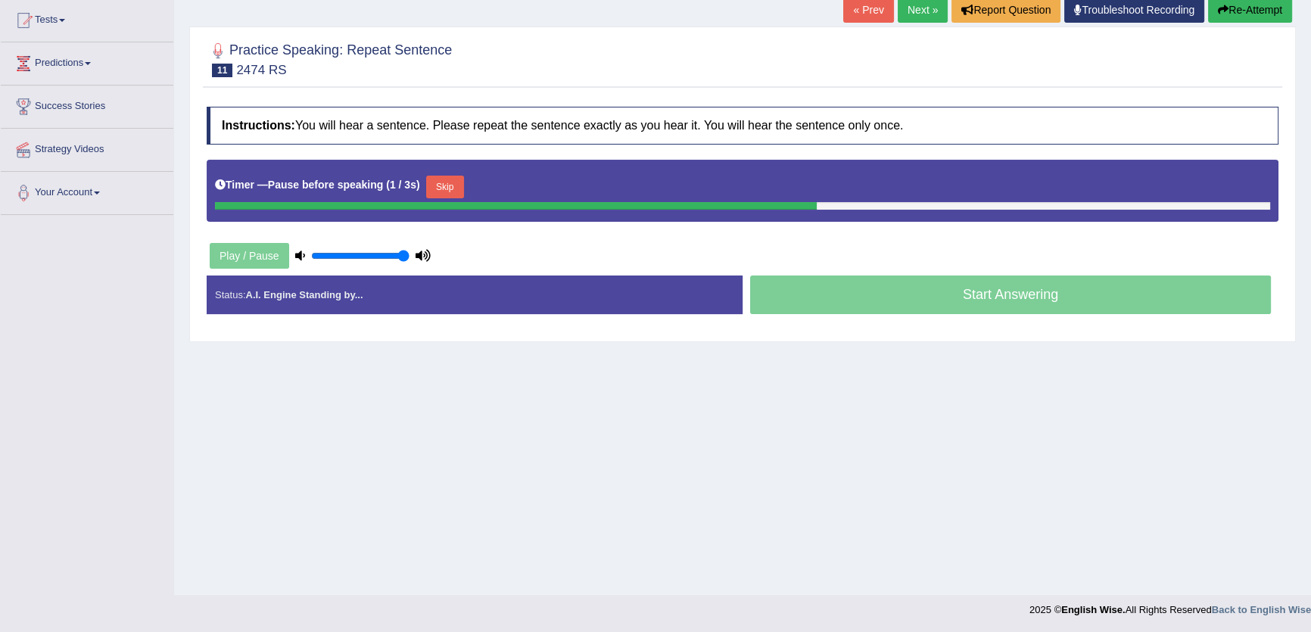
click at [450, 184] on button "Skip" at bounding box center [445, 187] width 38 height 23
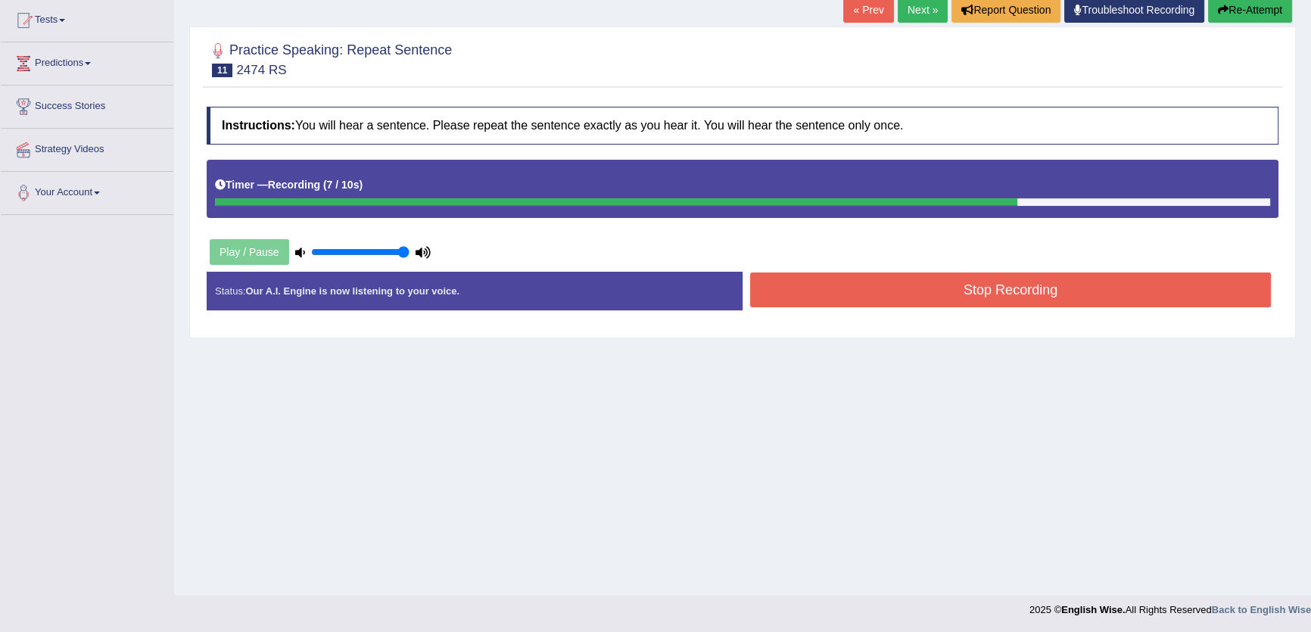
click at [874, 294] on button "Stop Recording" at bounding box center [1010, 290] width 521 height 35
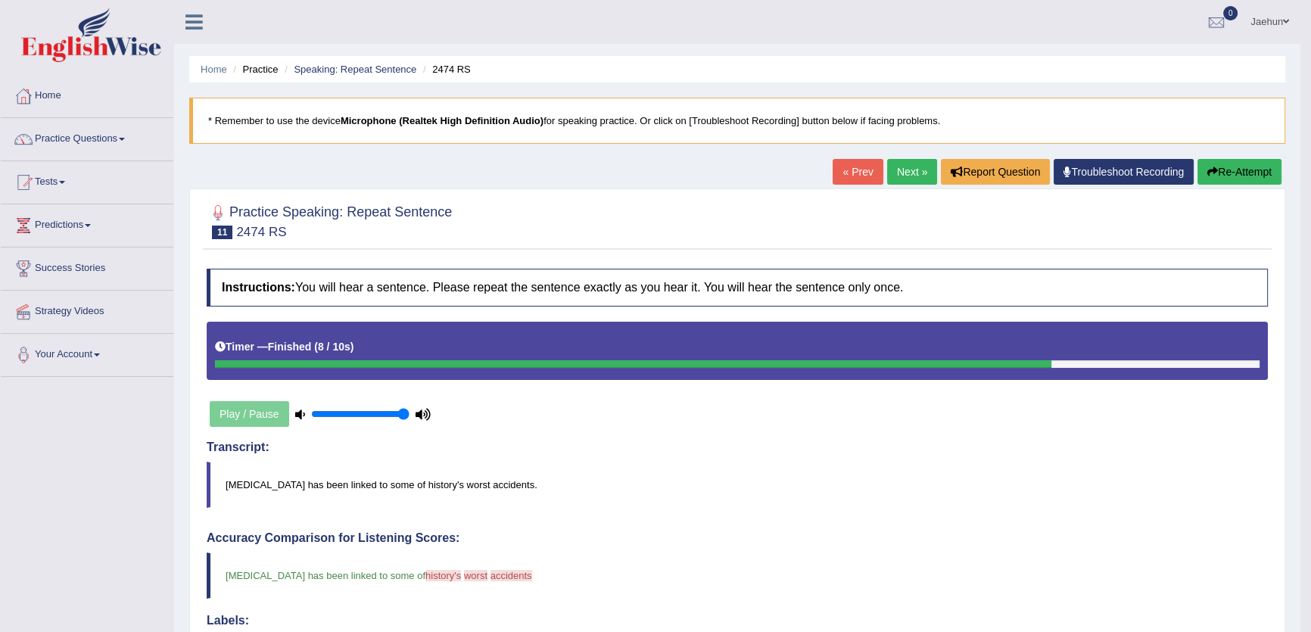
click at [894, 173] on link "Next »" at bounding box center [912, 172] width 50 height 26
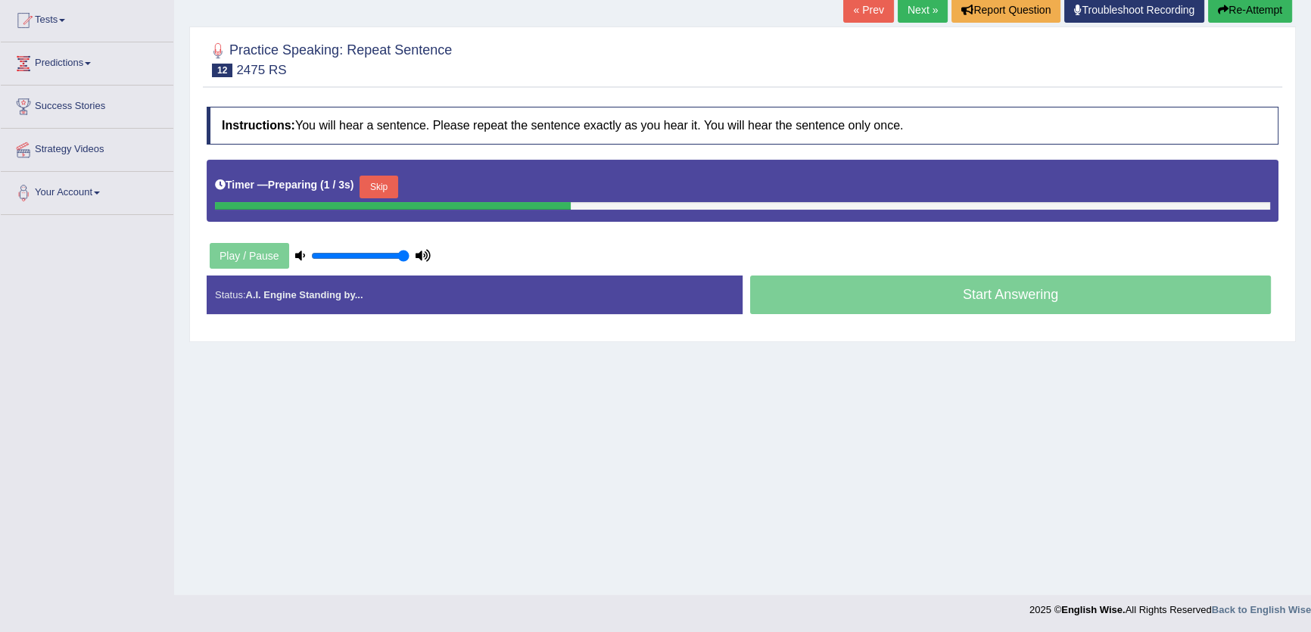
click at [383, 190] on button "Skip" at bounding box center [379, 187] width 38 height 23
click at [459, 183] on button "Skip" at bounding box center [445, 187] width 38 height 23
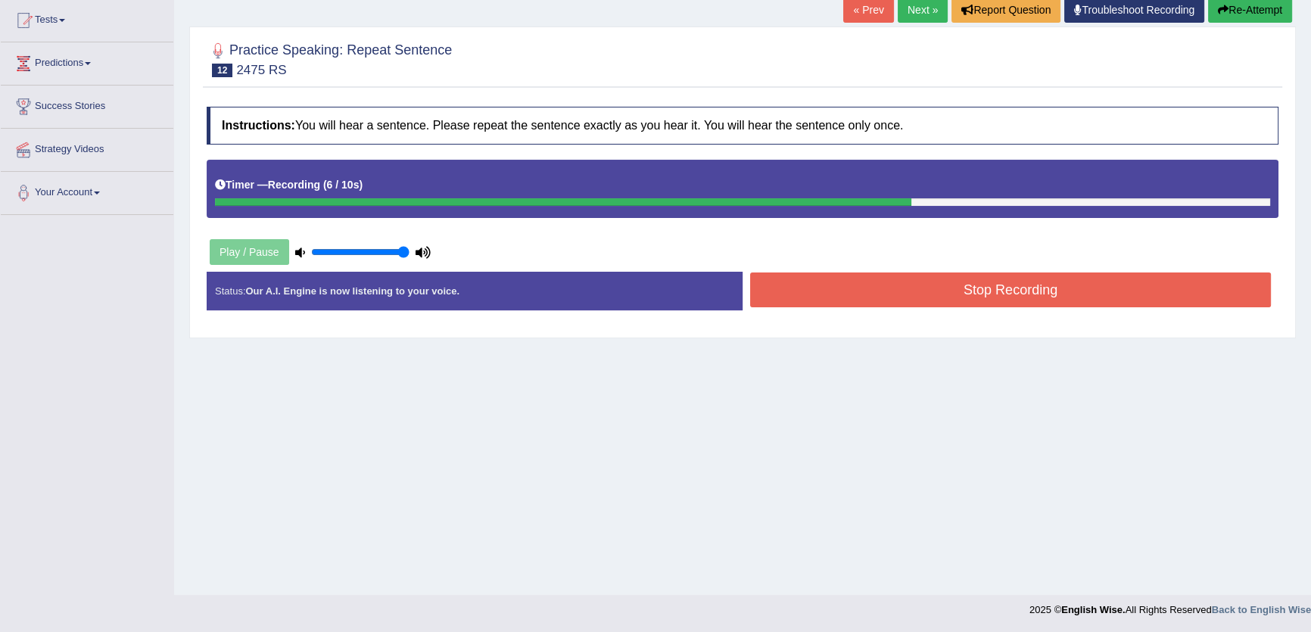
drag, startPoint x: 900, startPoint y: 95, endPoint x: 915, endPoint y: 172, distance: 77.8
click at [903, 129] on div "Practice Speaking: Repeat Sentence 12 2475 RS Instructions: You will hear a sen…" at bounding box center [742, 182] width 1107 height 312
click at [933, 291] on button "Stop Recording" at bounding box center [1010, 290] width 521 height 35
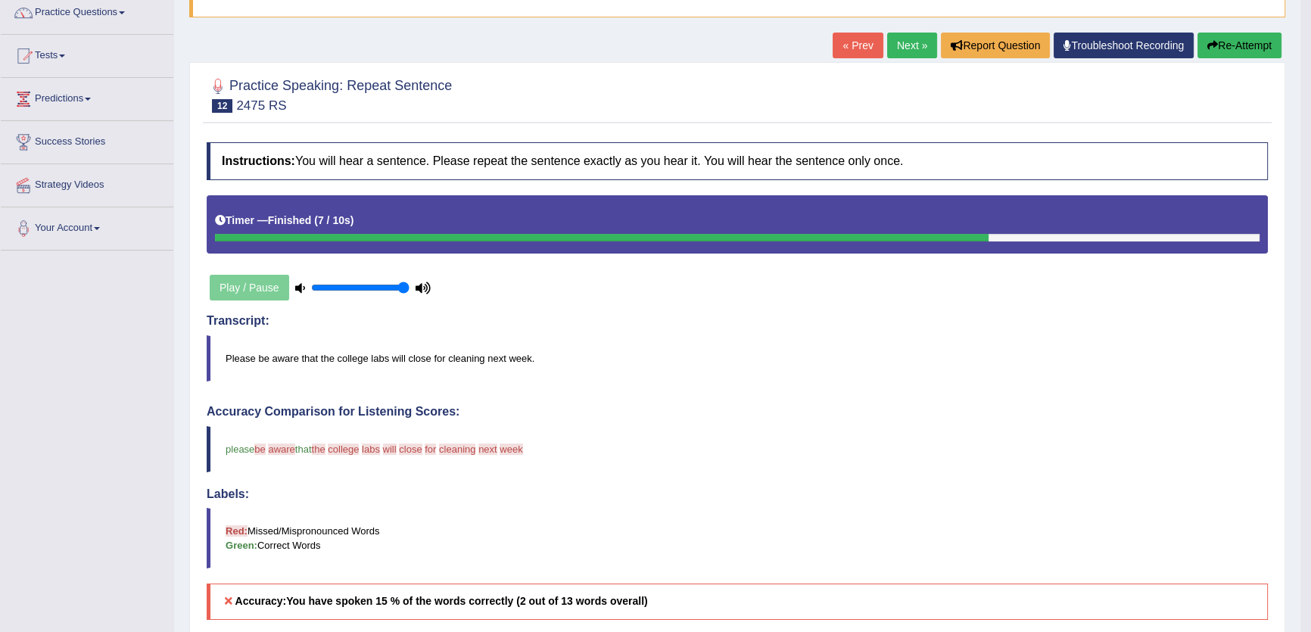
scroll to position [93, 0]
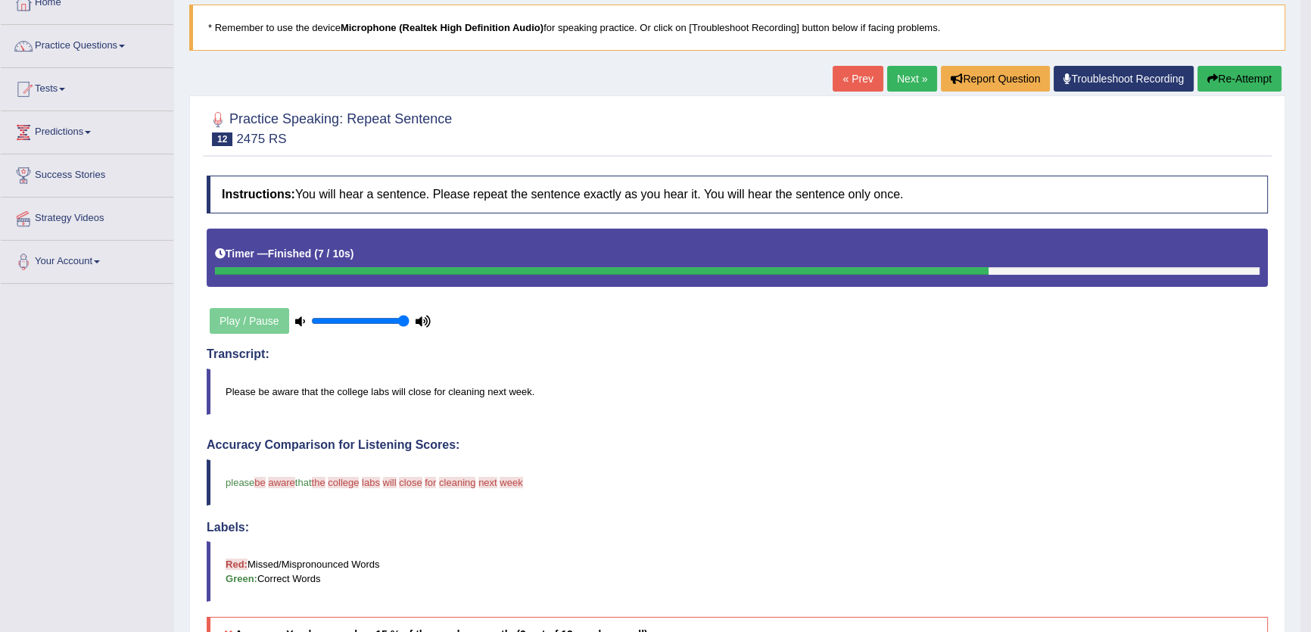
click at [908, 84] on link "Next »" at bounding box center [912, 79] width 50 height 26
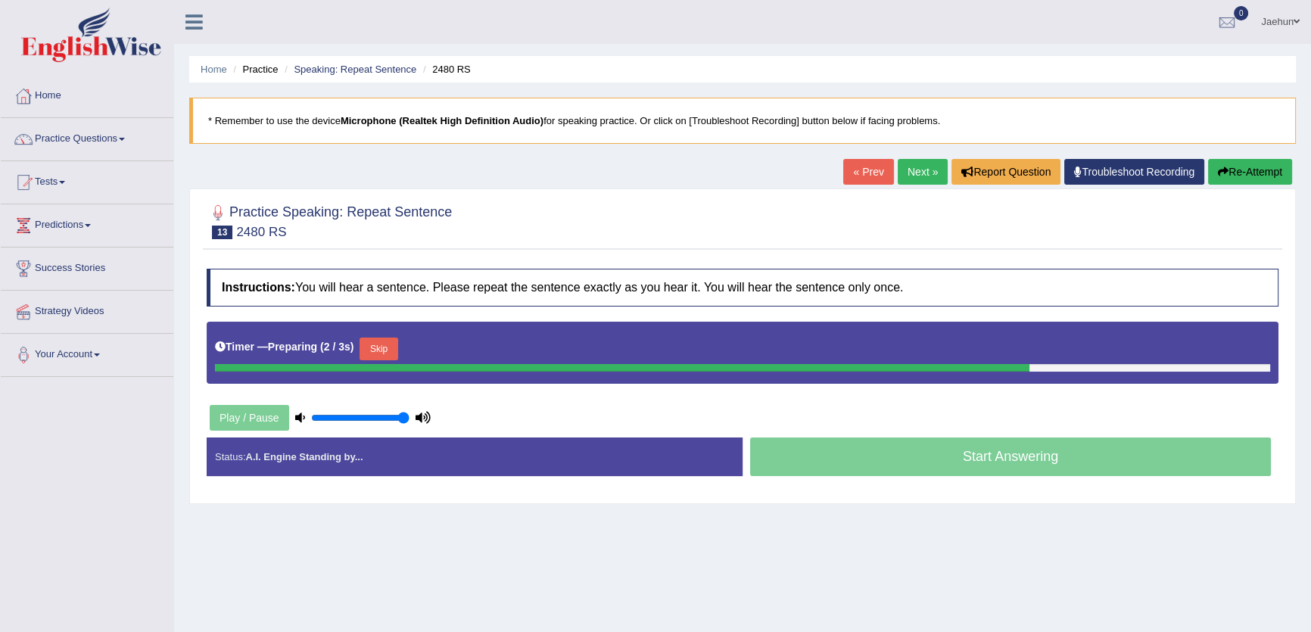
click at [898, 170] on link "Next »" at bounding box center [923, 172] width 50 height 26
click at [917, 175] on link "Next »" at bounding box center [923, 172] width 50 height 26
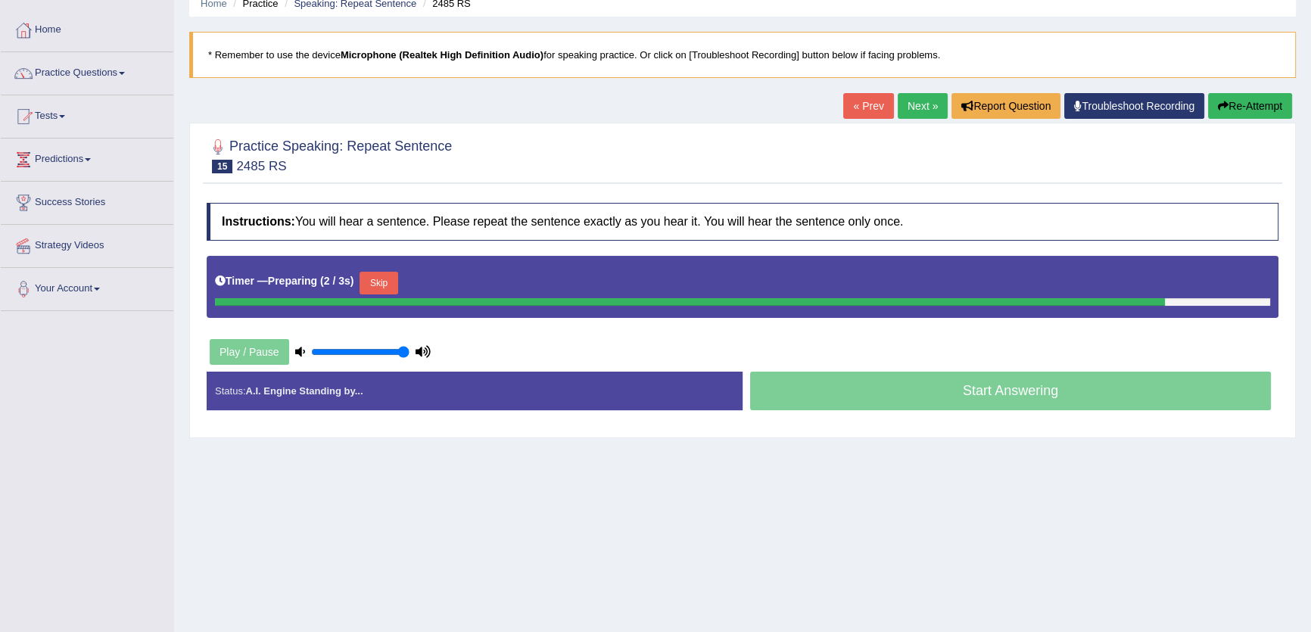
scroll to position [162, 0]
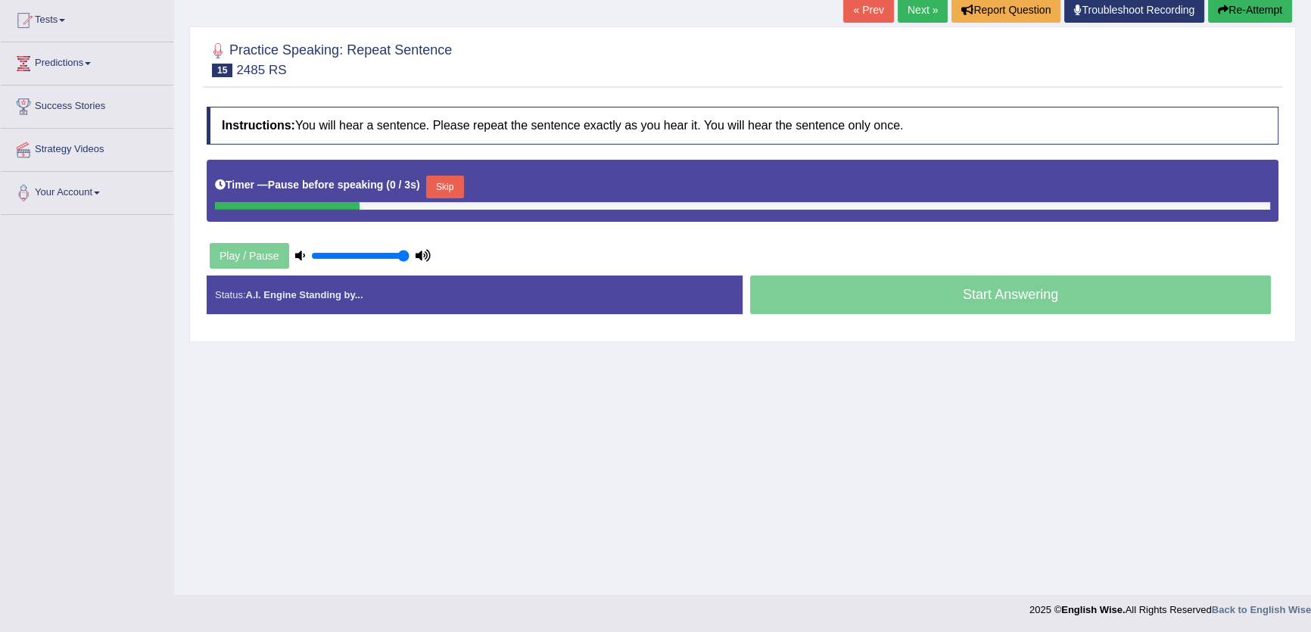
click at [451, 184] on button "Skip" at bounding box center [445, 187] width 38 height 23
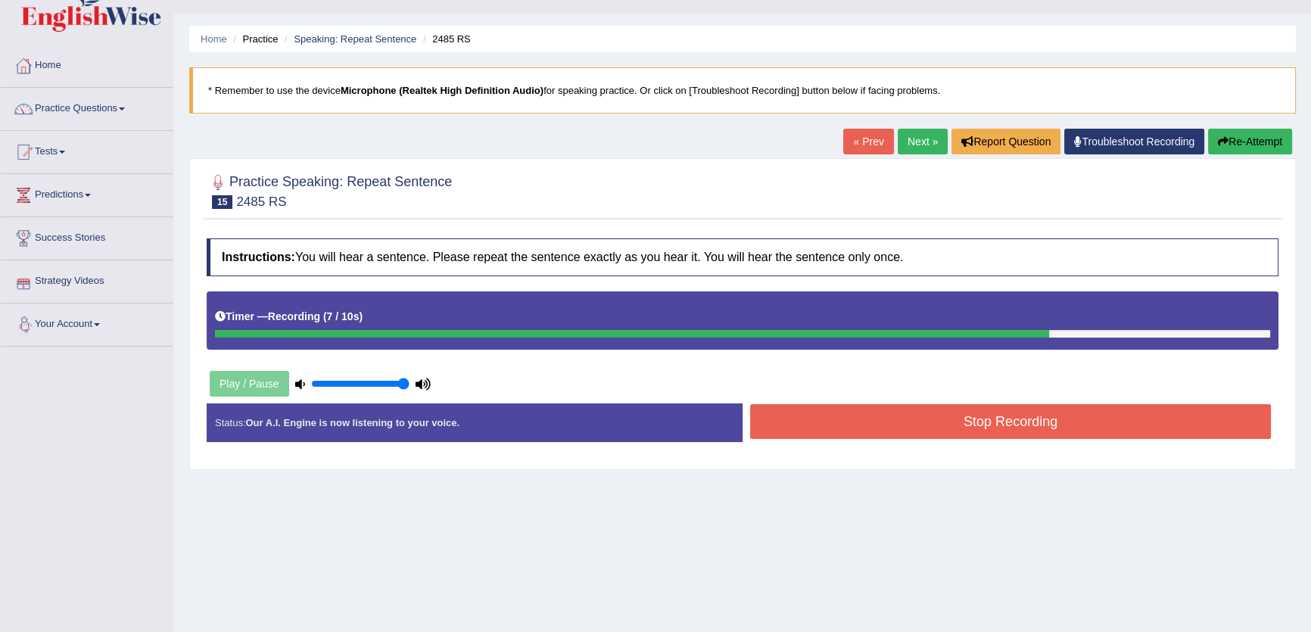
scroll to position [24, 0]
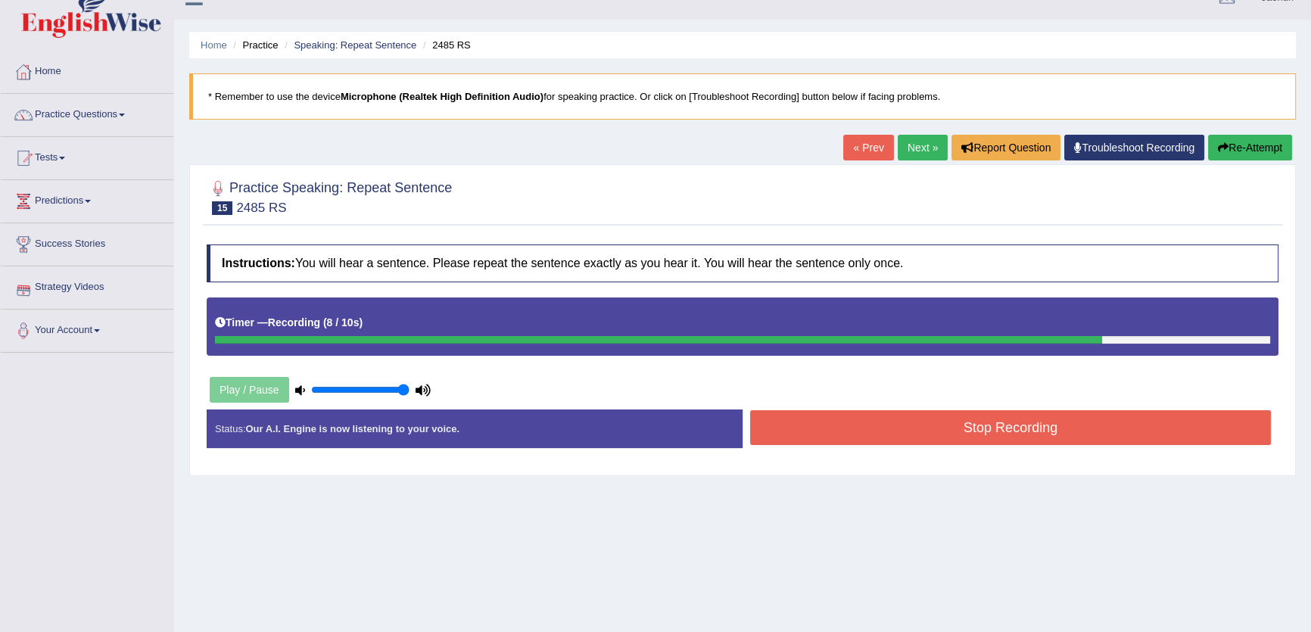
click at [915, 148] on link "Next »" at bounding box center [923, 148] width 50 height 26
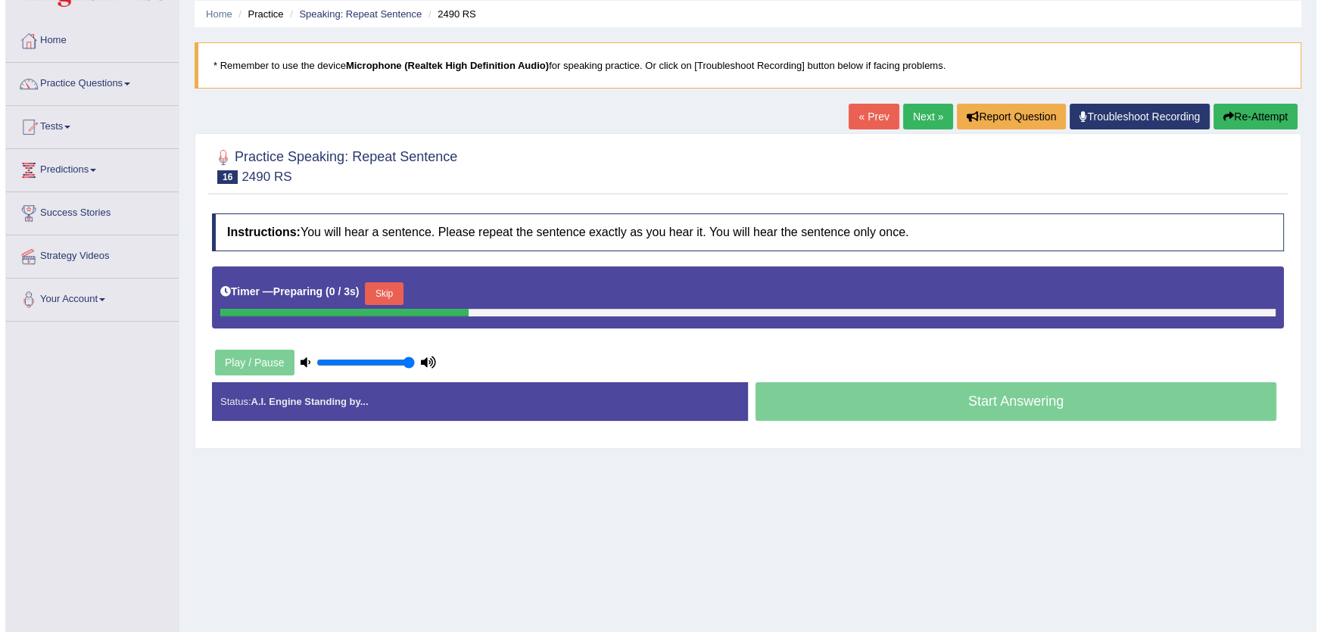
scroll to position [162, 0]
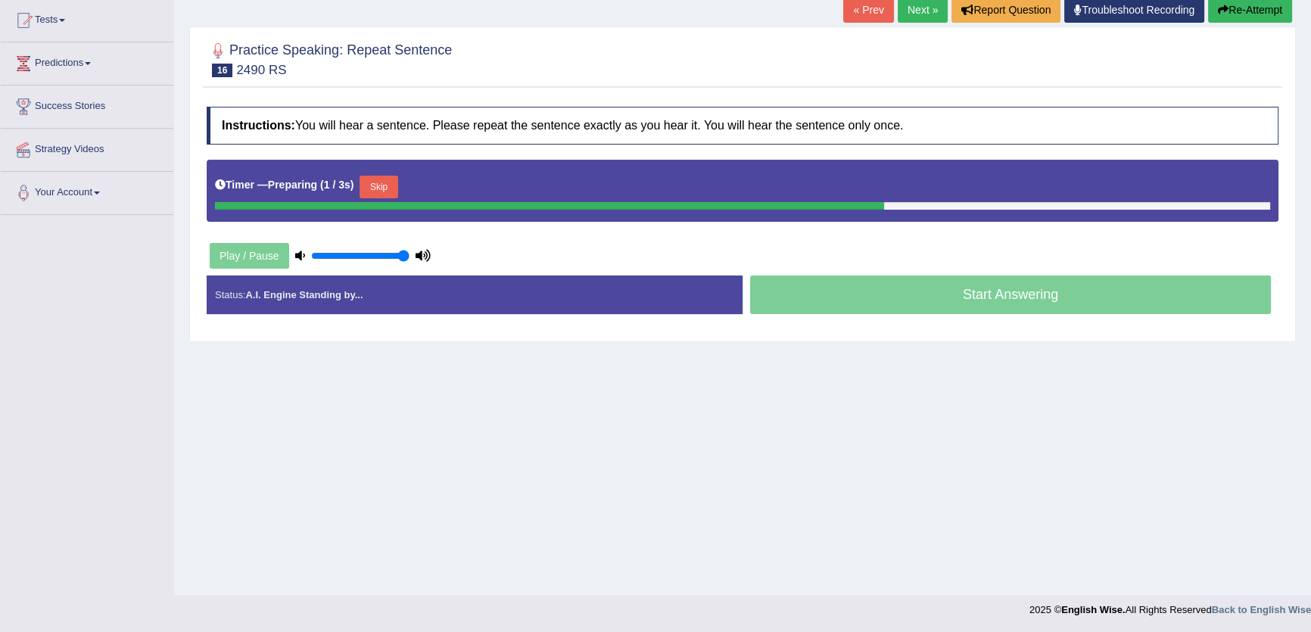
click at [378, 182] on button "Skip" at bounding box center [379, 187] width 38 height 23
click at [460, 189] on button "Skip" at bounding box center [445, 187] width 38 height 23
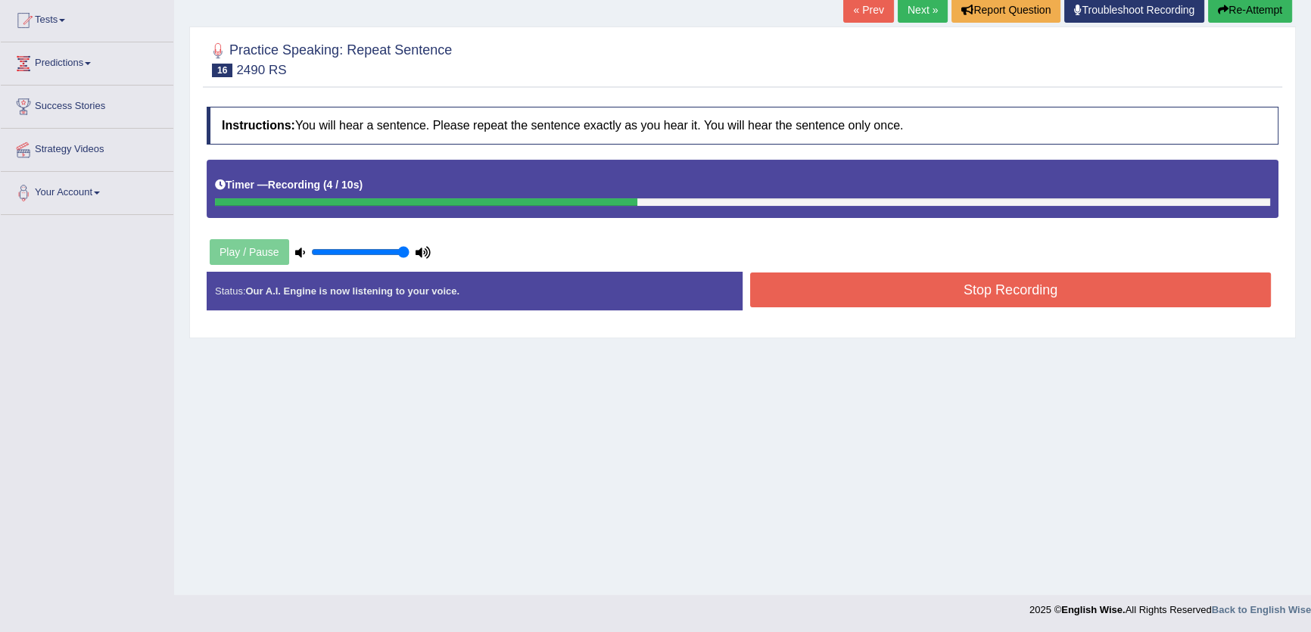
click at [962, 287] on button "Stop Recording" at bounding box center [1010, 290] width 521 height 35
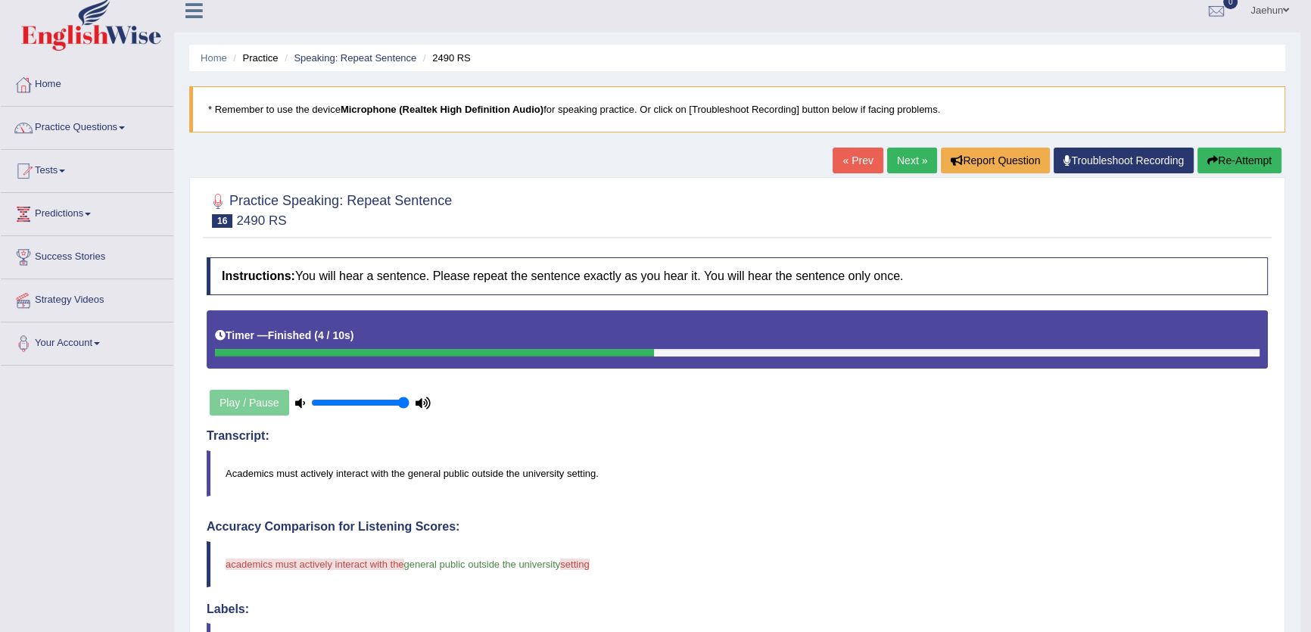
scroll to position [0, 0]
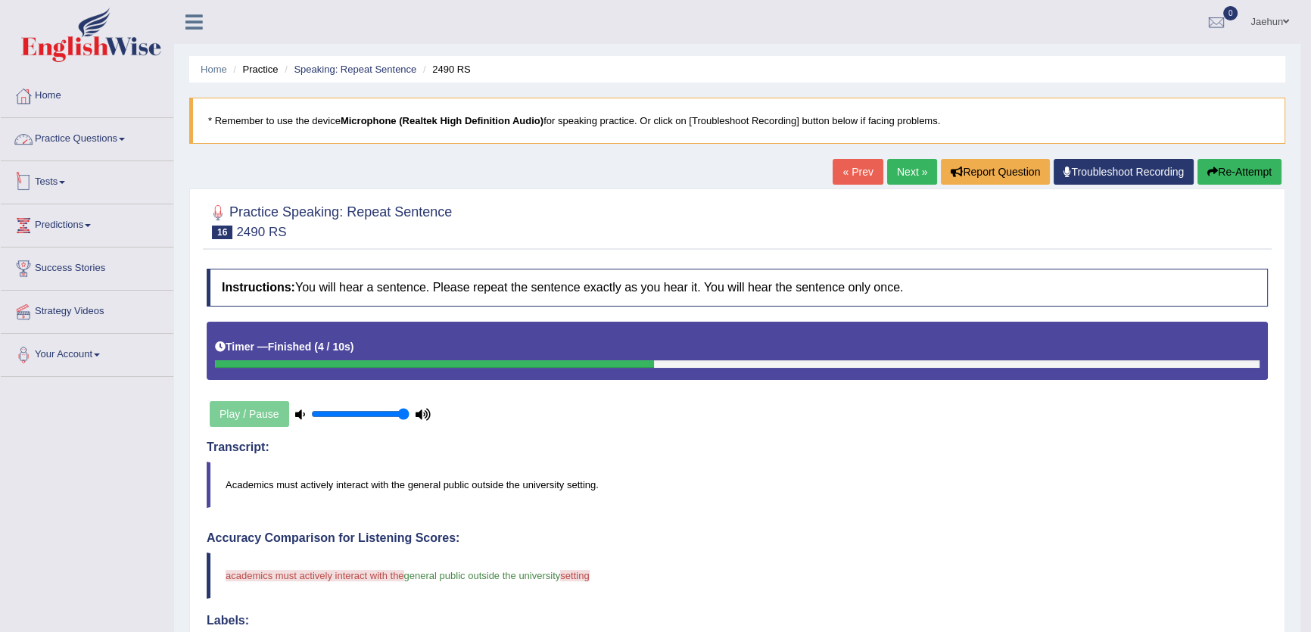
click at [47, 135] on link "Practice Questions" at bounding box center [87, 137] width 173 height 38
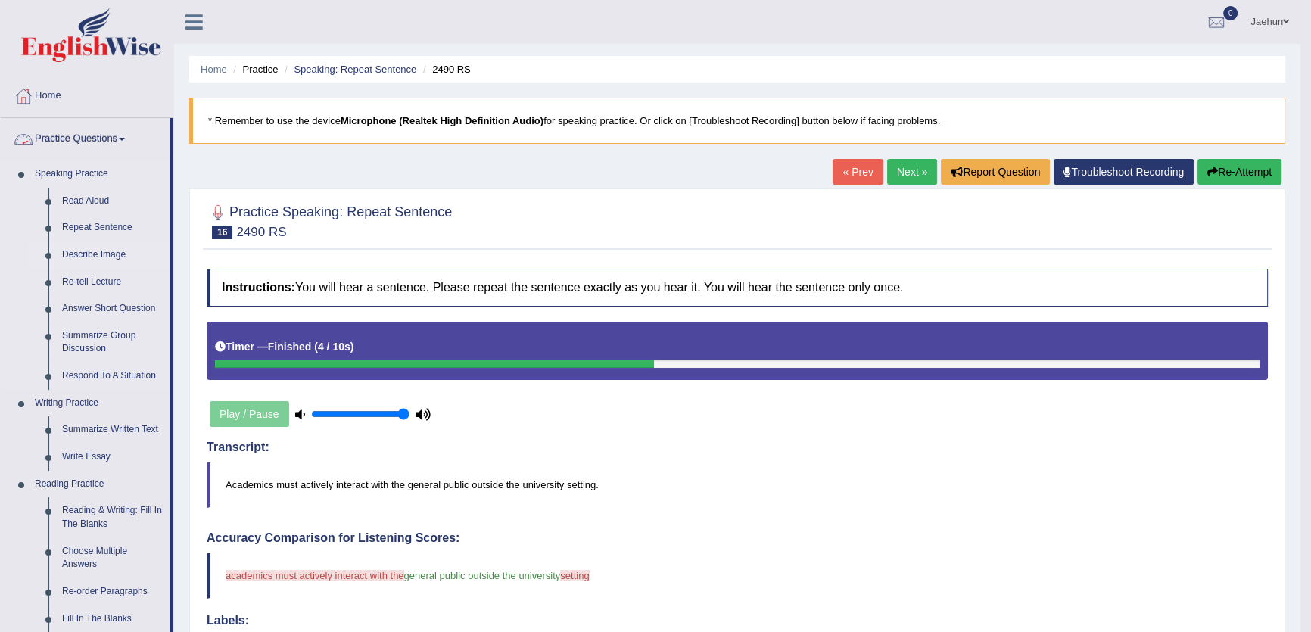
click at [89, 242] on link "Describe Image" at bounding box center [112, 255] width 114 height 27
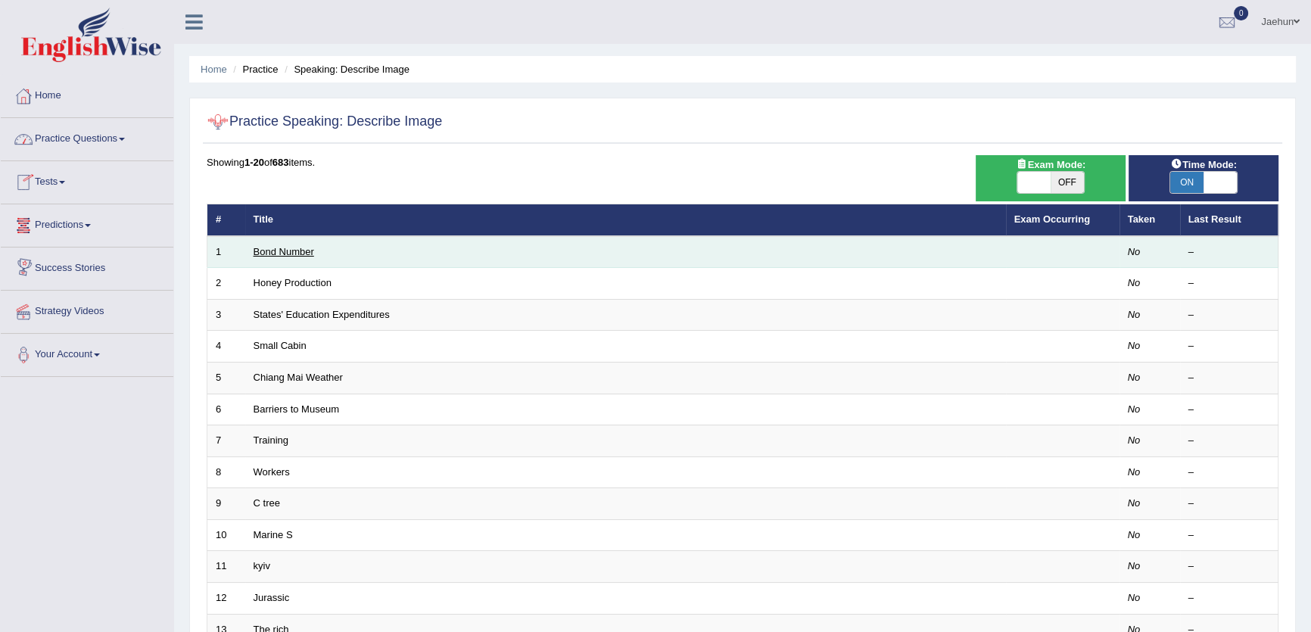
click at [295, 249] on link "Bond Number" at bounding box center [284, 251] width 61 height 11
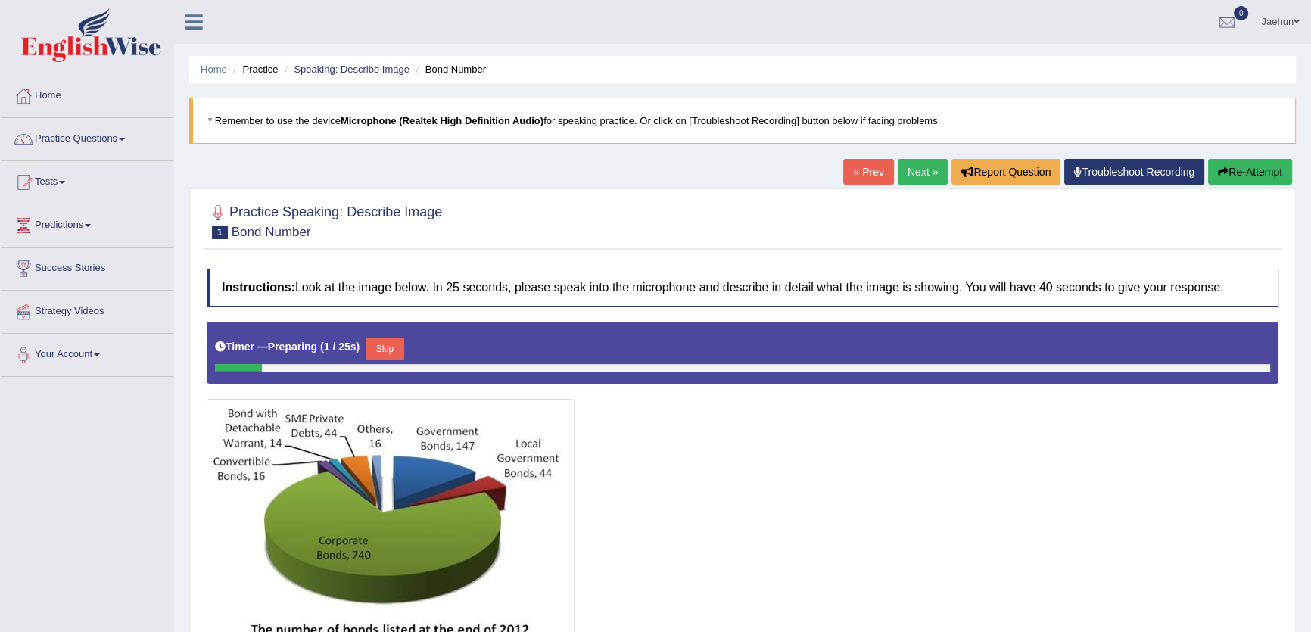
click at [929, 173] on link "Next »" at bounding box center [923, 172] width 50 height 26
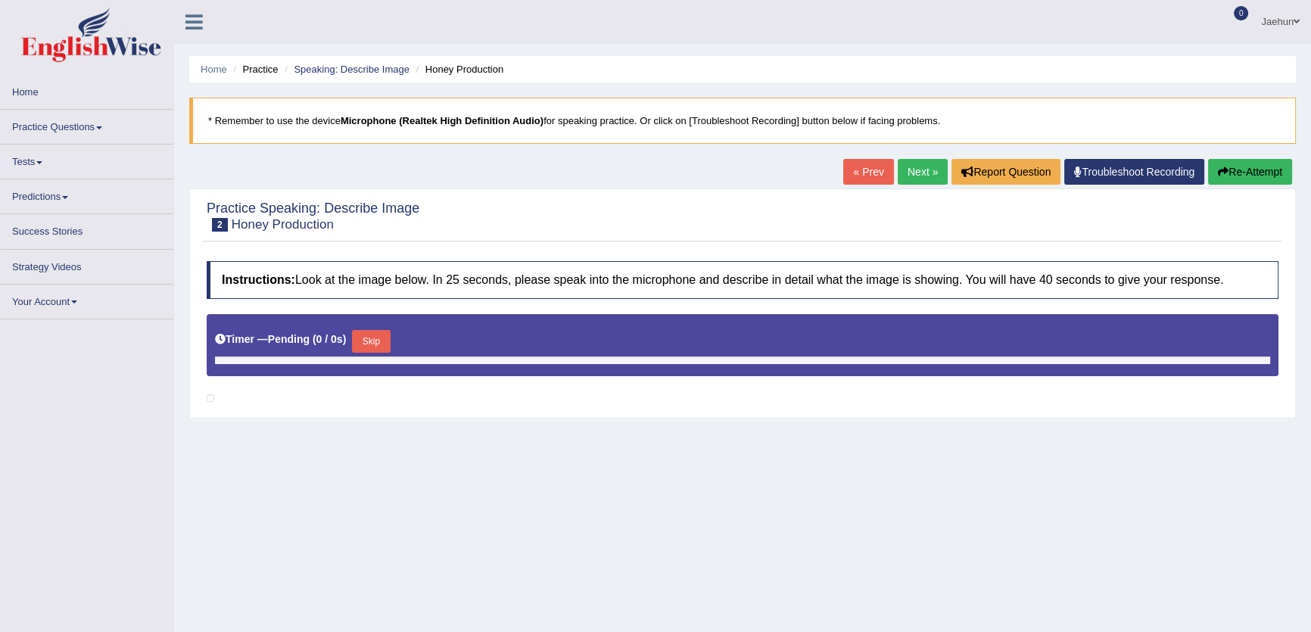
click at [918, 181] on link "Next »" at bounding box center [923, 172] width 50 height 26
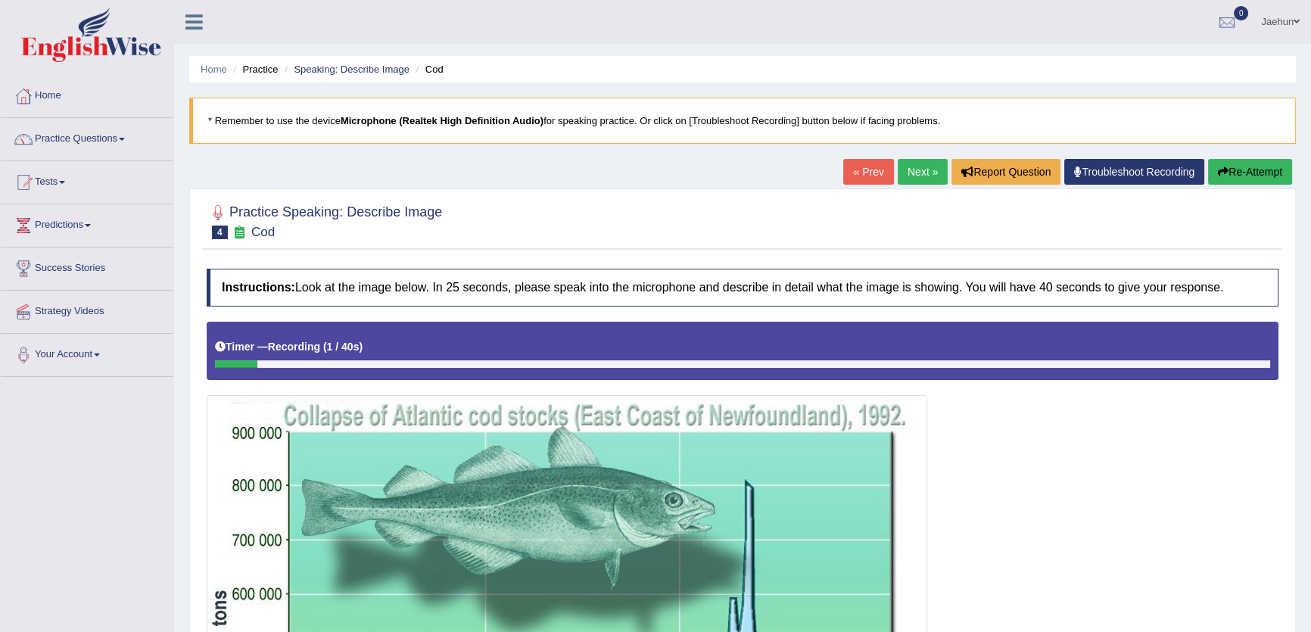
click at [1262, 167] on button "Re-Attempt" at bounding box center [1250, 172] width 84 height 26
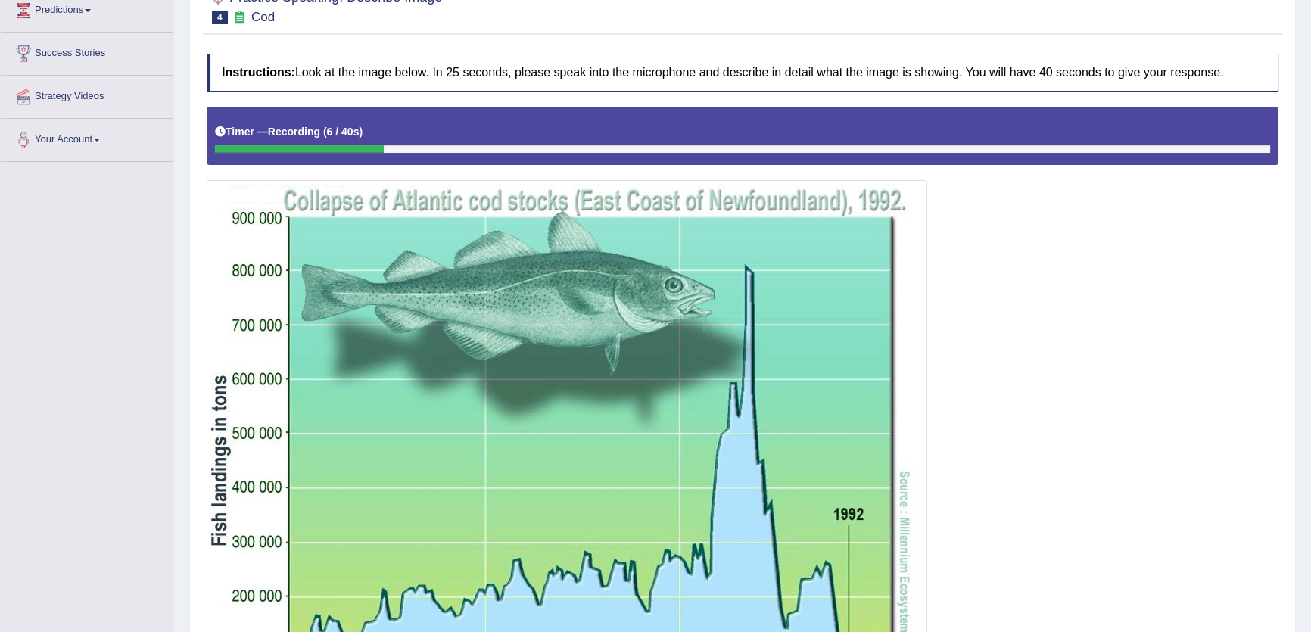
scroll to position [173, 0]
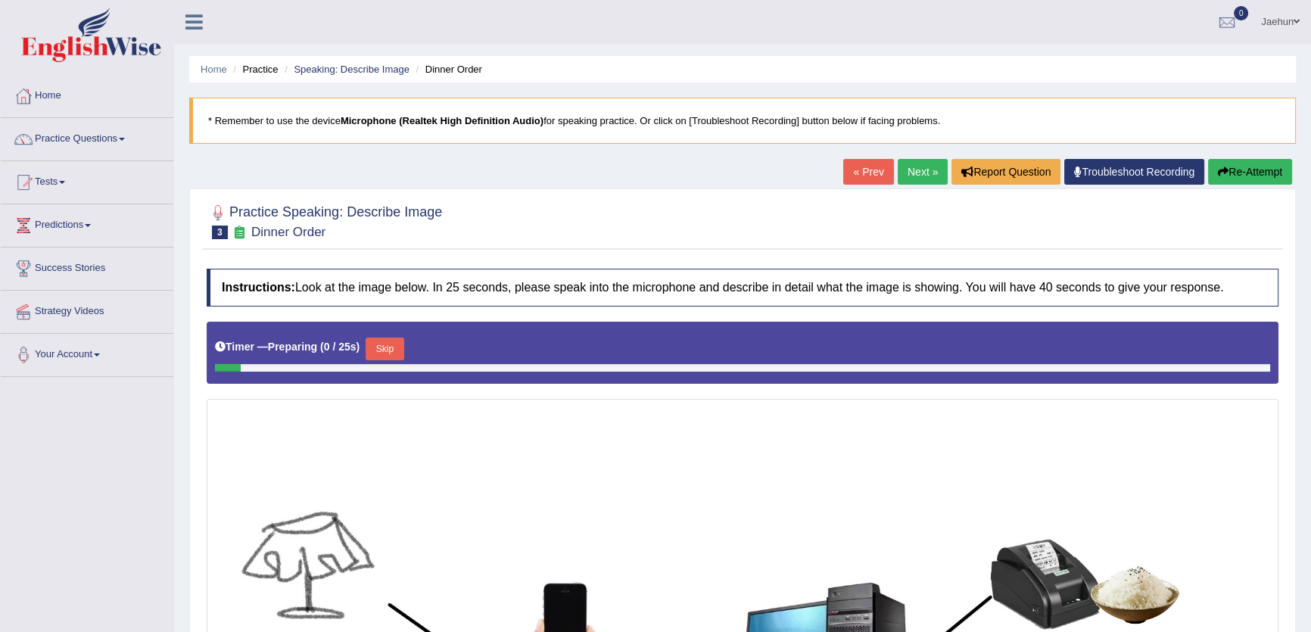
click at [852, 179] on link "« Prev" at bounding box center [868, 172] width 50 height 26
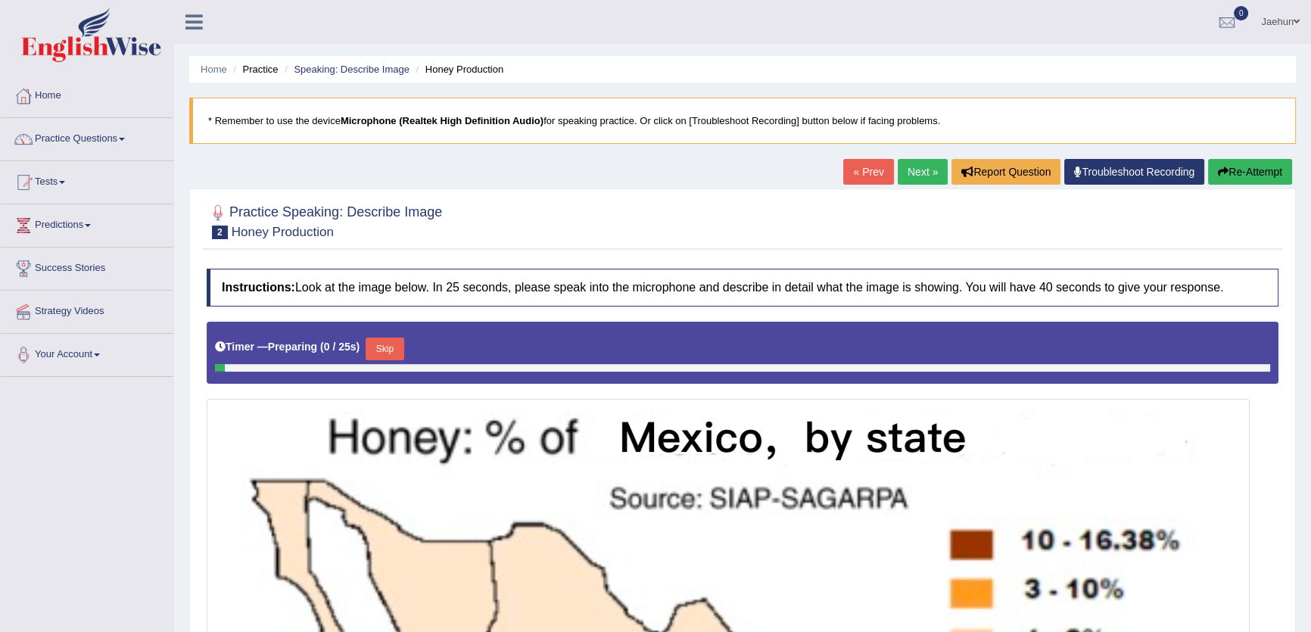
click at [852, 179] on link "« Prev" at bounding box center [868, 172] width 50 height 26
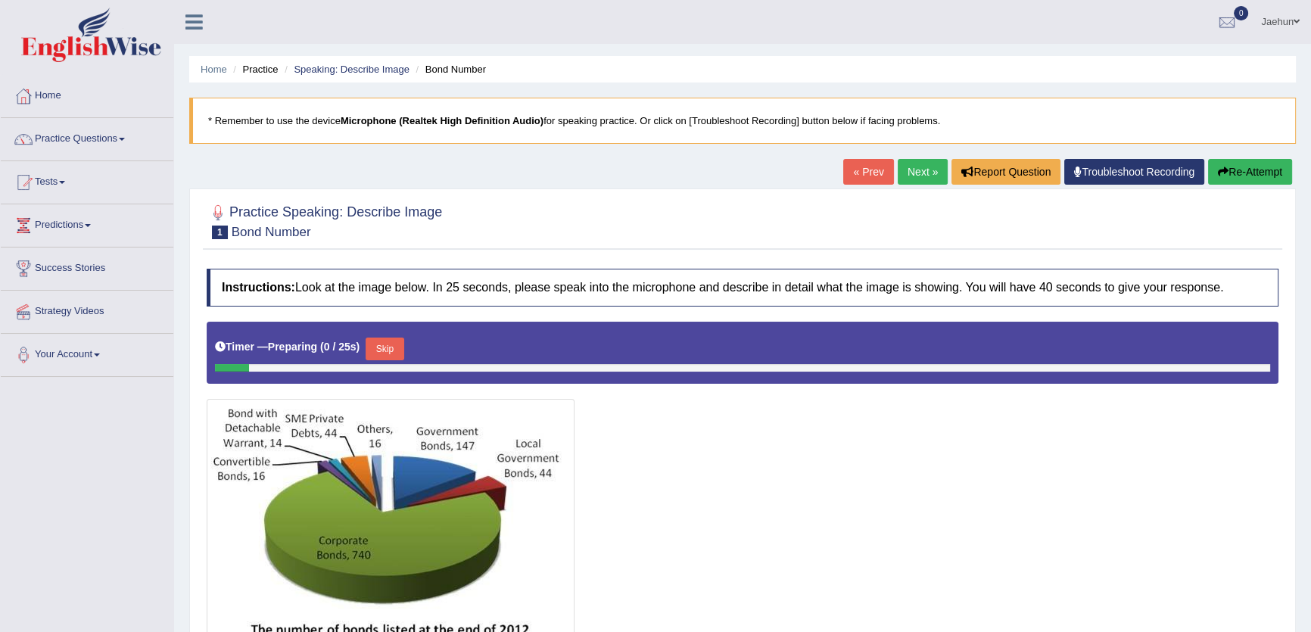
scroll to position [137, 0]
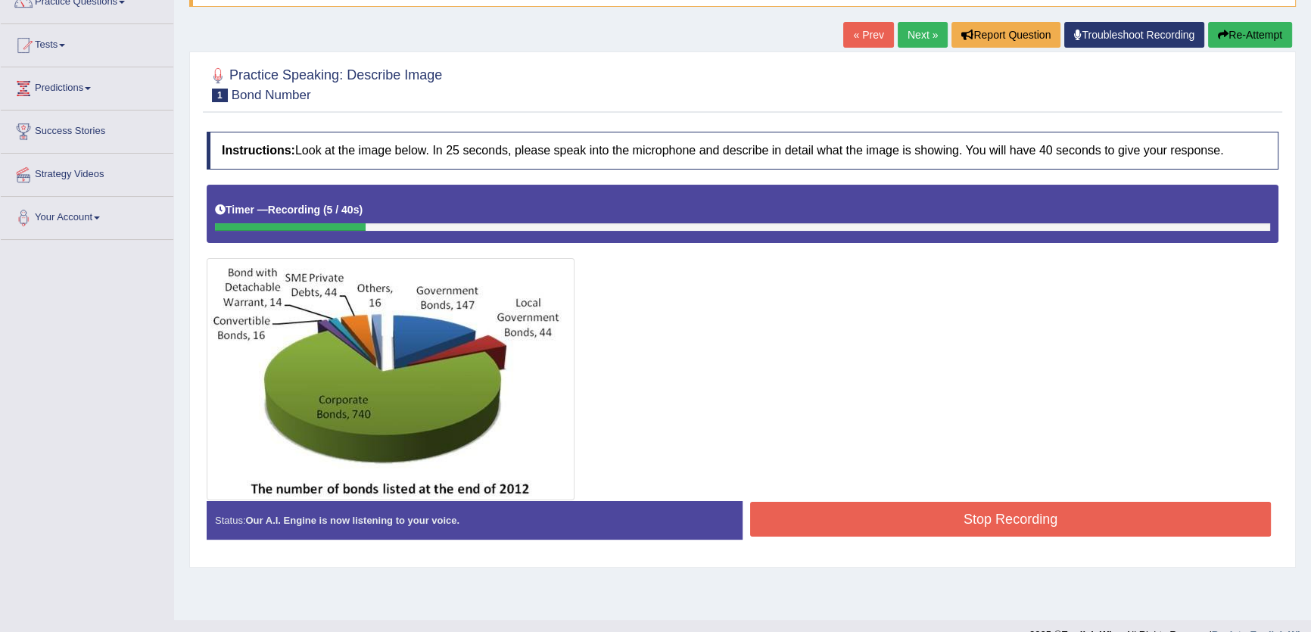
click at [934, 36] on link "Next »" at bounding box center [923, 35] width 50 height 26
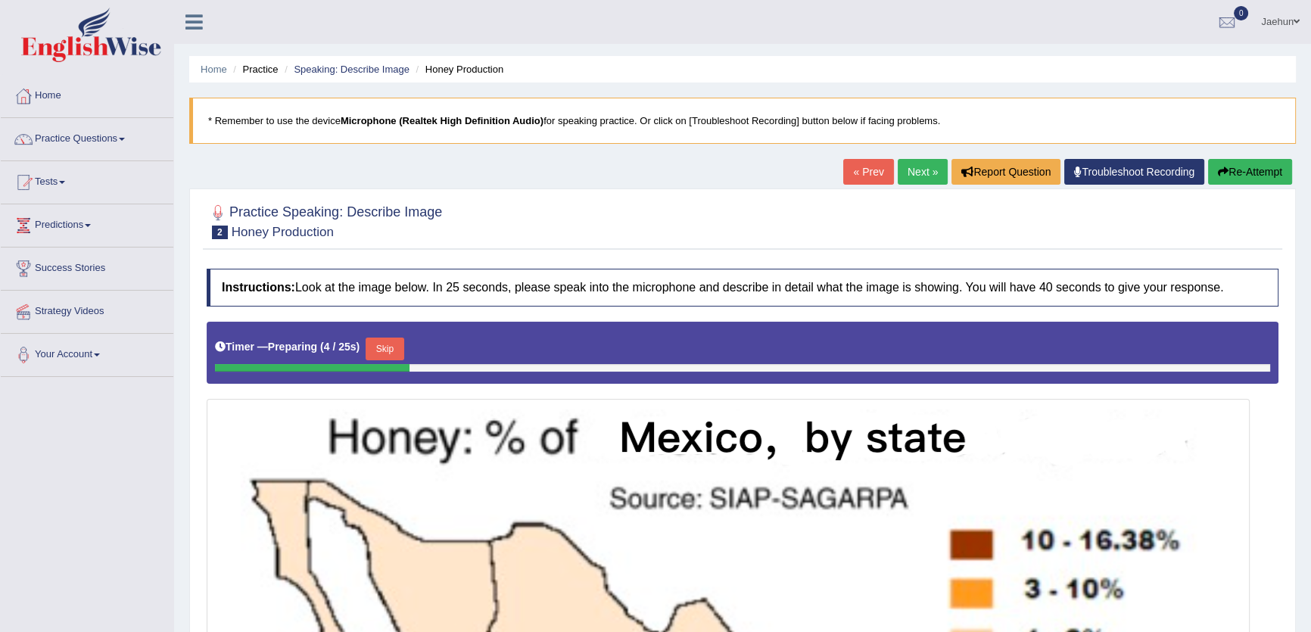
click at [857, 181] on link "« Prev" at bounding box center [868, 172] width 50 height 26
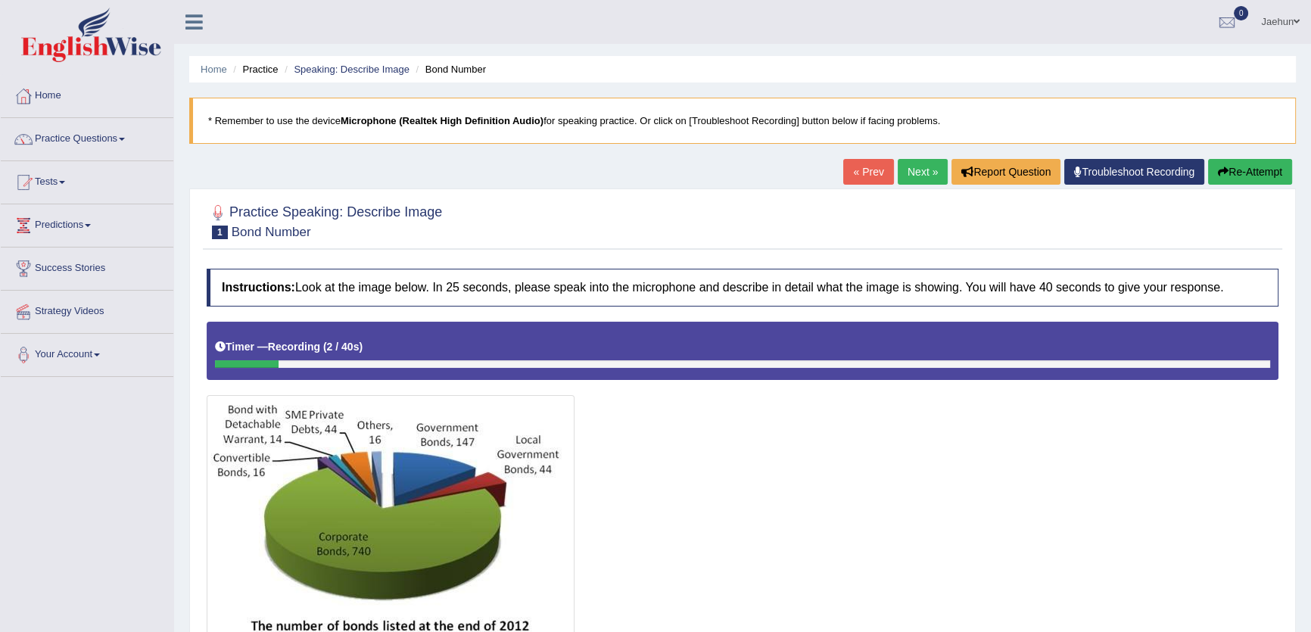
click at [908, 176] on link "Next »" at bounding box center [923, 172] width 50 height 26
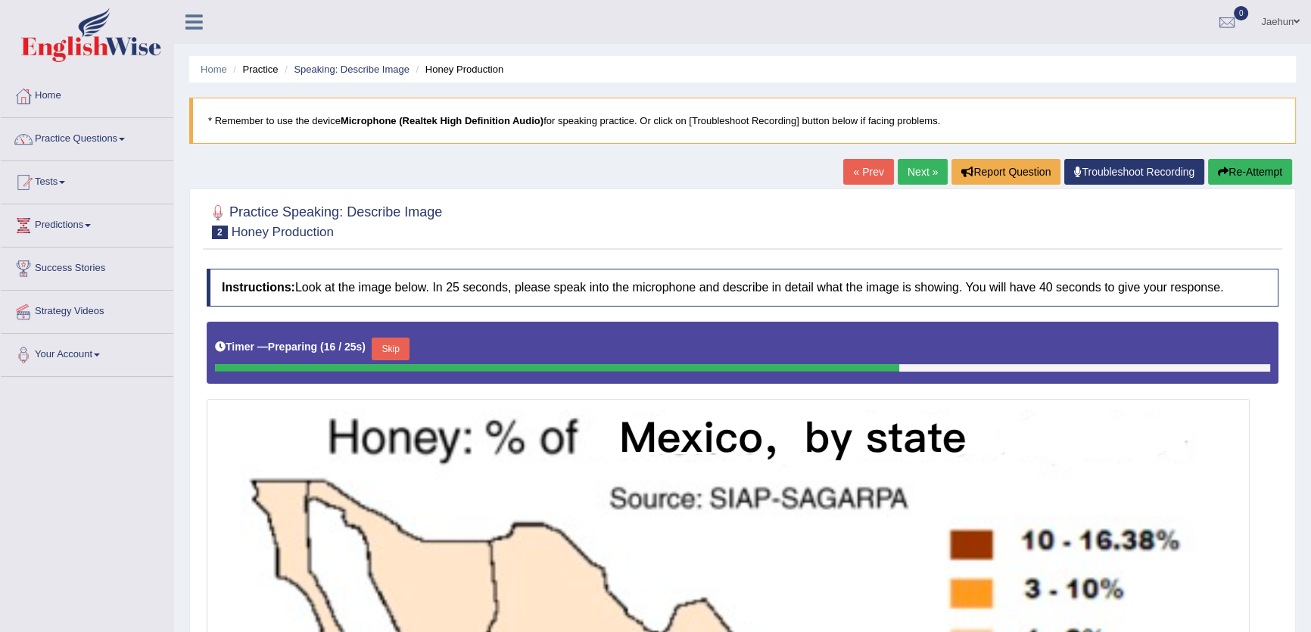
click at [928, 166] on link "Next »" at bounding box center [923, 172] width 50 height 26
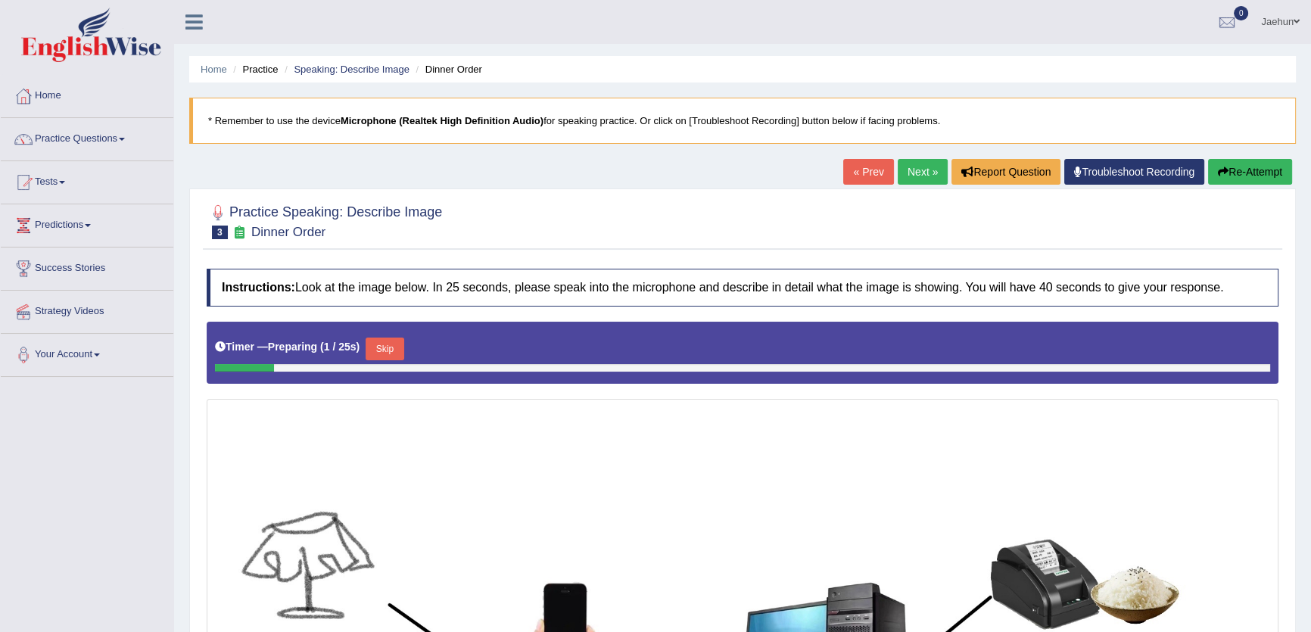
click at [917, 169] on link "Next »" at bounding box center [923, 172] width 50 height 26
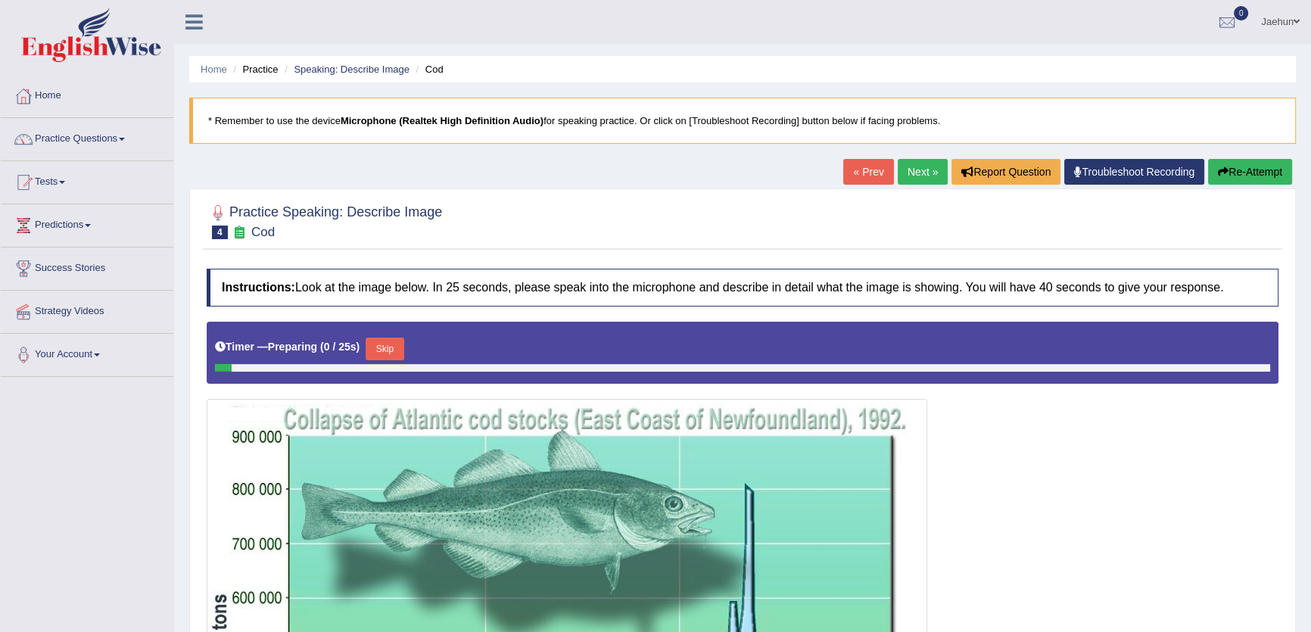
click at [917, 169] on link "Next »" at bounding box center [923, 172] width 50 height 26
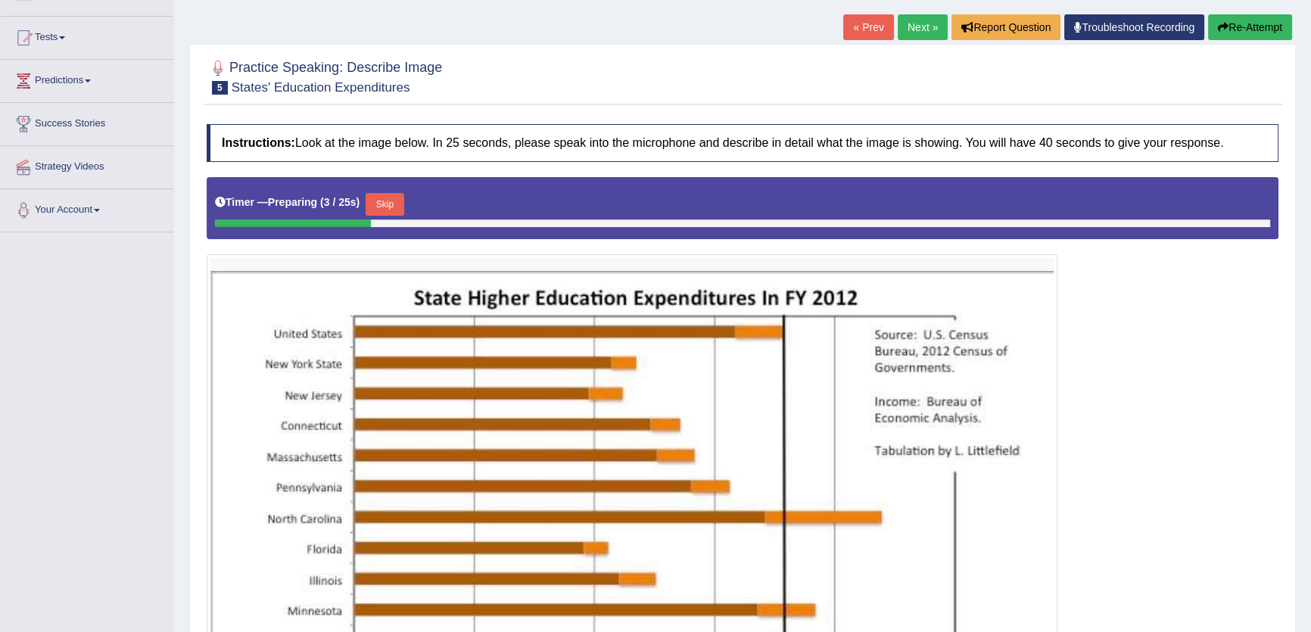
scroll to position [68, 0]
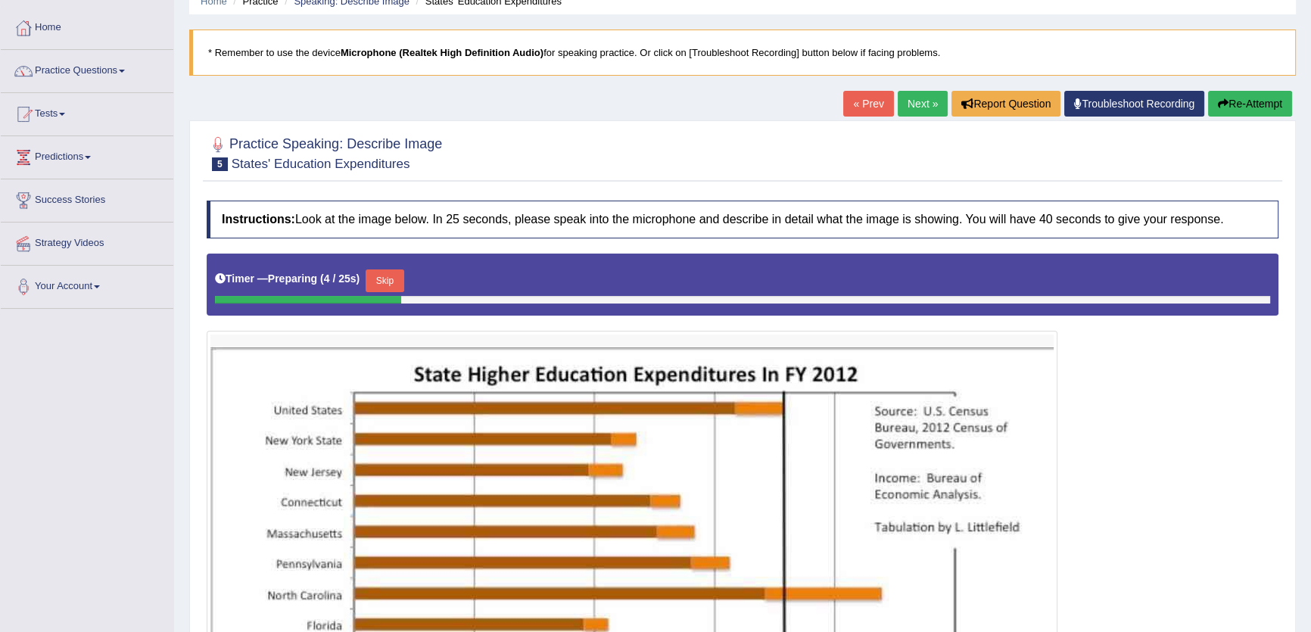
click at [907, 99] on link "Next »" at bounding box center [923, 104] width 50 height 26
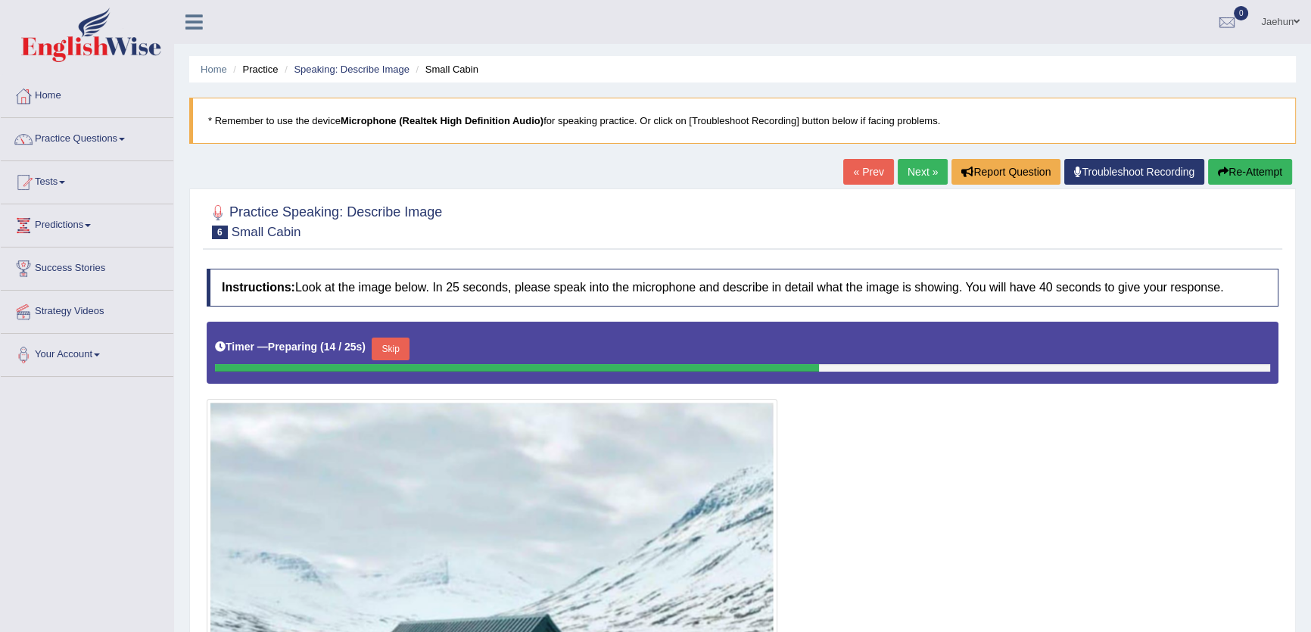
click at [904, 176] on link "Next »" at bounding box center [923, 172] width 50 height 26
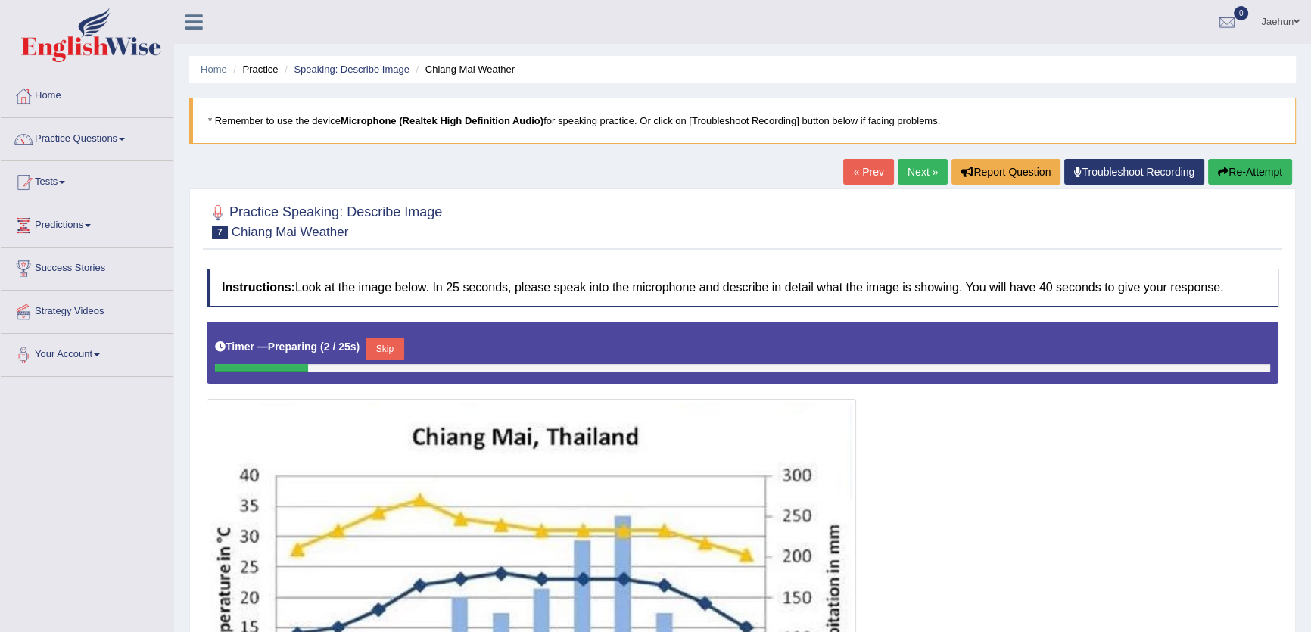
click at [905, 167] on link "Next »" at bounding box center [923, 172] width 50 height 26
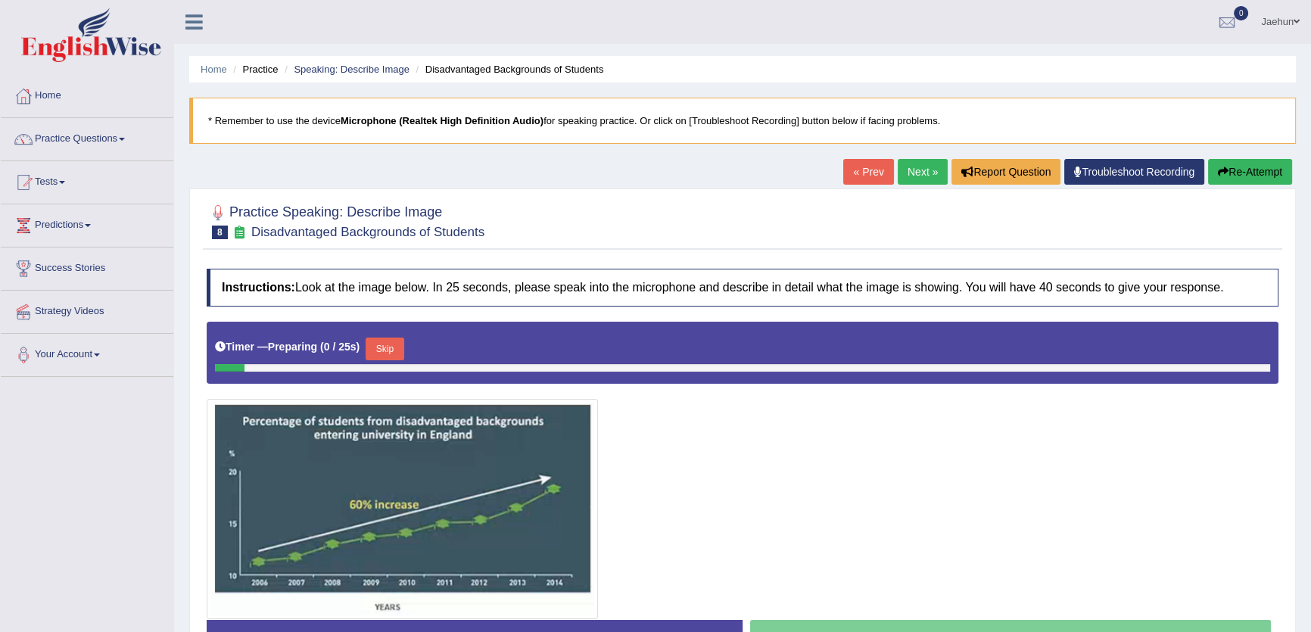
click at [905, 167] on link "Next »" at bounding box center [923, 172] width 50 height 26
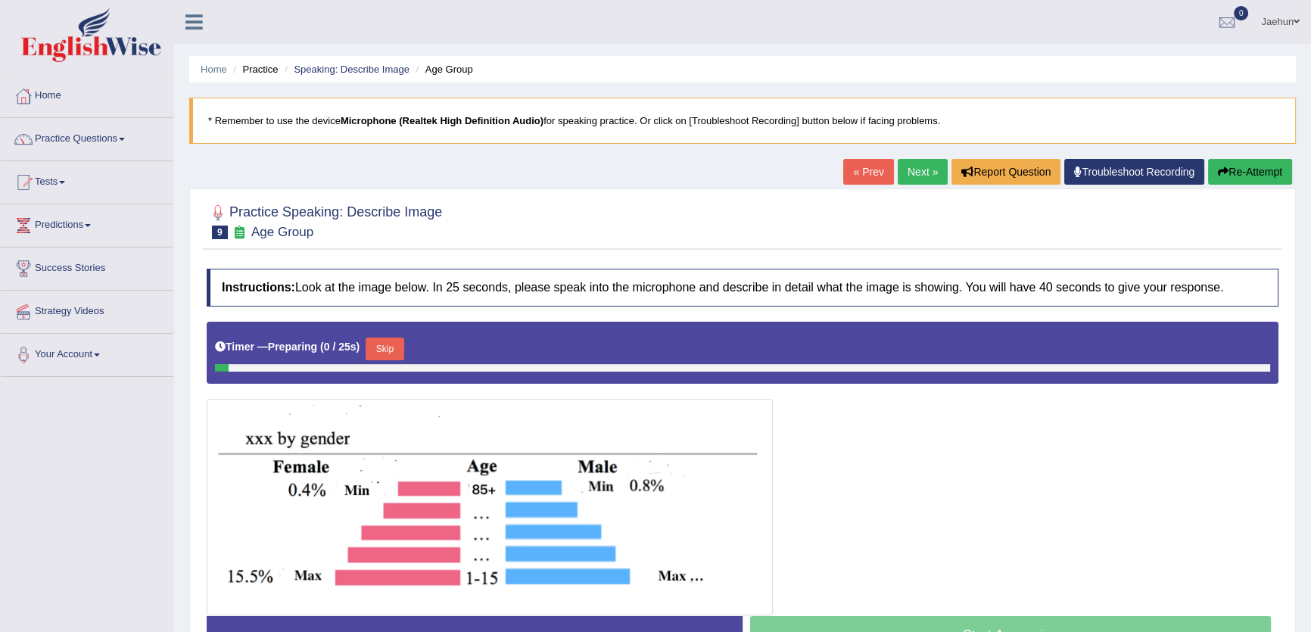
click at [905, 167] on link "Next »" at bounding box center [923, 172] width 50 height 26
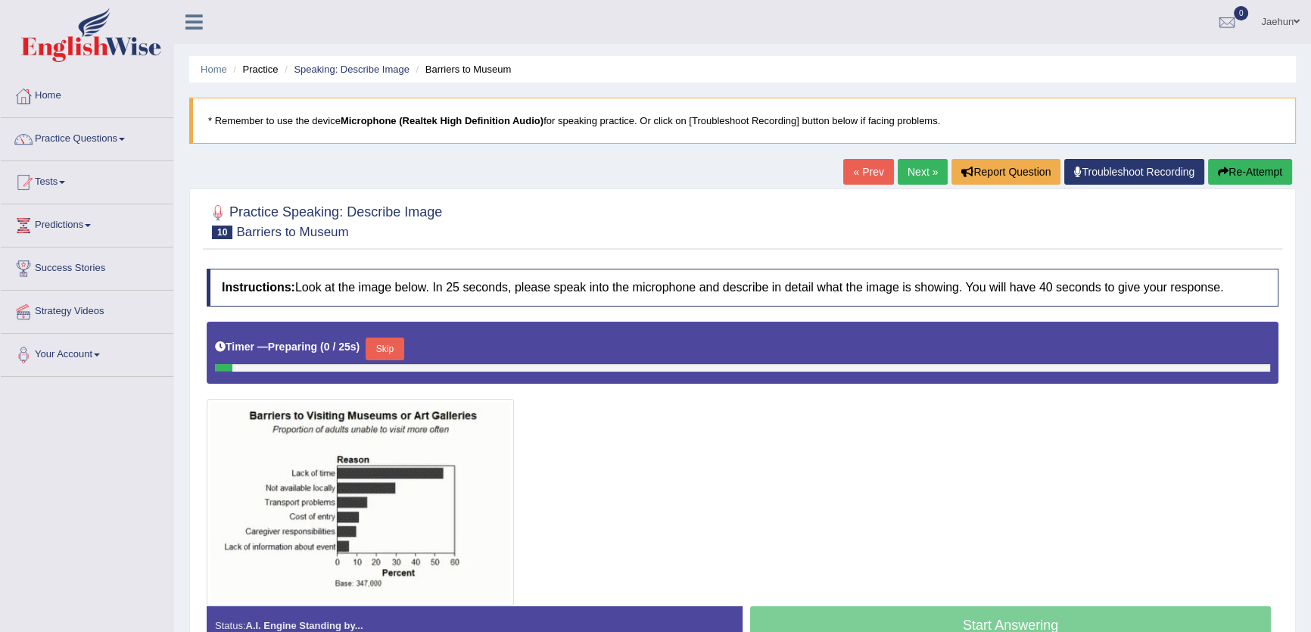
click at [905, 167] on link "Next »" at bounding box center [923, 172] width 50 height 26
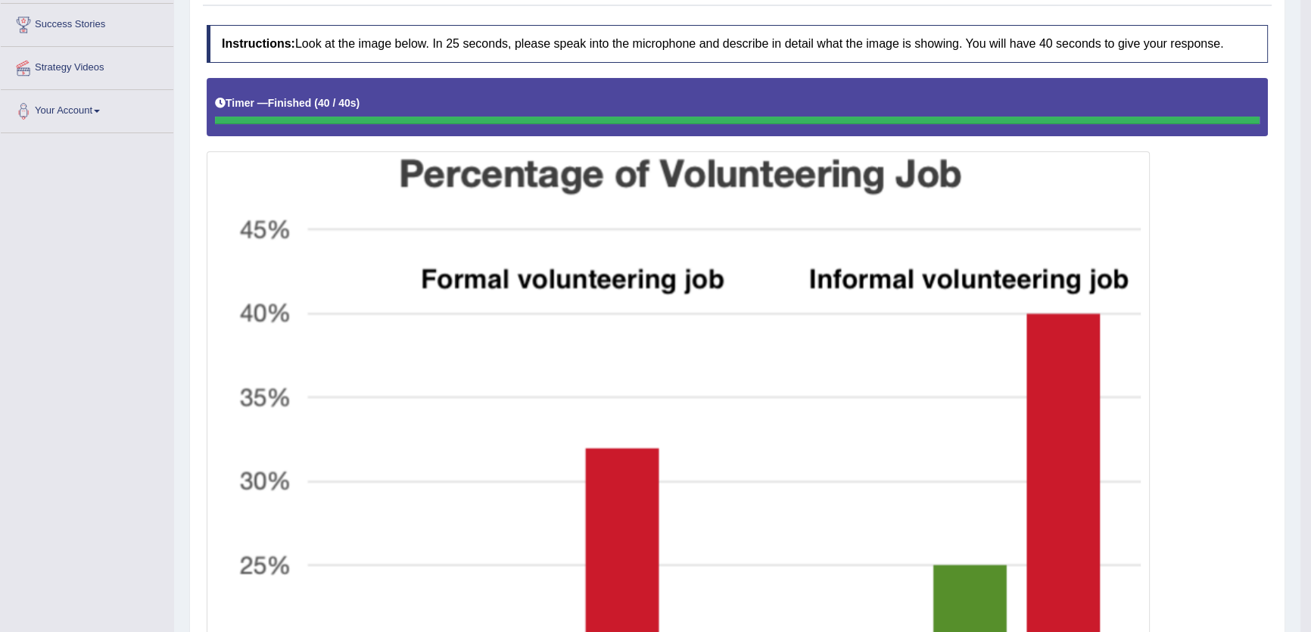
scroll to position [68, 0]
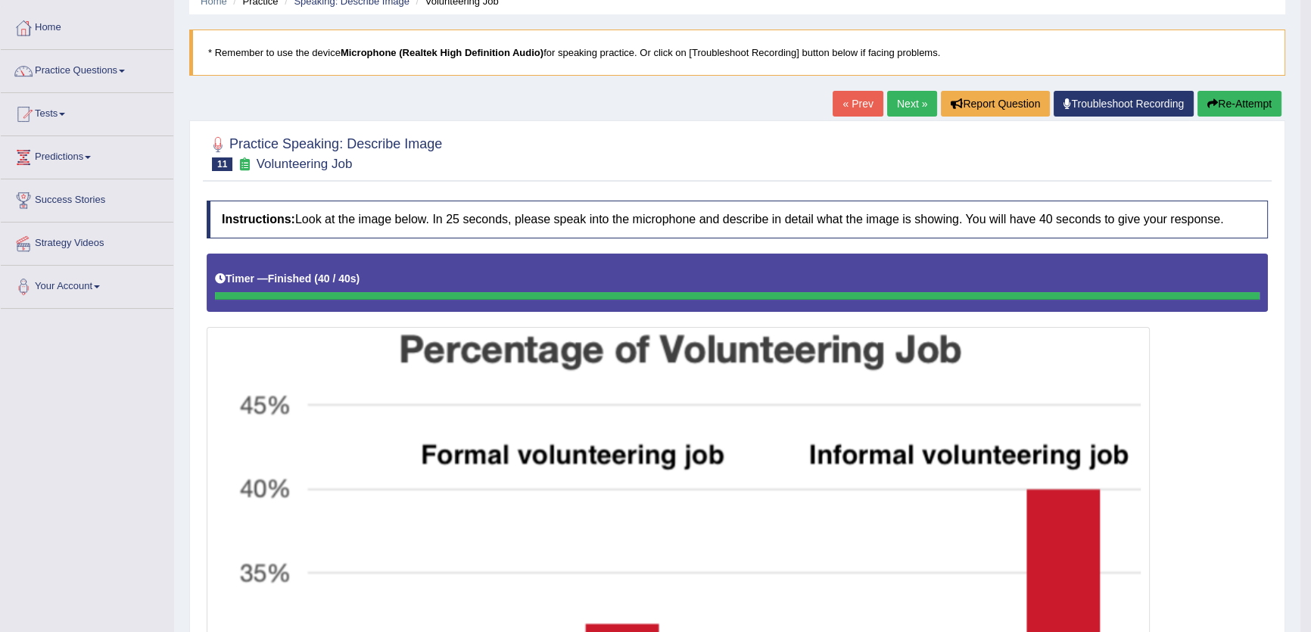
click at [833, 104] on link "« Prev" at bounding box center [858, 104] width 50 height 26
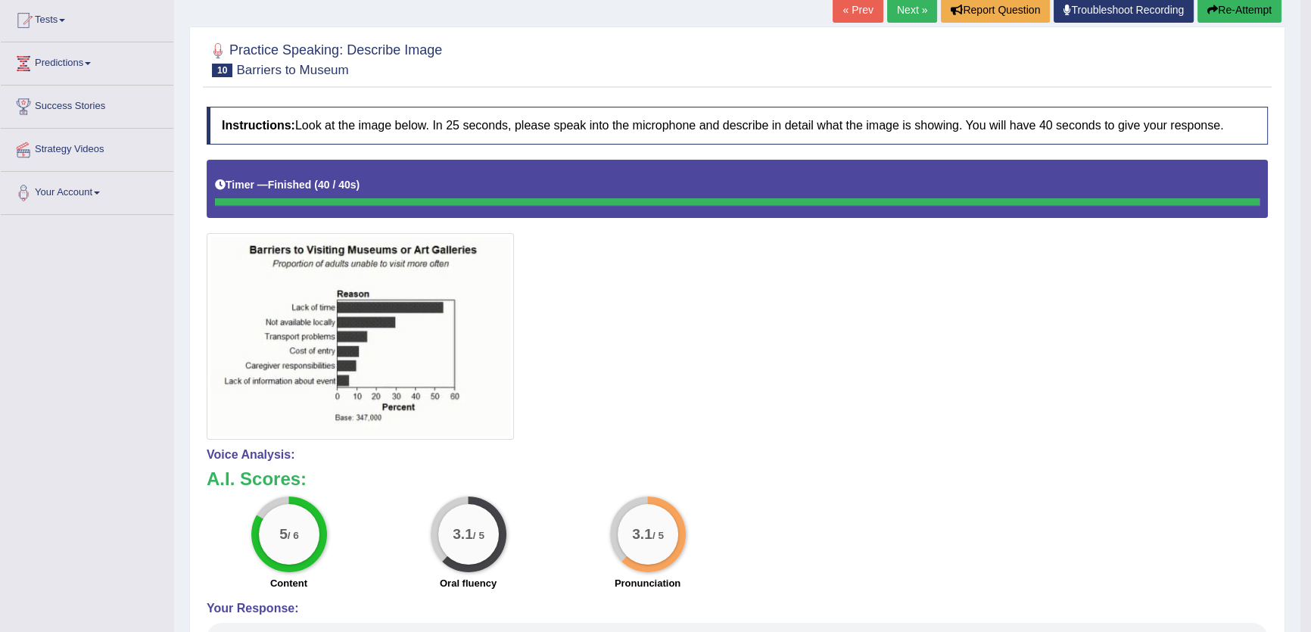
scroll to position [93, 0]
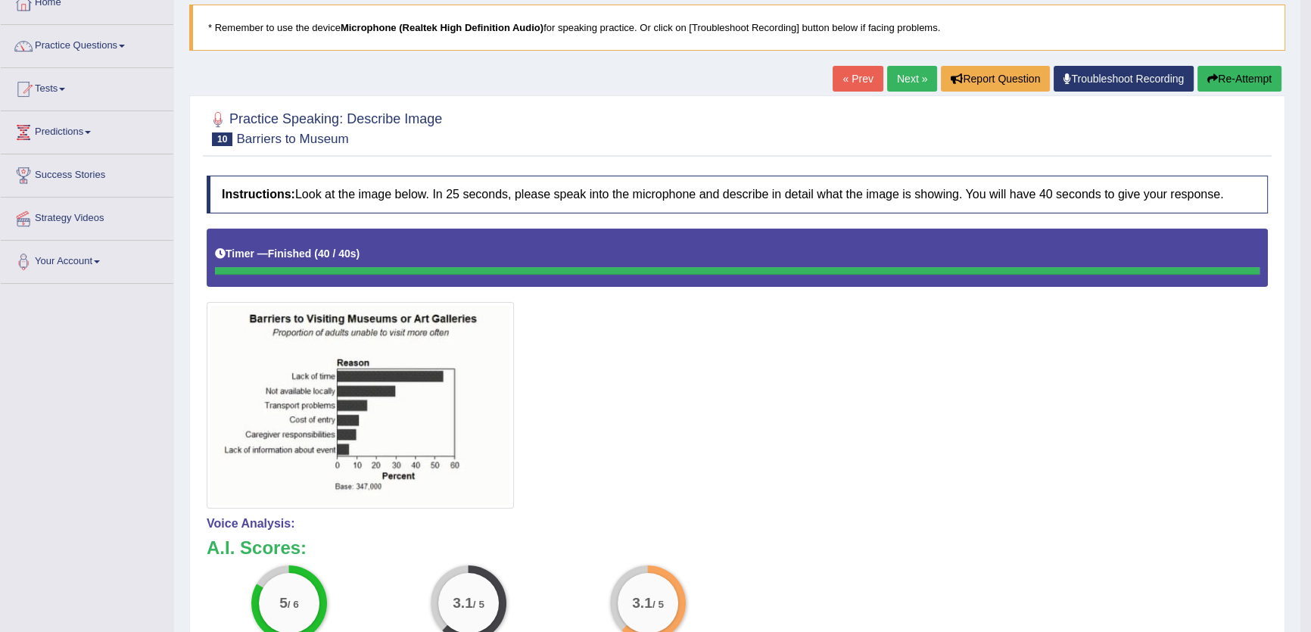
click at [936, 222] on div "Instructions: Look at the image below. In 25 seconds, please speak into the mic…" at bounding box center [737, 521] width 1069 height 706
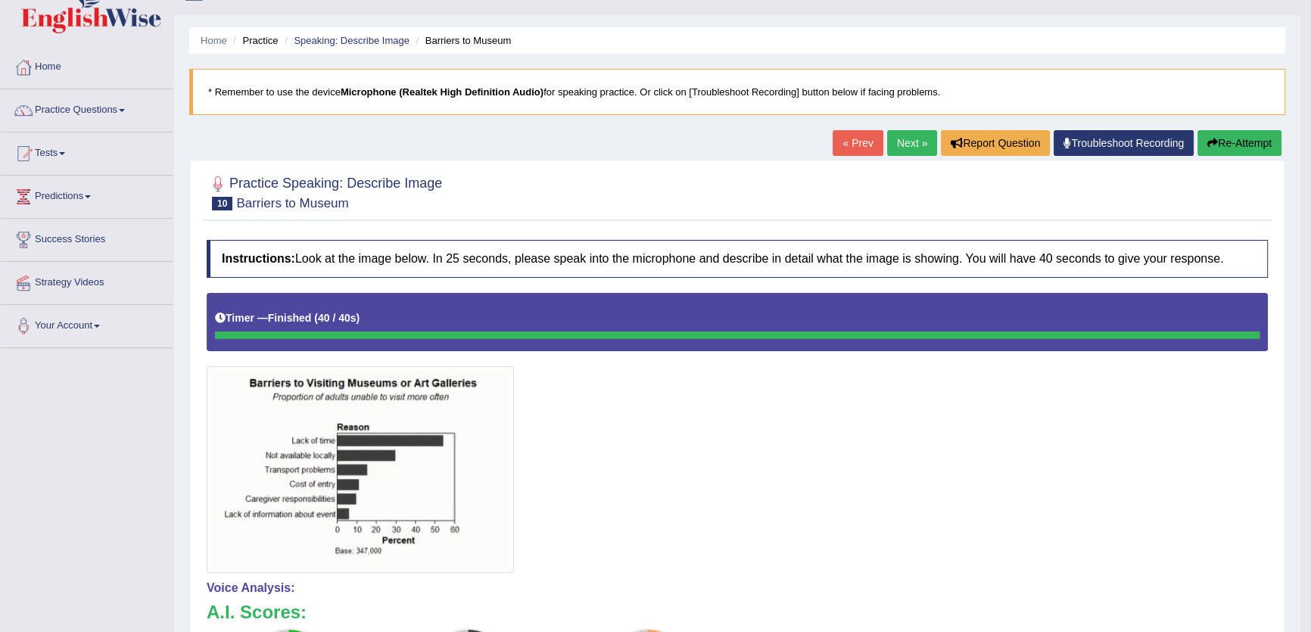
scroll to position [24, 0]
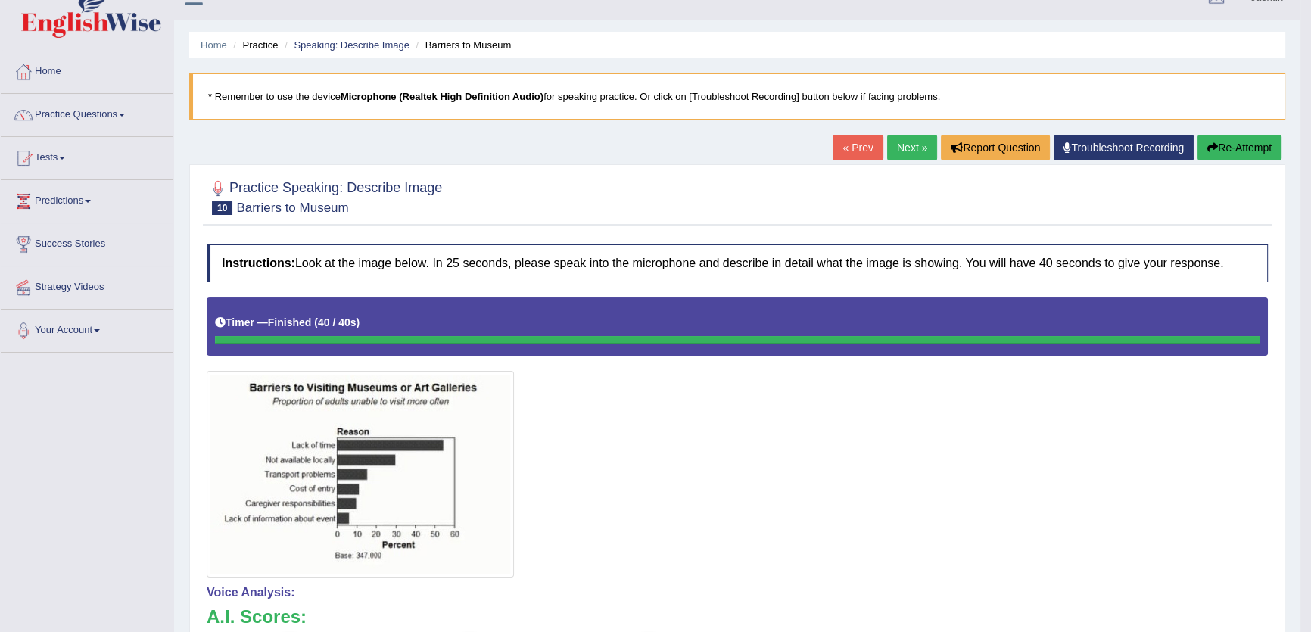
drag, startPoint x: 1236, startPoint y: 145, endPoint x: 874, endPoint y: 285, distance: 387.3
click at [1074, 352] on div "Home Practice Speaking: Describe Image Barriers to Museum * Remember to use the…" at bounding box center [737, 469] width 1127 height 987
click at [891, 151] on link "Next »" at bounding box center [912, 148] width 50 height 26
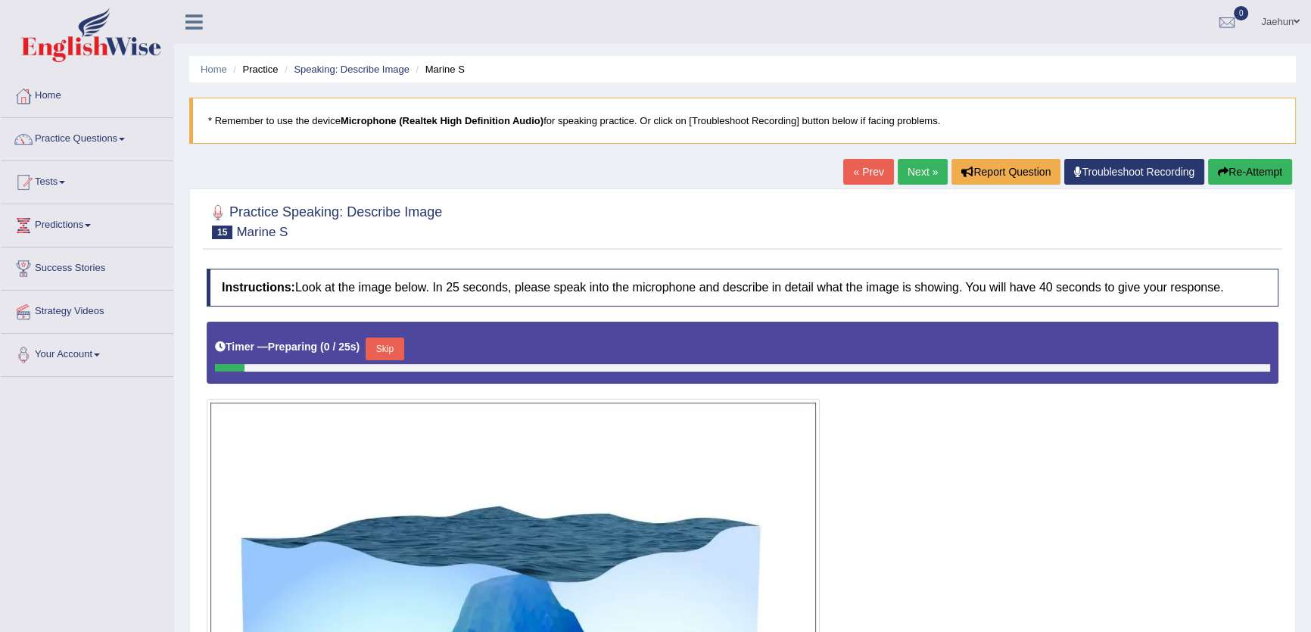
click at [859, 179] on link "« Prev" at bounding box center [868, 172] width 50 height 26
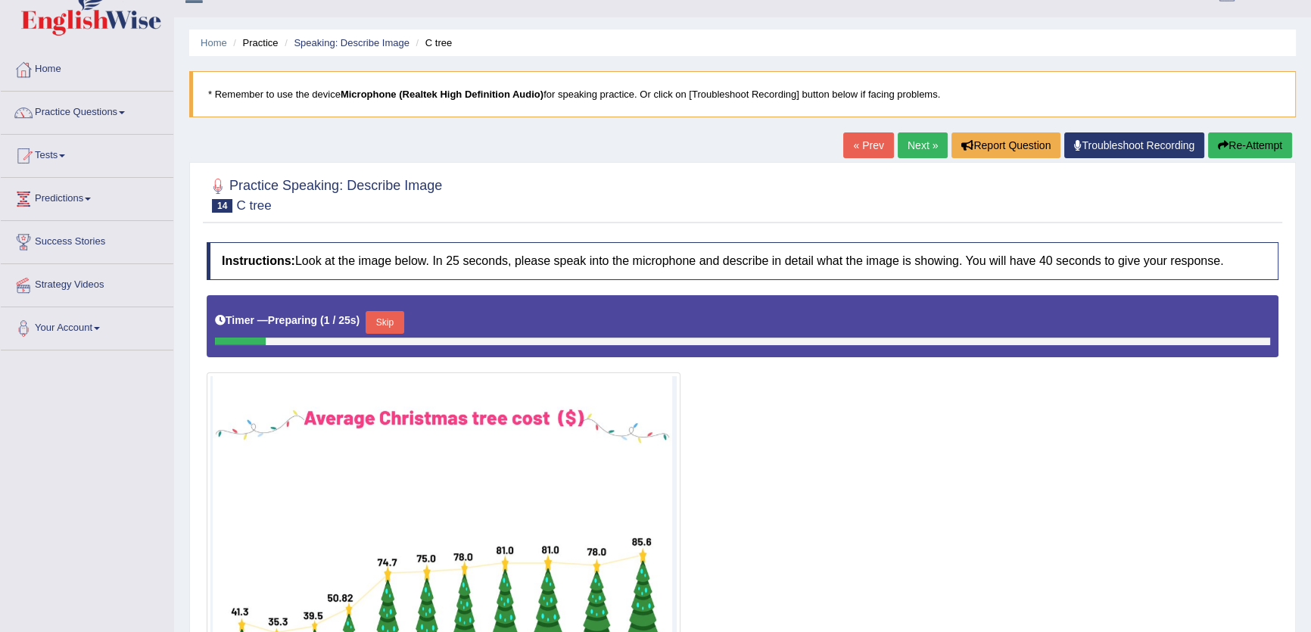
scroll to position [25, 0]
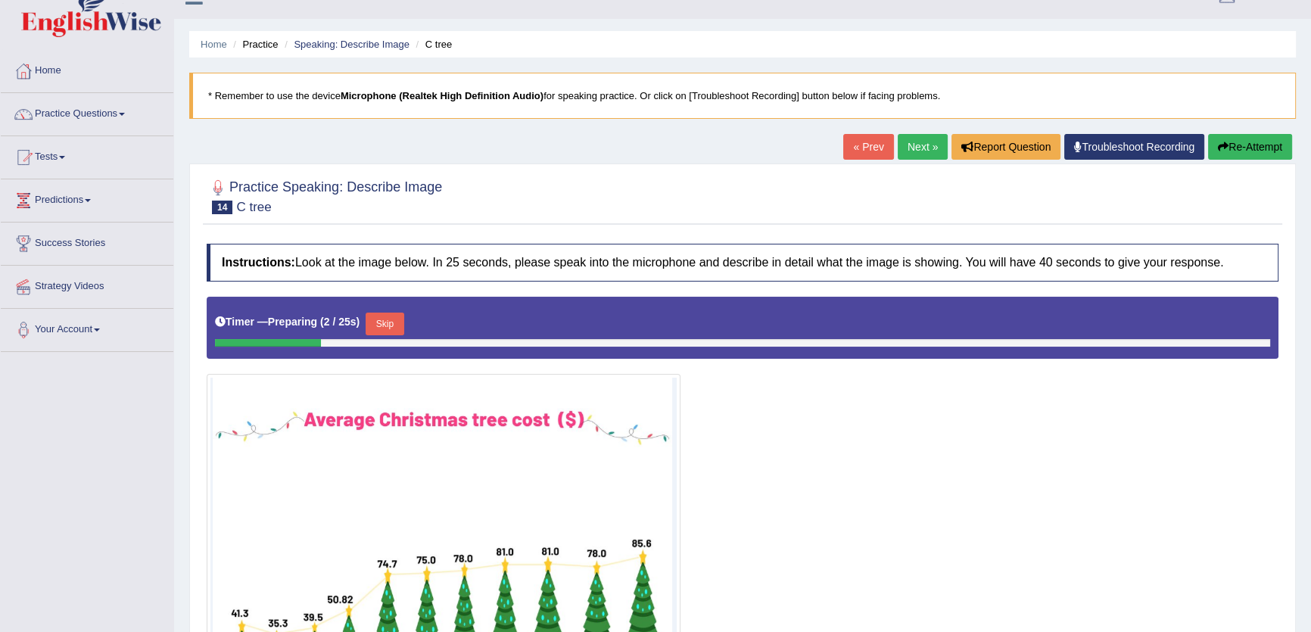
click at [895, 159] on div "« Prev Next » Report Question Troubleshoot Recording Re-Attempt" at bounding box center [1069, 149] width 453 height 30
click at [908, 155] on link "Next »" at bounding box center [923, 147] width 50 height 26
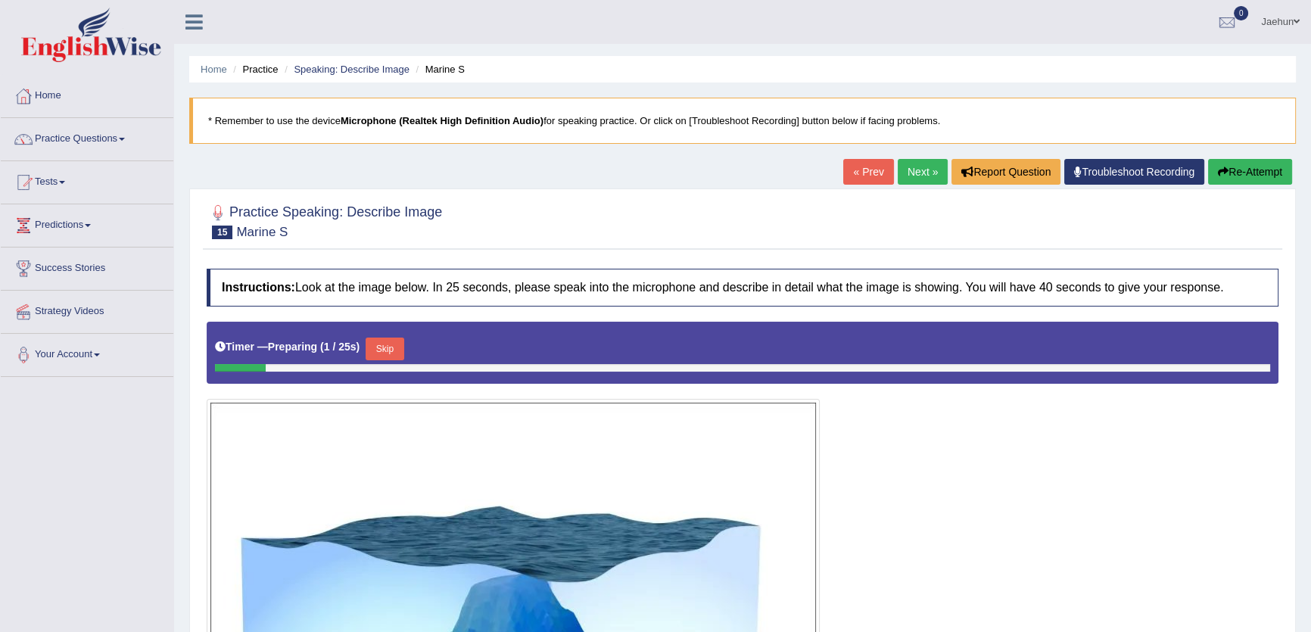
click at [910, 167] on link "Next »" at bounding box center [923, 172] width 50 height 26
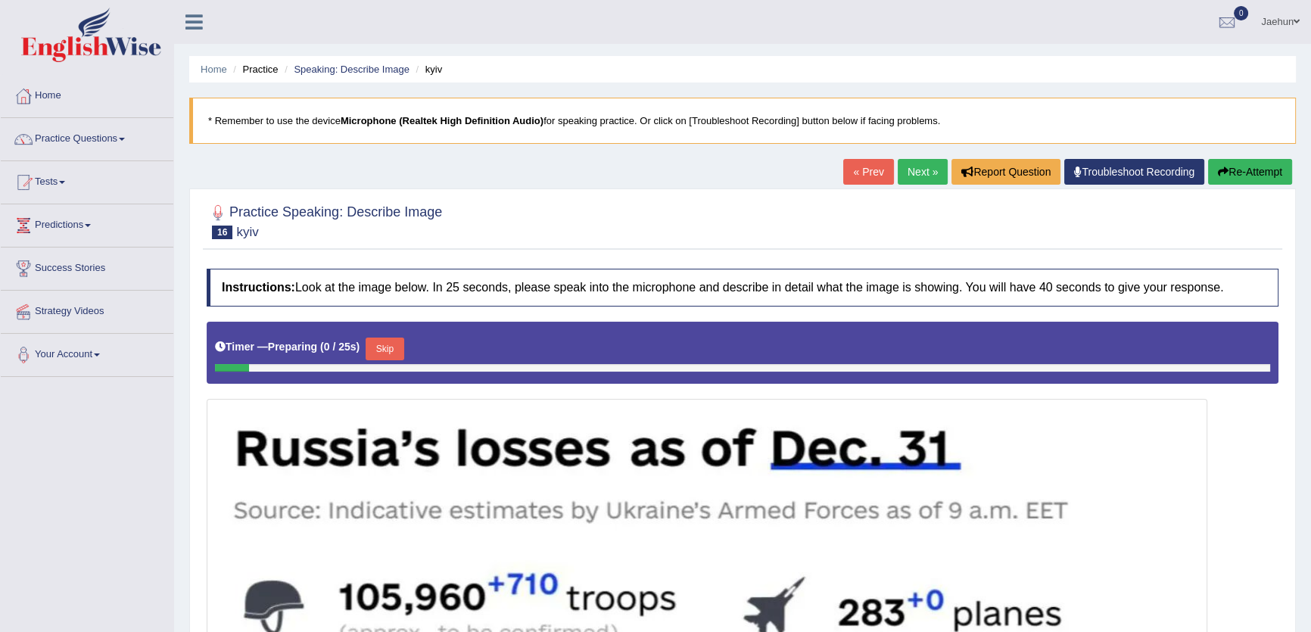
click at [910, 167] on link "Next »" at bounding box center [923, 172] width 50 height 26
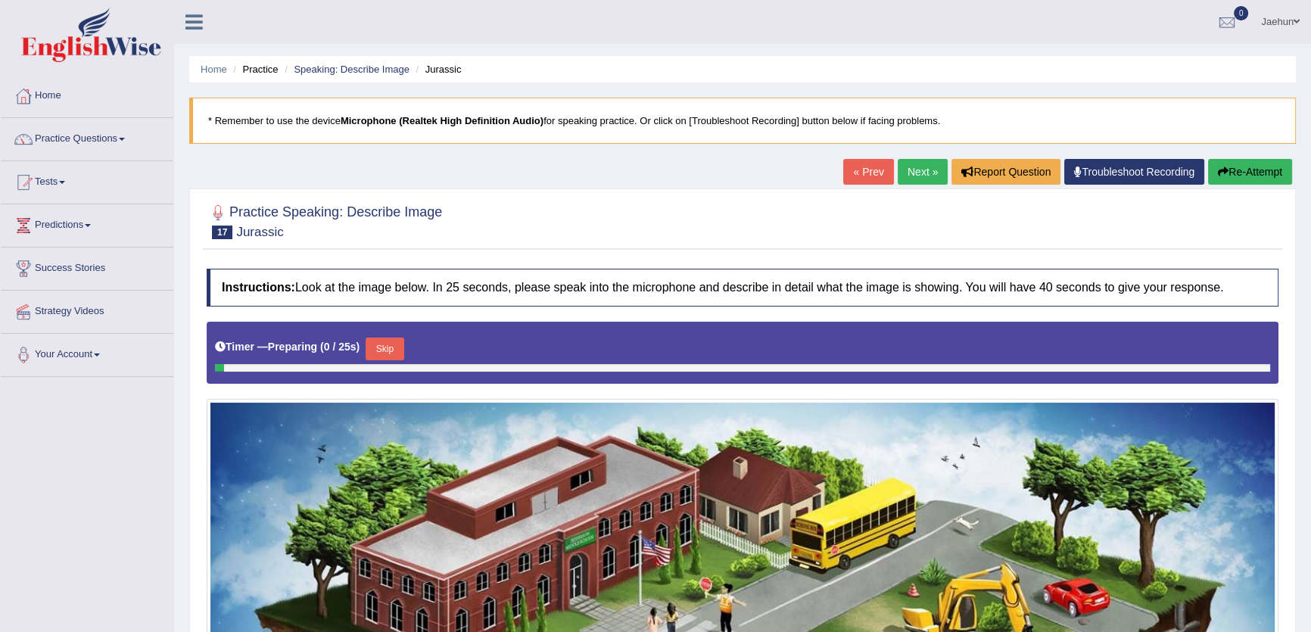
click at [910, 167] on link "Next »" at bounding box center [923, 172] width 50 height 26
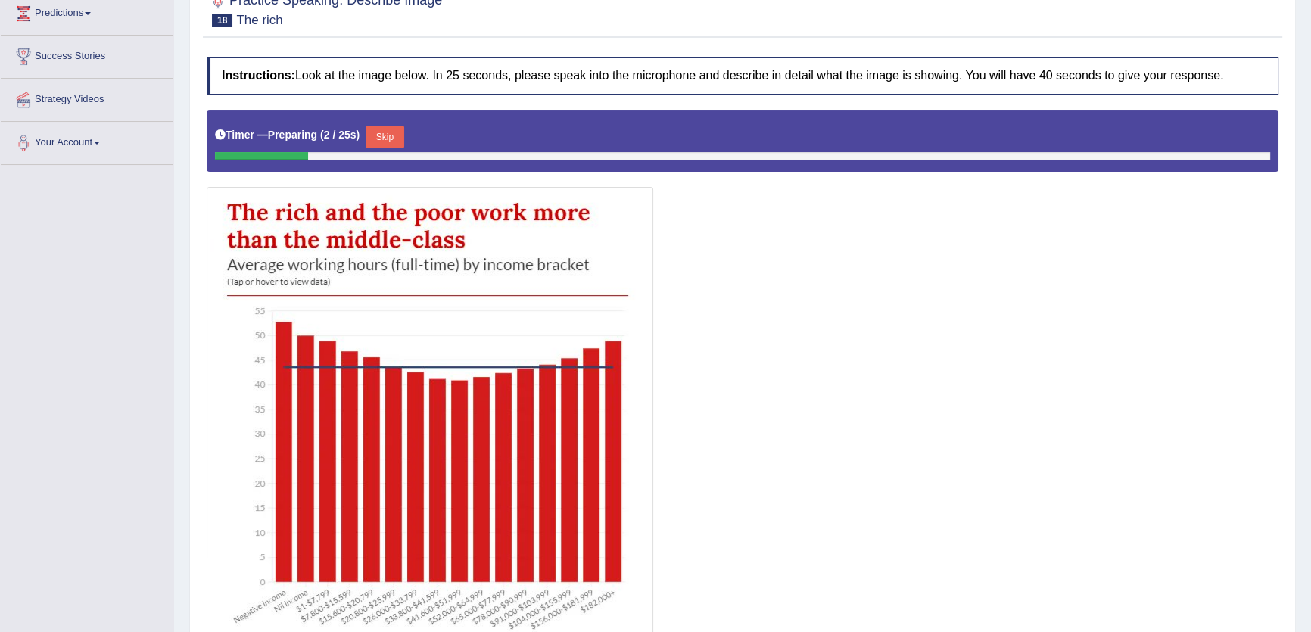
scroll to position [137, 0]
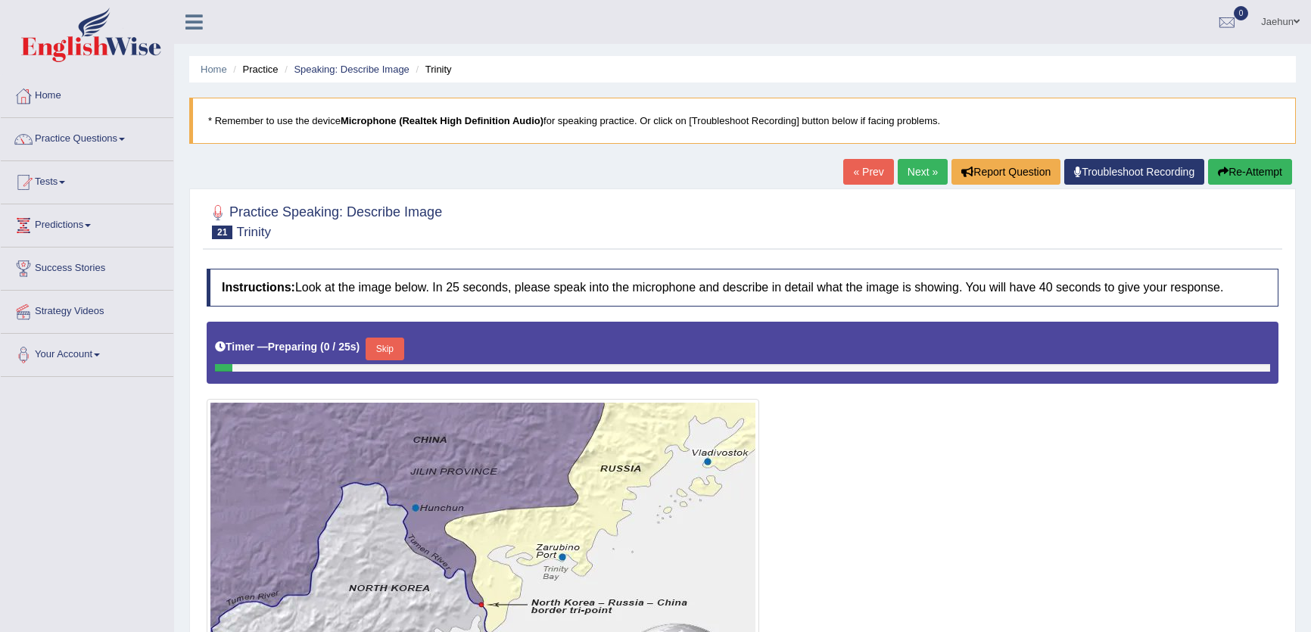
click at [910, 175] on link "Next »" at bounding box center [923, 172] width 50 height 26
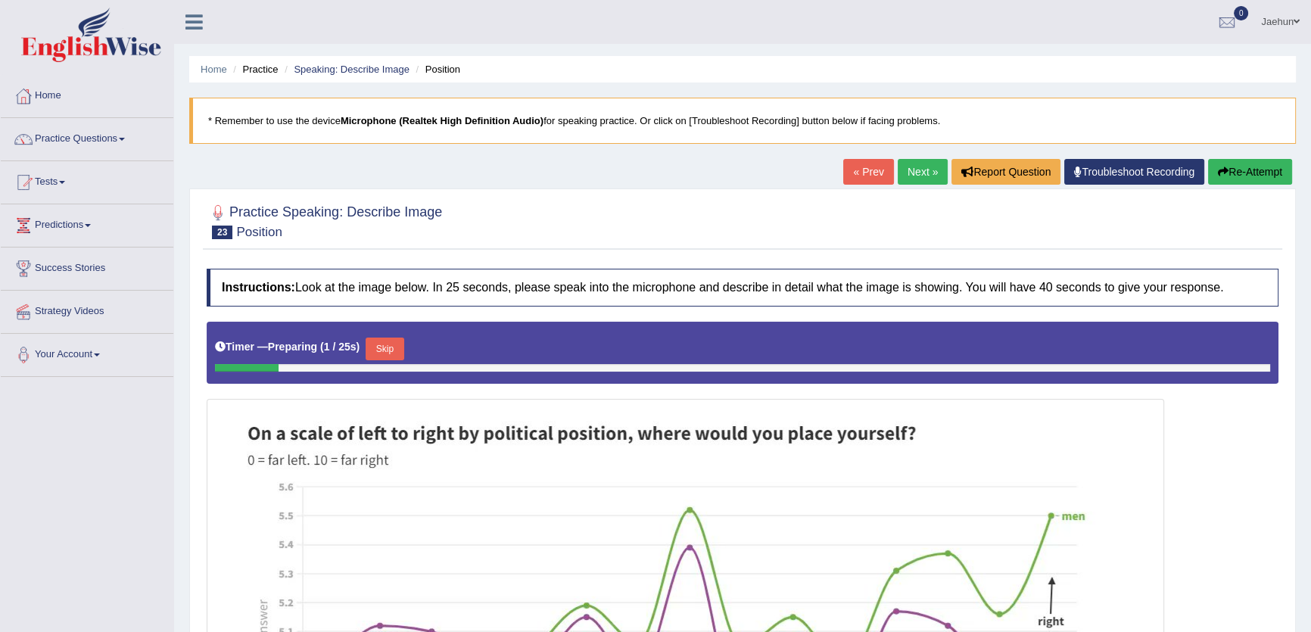
click at [910, 175] on link "Next »" at bounding box center [923, 172] width 50 height 26
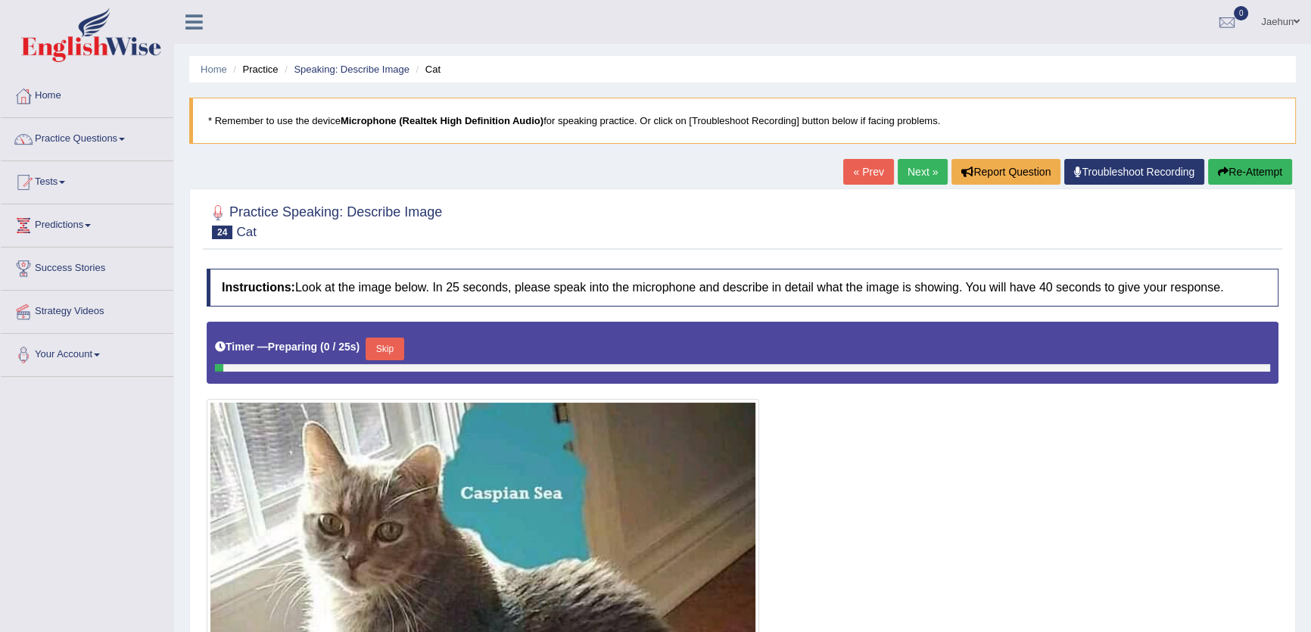
click at [910, 175] on link "Next »" at bounding box center [923, 172] width 50 height 26
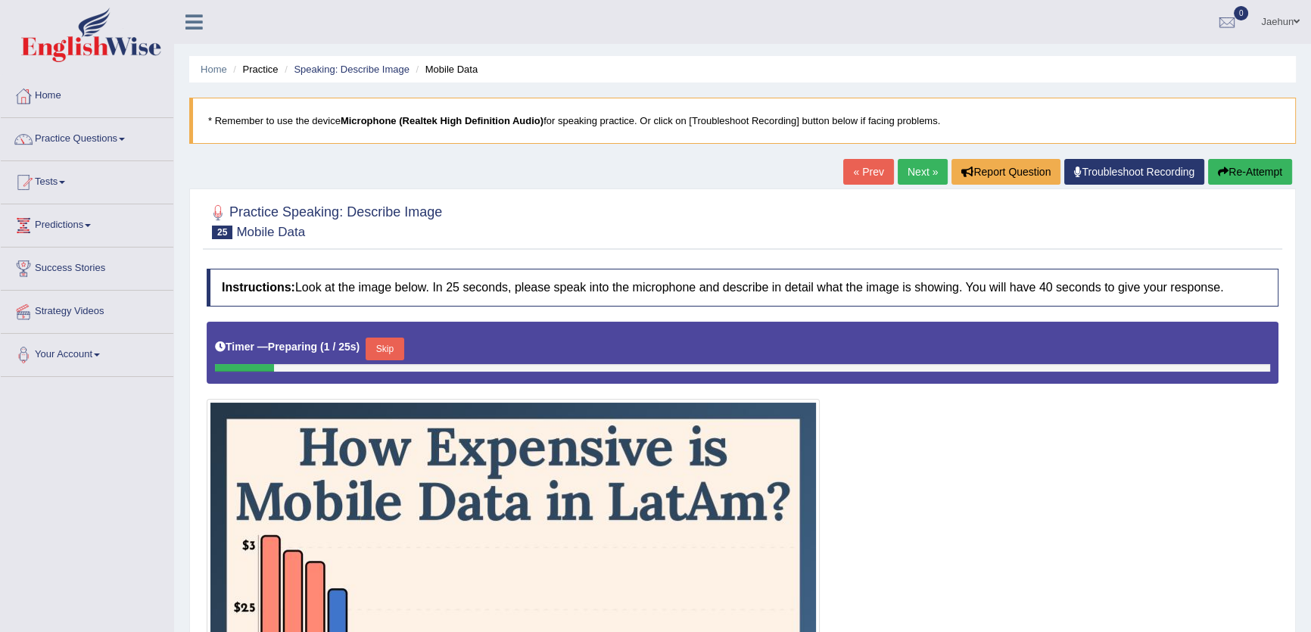
click at [910, 175] on link "Next »" at bounding box center [923, 172] width 50 height 26
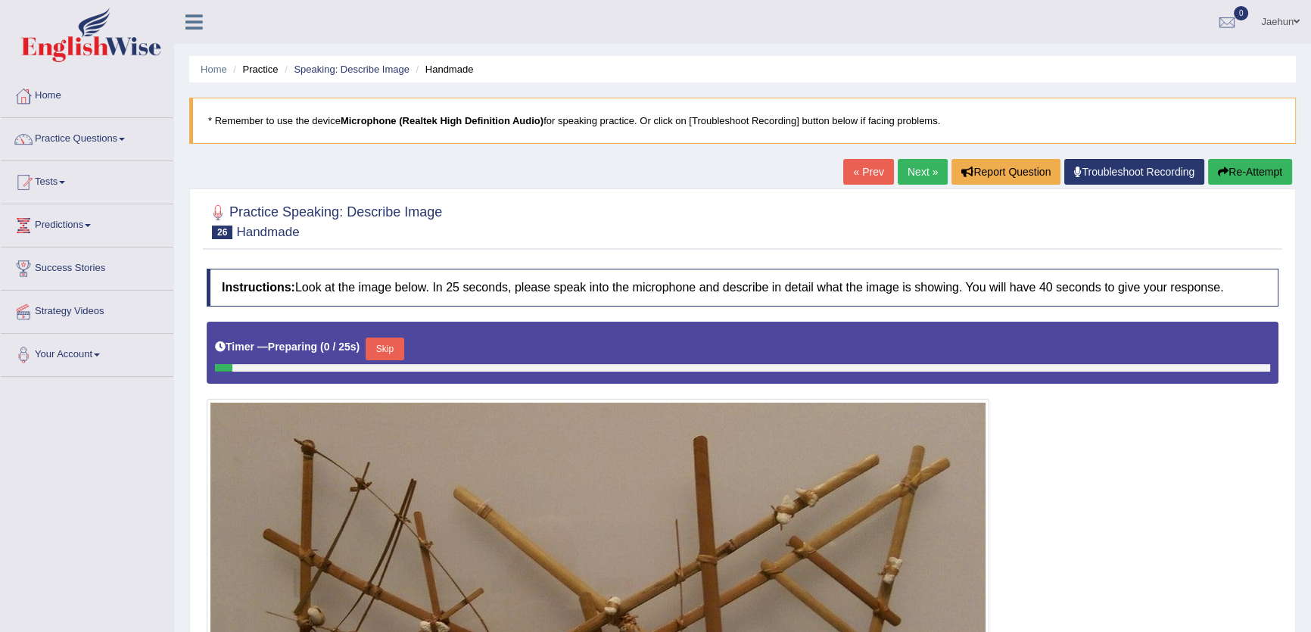
click at [910, 175] on link "Next »" at bounding box center [923, 172] width 50 height 26
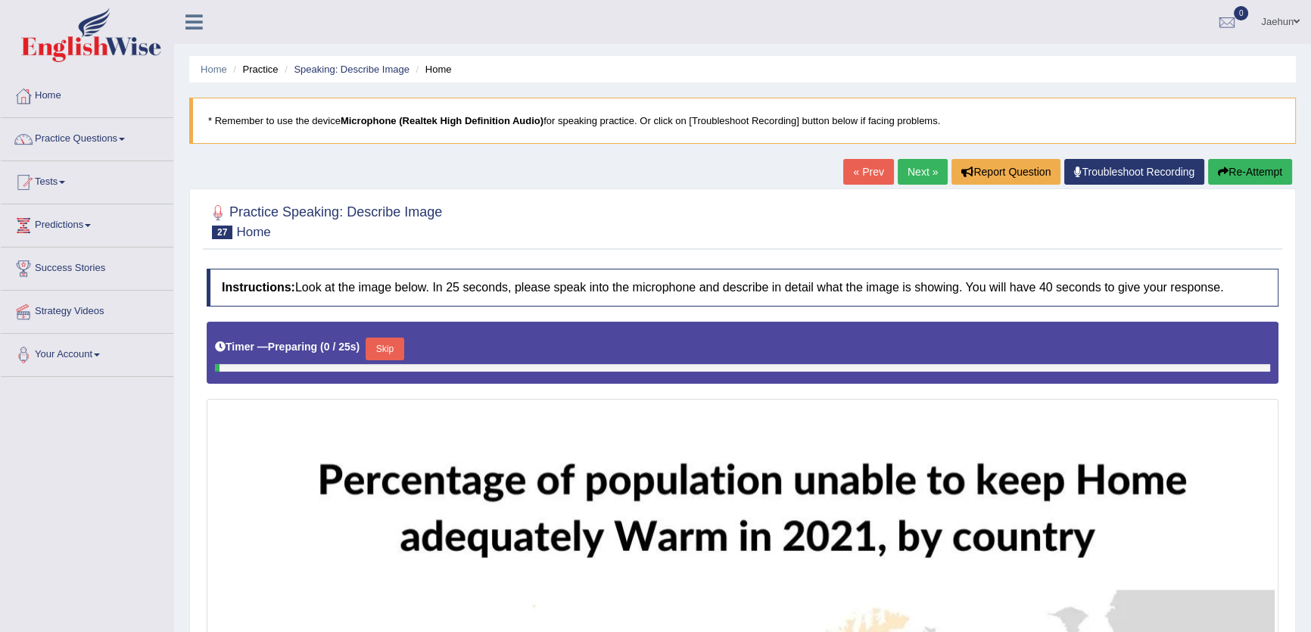
click at [910, 175] on link "Next »" at bounding box center [923, 172] width 50 height 26
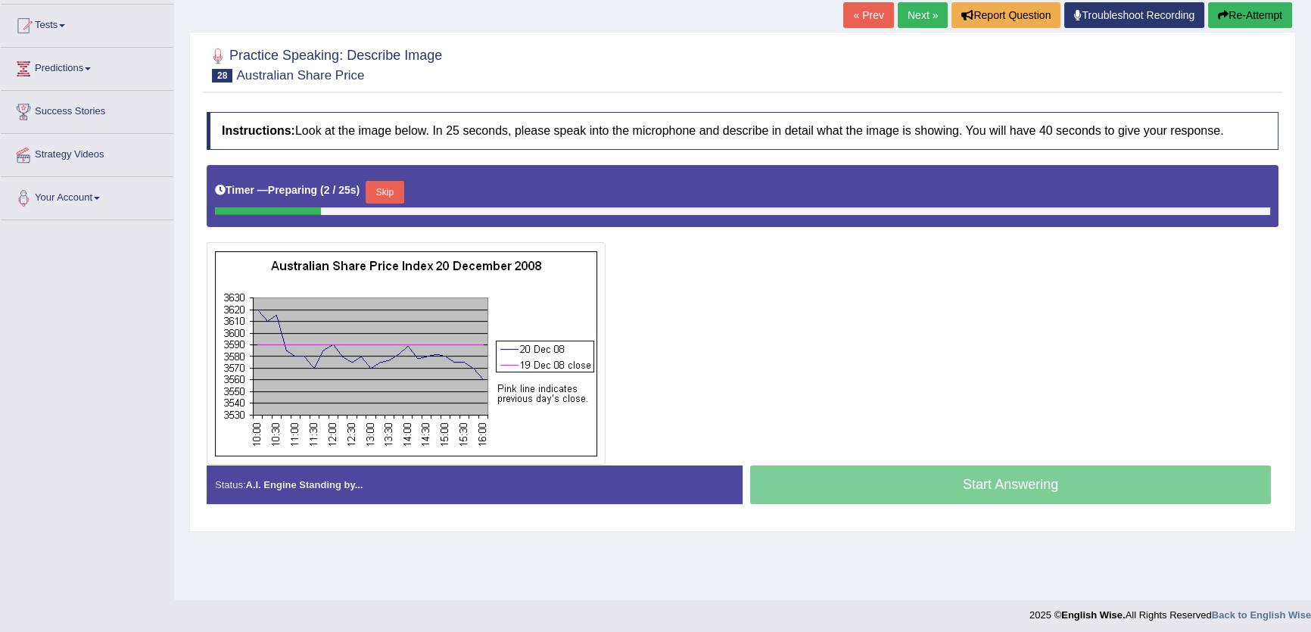
scroll to position [162, 0]
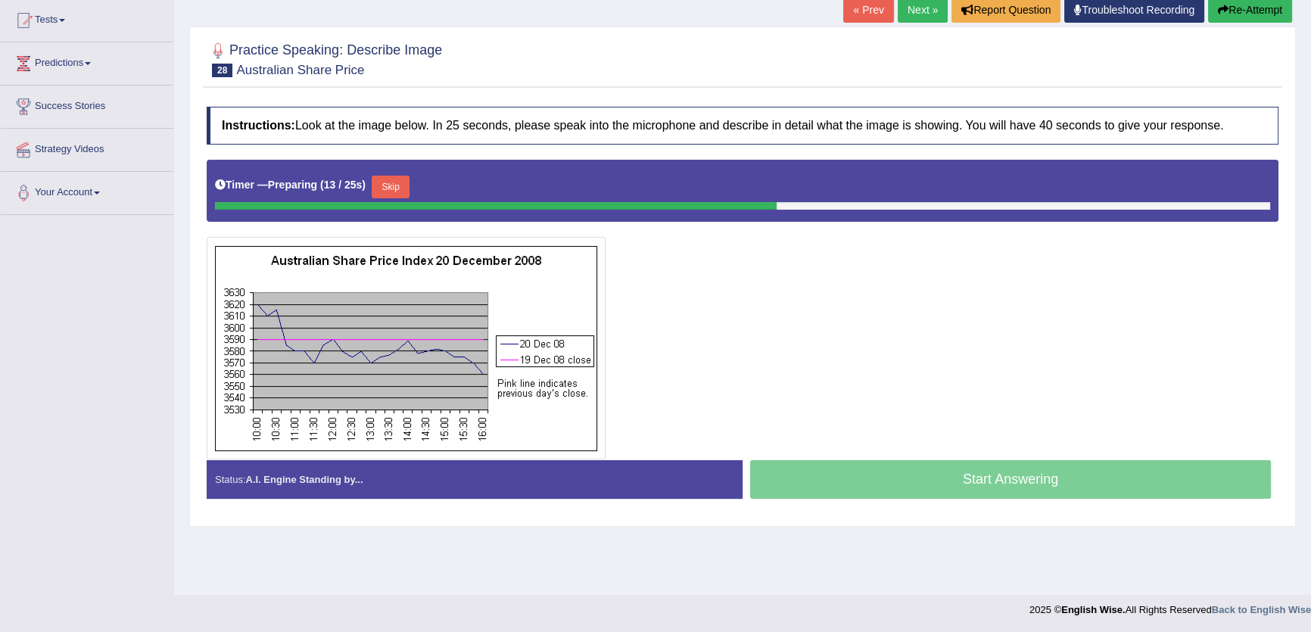
click at [914, 11] on link "Next »" at bounding box center [923, 10] width 50 height 26
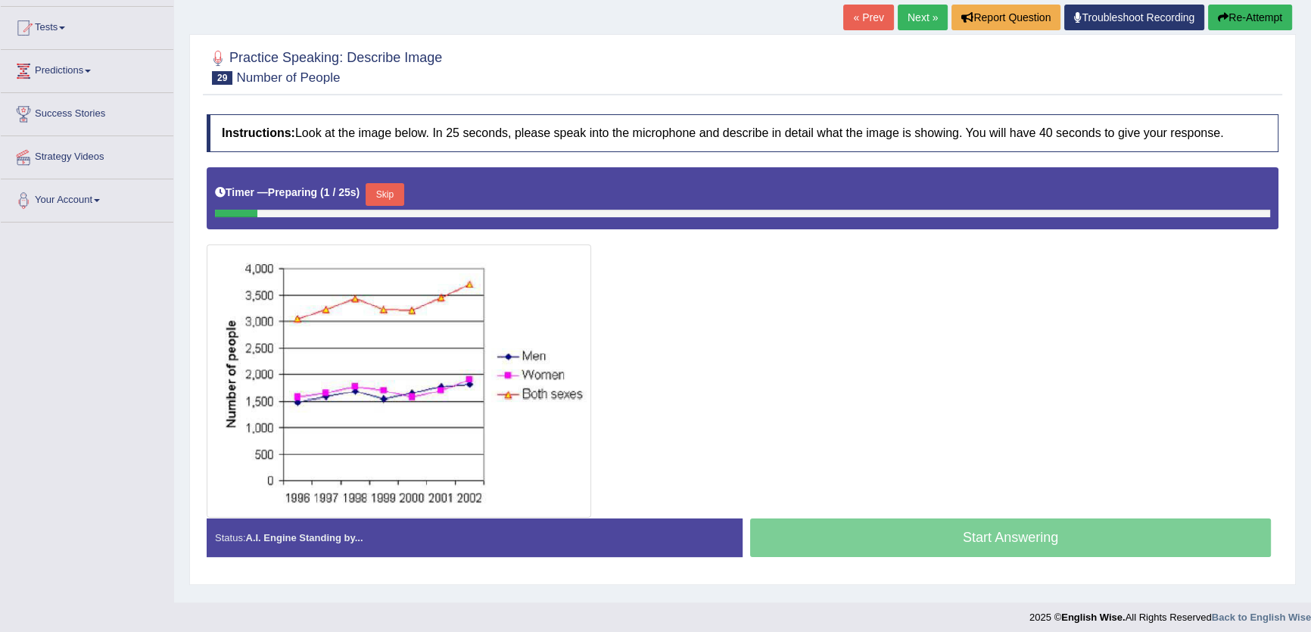
scroll to position [162, 0]
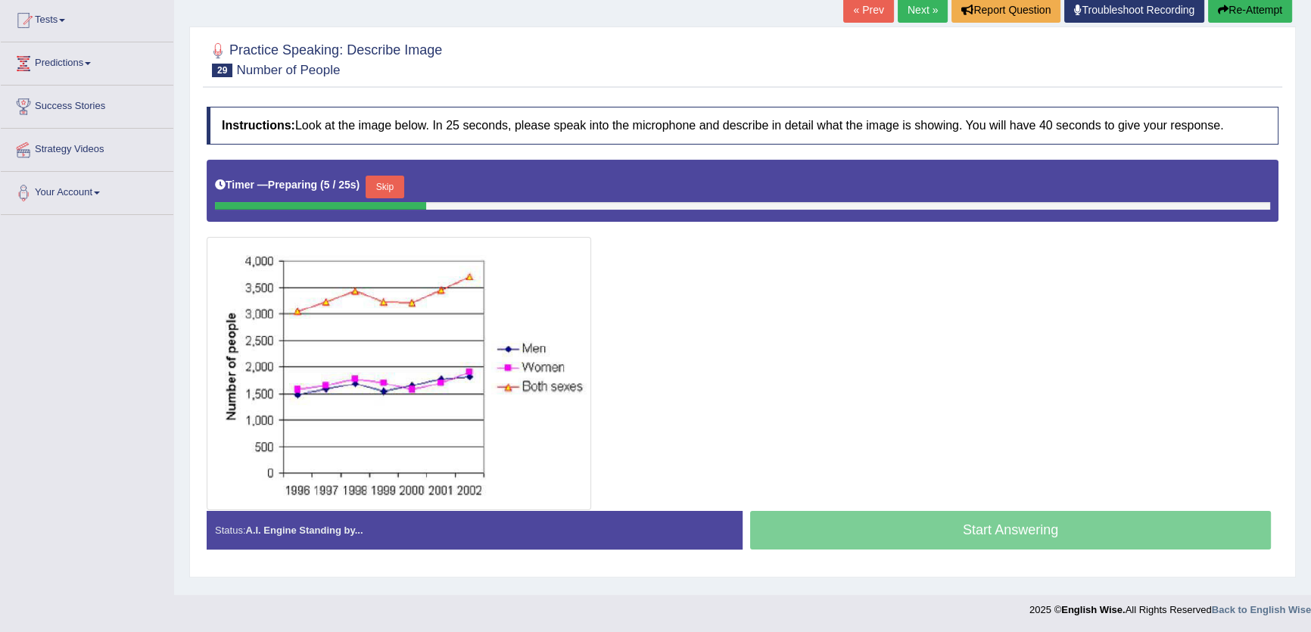
click at [370, 182] on div "Timer — Preparing ( 5 / 25s ) Skip" at bounding box center [742, 187] width 1055 height 30
click at [382, 182] on button "Skip" at bounding box center [385, 187] width 38 height 23
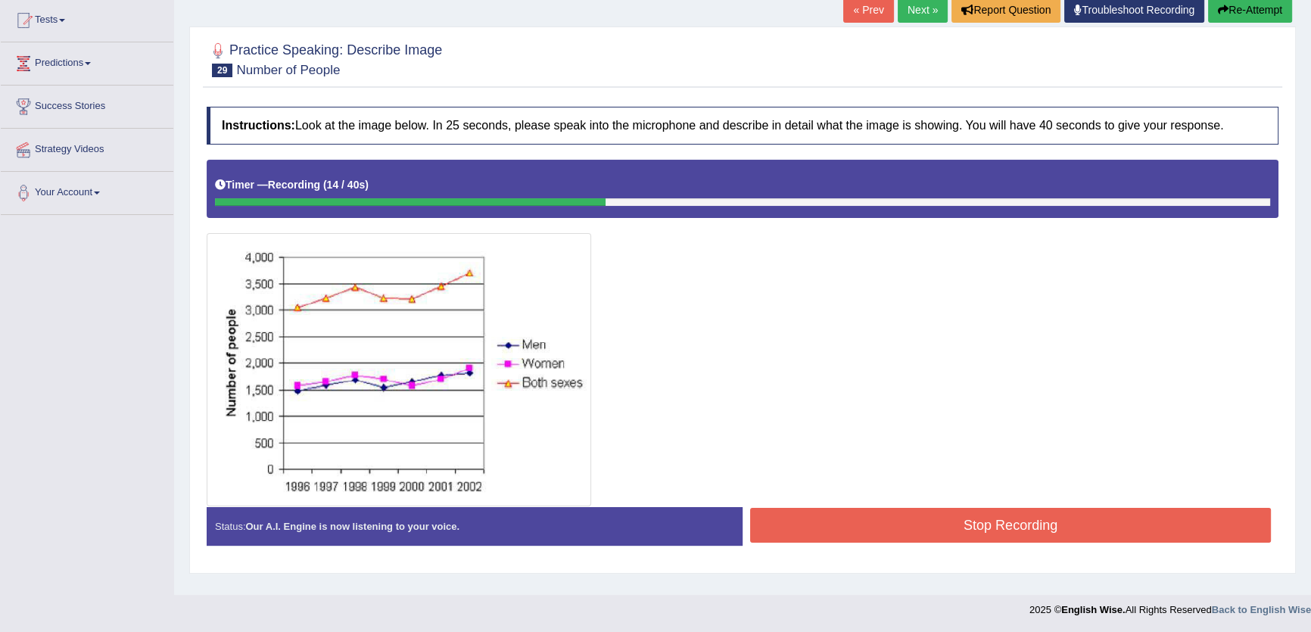
scroll to position [0, 0]
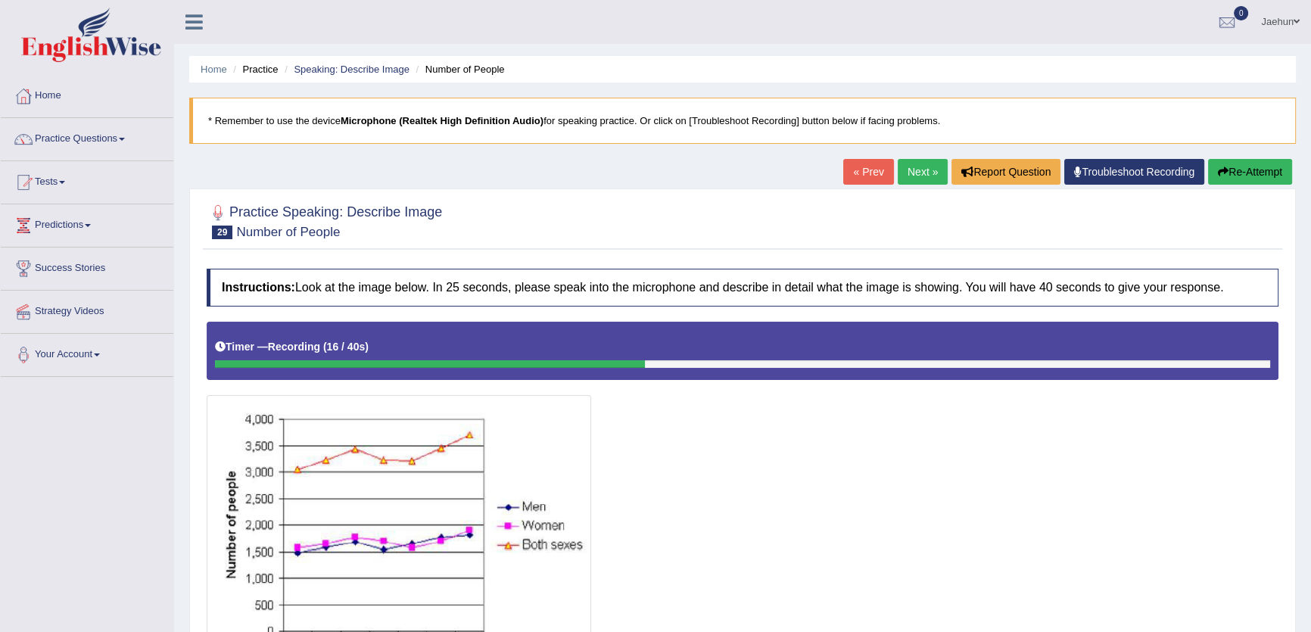
click at [1247, 166] on button "Re-Attempt" at bounding box center [1250, 172] width 84 height 26
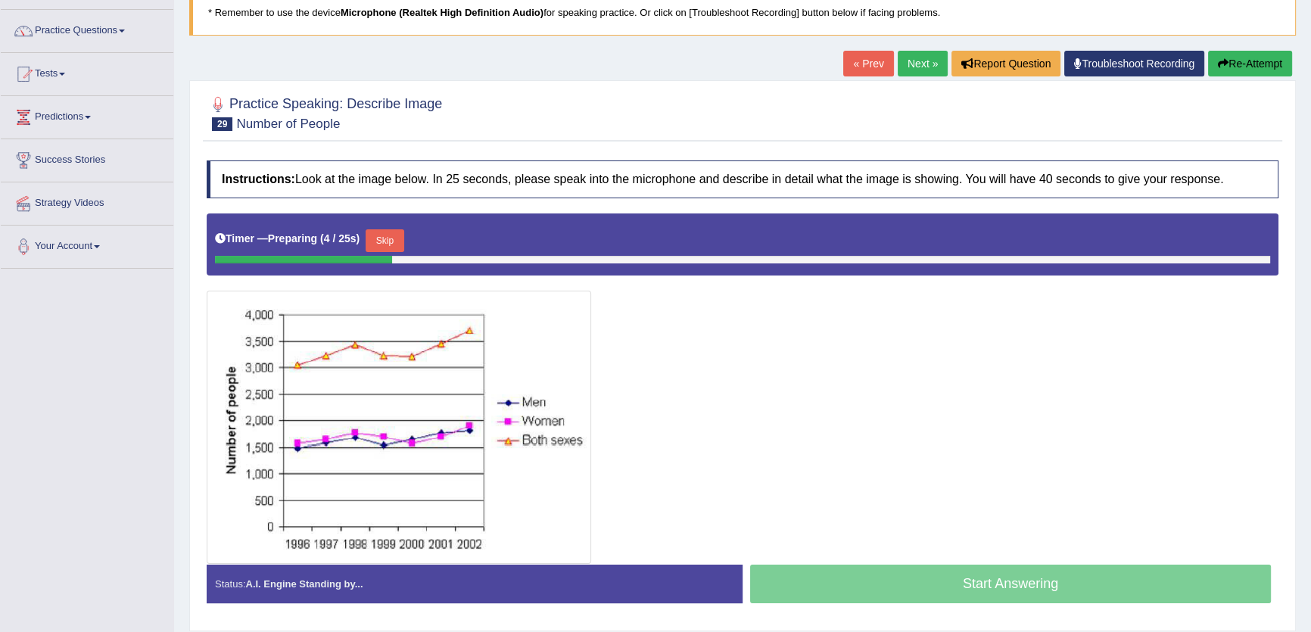
scroll to position [162, 0]
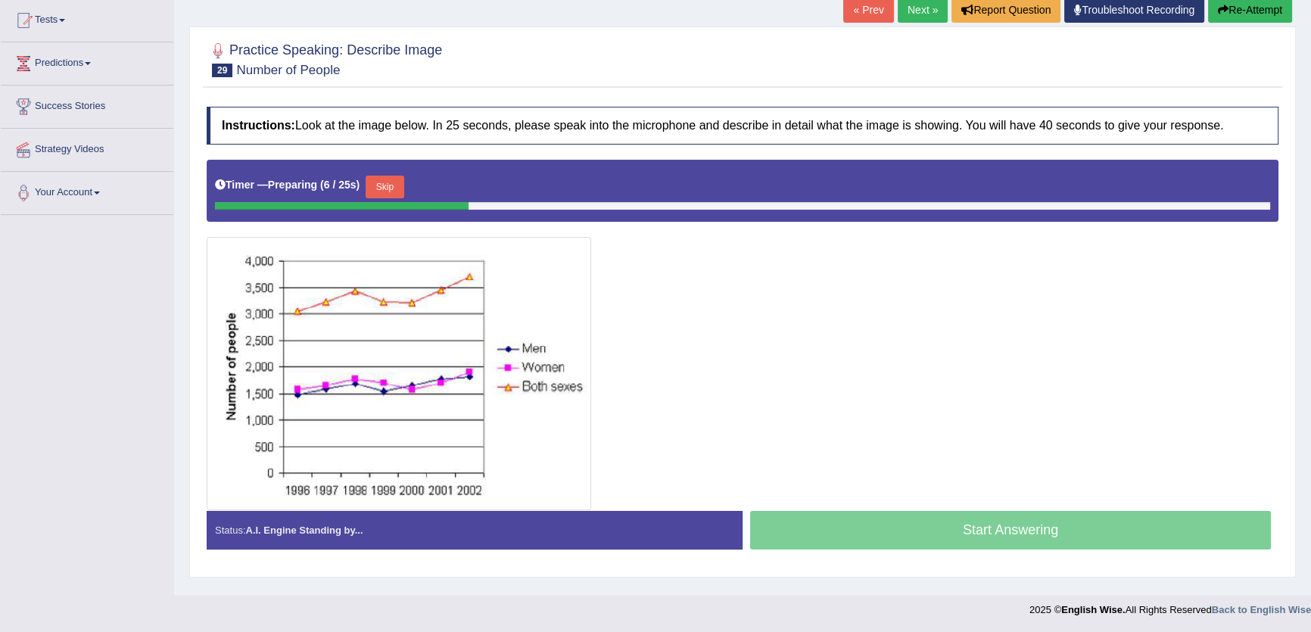
click at [365, 167] on div "Timer — Preparing ( 6 / 25s ) Skip" at bounding box center [743, 191] width 1072 height 62
click at [384, 181] on button "Skip" at bounding box center [391, 187] width 38 height 23
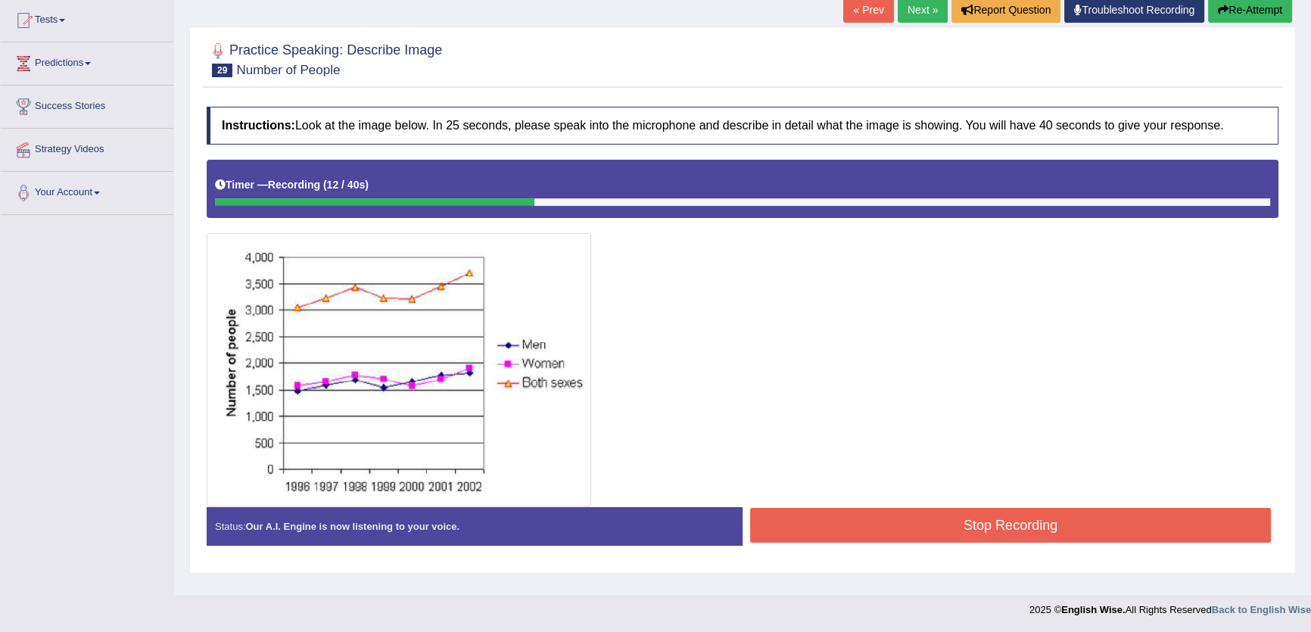
click at [1259, 7] on button "Re-Attempt" at bounding box center [1250, 10] width 84 height 26
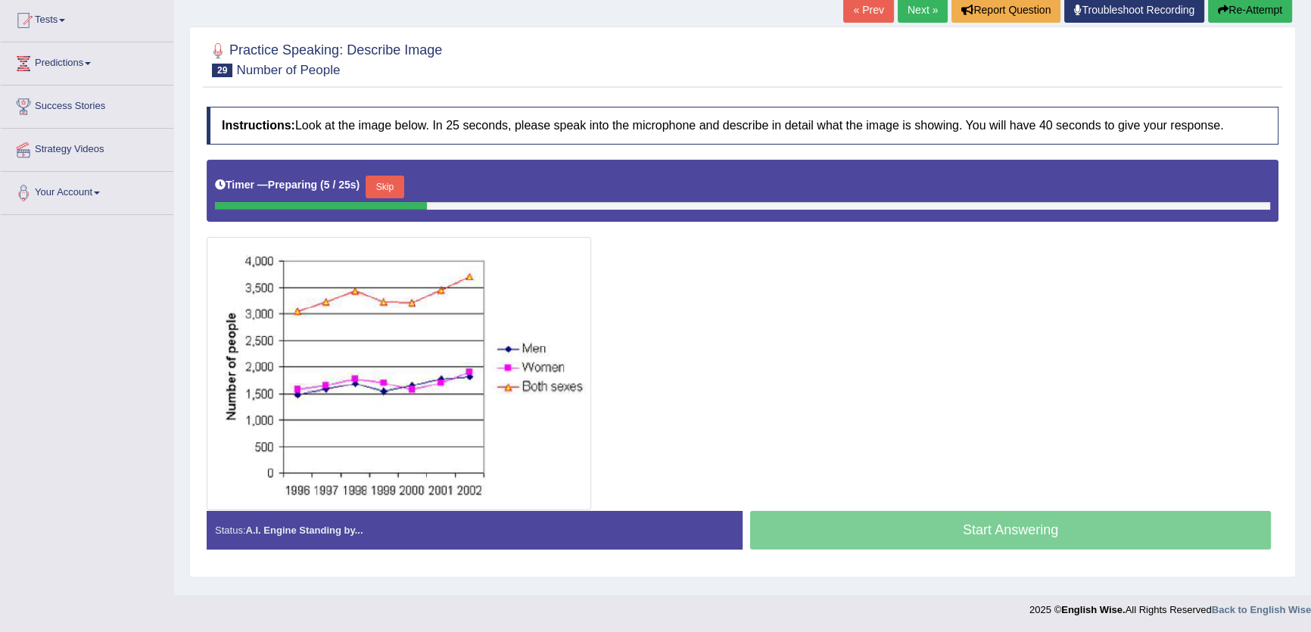
click at [382, 189] on button "Skip" at bounding box center [385, 187] width 38 height 23
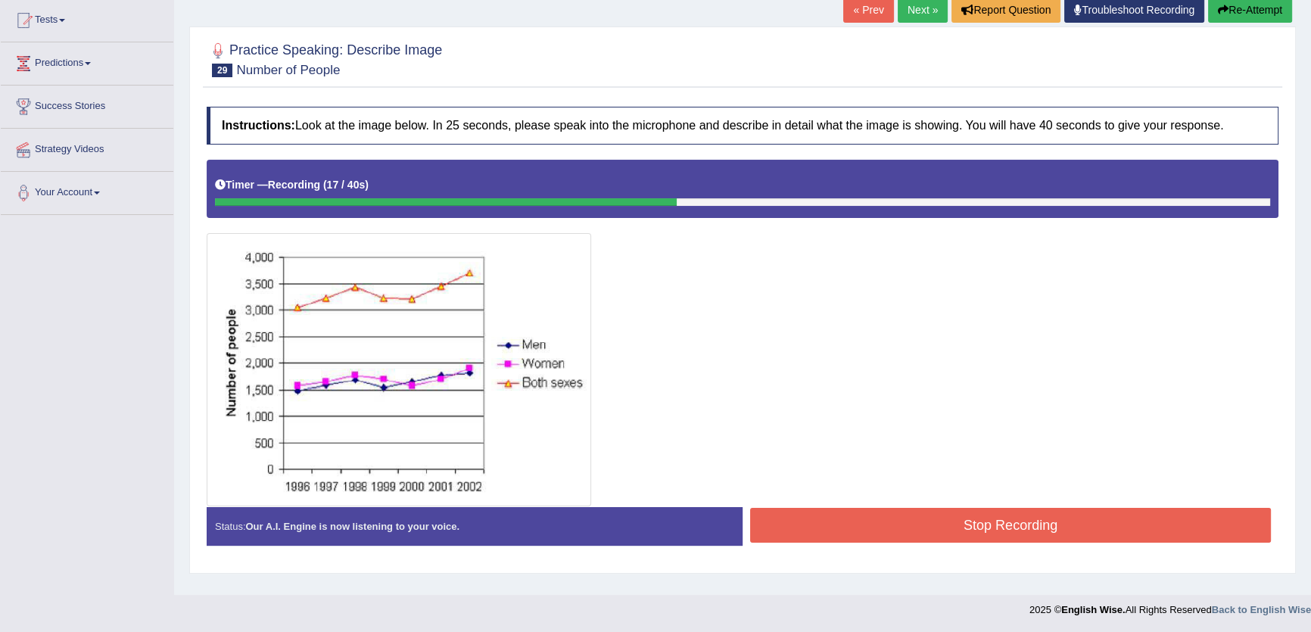
click at [1283, 13] on button "Re-Attempt" at bounding box center [1250, 10] width 84 height 26
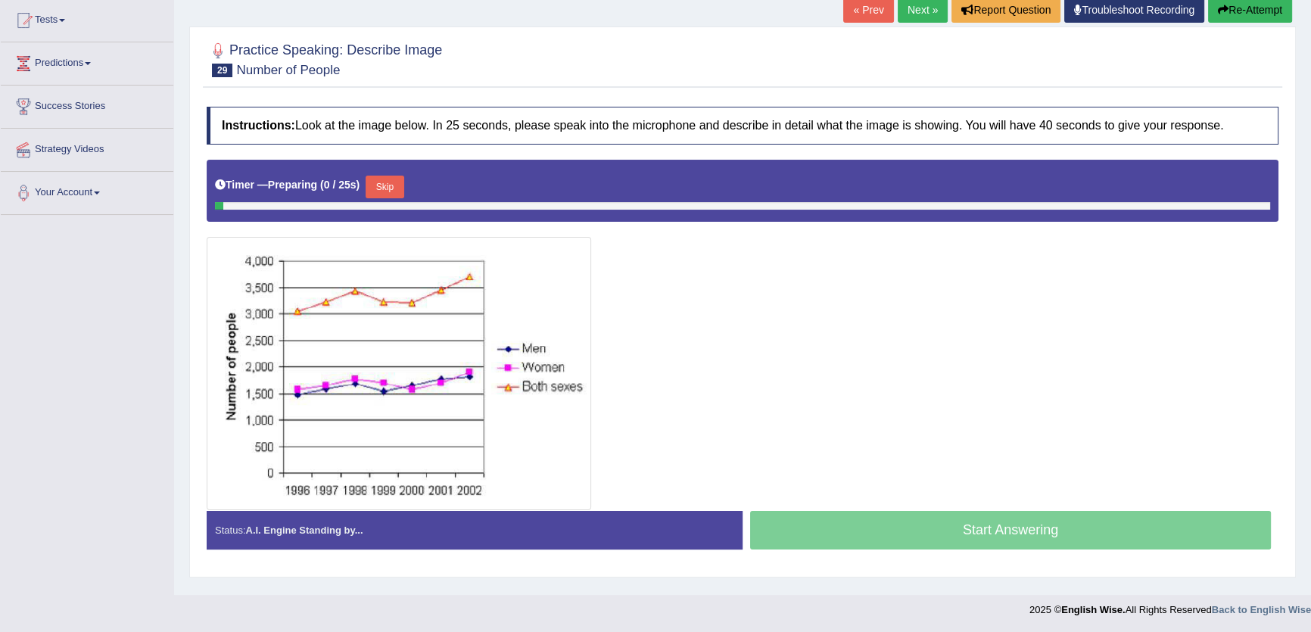
scroll to position [162, 0]
click at [385, 176] on button "Skip" at bounding box center [385, 187] width 38 height 23
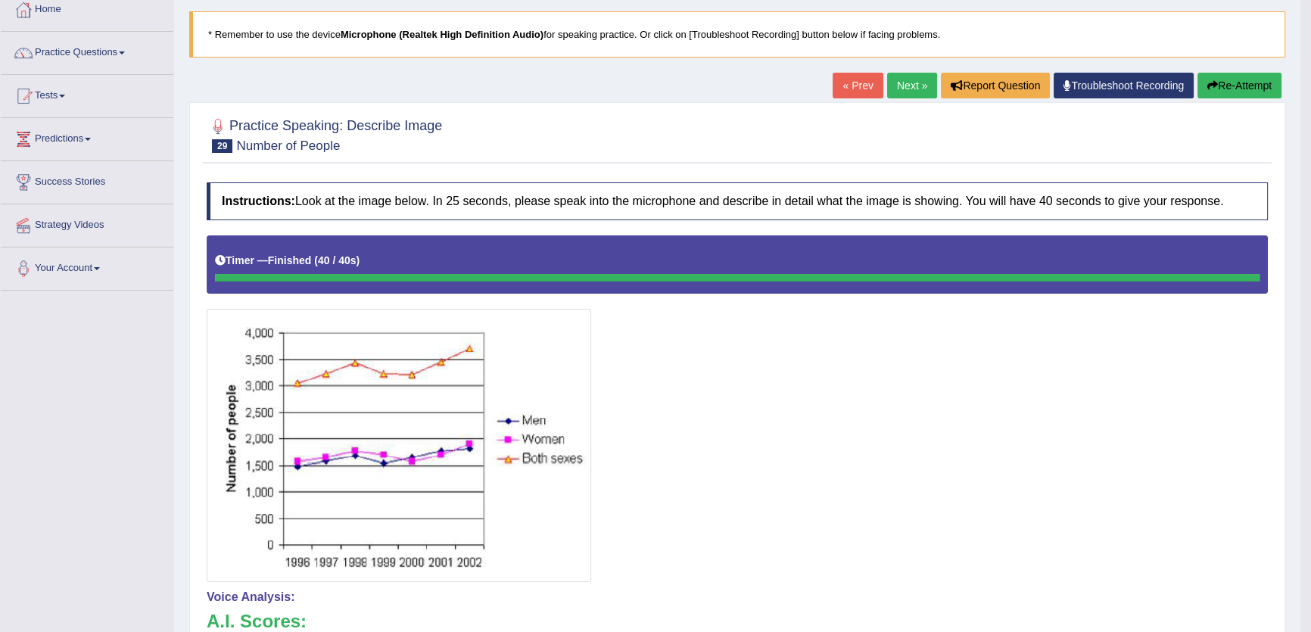
scroll to position [0, 0]
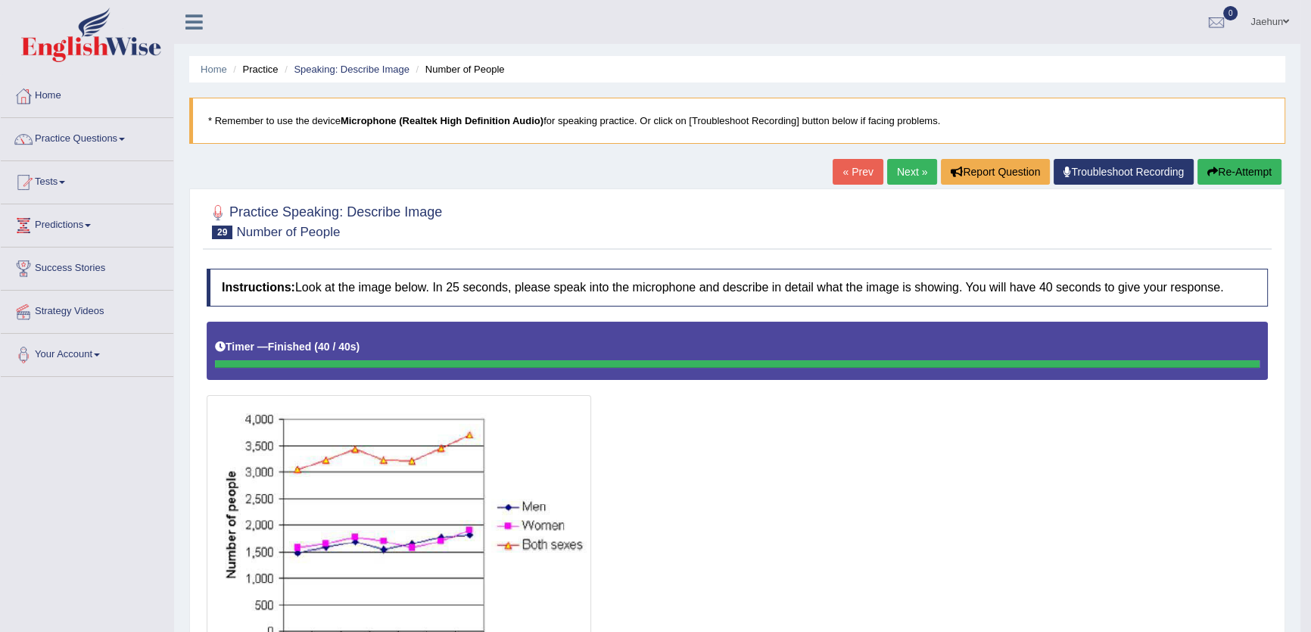
click at [901, 166] on link "Next »" at bounding box center [912, 172] width 50 height 26
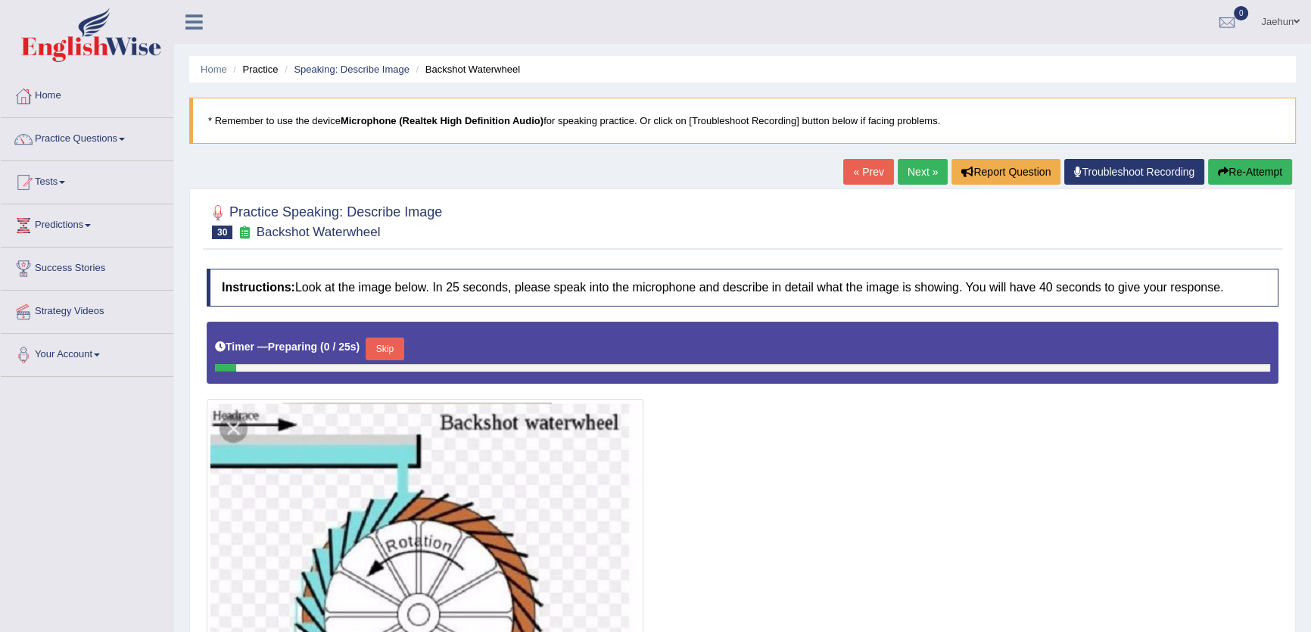
click at [899, 170] on link "Next »" at bounding box center [923, 172] width 50 height 26
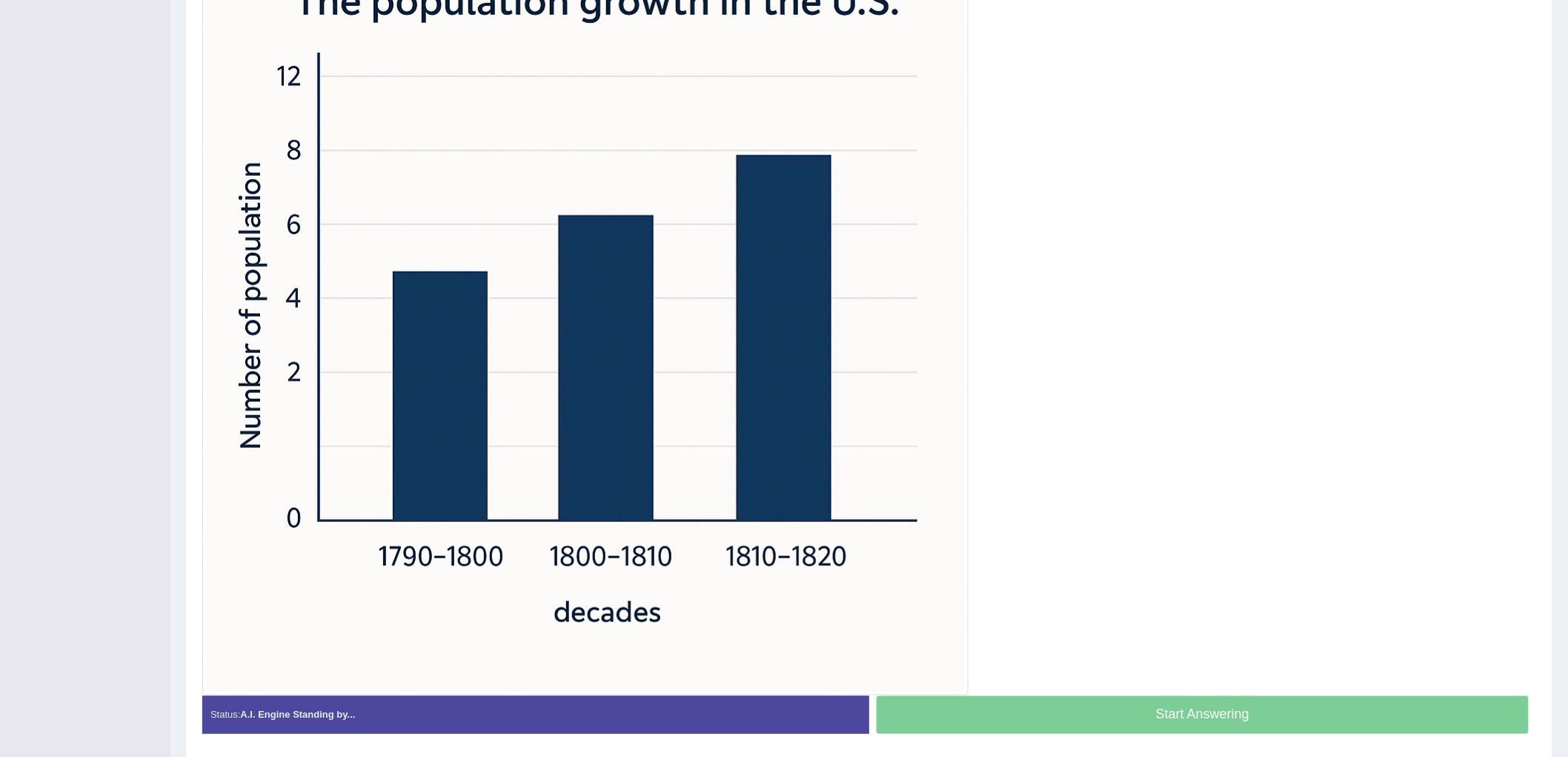
scroll to position [432, 0]
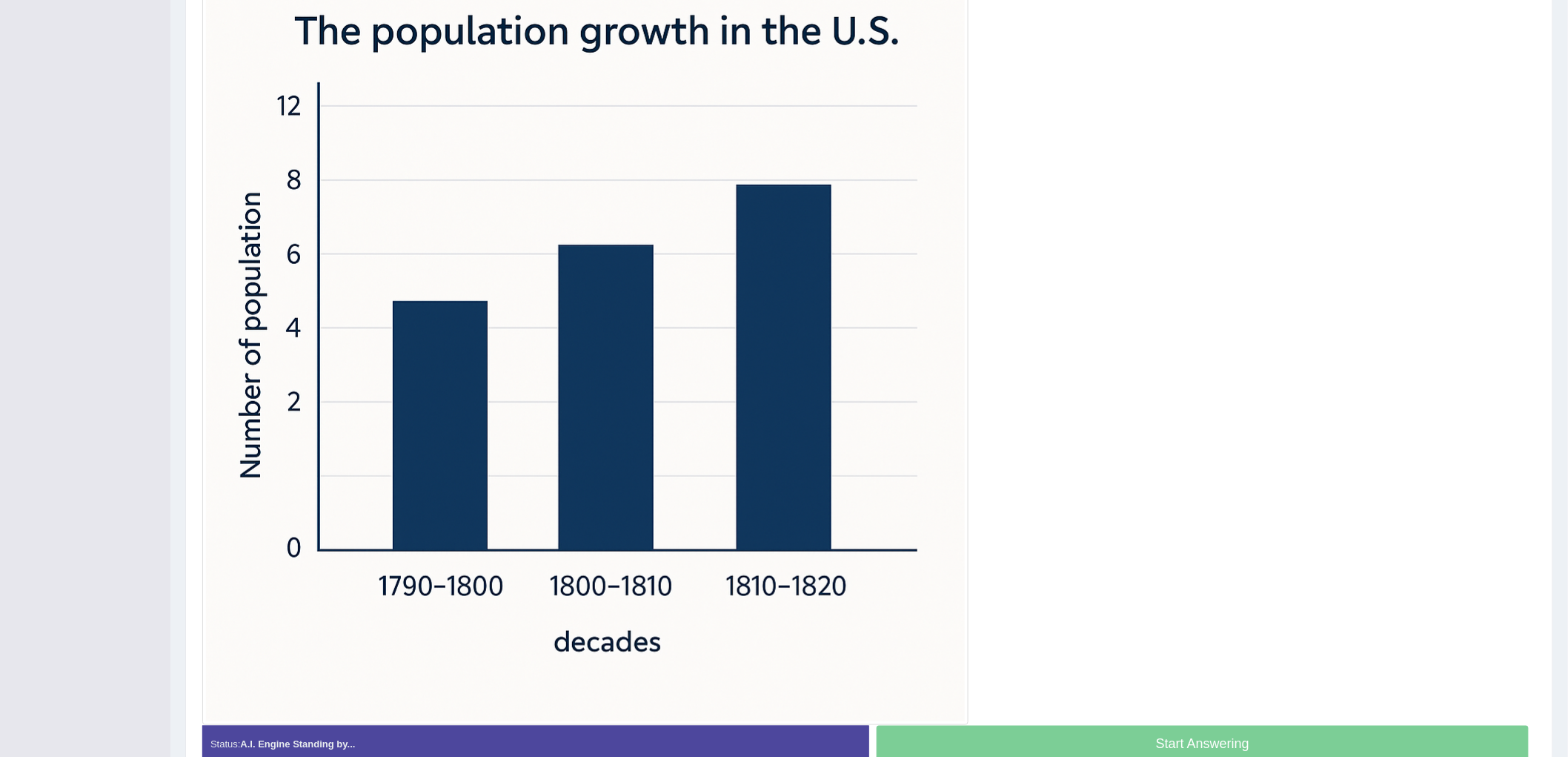
drag, startPoint x: 1147, startPoint y: 754, endPoint x: 1179, endPoint y: 680, distance: 80.6
click at [1154, 618] on div "Start Answering" at bounding box center [1202, 746] width 667 height 41
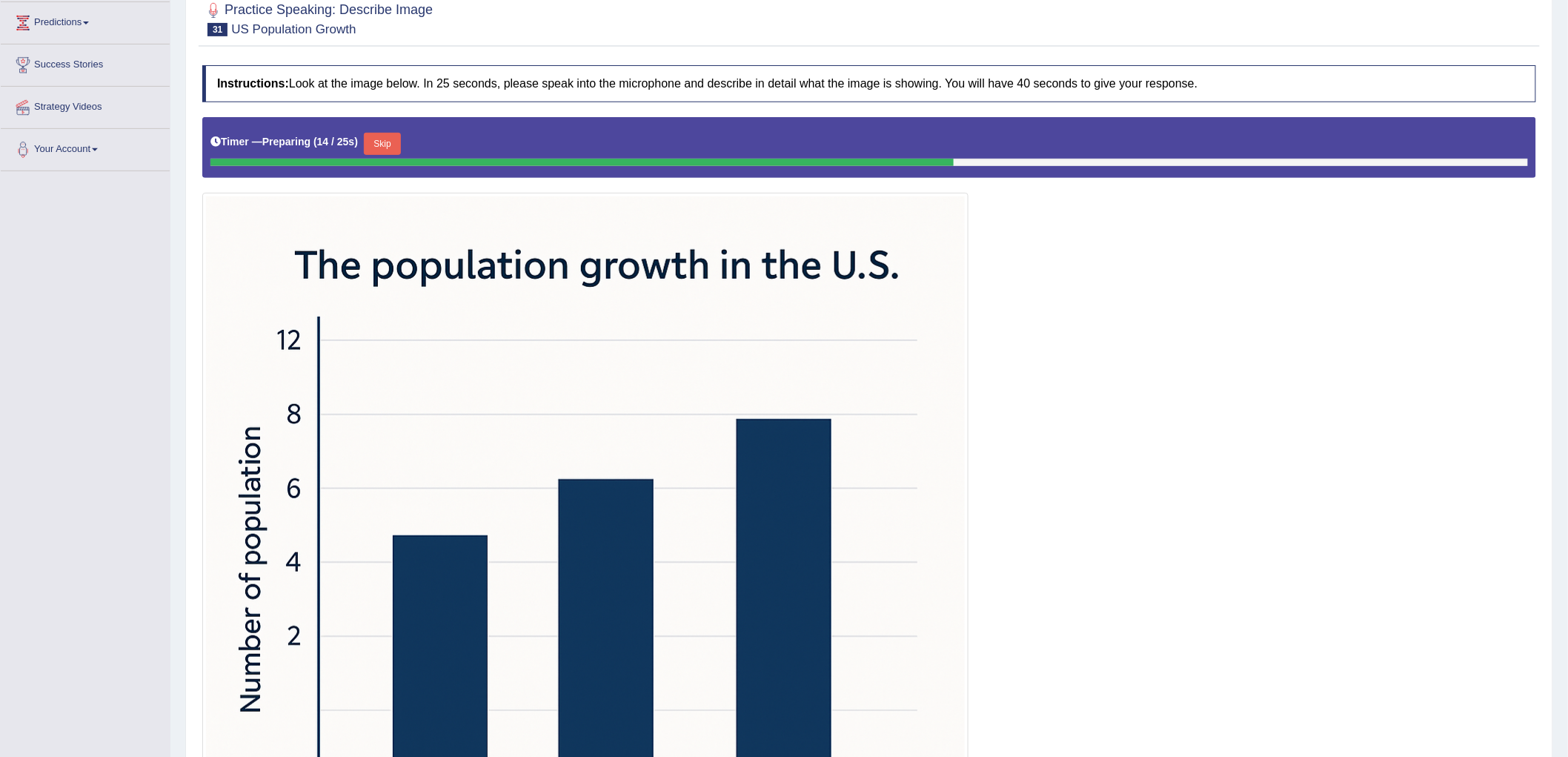
scroll to position [102, 0]
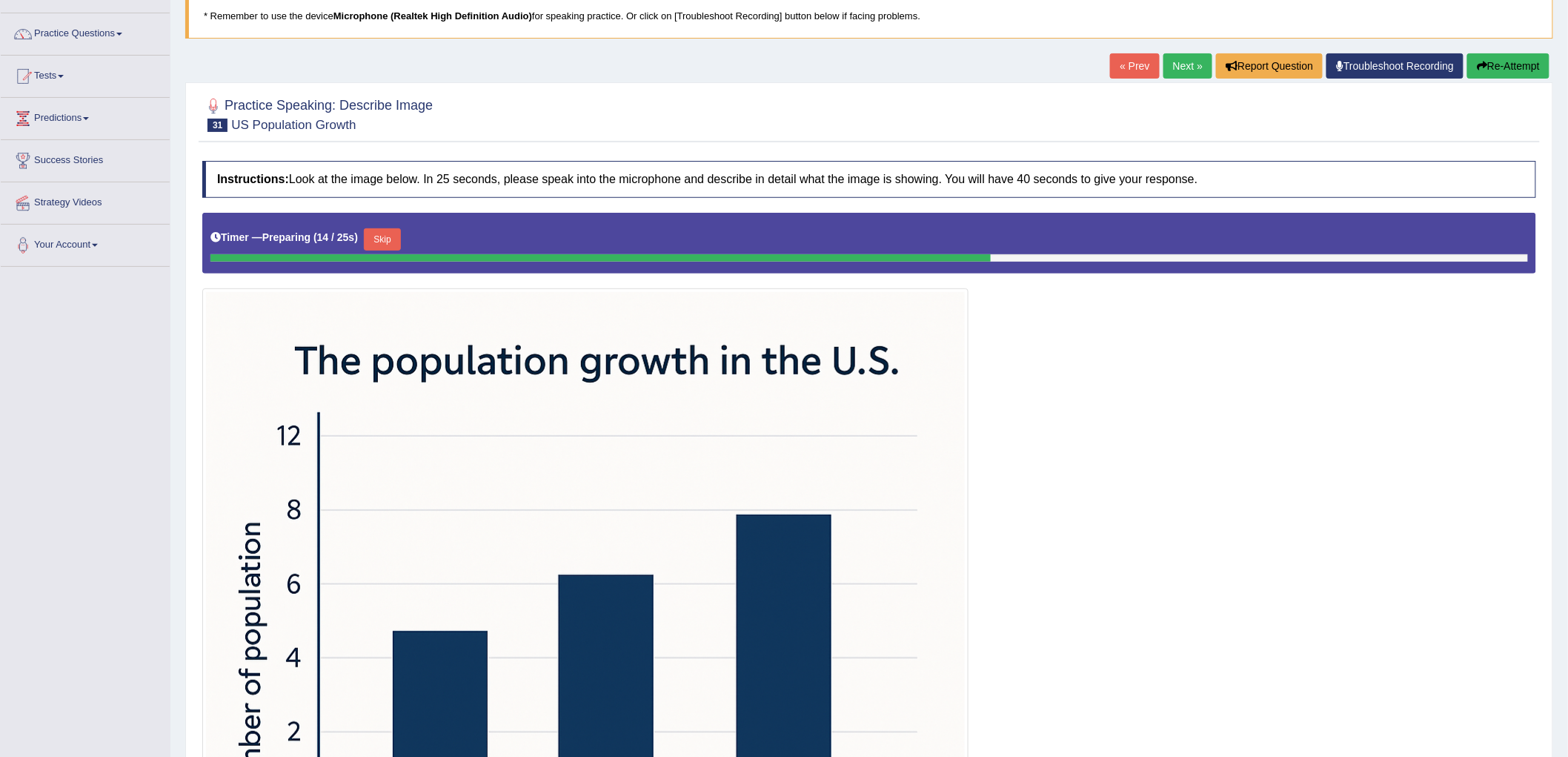
click at [1176, 77] on link "Next »" at bounding box center [1188, 67] width 49 height 25
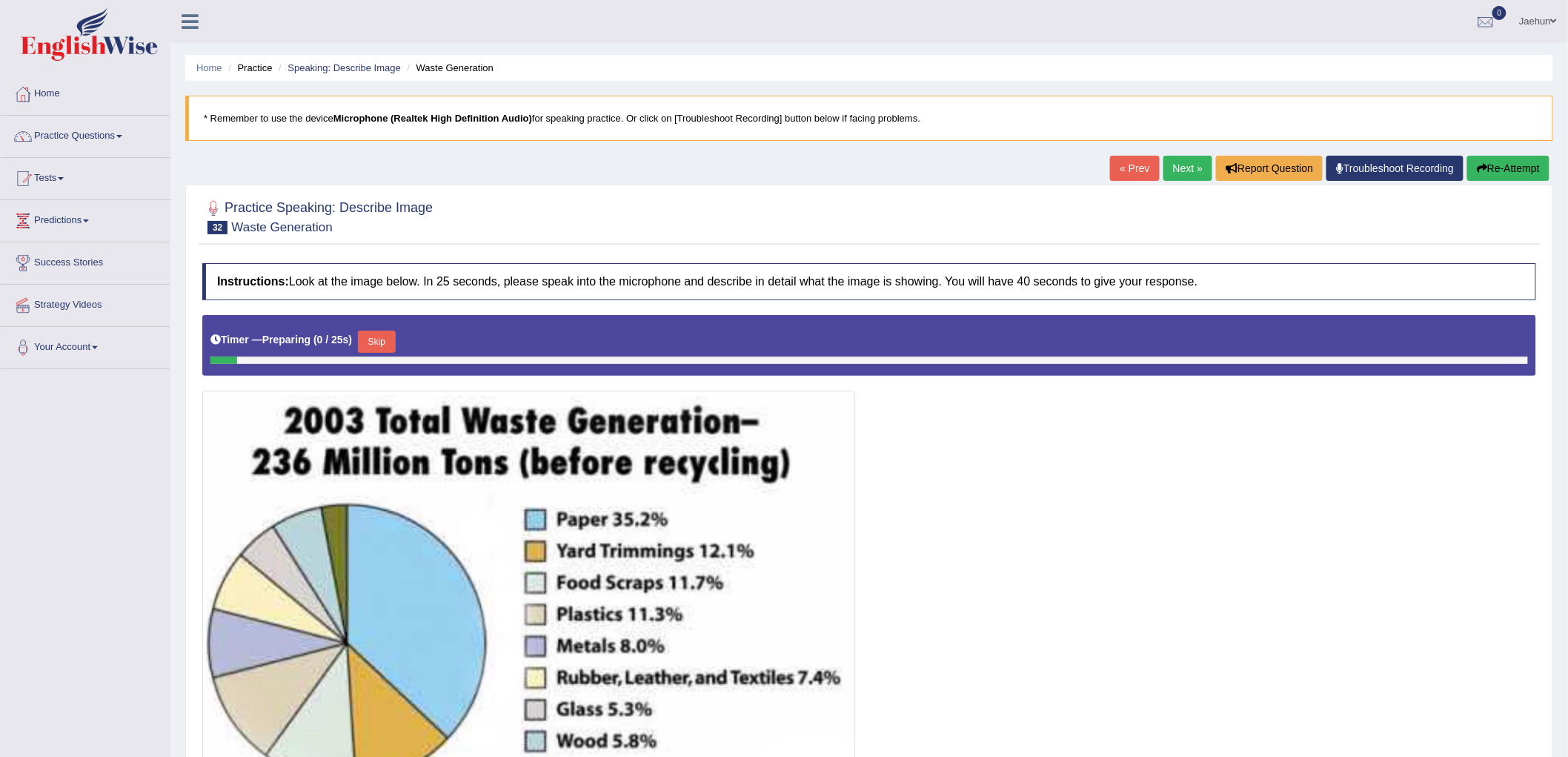
click at [1141, 160] on link "« Prev" at bounding box center [1134, 168] width 49 height 25
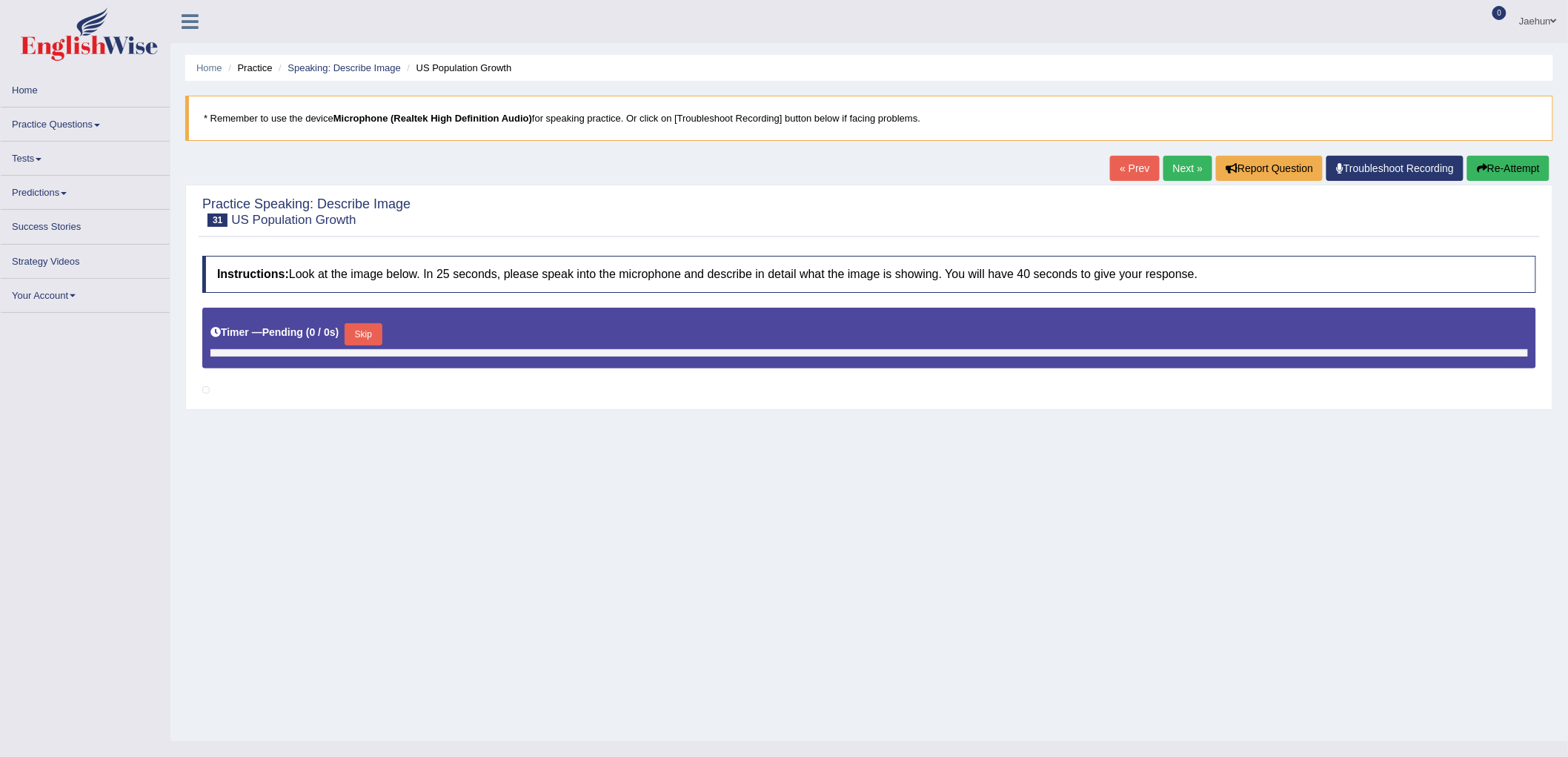
click at [1169, 164] on link "Next »" at bounding box center [1188, 168] width 49 height 25
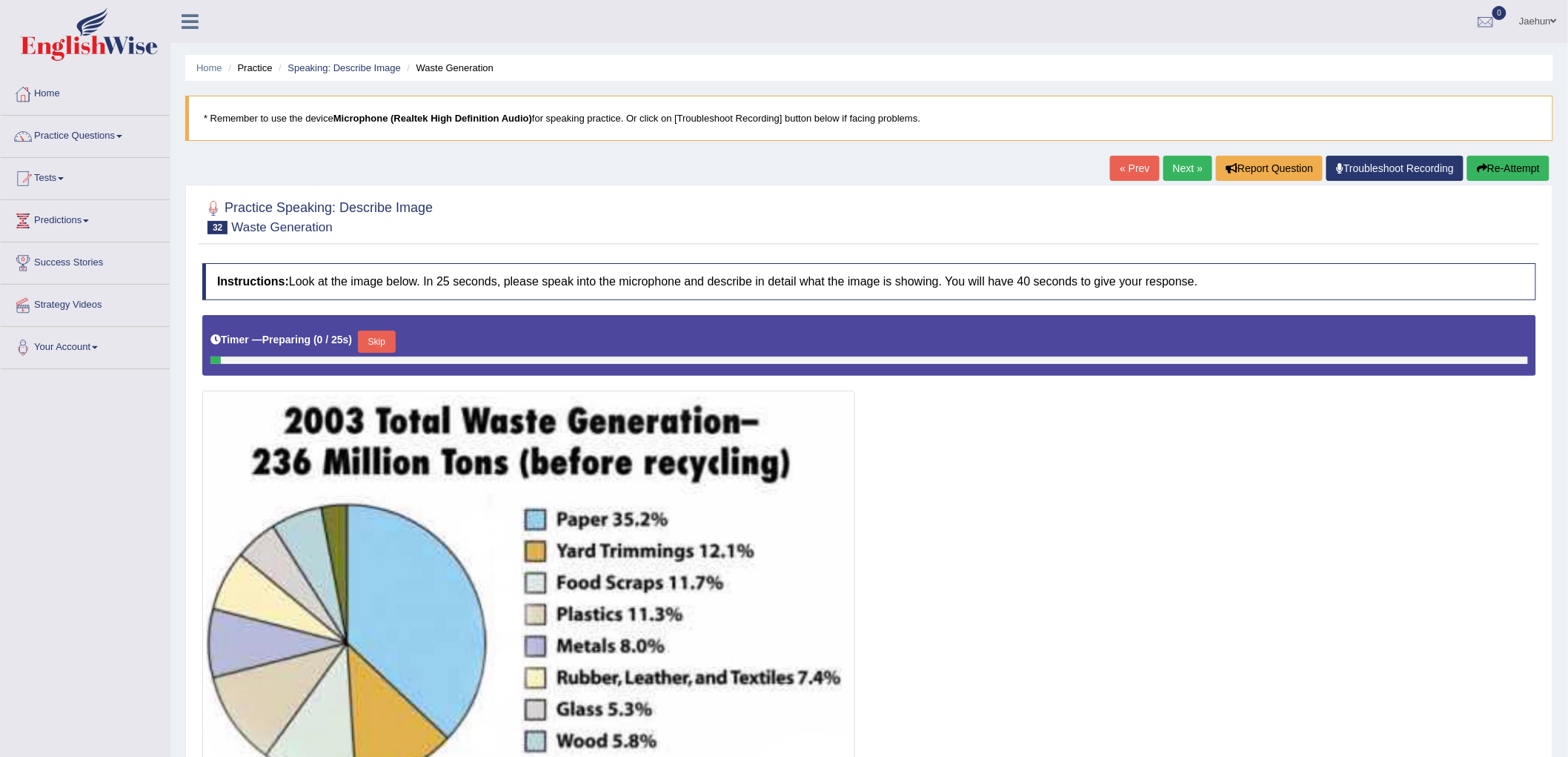
click at [1169, 164] on link "Next »" at bounding box center [1188, 168] width 49 height 25
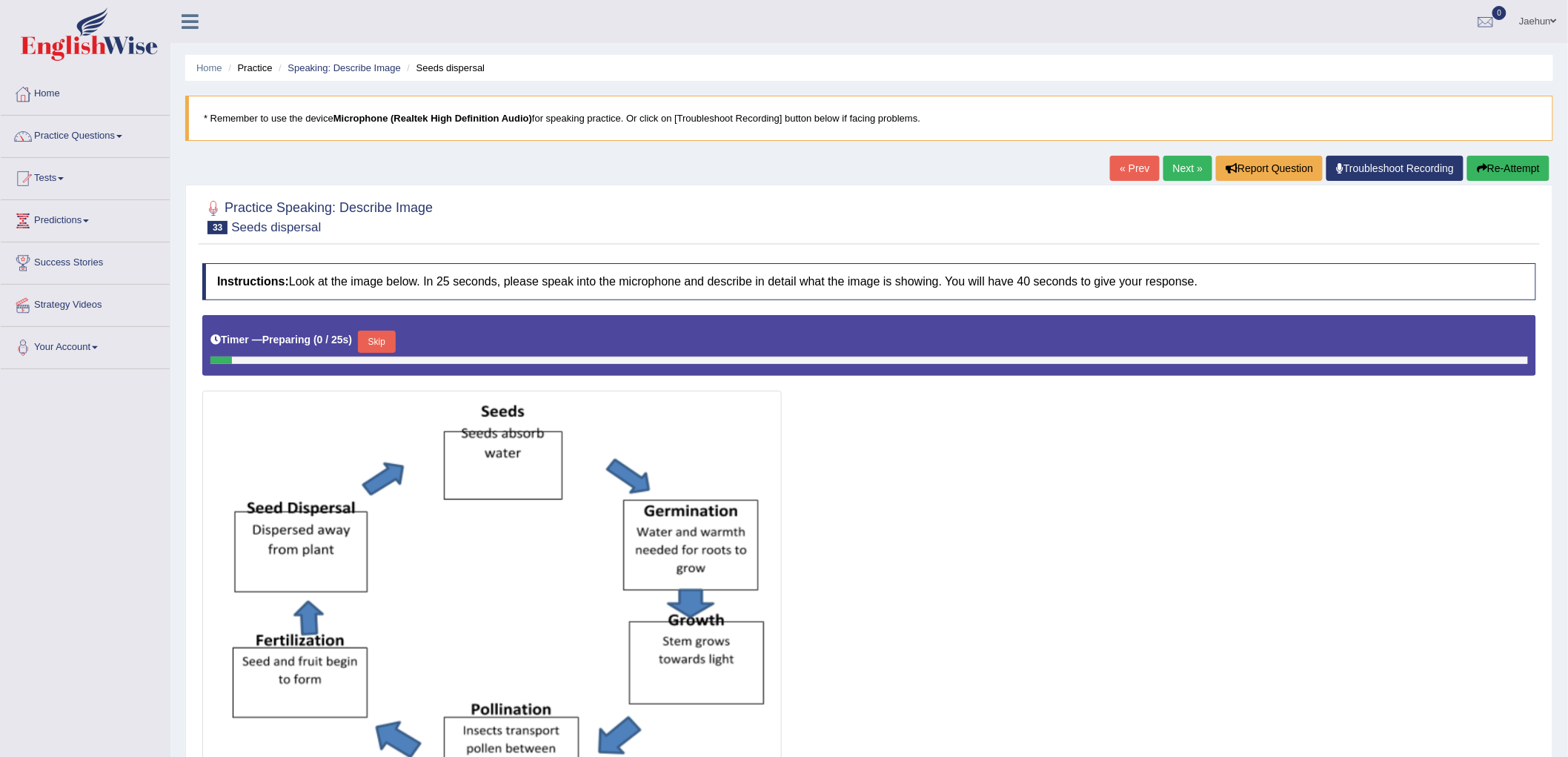
click at [1169, 164] on link "Next »" at bounding box center [1188, 168] width 49 height 25
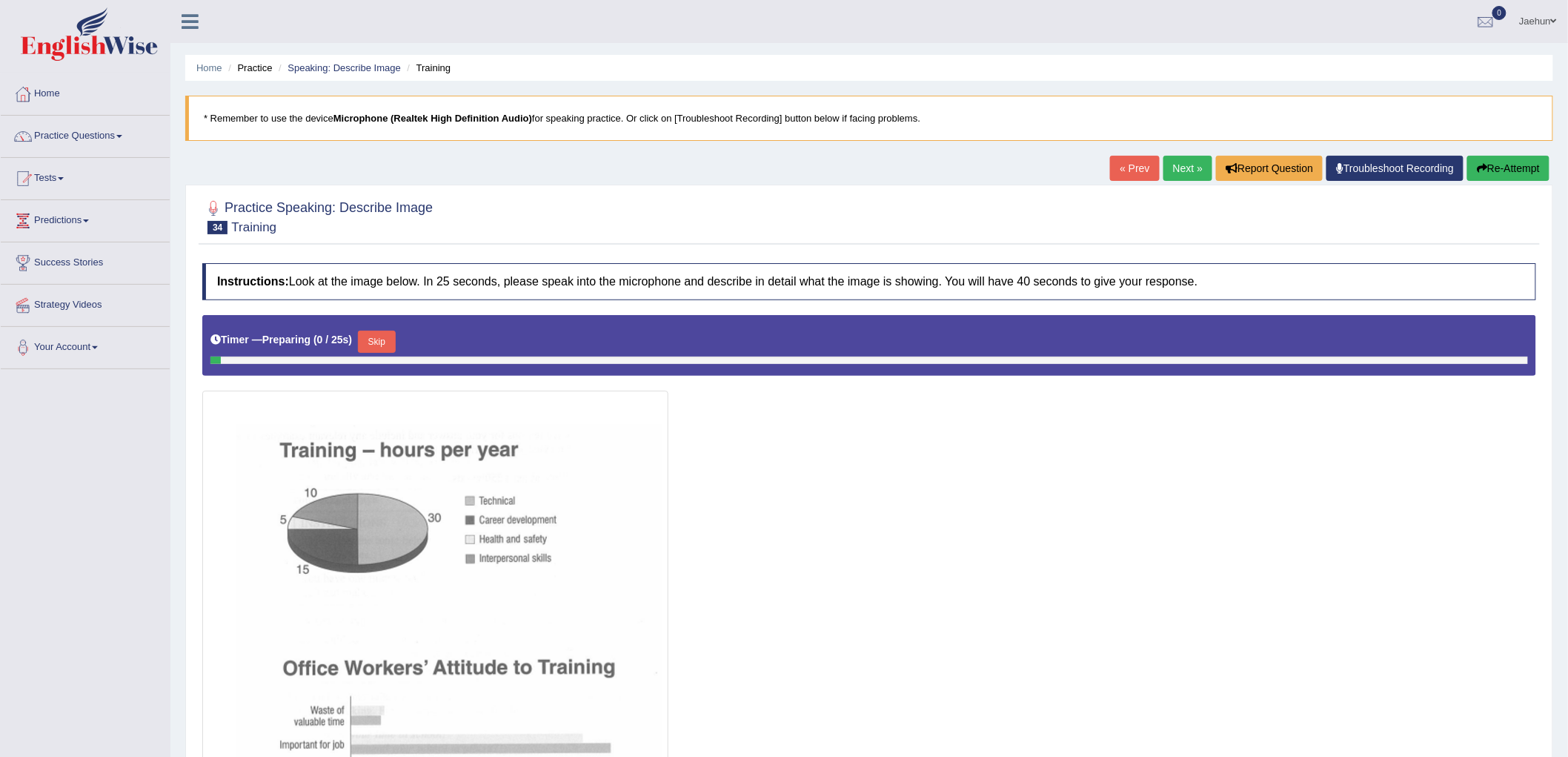
click at [1169, 164] on link "Next »" at bounding box center [1188, 168] width 49 height 25
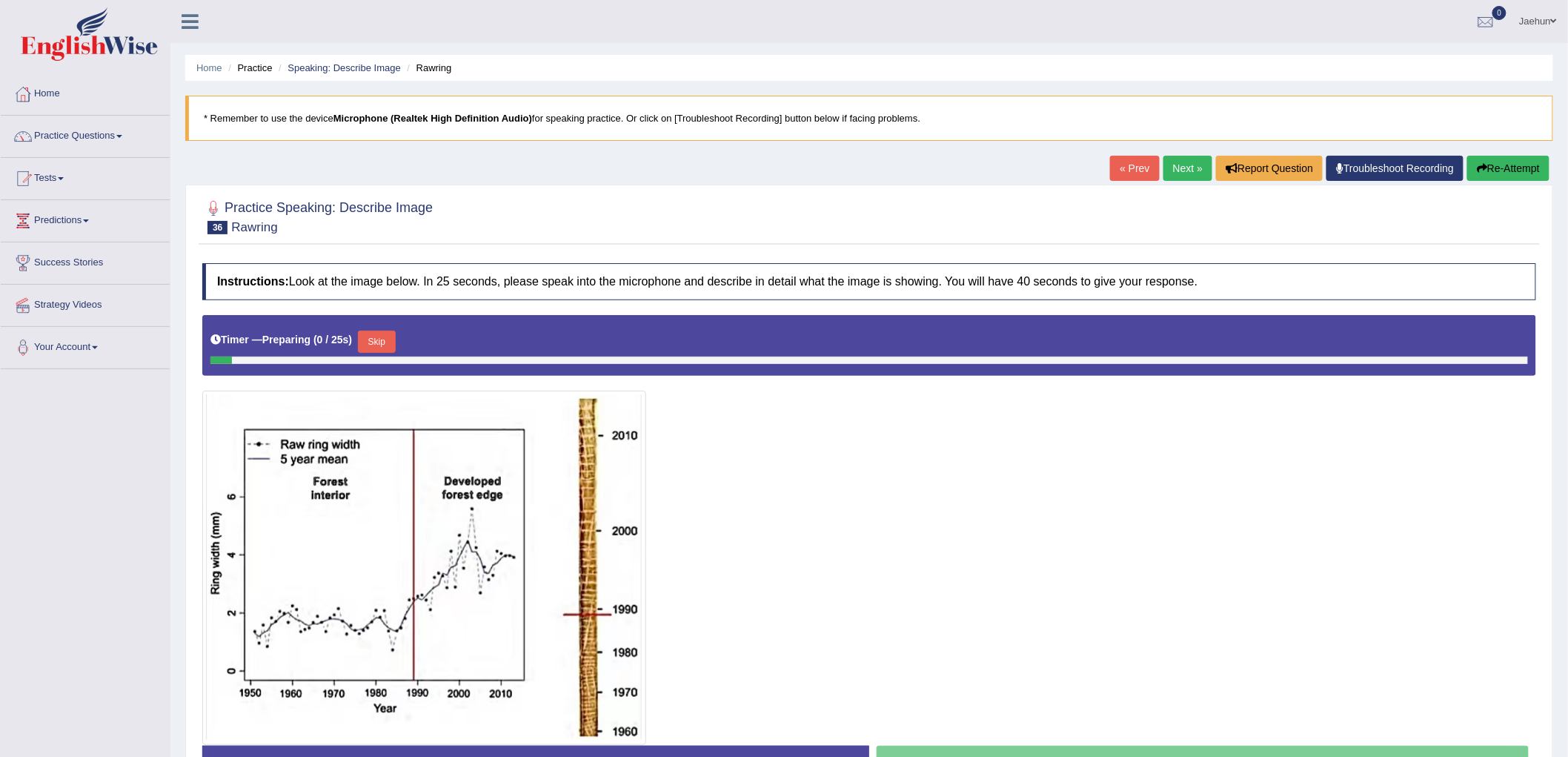
click at [1169, 164] on link "Next »" at bounding box center [1188, 168] width 49 height 25
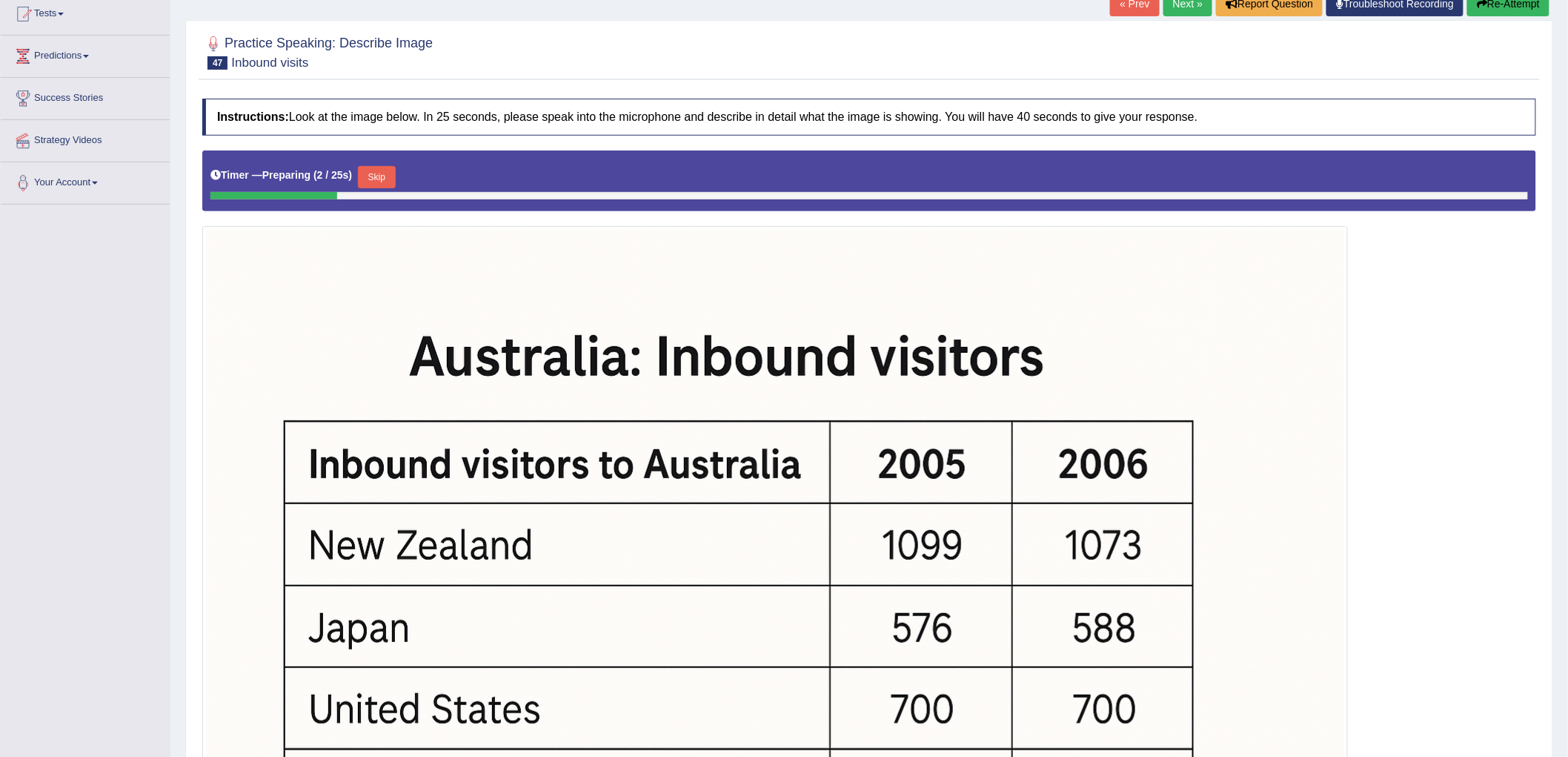
scroll to position [82, 0]
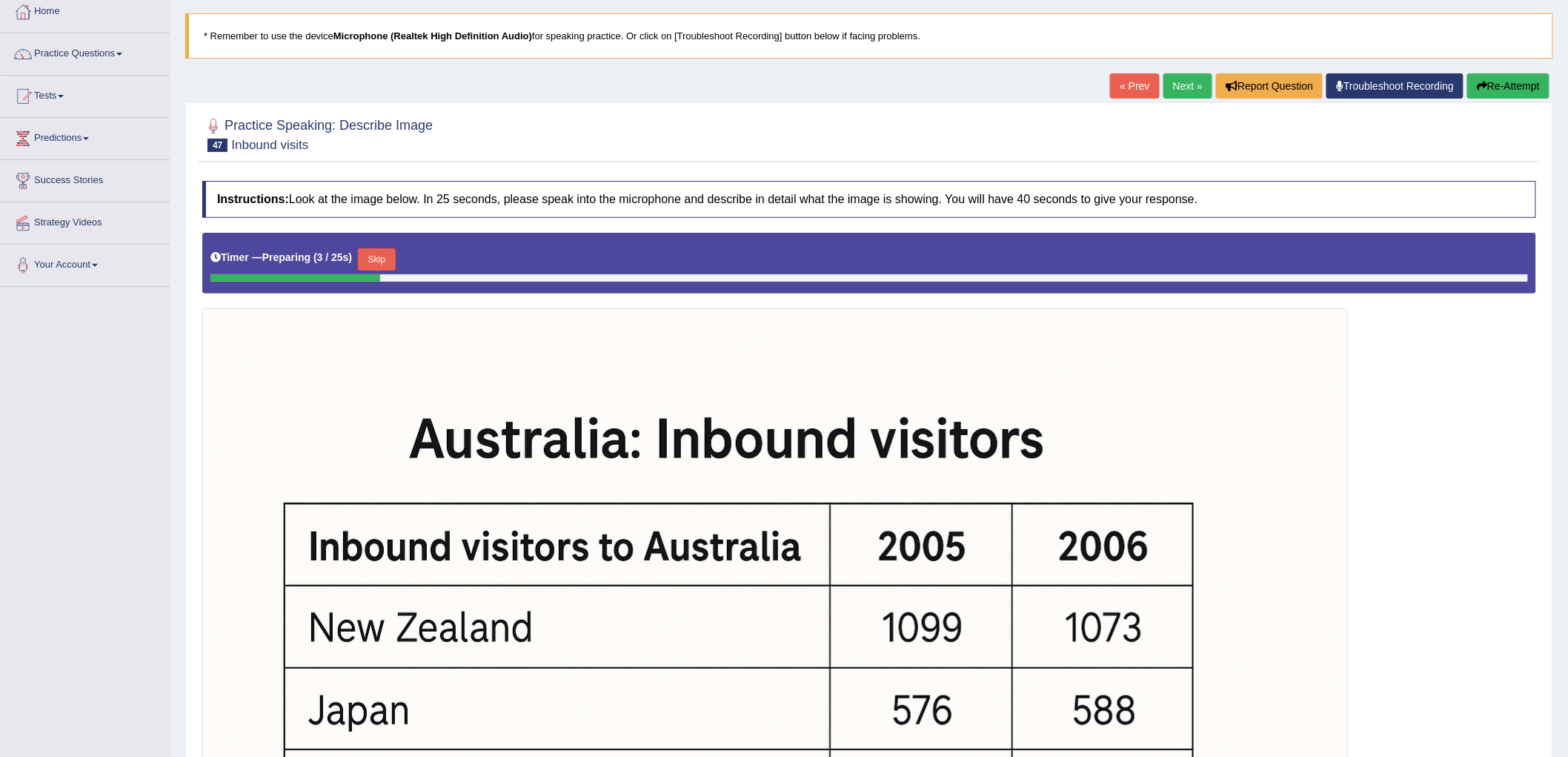
click at [1181, 92] on link "Next »" at bounding box center [1188, 86] width 49 height 25
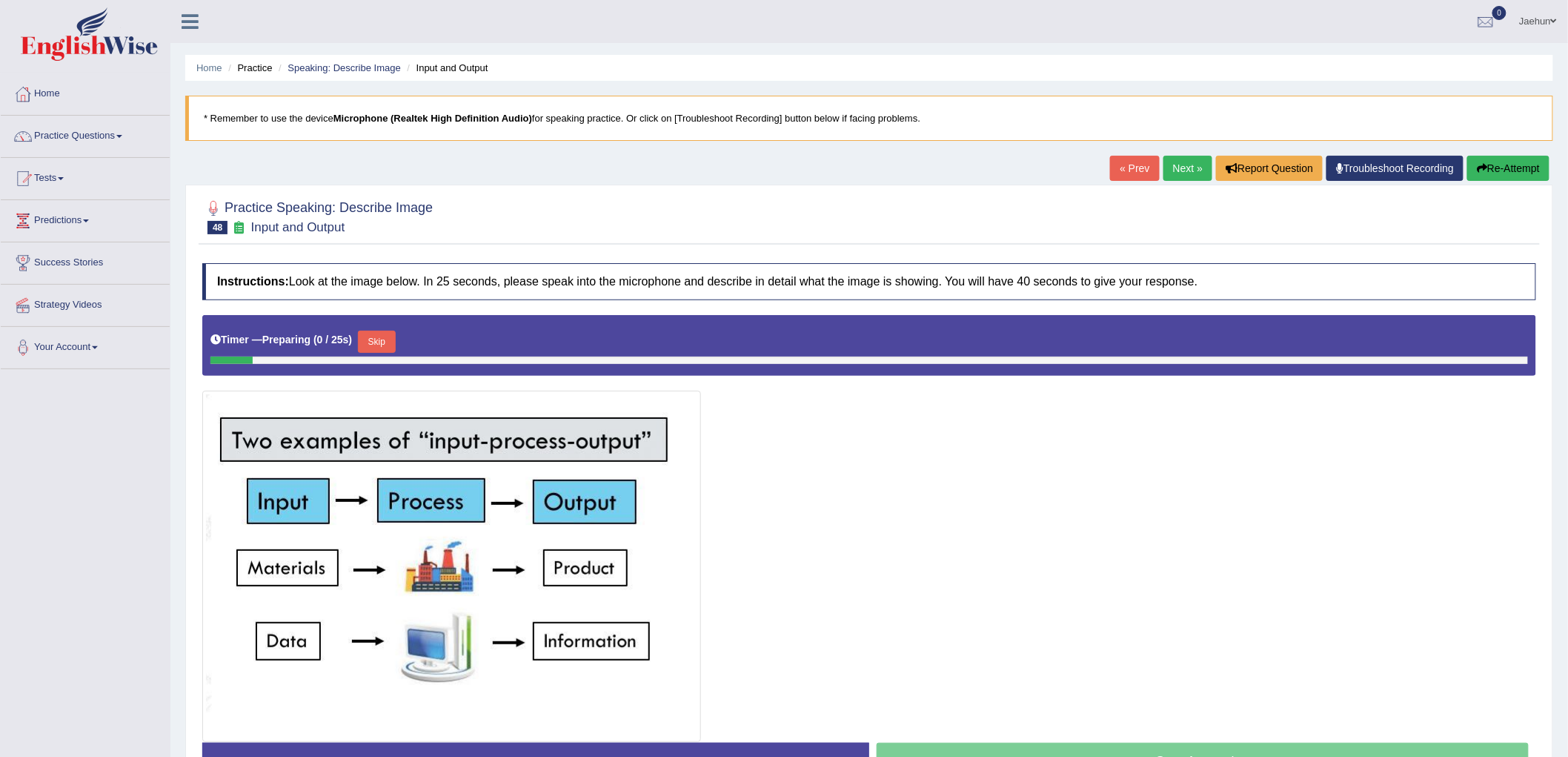
click at [1176, 174] on link "Next »" at bounding box center [1188, 168] width 49 height 25
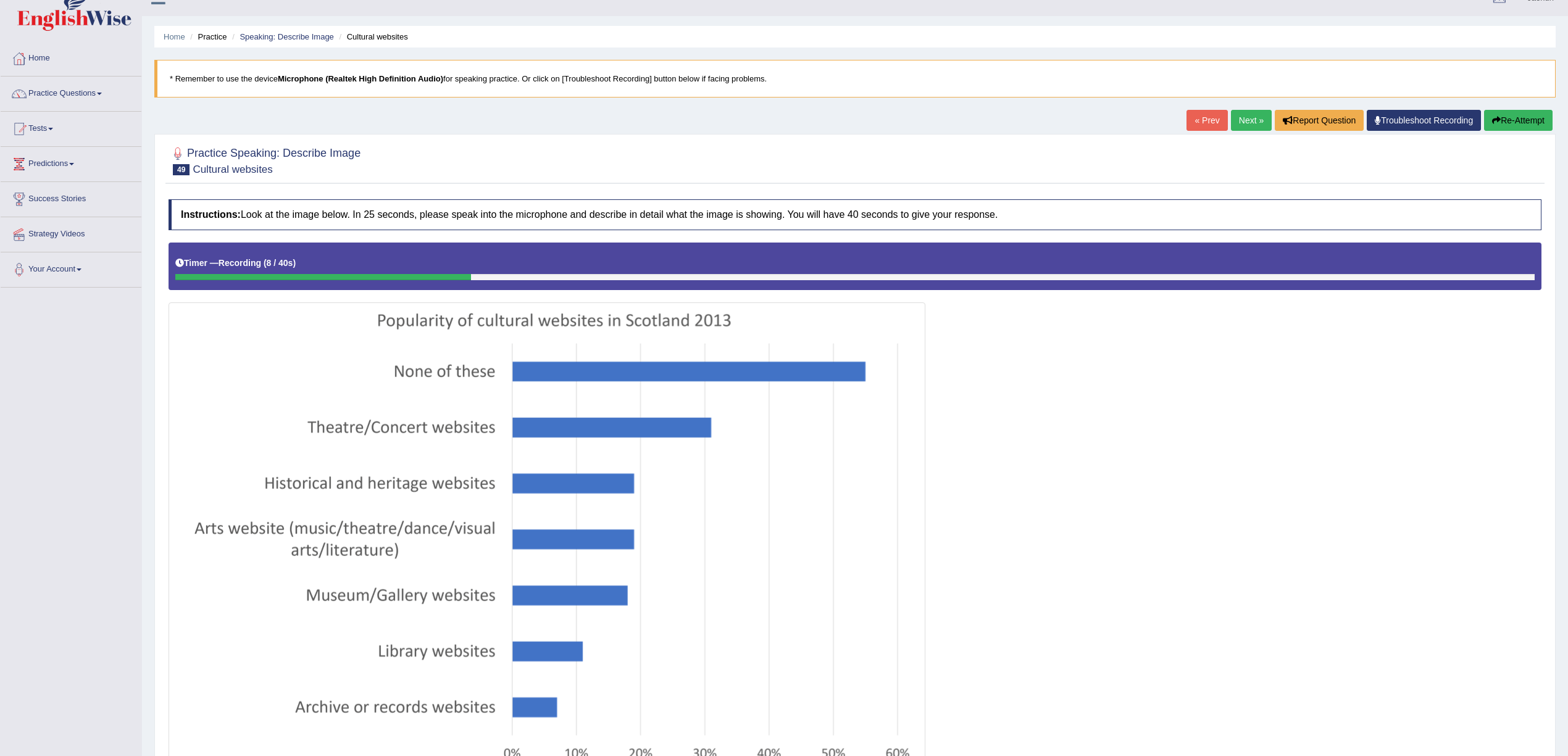
scroll to position [13, 0]
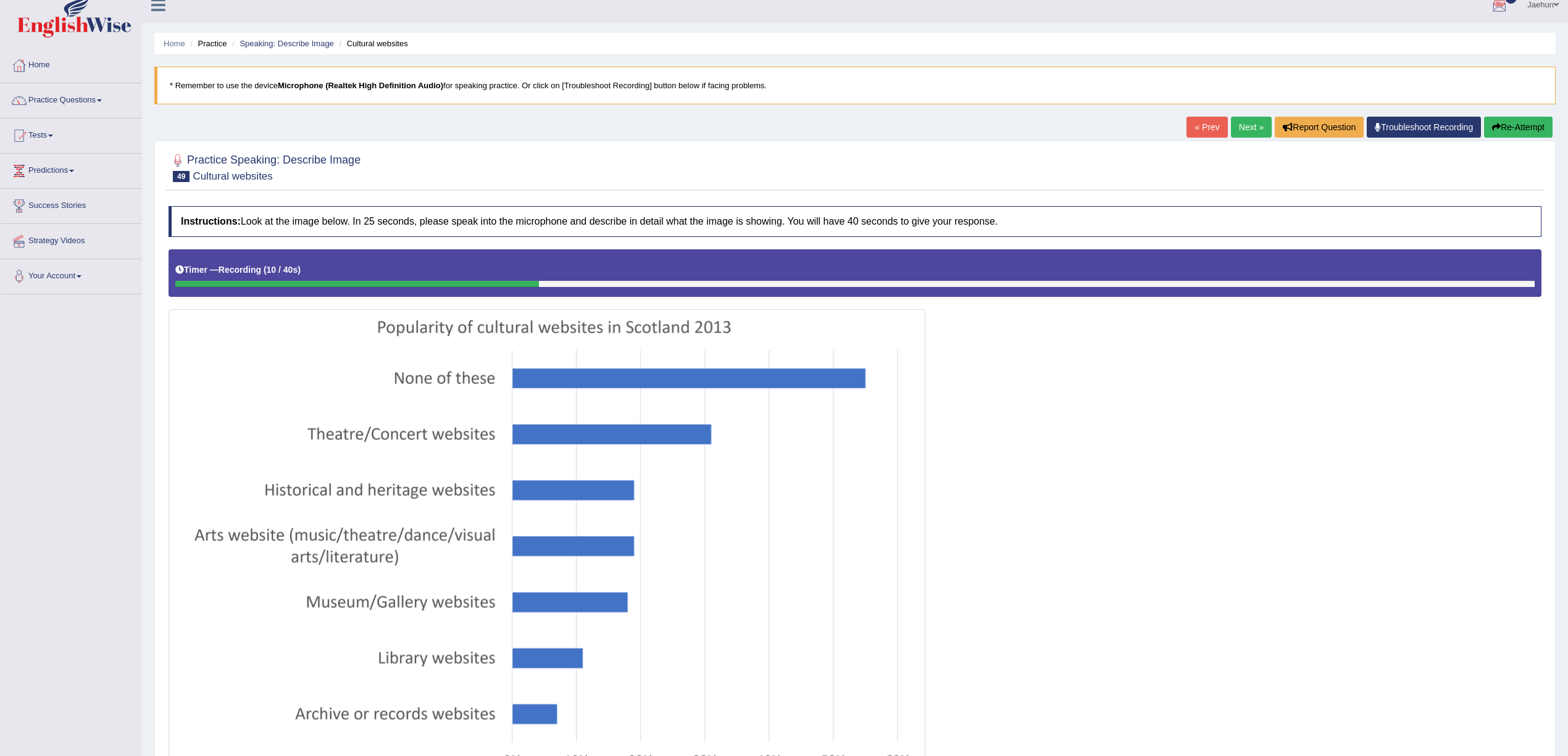
click at [1305, 115] on div "Home Practice Speaking: Describe Image Cultural websites * Remember to use the …" at bounding box center [855, 436] width 1426 height 899
click at [1305, 134] on button "Re-Attempt" at bounding box center [1518, 127] width 68 height 21
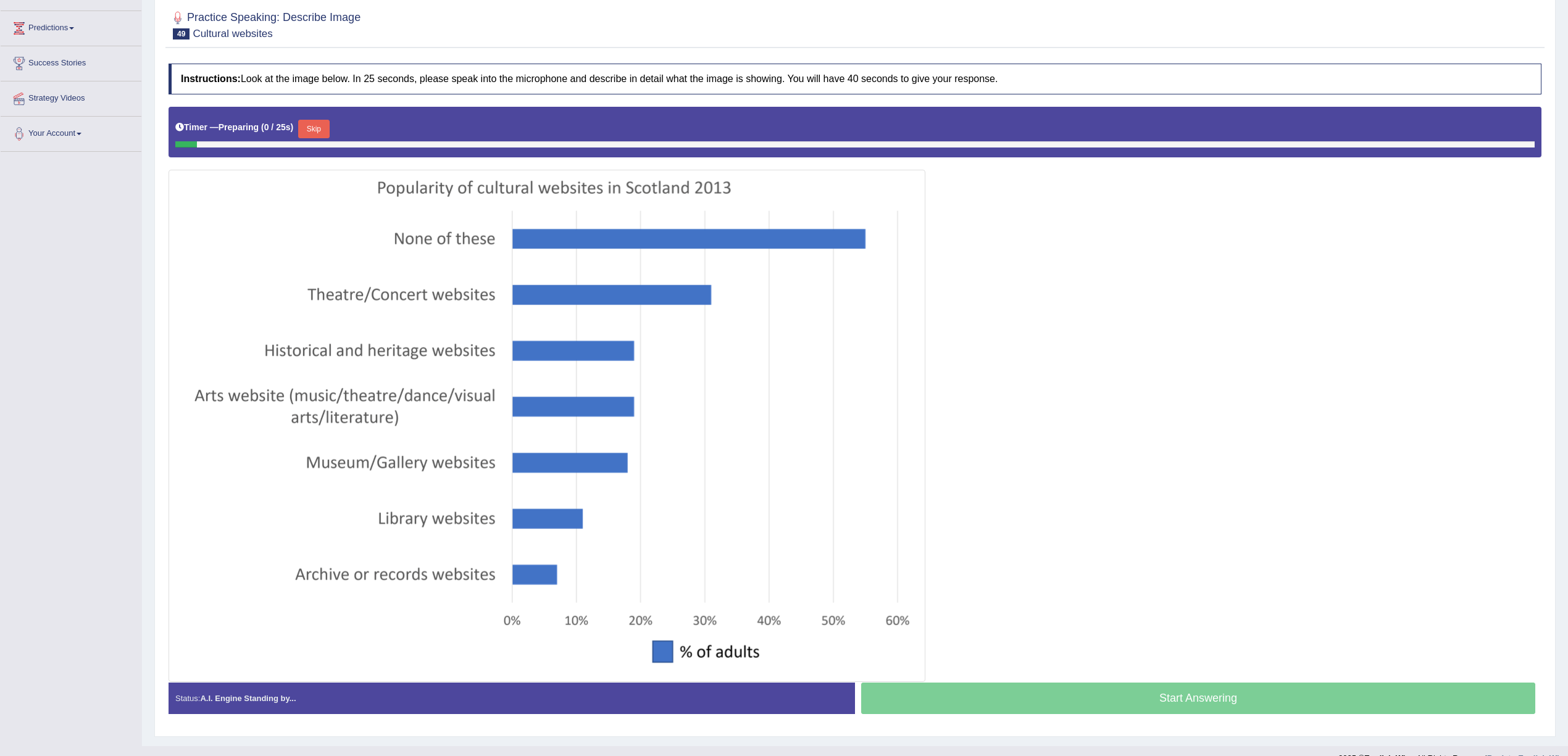
scroll to position [180, 0]
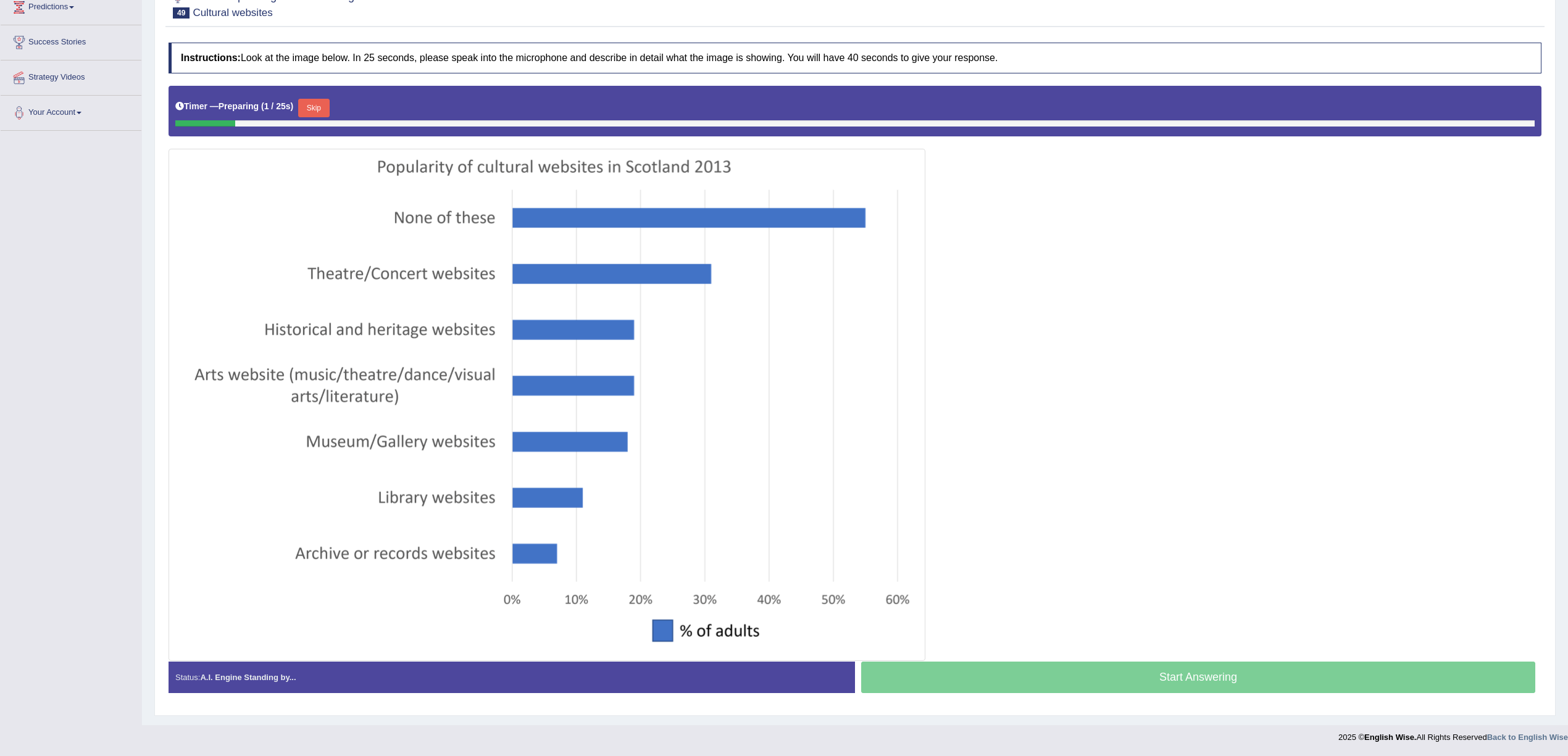
click at [319, 108] on button "Skip" at bounding box center [314, 108] width 31 height 19
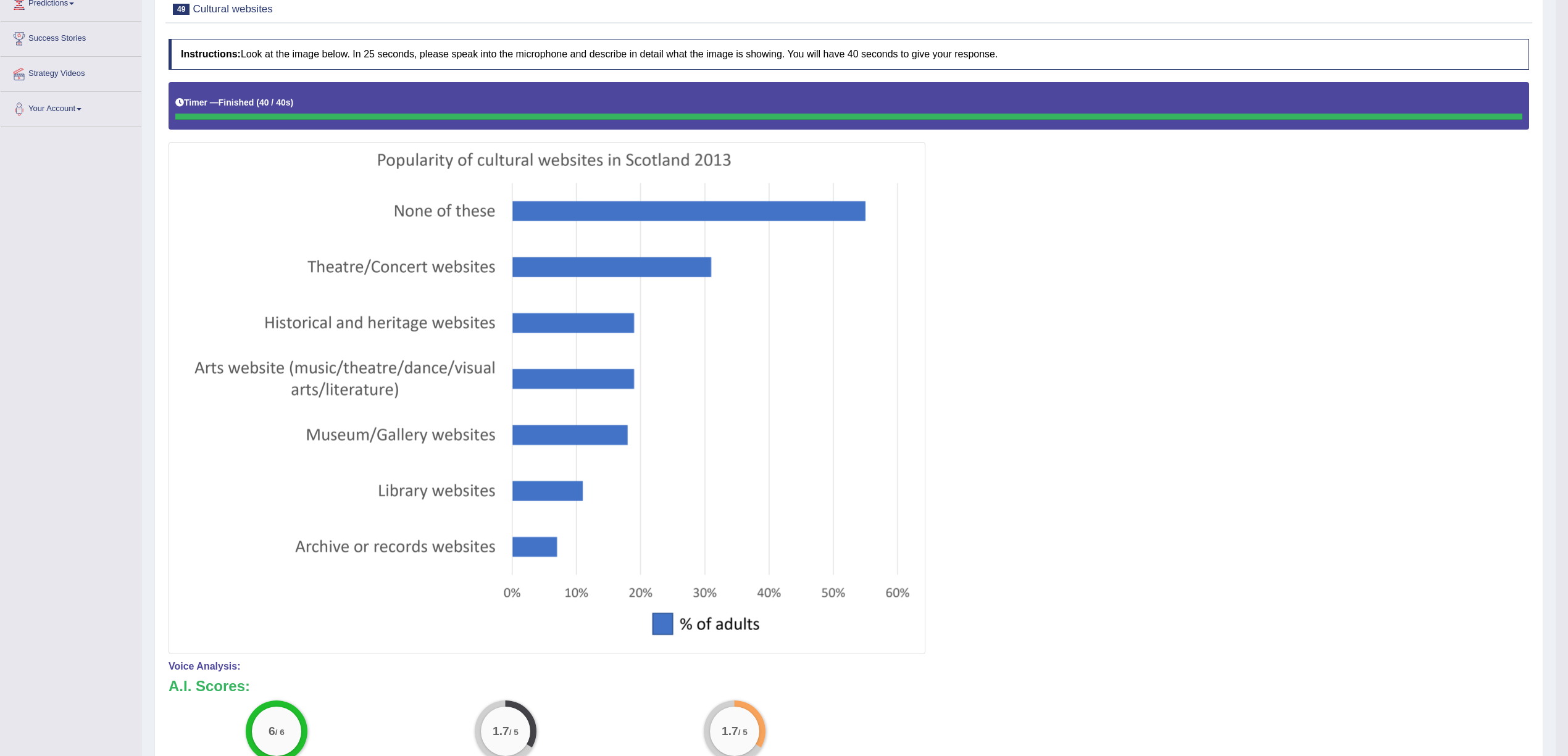
click at [939, 586] on div at bounding box center [849, 369] width 1361 height 573
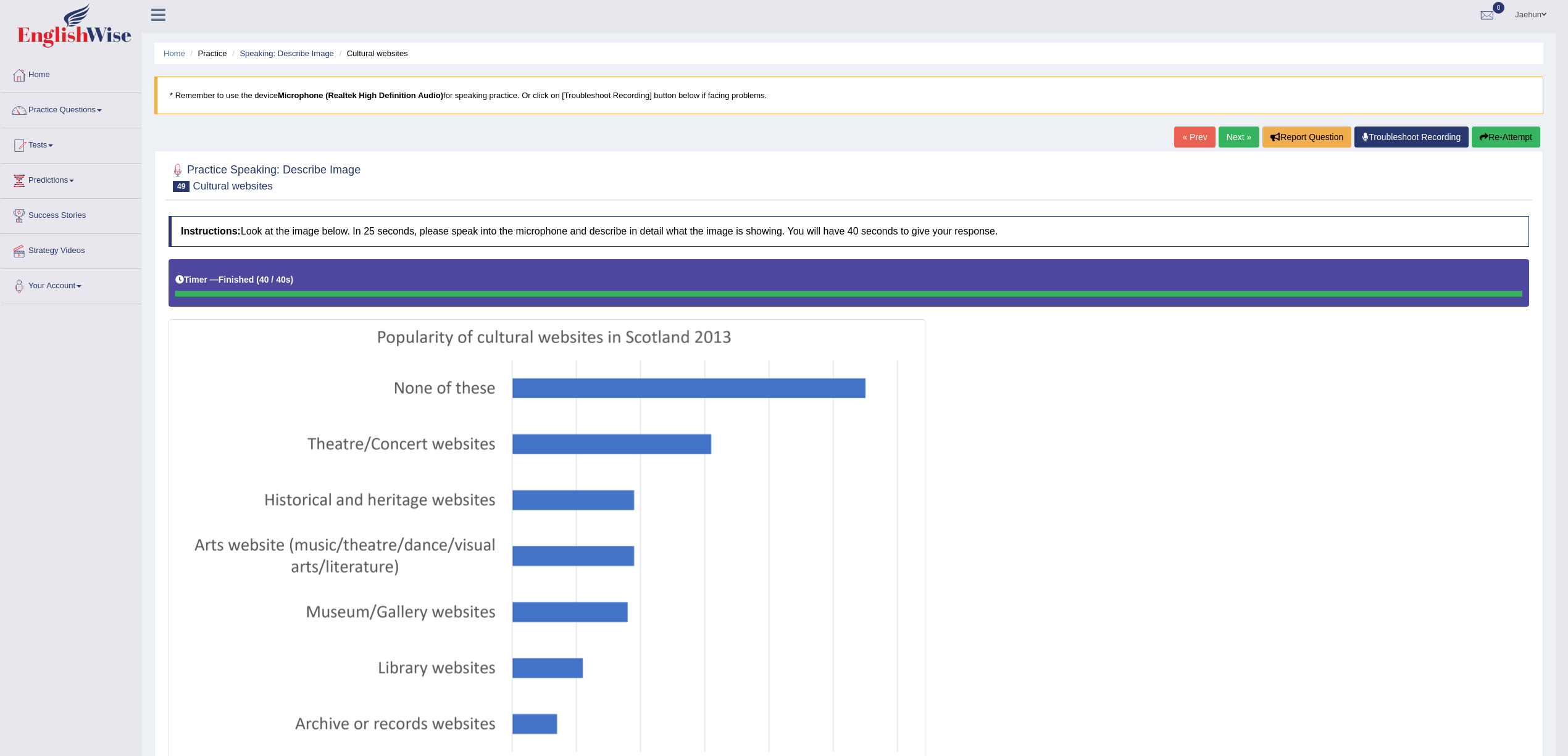
scroll to position [0, 0]
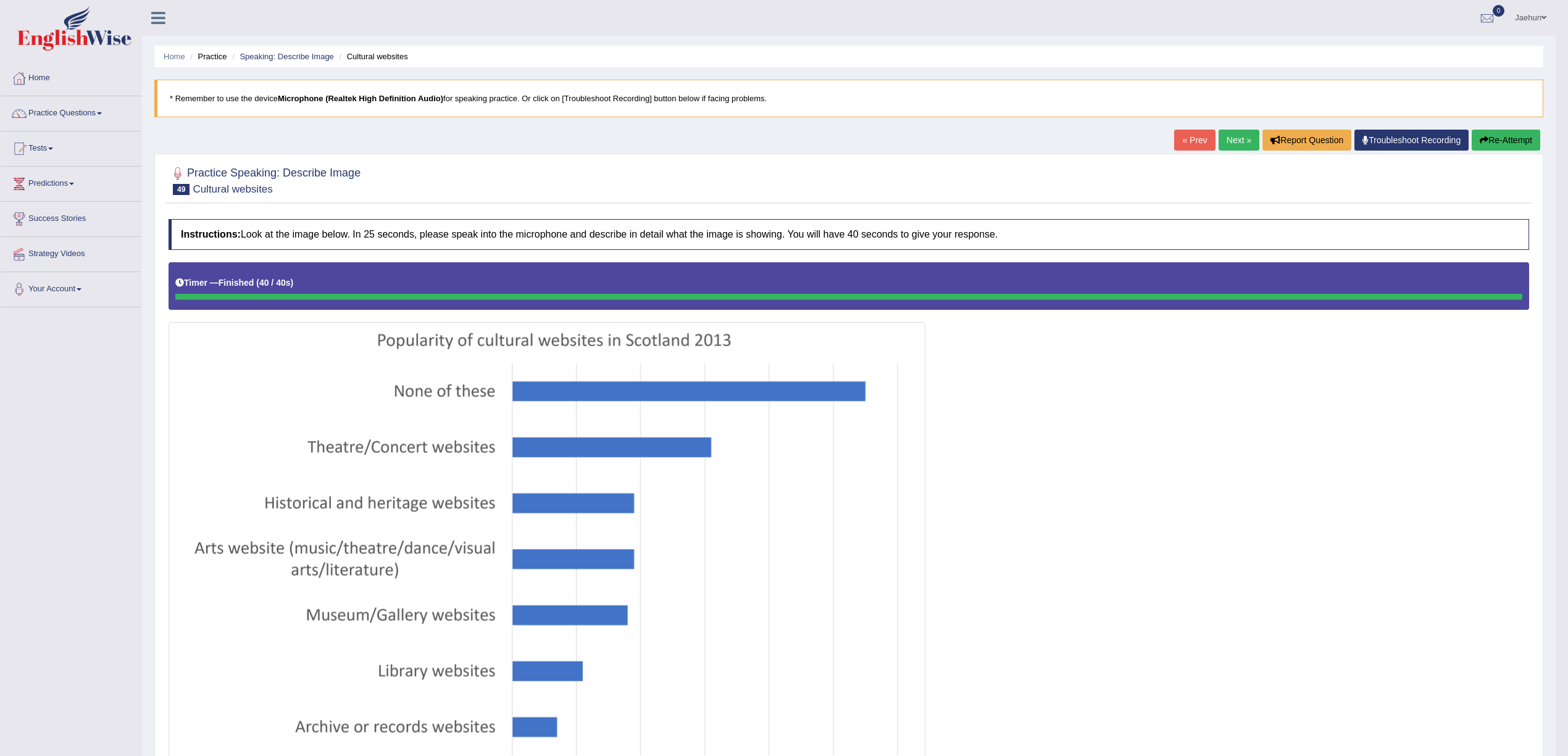
click at [1521, 141] on button "Re-Attempt" at bounding box center [1506, 140] width 68 height 21
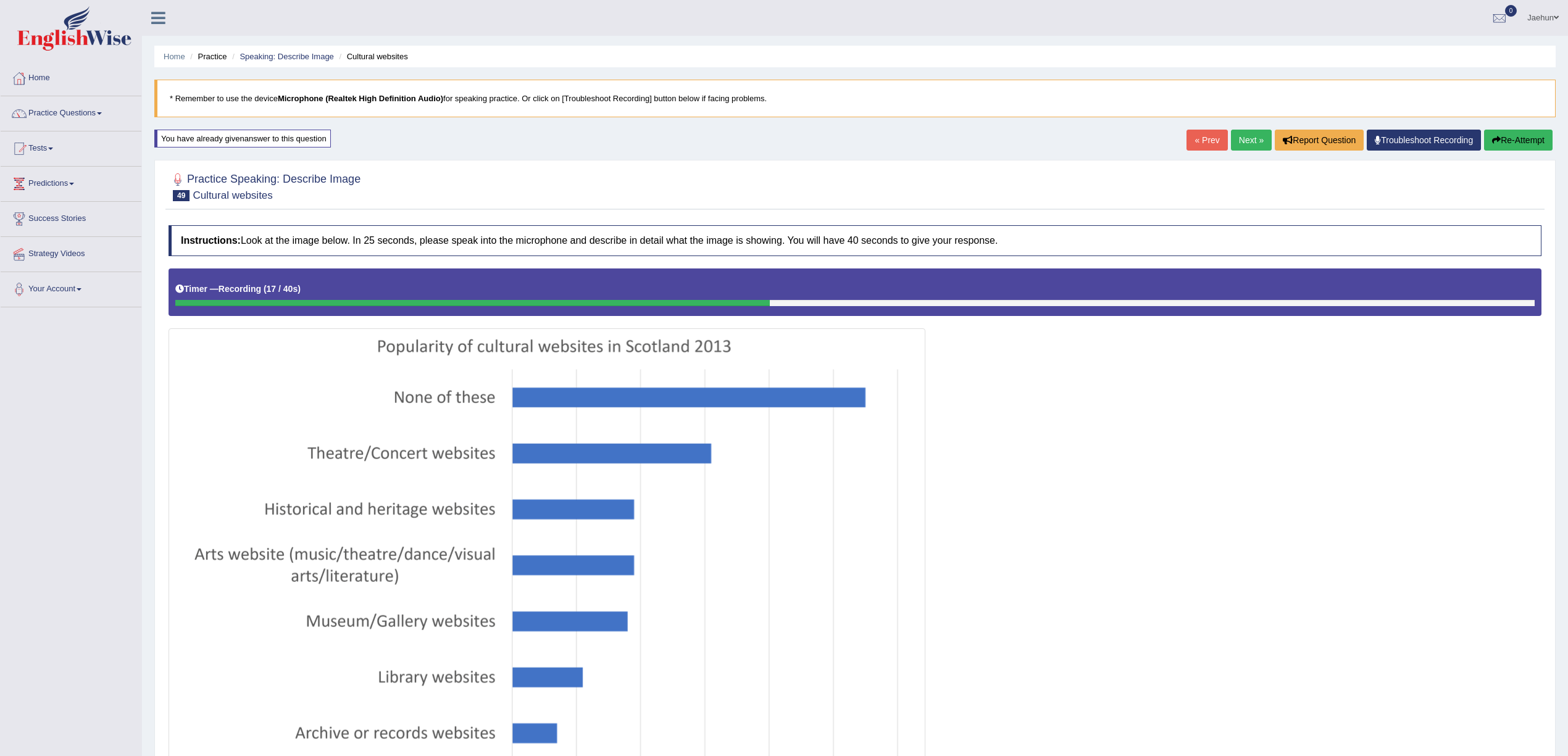
click at [1517, 144] on button "Re-Attempt" at bounding box center [1518, 140] width 68 height 21
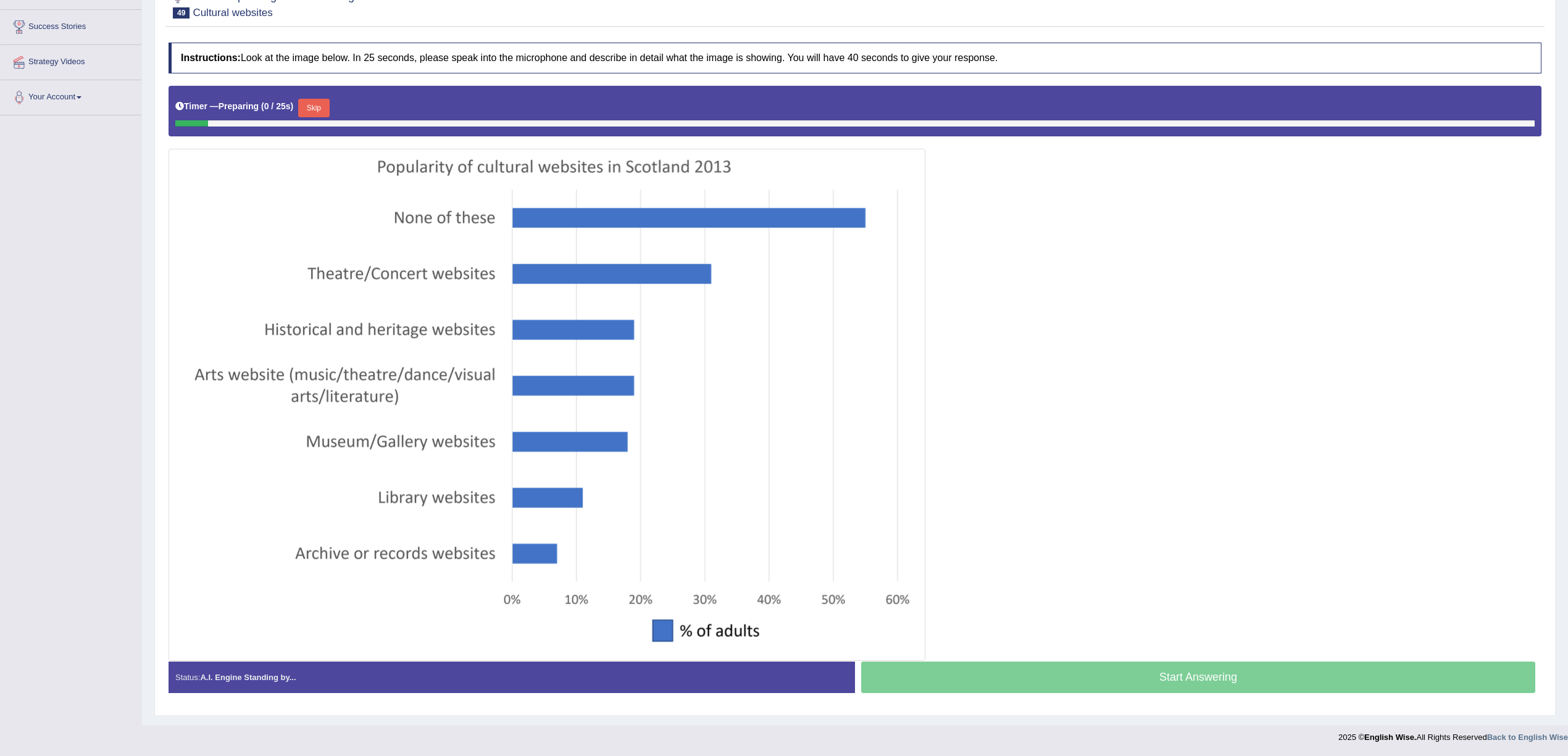
click at [329, 108] on button "Skip" at bounding box center [314, 108] width 31 height 19
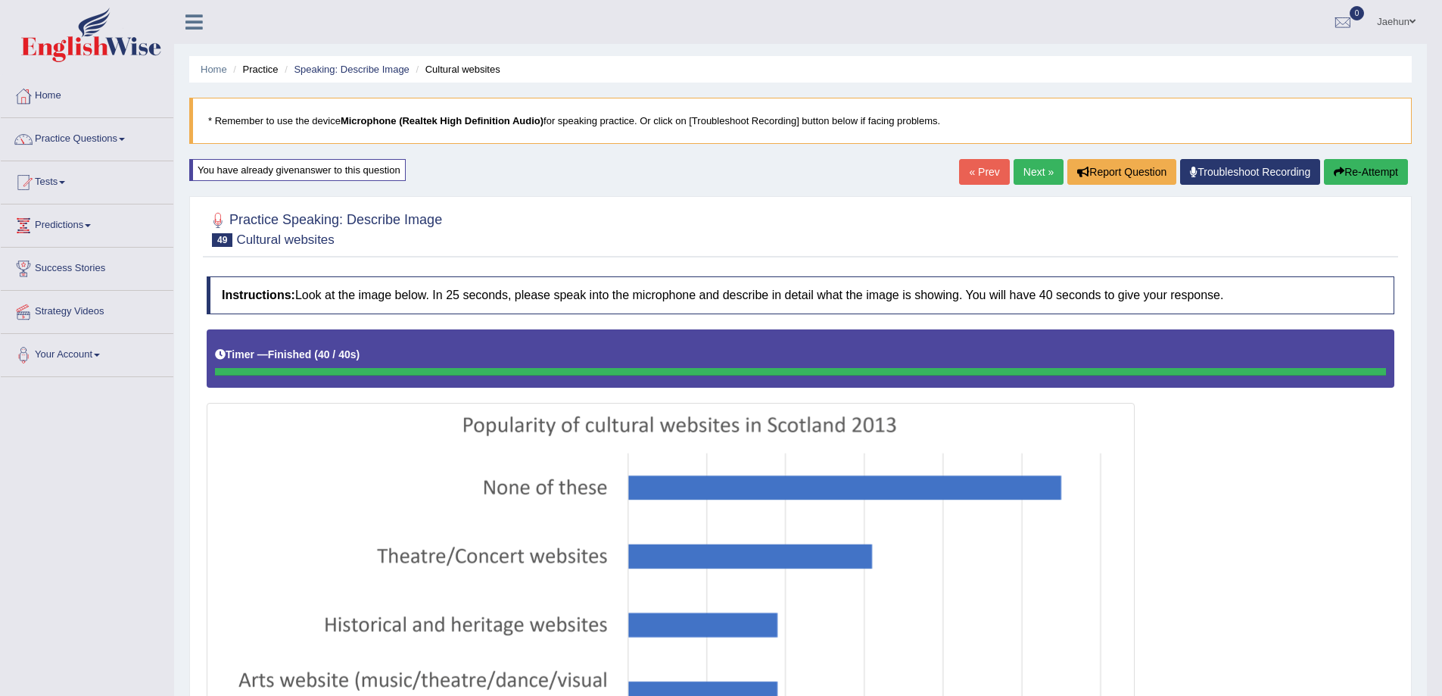
drag, startPoint x: 1887, startPoint y: 2, endPoint x: 89, endPoint y: 138, distance: 1802.5
click at [88, 143] on link "Practice Questions" at bounding box center [87, 137] width 173 height 38
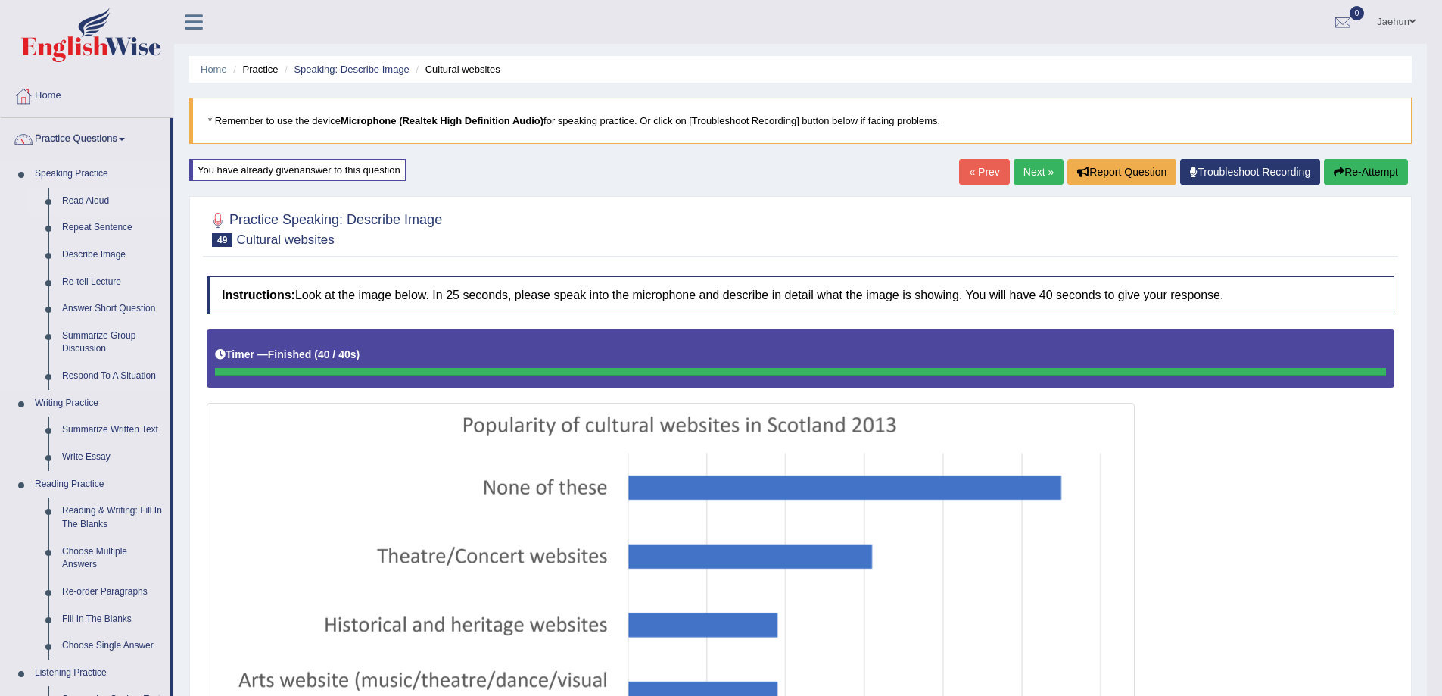
click at [89, 191] on link "Read Aloud" at bounding box center [112, 201] width 114 height 27
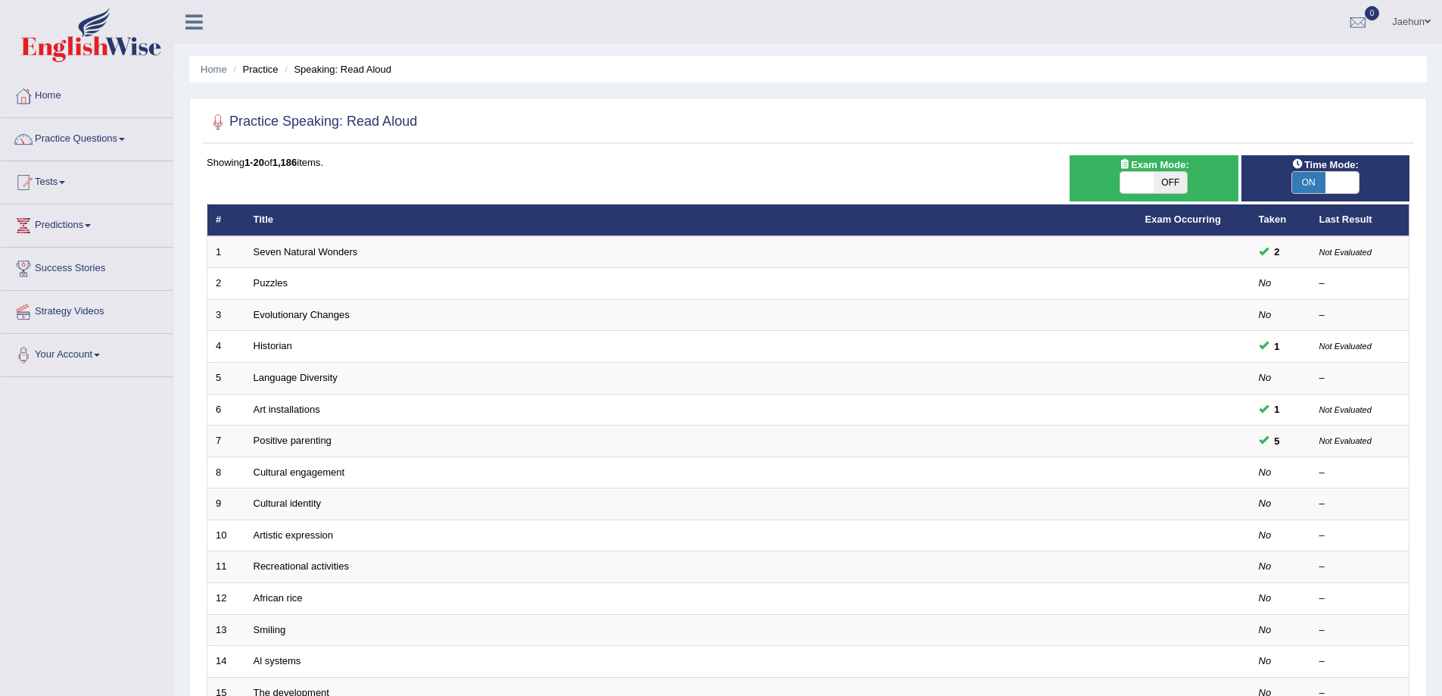
click at [288, 249] on link "Seven Natural Wonders" at bounding box center [306, 251] width 104 height 11
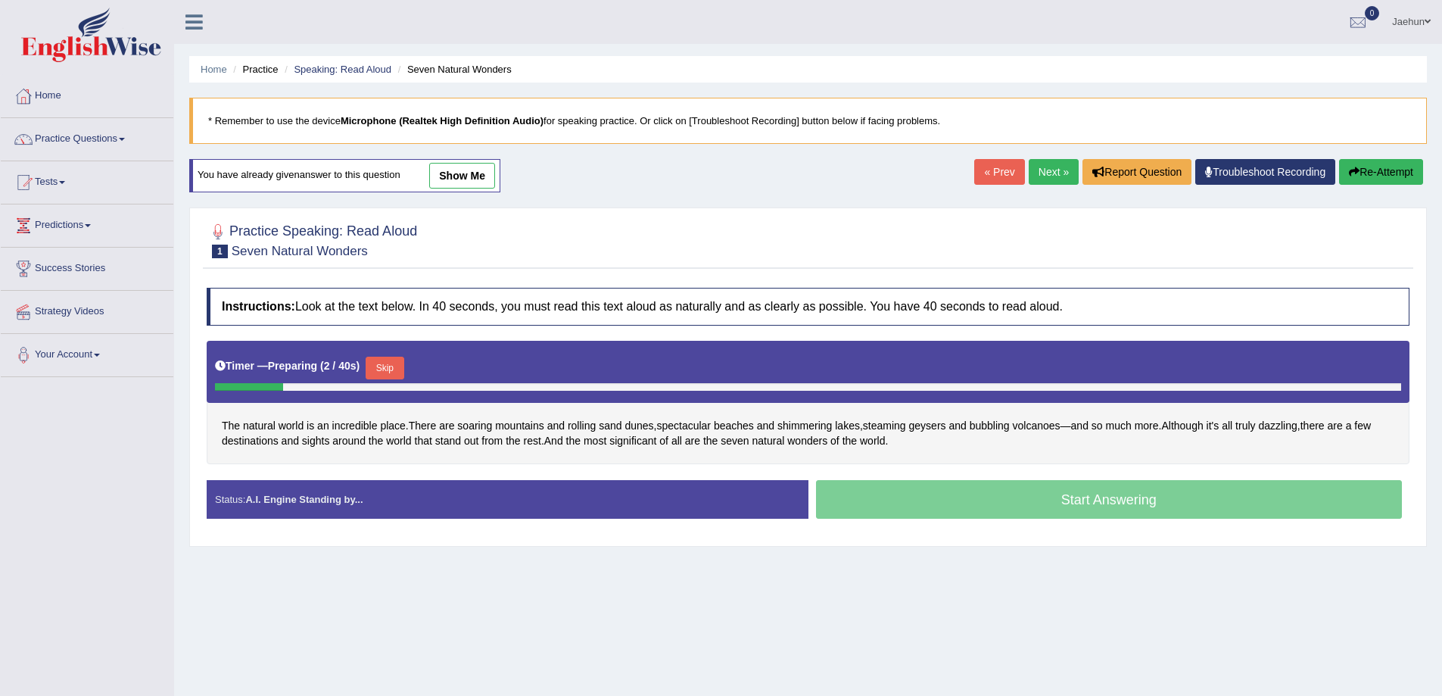
click at [387, 366] on button "Skip" at bounding box center [385, 368] width 38 height 23
